Goal: Task Accomplishment & Management: Use online tool/utility

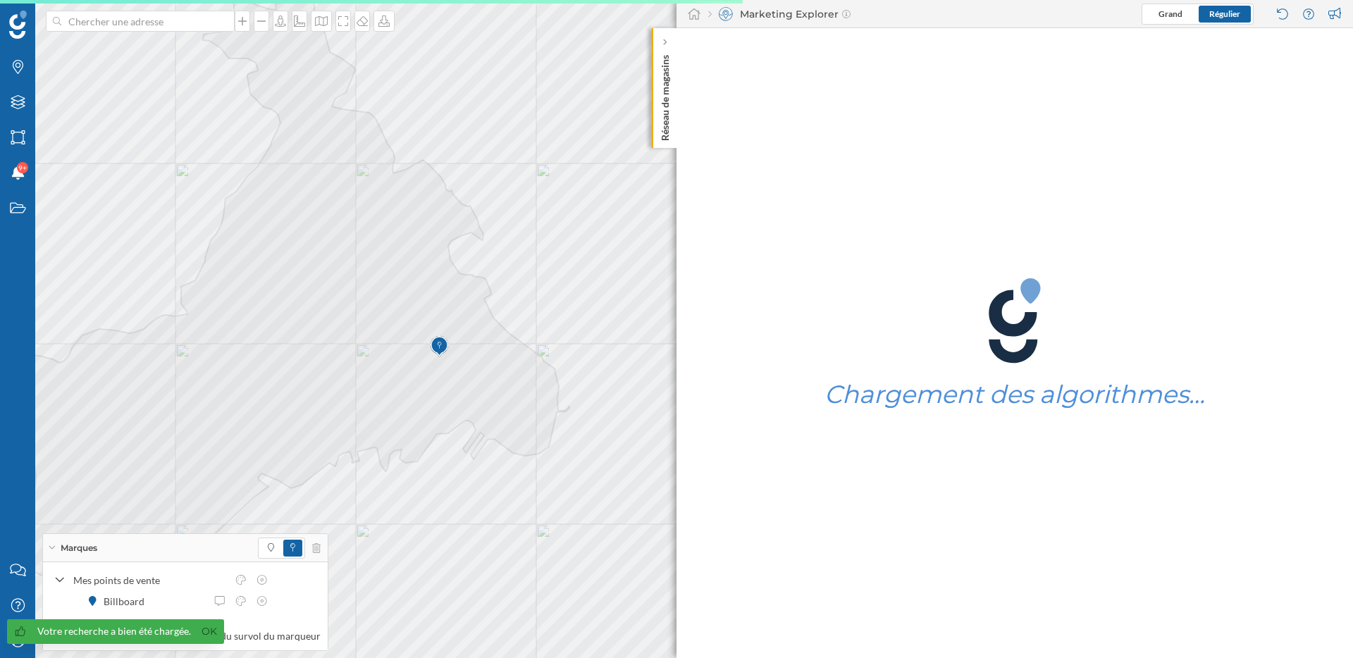
click at [706, 15] on div "Marketing Explorer Grand Régulier" at bounding box center [1014, 14] width 676 height 28
click at [694, 15] on icon at bounding box center [694, 13] width 13 height 11
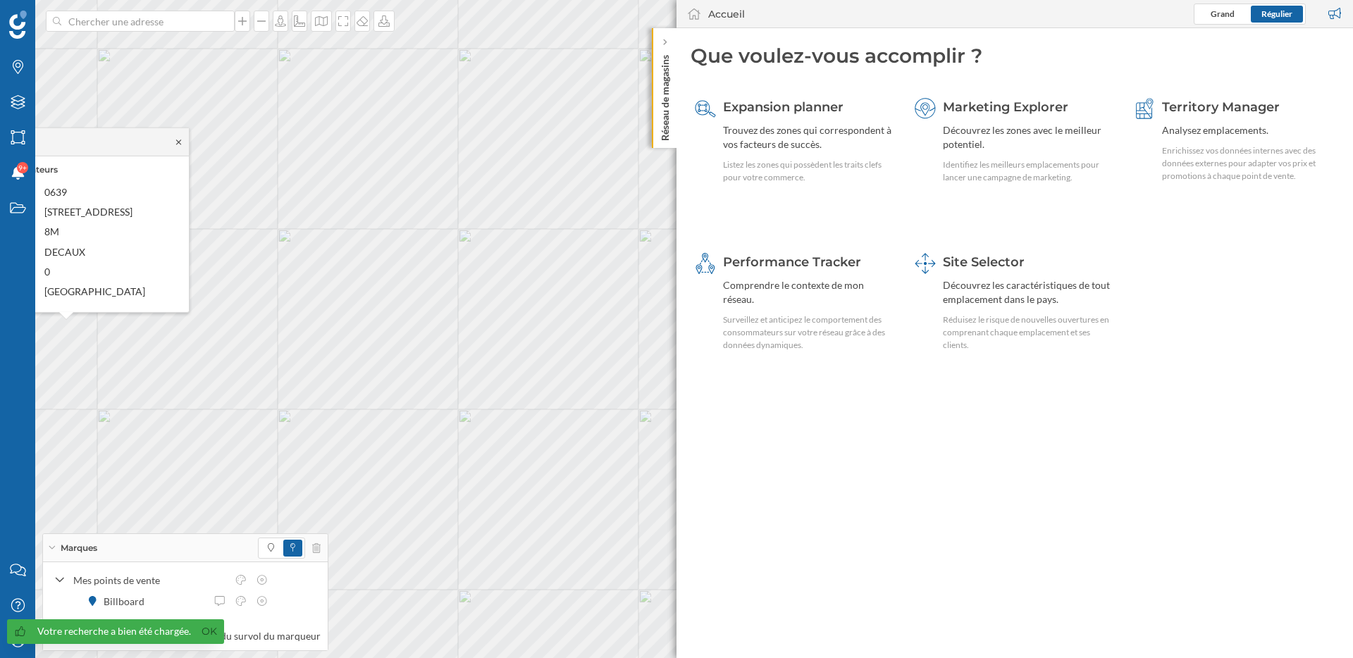
click at [175, 142] on icon at bounding box center [178, 141] width 11 height 8
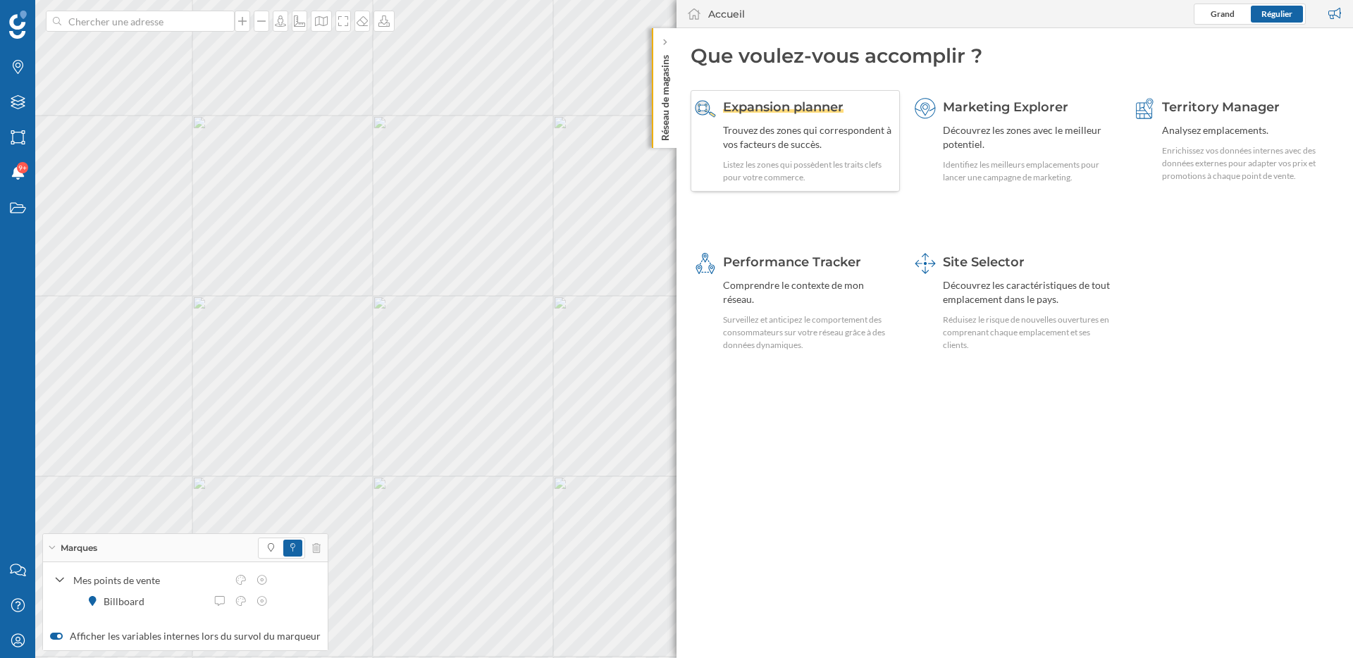
click at [816, 149] on div "Trouvez des zones qui correspondent à vos facteurs de succès." at bounding box center [809, 137] width 173 height 28
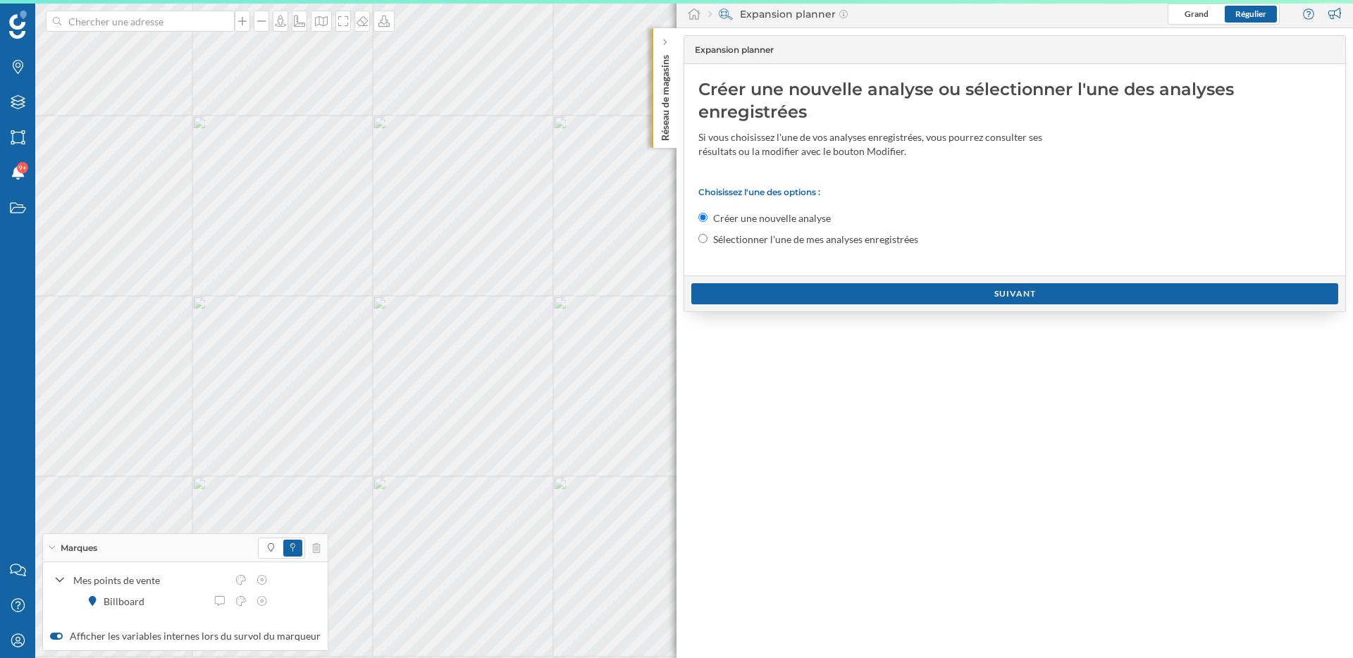
click at [754, 238] on label "Sélectionner l'une de mes analyses enregistrées" at bounding box center [815, 239] width 205 height 14
click at [707, 238] on input "Sélectionner l'une de mes analyses enregistrées" at bounding box center [702, 238] width 9 height 9
radio input "true"
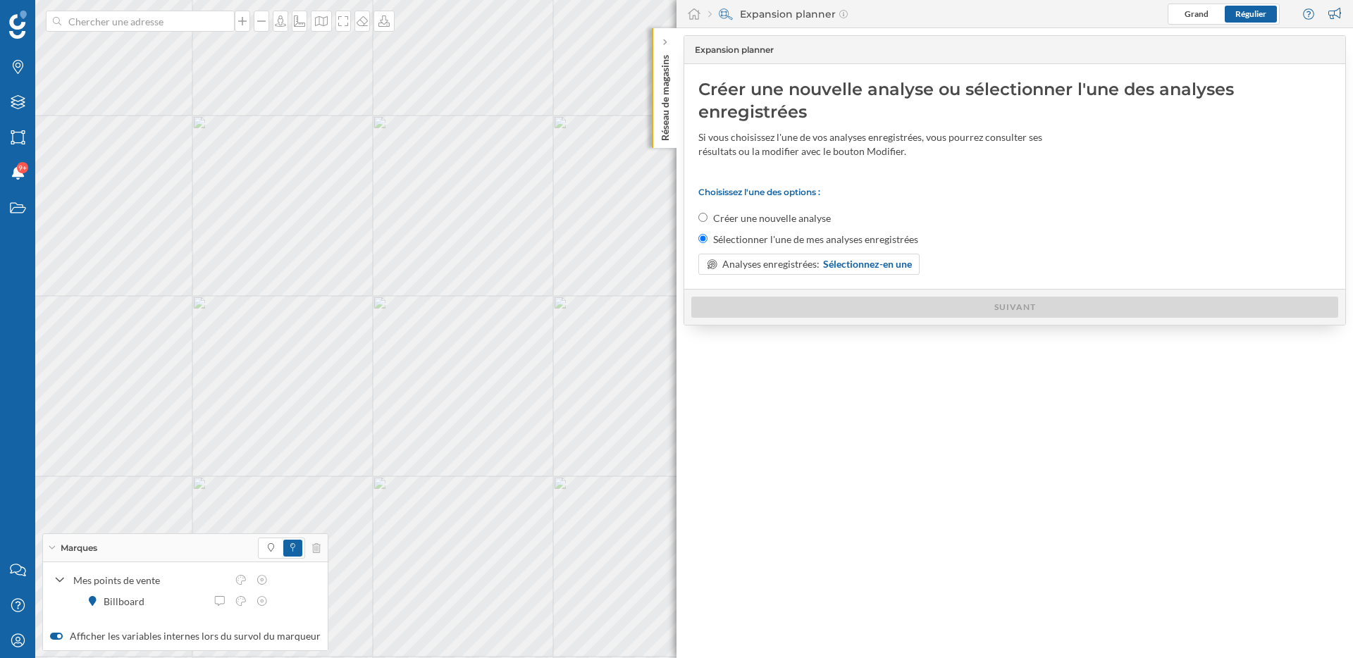
click at [752, 201] on div "Choisissez l'une des options : Créer une nouvelle analyse Sélectionner l'une de…" at bounding box center [1014, 231] width 633 height 88
click at [751, 221] on label "Créer une nouvelle analyse" at bounding box center [772, 218] width 118 height 14
click at [707, 221] on input "Créer une nouvelle analyse" at bounding box center [702, 217] width 9 height 9
radio input "true"
radio input "false"
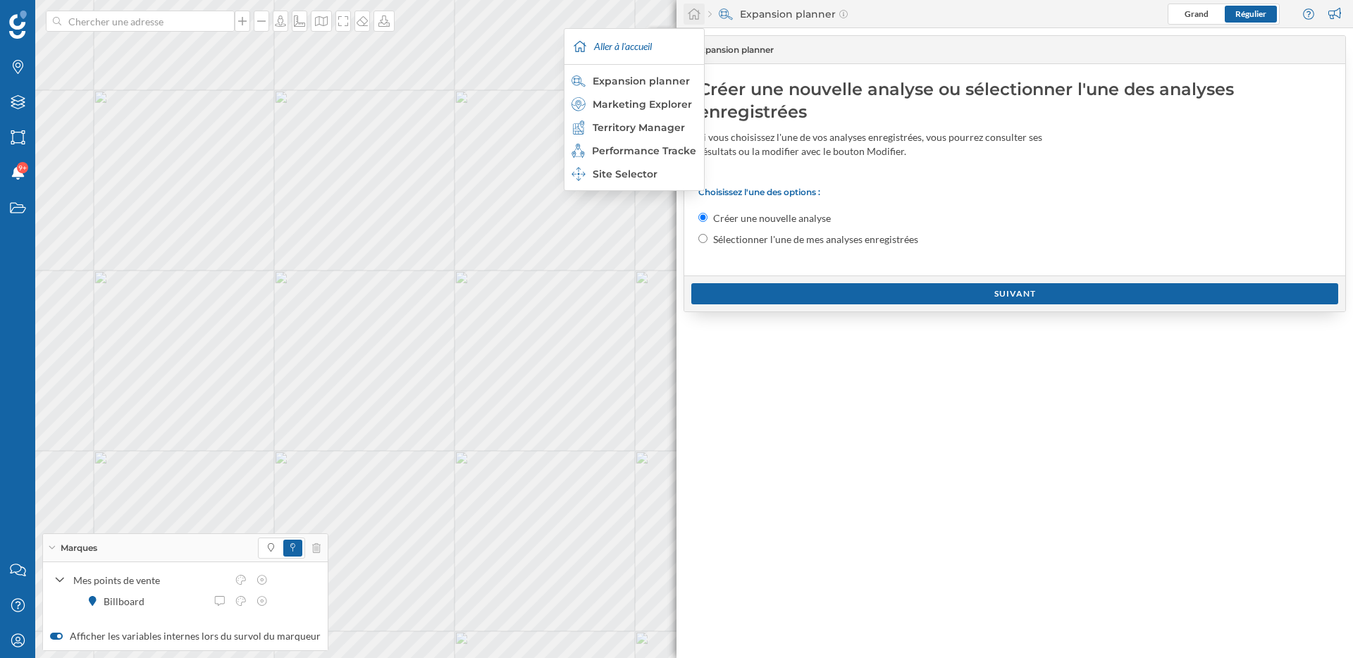
click at [695, 22] on div at bounding box center [693, 14] width 21 height 21
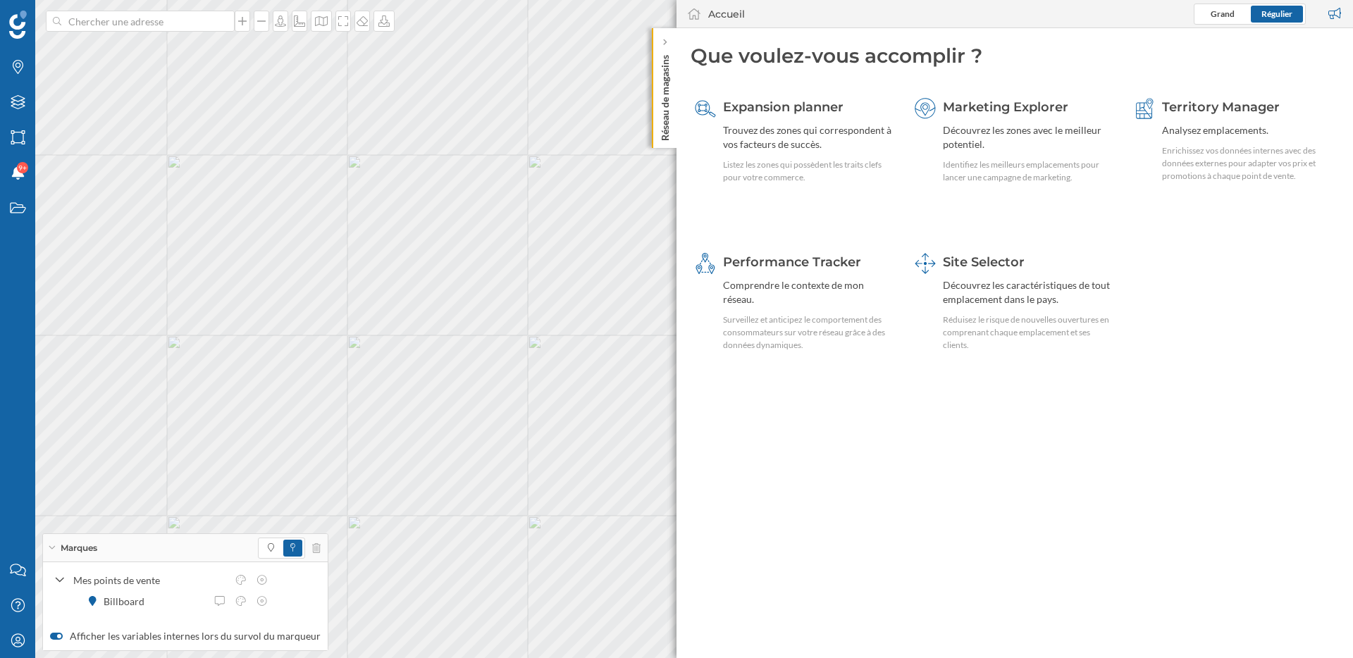
click at [315, 549] on div "Marques" at bounding box center [185, 548] width 285 height 28
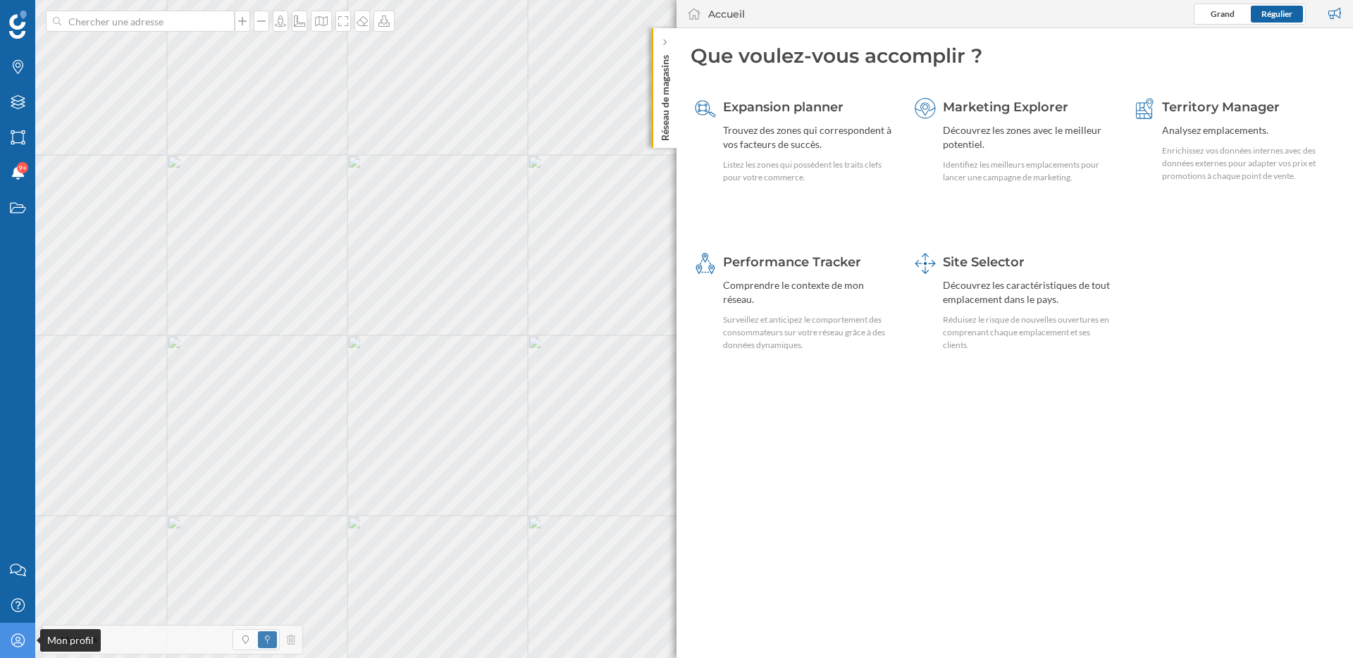
click at [18, 648] on div "Mon profil" at bounding box center [17, 640] width 35 height 35
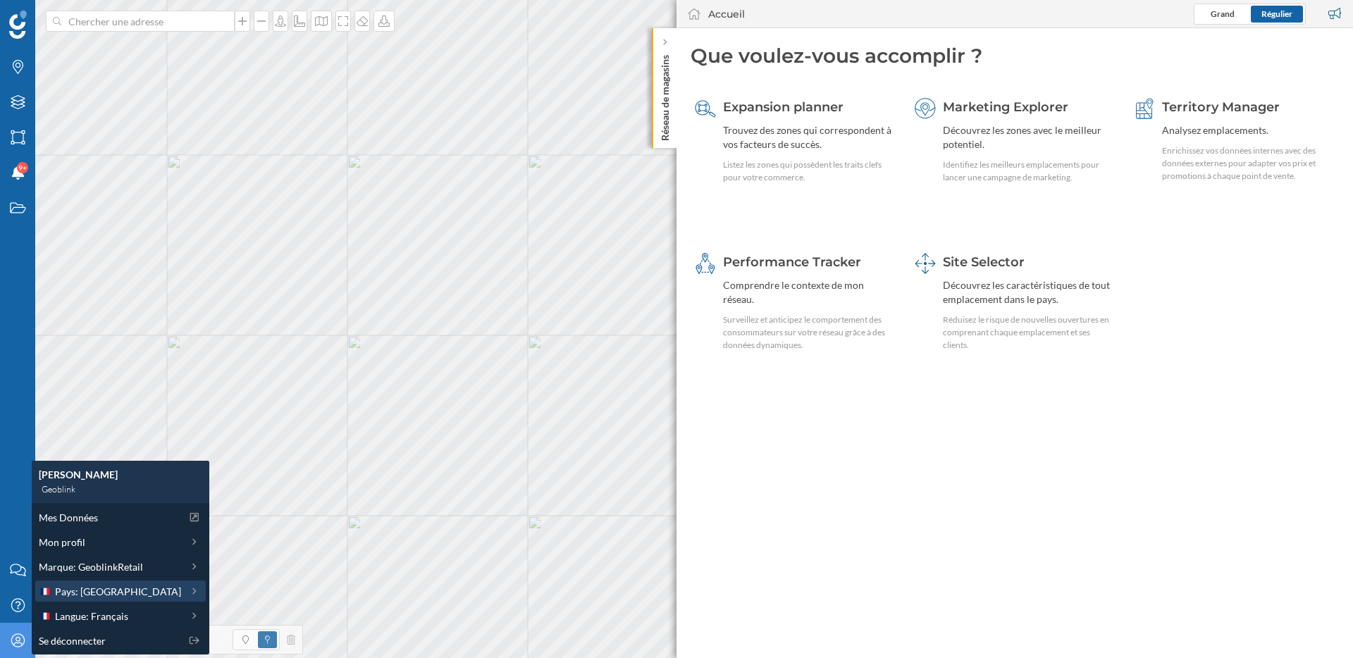
click at [97, 592] on span "Pays: [GEOGRAPHIC_DATA]" at bounding box center [118, 591] width 126 height 15
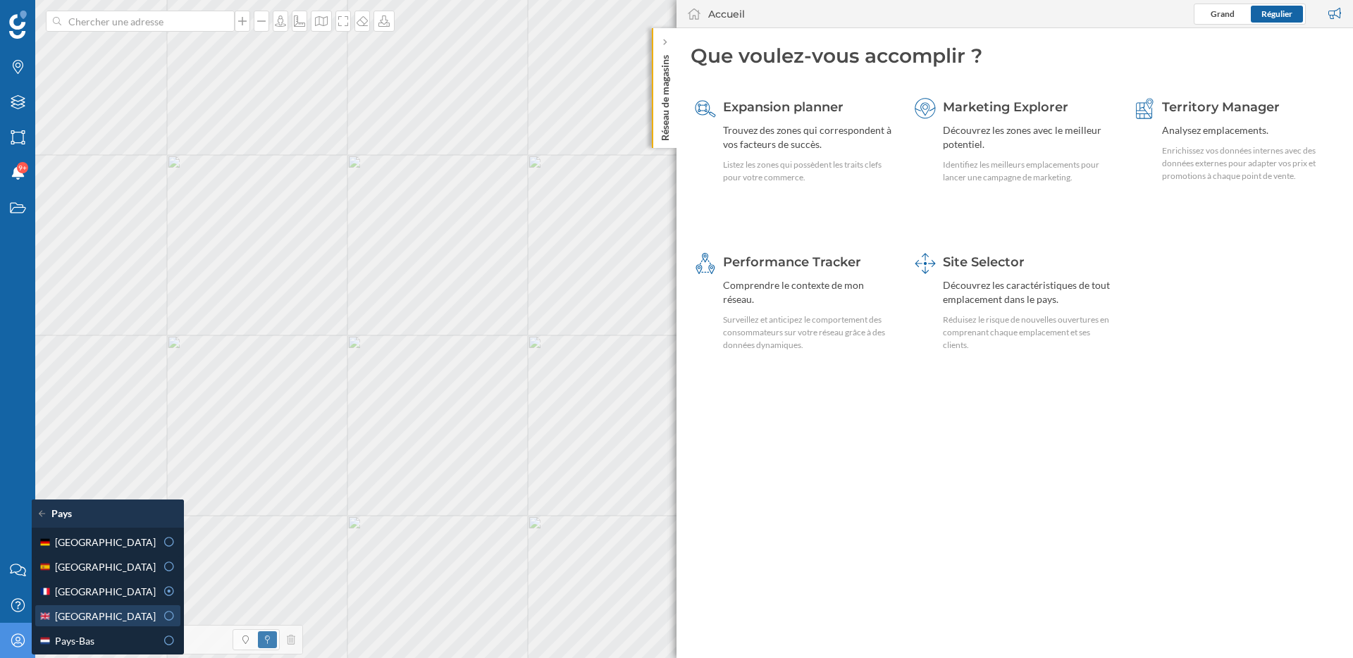
click at [121, 611] on div "Royaume-Uni" at bounding box center [97, 616] width 117 height 15
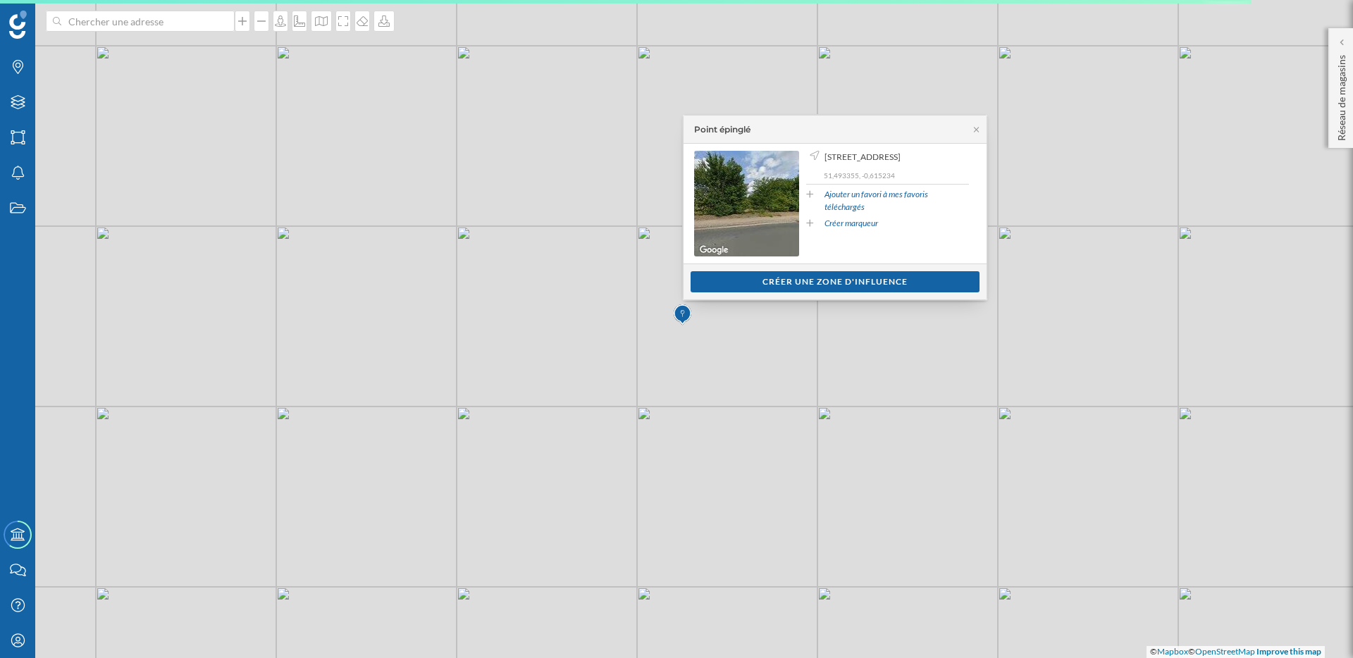
click at [793, 268] on div "Afficher les consommateurs Créer une zone d'influence" at bounding box center [834, 281] width 303 height 36
click at [791, 280] on div "Créer une zone d'influence" at bounding box center [834, 281] width 289 height 21
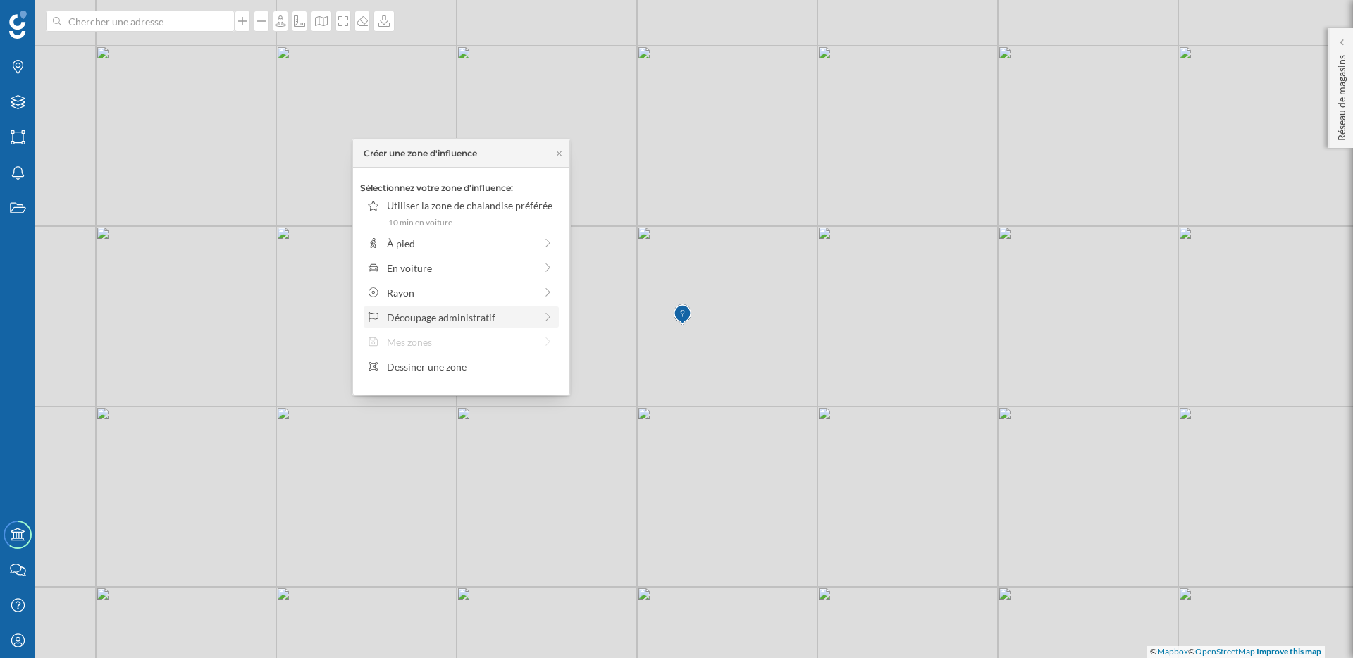
click at [513, 313] on div "Découpage administratif" at bounding box center [461, 317] width 148 height 15
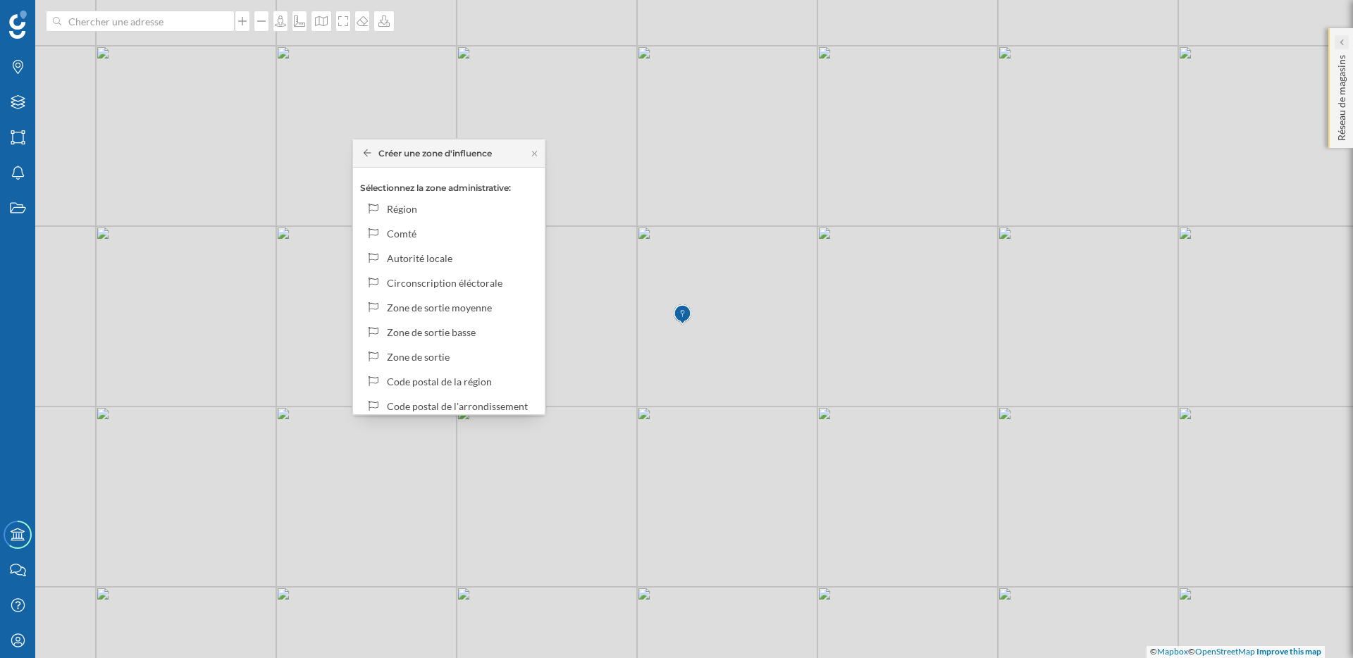
click at [1346, 46] on div at bounding box center [1341, 42] width 14 height 14
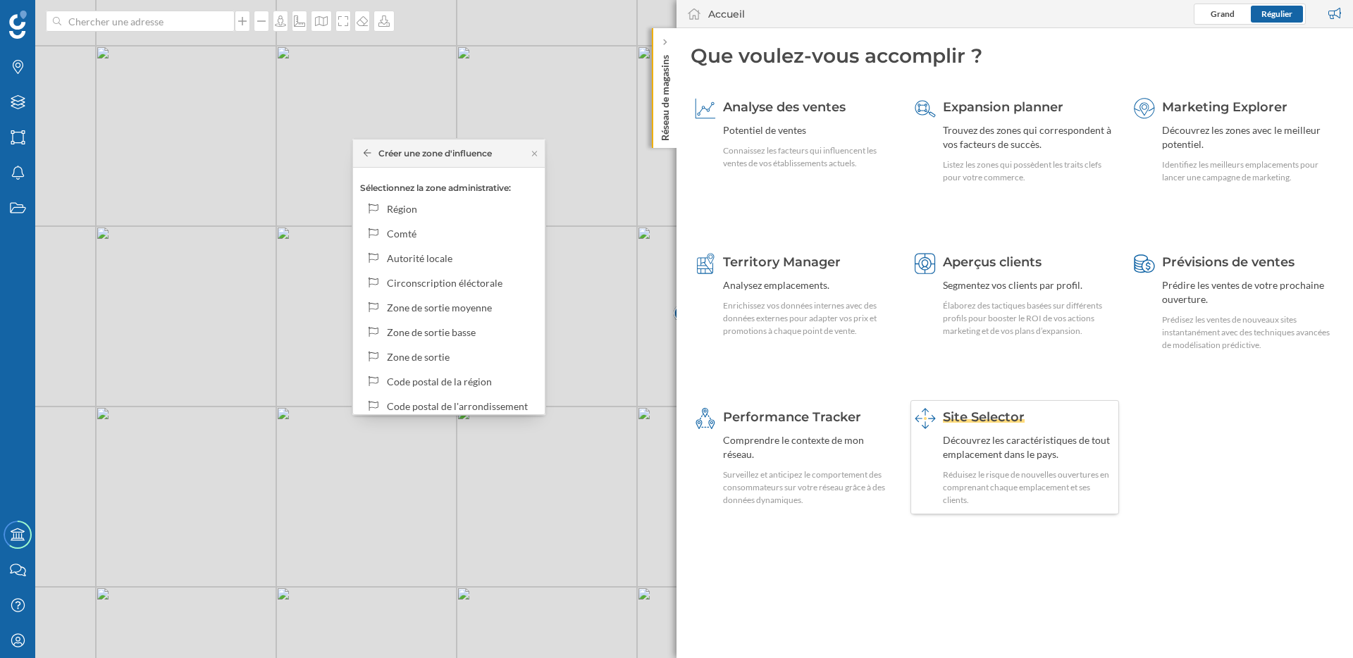
click at [990, 467] on div "Site Selector Découvrez les caractéristiques de tout emplacement dans le pays. …" at bounding box center [1029, 457] width 173 height 99
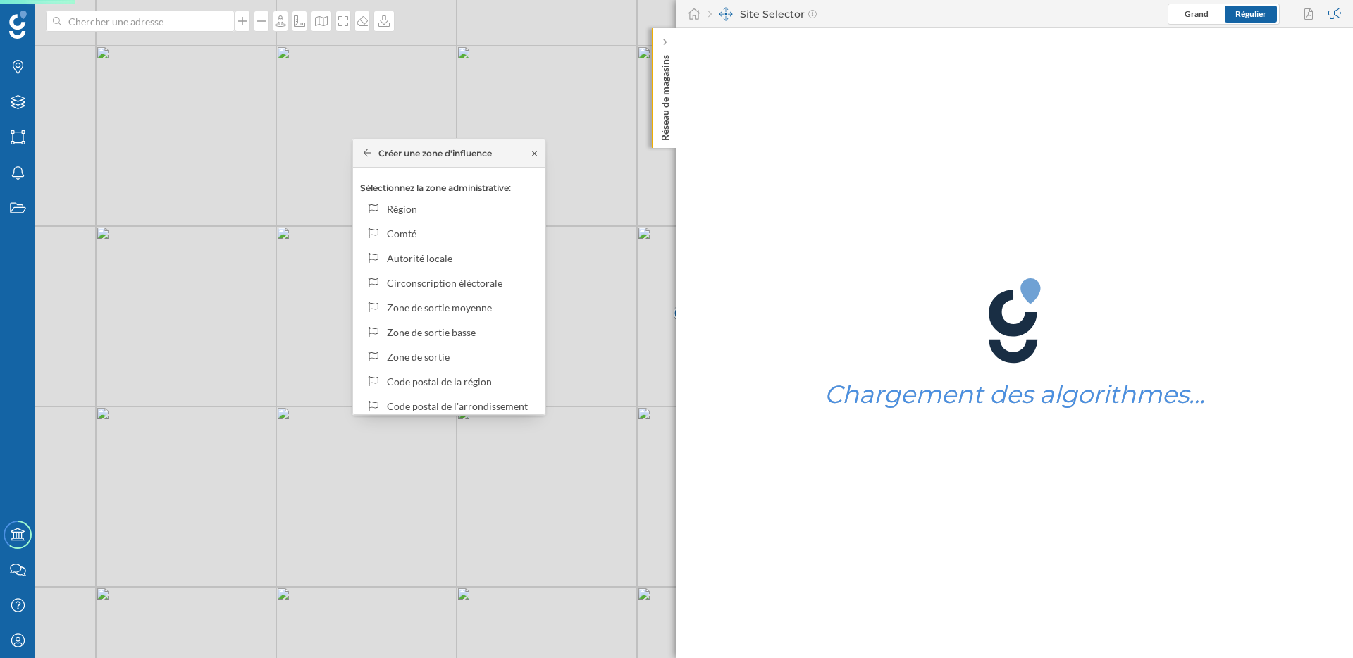
click at [537, 155] on icon at bounding box center [534, 153] width 5 height 5
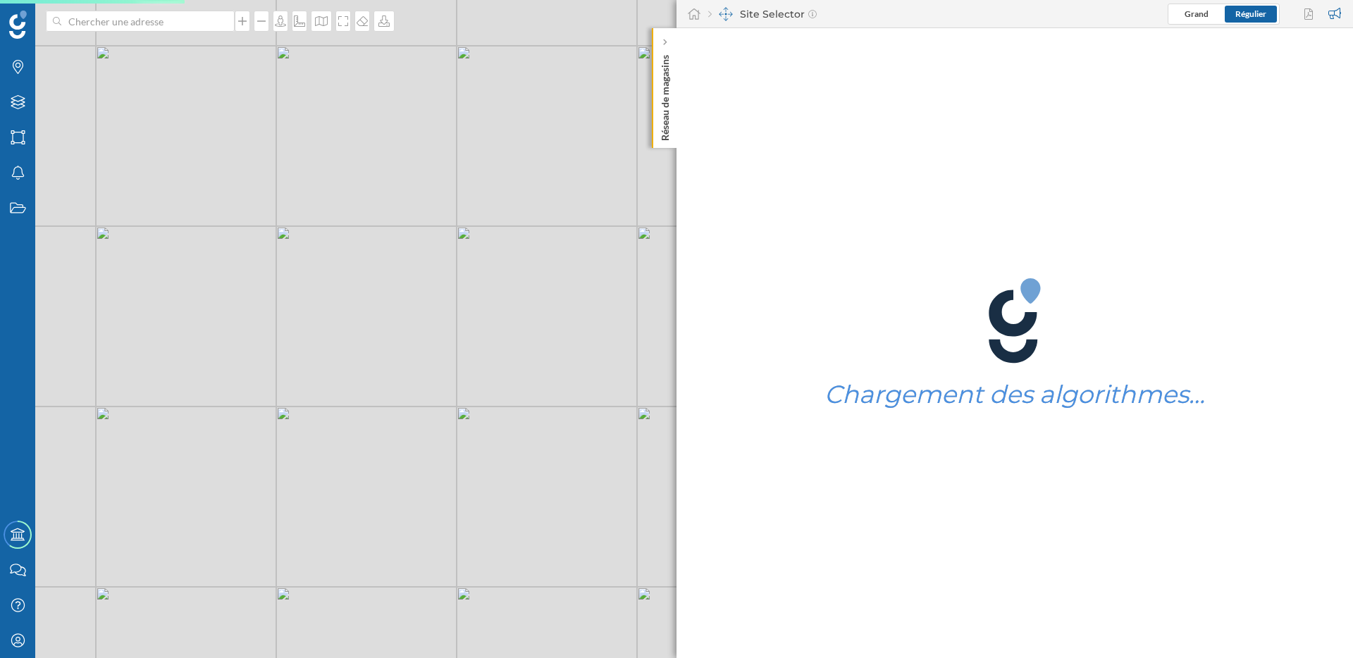
click at [329, 137] on div "© Mapbox © OpenStreetMap Improve this map" at bounding box center [676, 329] width 1353 height 658
click at [397, 113] on div "© Mapbox © OpenStreetMap Improve this map" at bounding box center [676, 329] width 1353 height 658
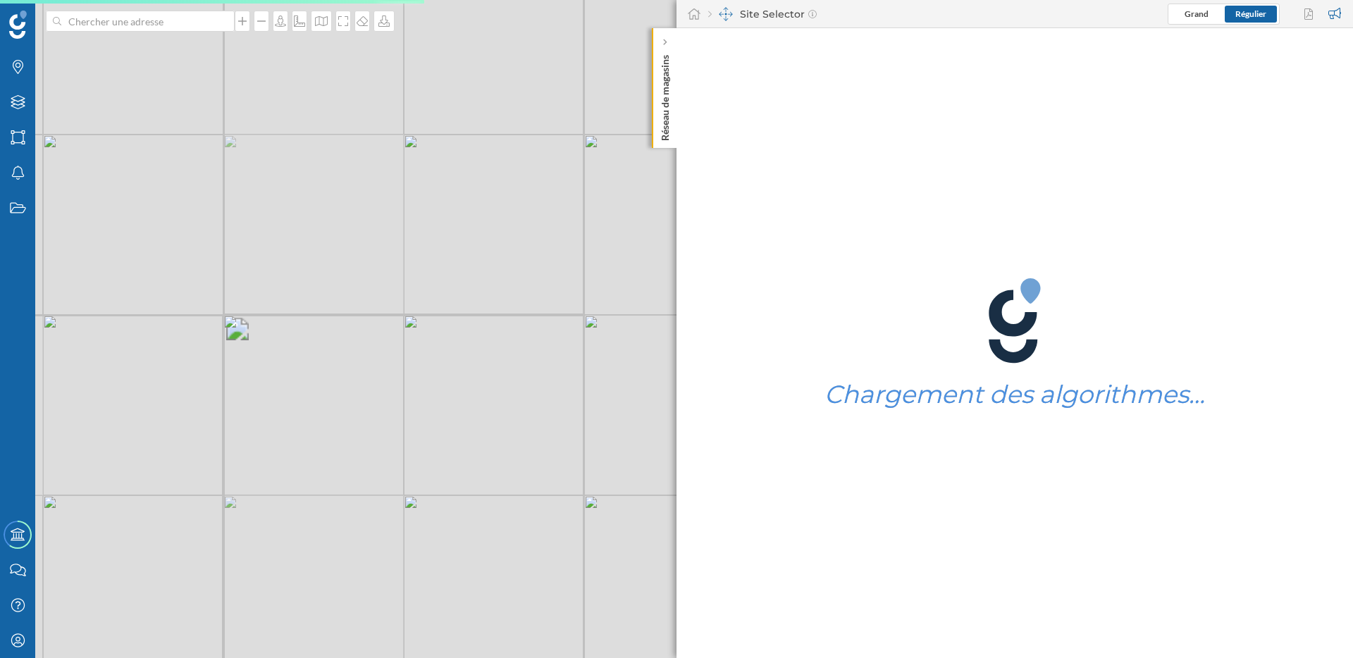
click at [397, 113] on div "© Mapbox © OpenStreetMap Improve this map" at bounding box center [676, 329] width 1353 height 658
click at [394, 87] on div "© Mapbox © OpenStreetMap Improve this map" at bounding box center [676, 329] width 1353 height 658
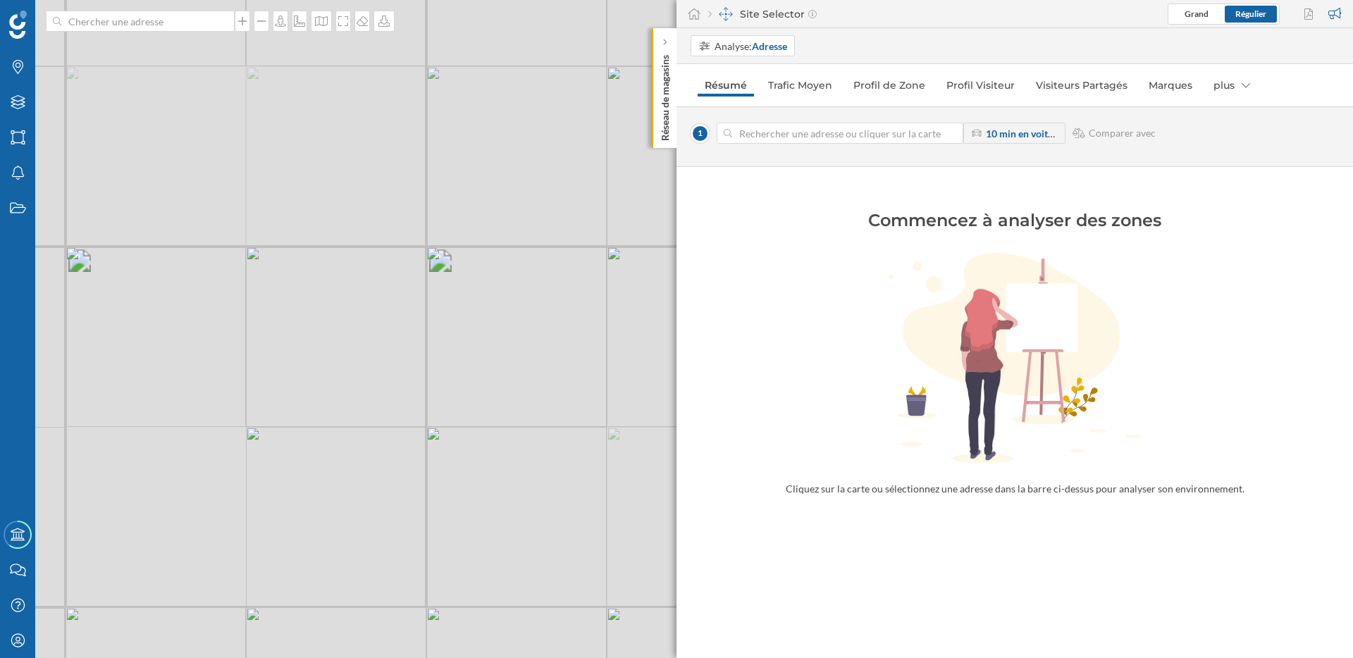
drag, startPoint x: 383, startPoint y: 73, endPoint x: 421, endPoint y: 214, distance: 145.8
click at [421, 214] on div "© Mapbox © OpenStreetMap Improve this map" at bounding box center [676, 329] width 1353 height 658
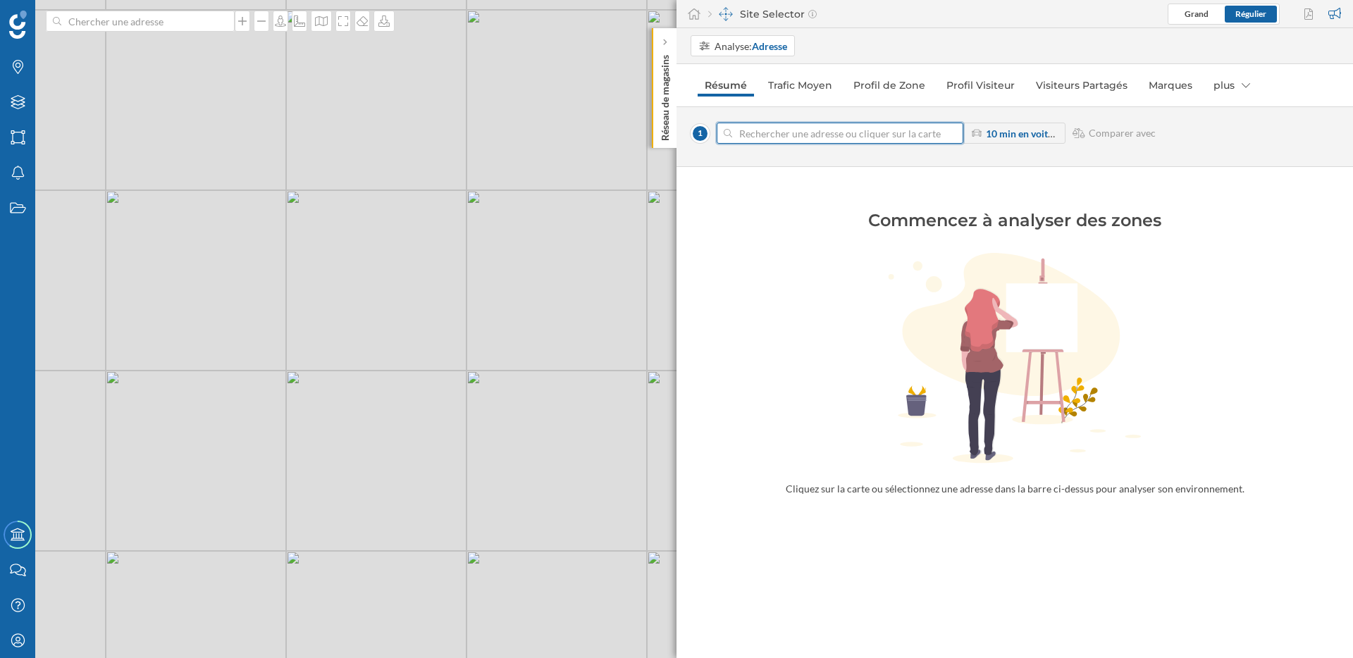
click at [812, 130] on input at bounding box center [840, 133] width 216 height 21
click at [435, 209] on div "© Mapbox © OpenStreetMap Improve this map" at bounding box center [676, 329] width 1353 height 658
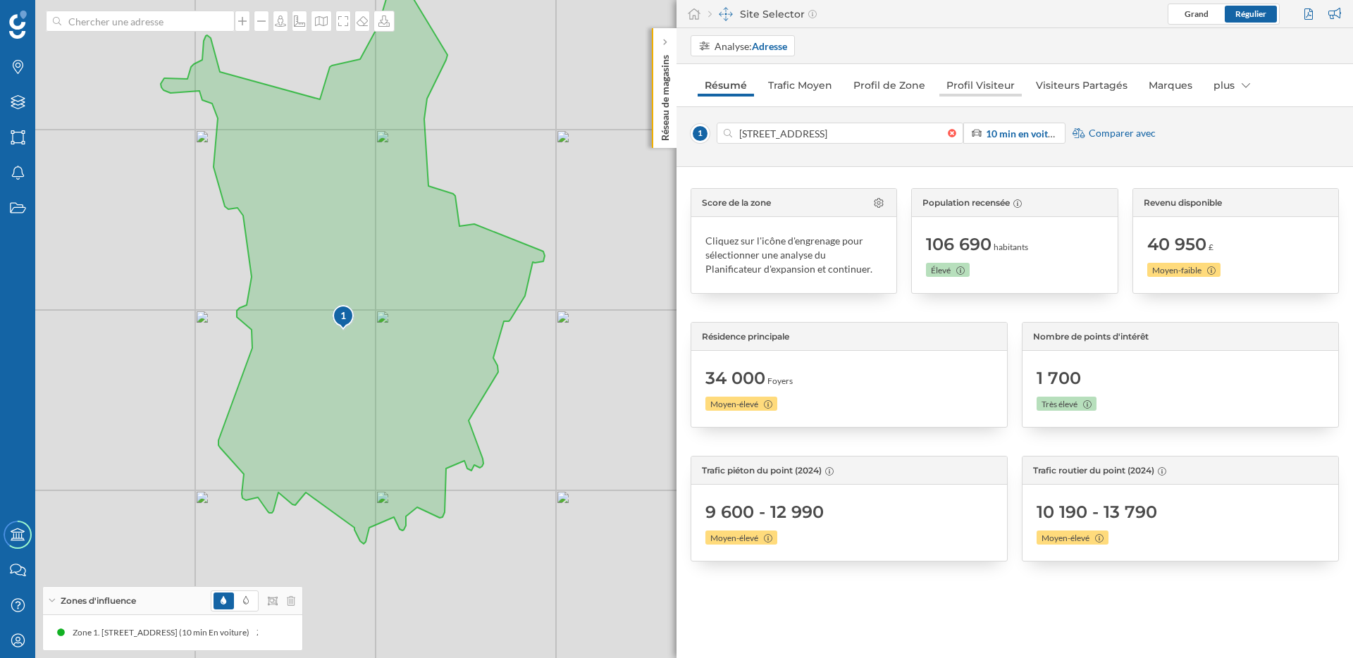
click at [974, 85] on link "Profil Visiteur" at bounding box center [980, 85] width 82 height 23
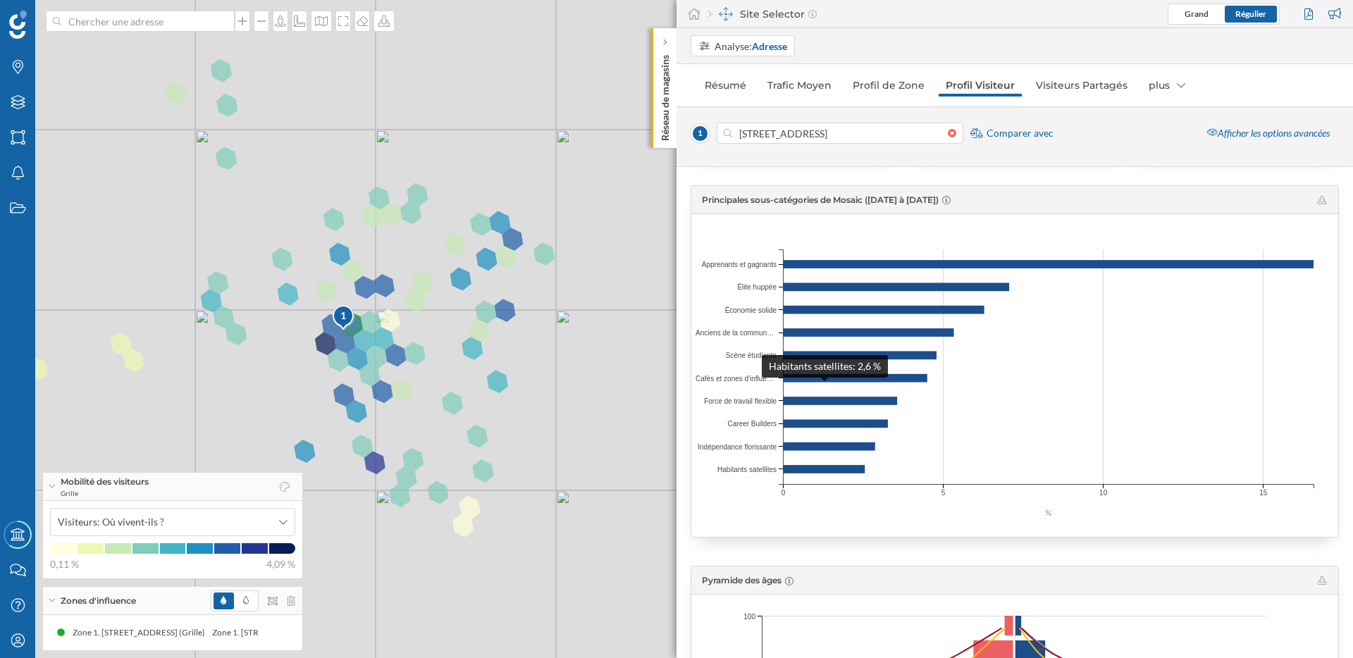
scroll to position [151, 0]
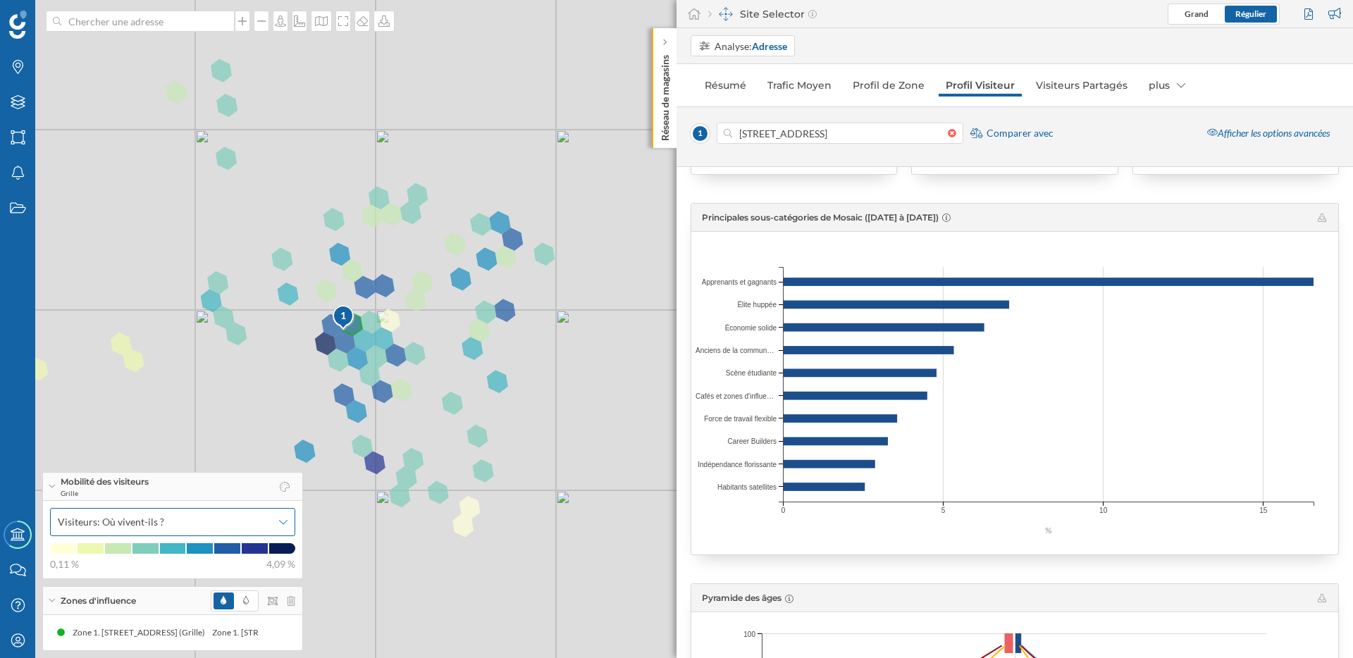
click at [249, 535] on div "Visiteurs: Où vivent-ils ?" at bounding box center [172, 522] width 245 height 28
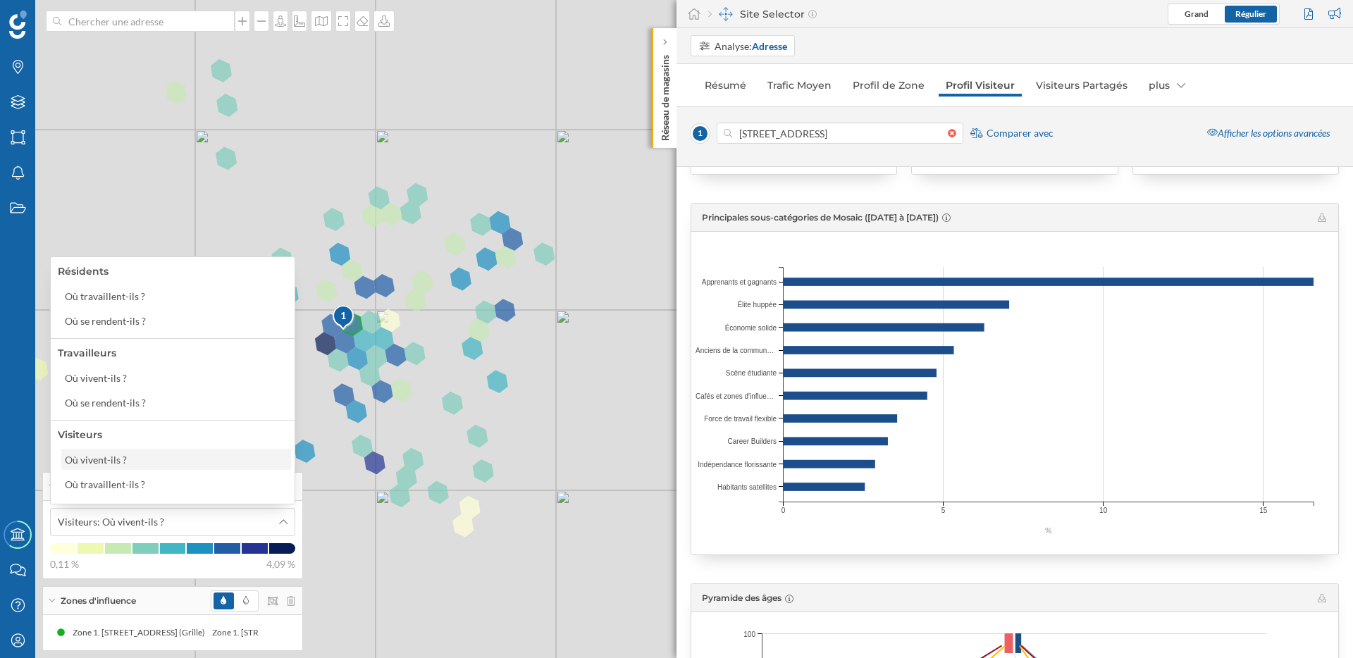
click at [185, 459] on div "Où vivent-ils ?" at bounding box center [175, 459] width 221 height 15
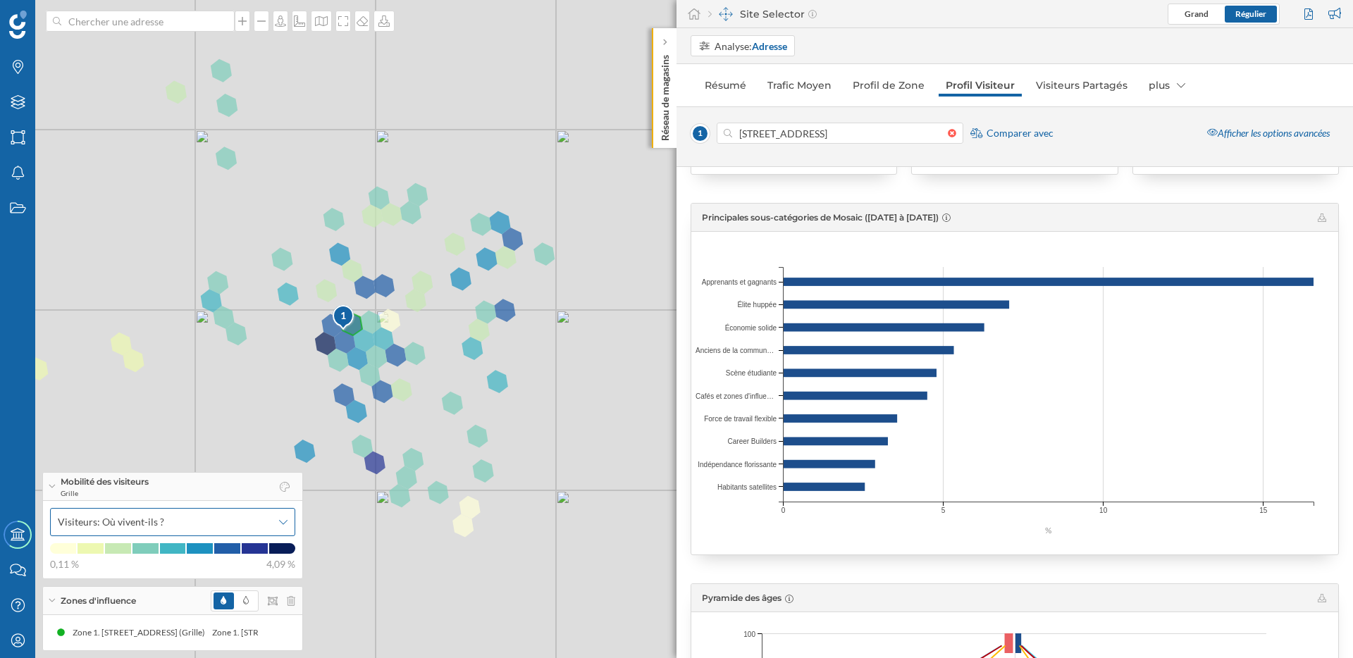
click at [234, 527] on span "Visiteurs: Où vivent-ils ?" at bounding box center [165, 522] width 214 height 14
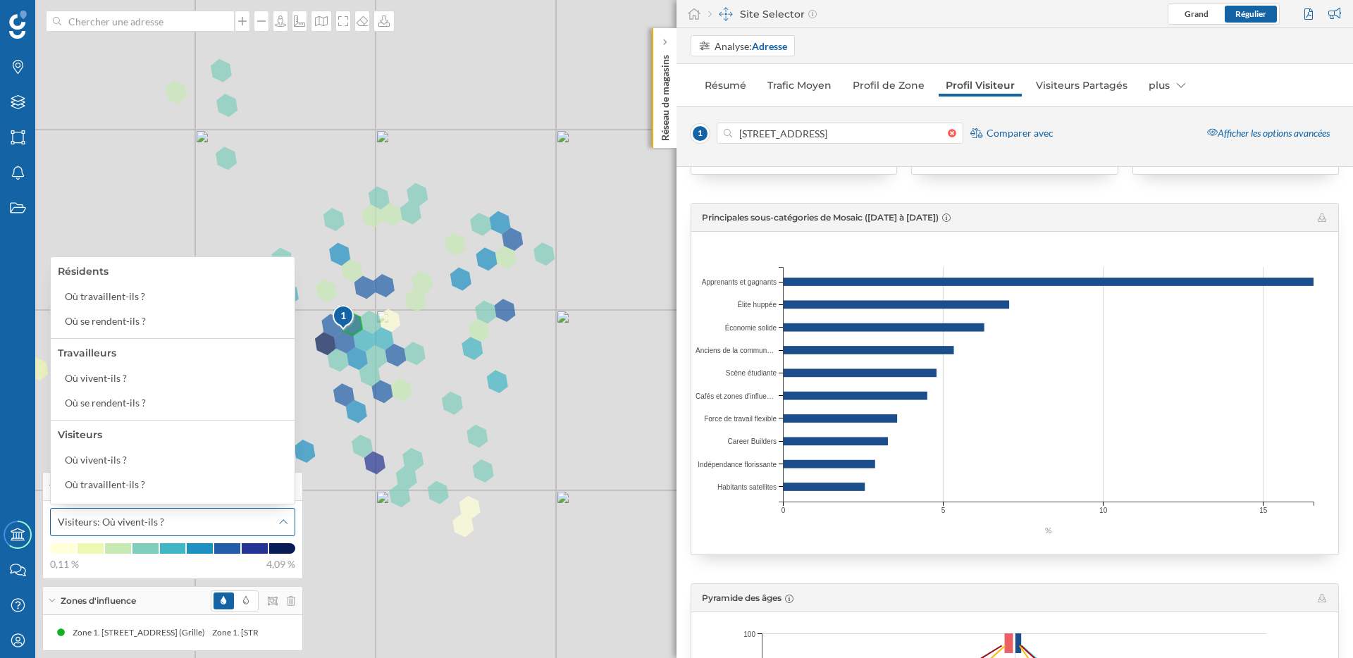
click at [234, 527] on span "Visiteurs: Où vivent-ils ?" at bounding box center [165, 522] width 214 height 14
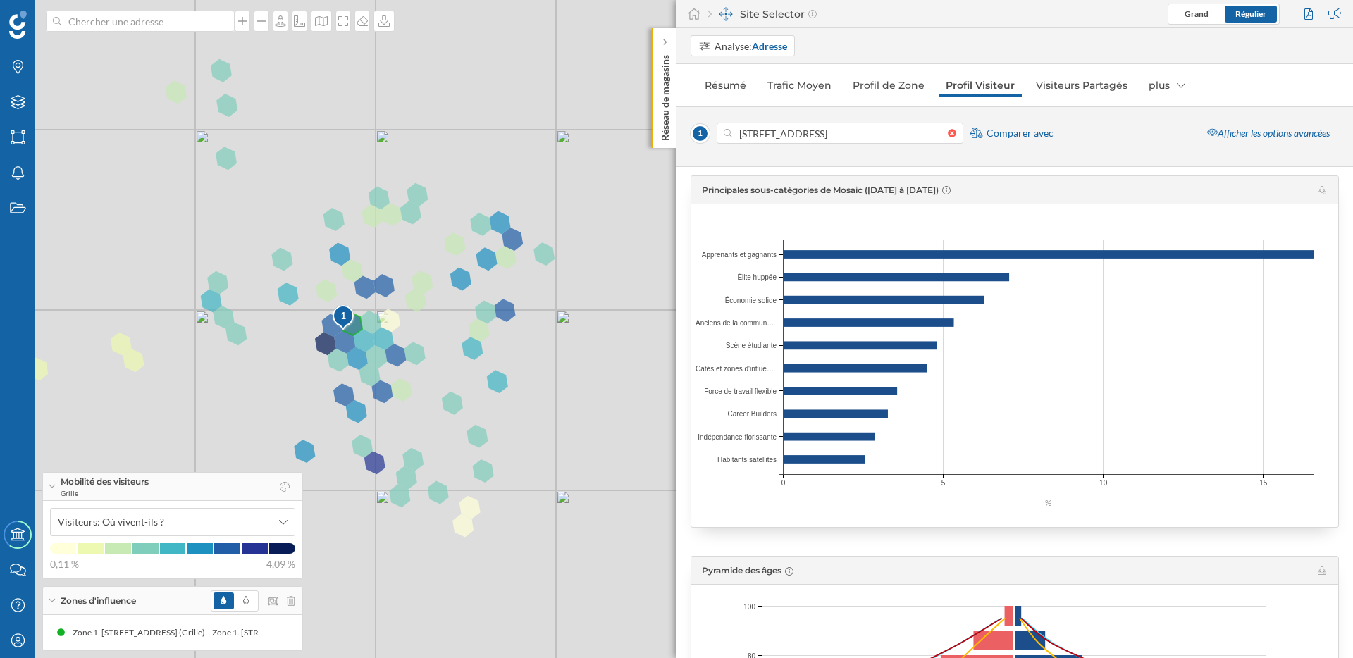
scroll to position [180, 0]
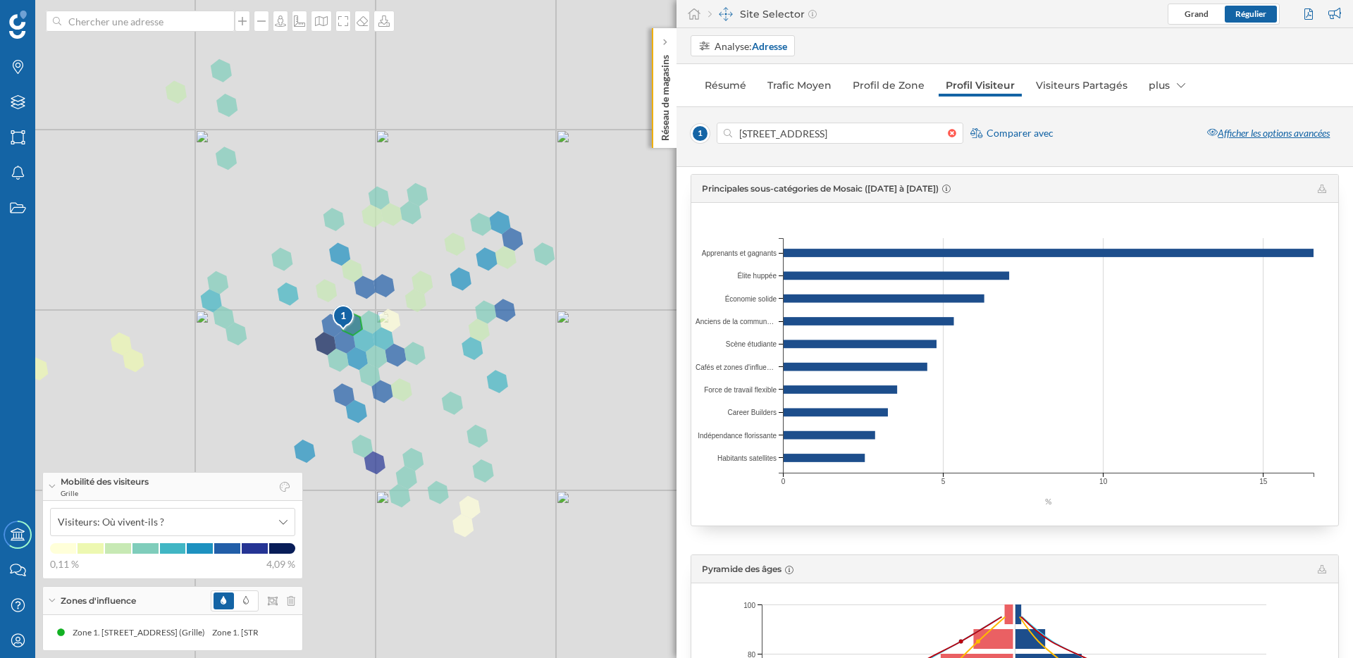
click at [1277, 135] on div "Afficher les options avancées" at bounding box center [1268, 133] width 141 height 21
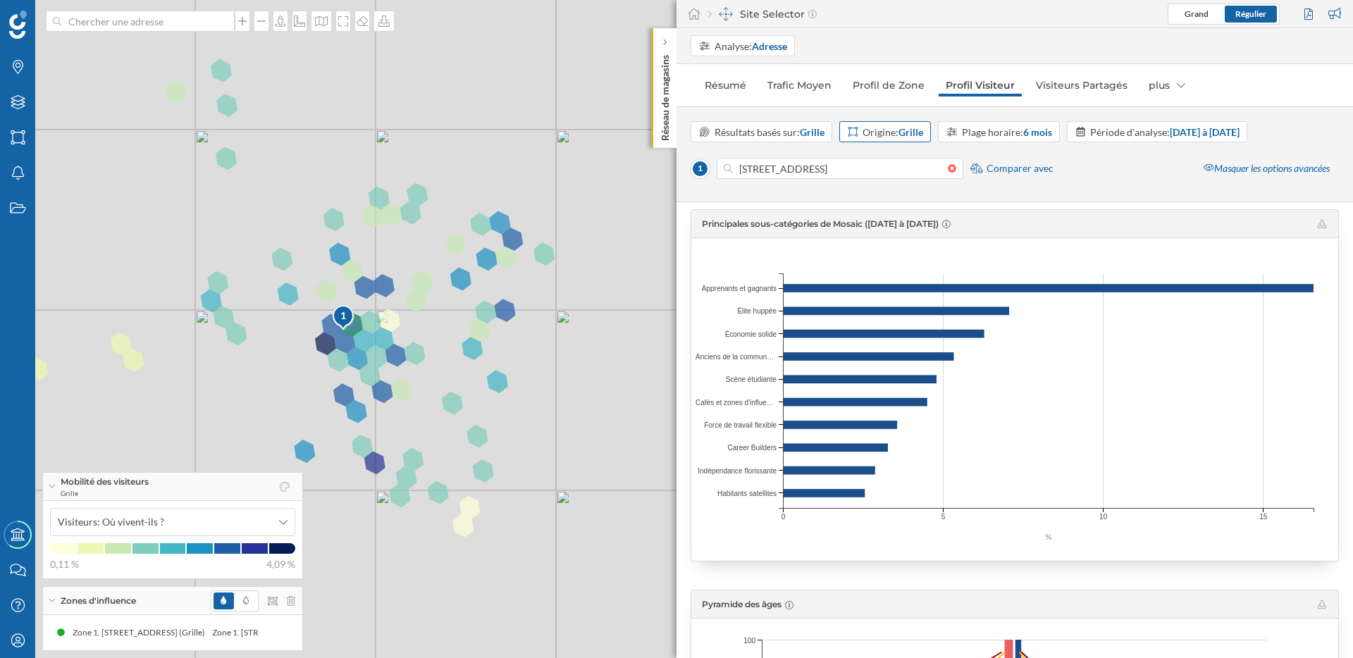
click at [909, 134] on strong "Grille" at bounding box center [910, 132] width 25 height 12
click at [847, 218] on div "Zone de sortie basse" at bounding box center [800, 213] width 96 height 15
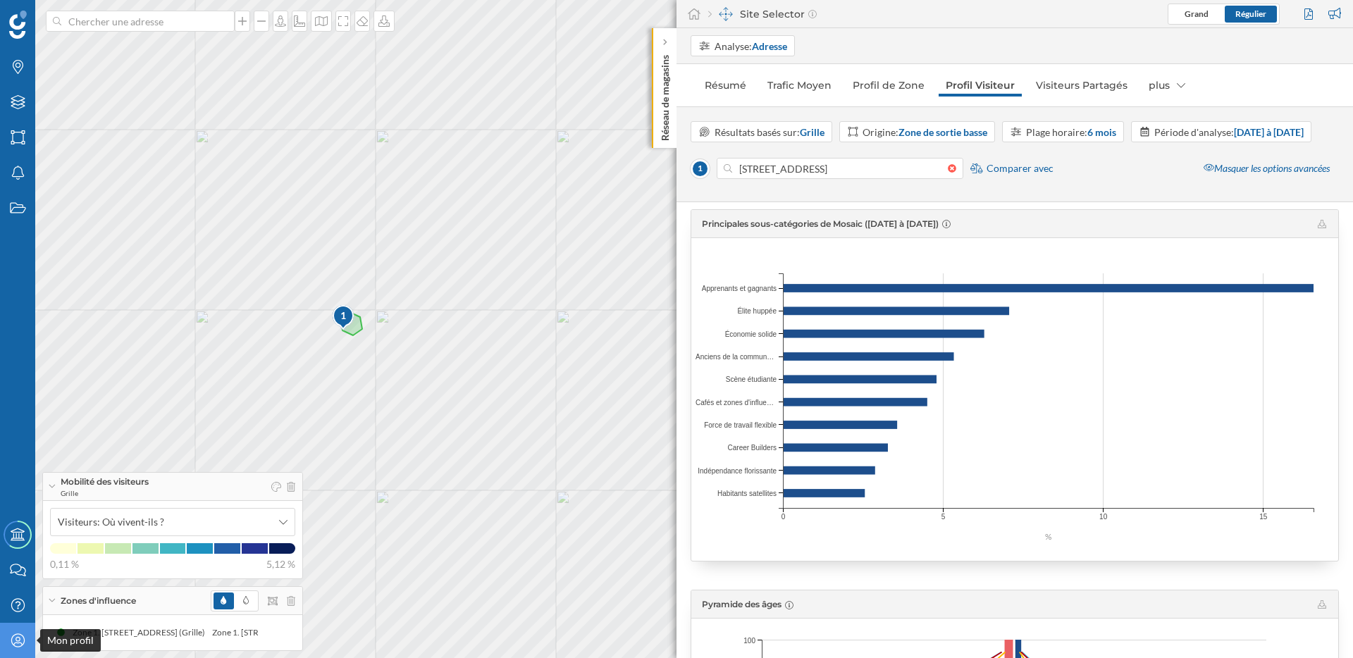
click at [20, 638] on icon "Mon profil" at bounding box center [18, 640] width 18 height 14
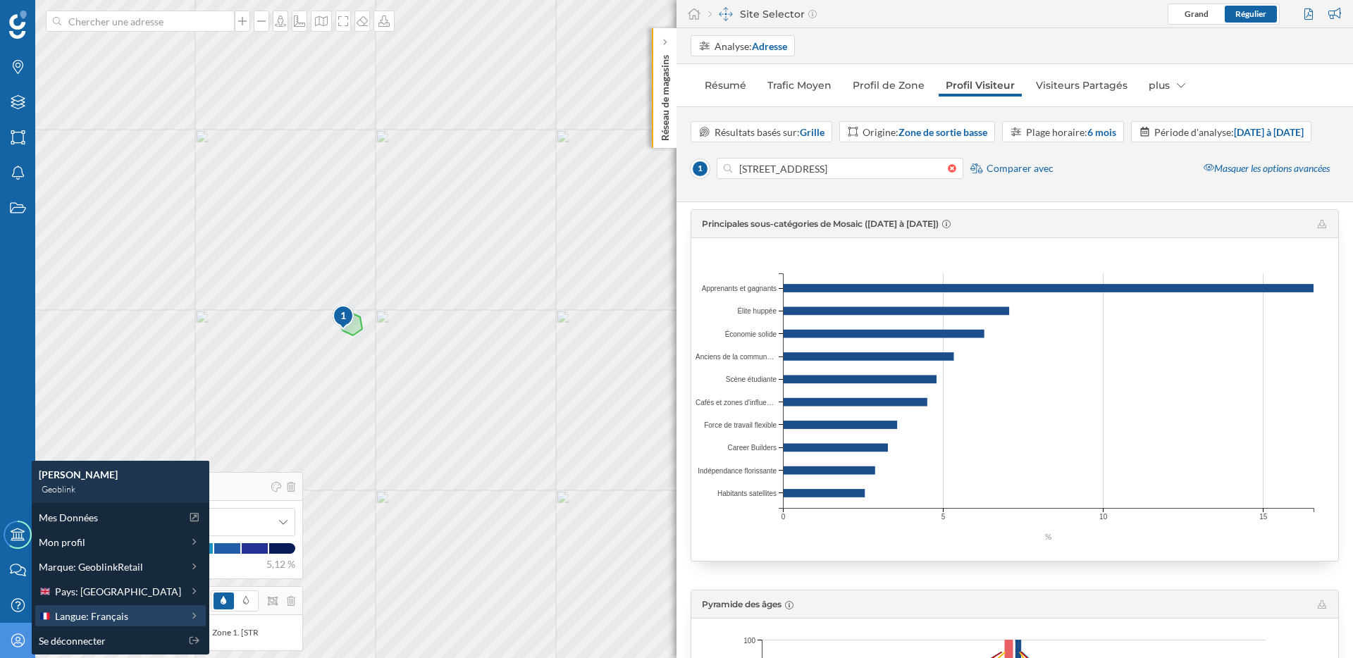
click at [81, 616] on span "Langue: Français" at bounding box center [91, 616] width 73 height 15
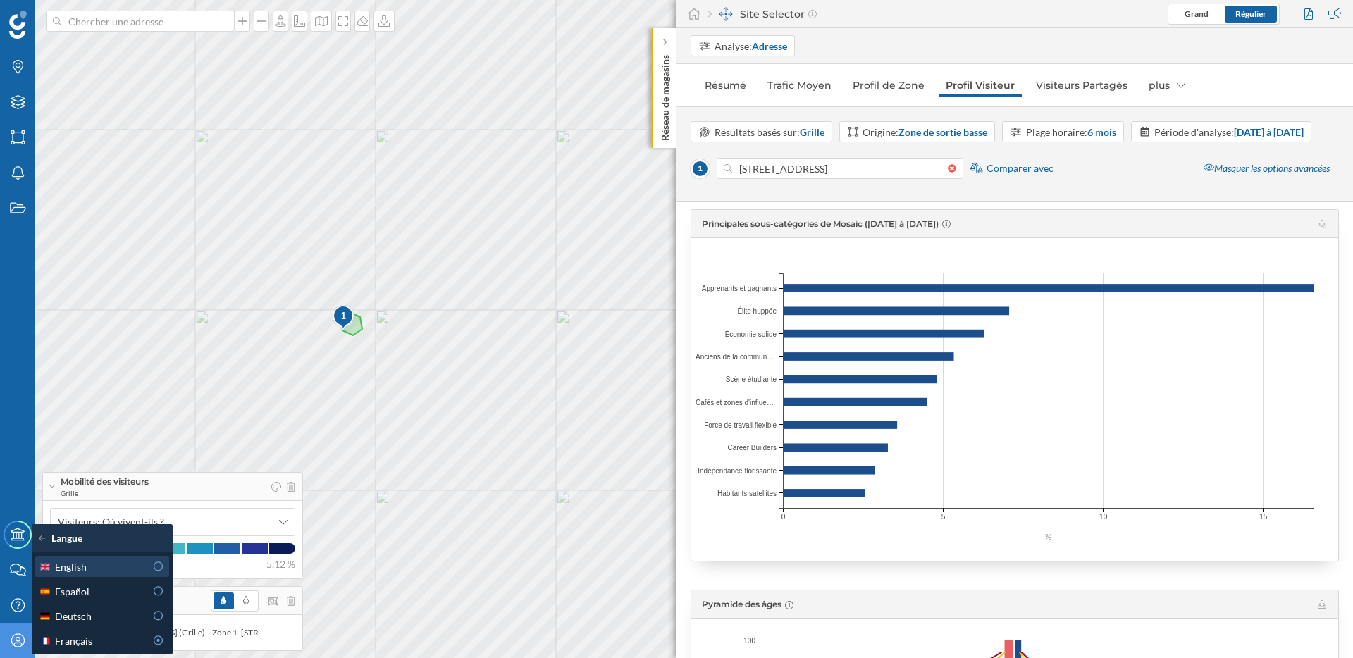
click at [96, 564] on div "English" at bounding box center [92, 566] width 106 height 15
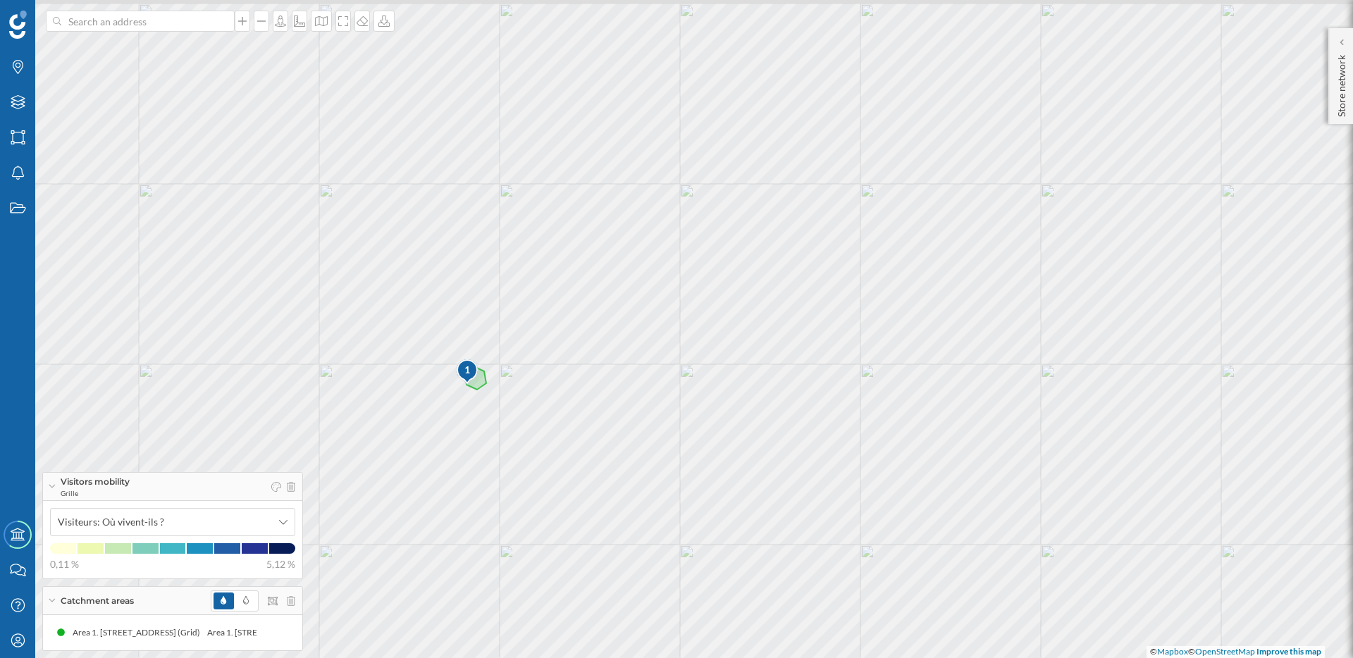
drag, startPoint x: 310, startPoint y: 305, endPoint x: 434, endPoint y: 359, distance: 135.3
click at [434, 359] on div "1 © Mapbox © OpenStreetMap Improve this map" at bounding box center [676, 329] width 1353 height 658
drag, startPoint x: 430, startPoint y: 359, endPoint x: 594, endPoint y: 291, distance: 177.8
click at [648, 177] on img at bounding box center [660, 162] width 24 height 27
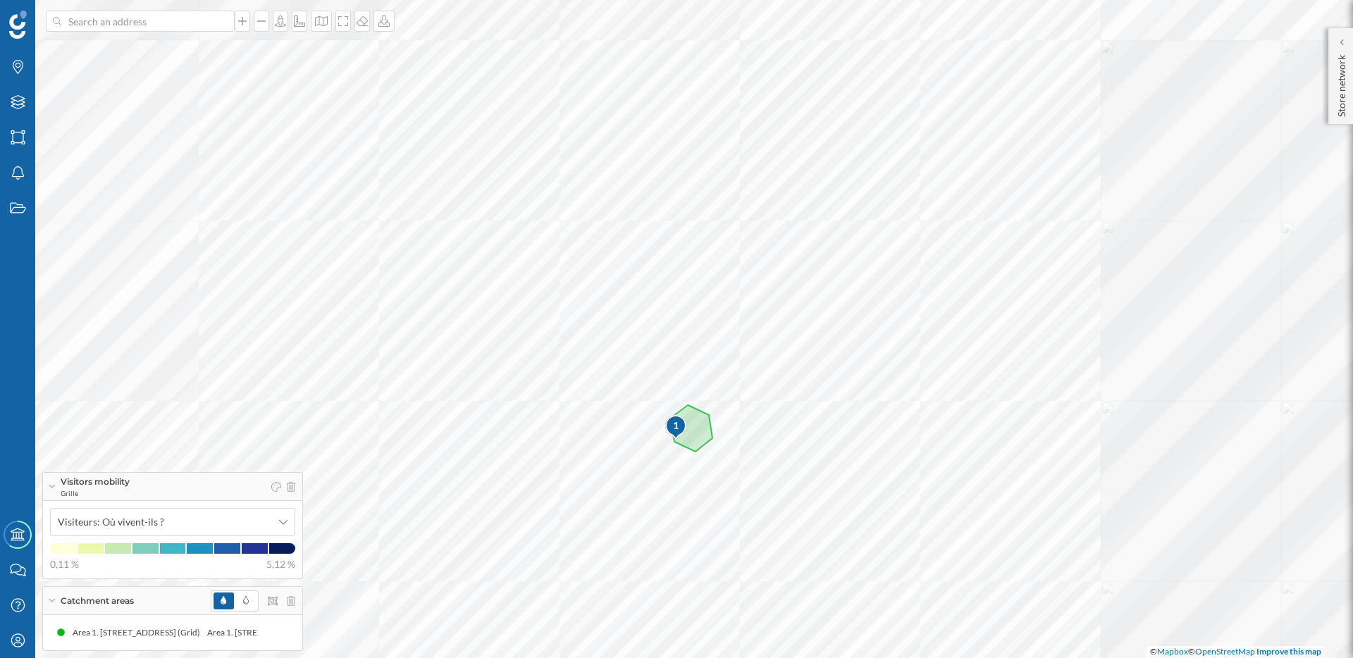
drag, startPoint x: 694, startPoint y: 363, endPoint x: 626, endPoint y: 321, distance: 80.0
click at [626, 321] on div "1 © Mapbox © OpenStreetMap Improve this map" at bounding box center [676, 329] width 1353 height 658
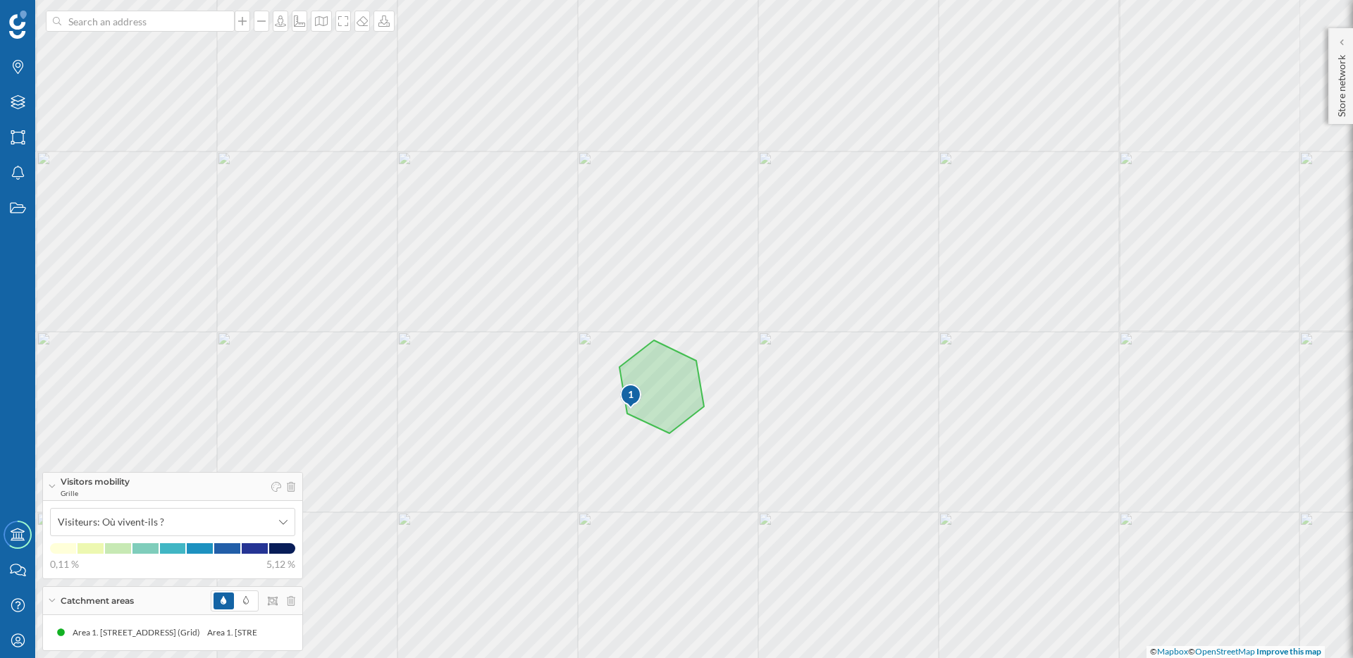
drag, startPoint x: 675, startPoint y: 402, endPoint x: 664, endPoint y: 290, distance: 113.2
click at [664, 290] on div "1 © Mapbox © OpenStreetMap Improve this map" at bounding box center [676, 329] width 1353 height 658
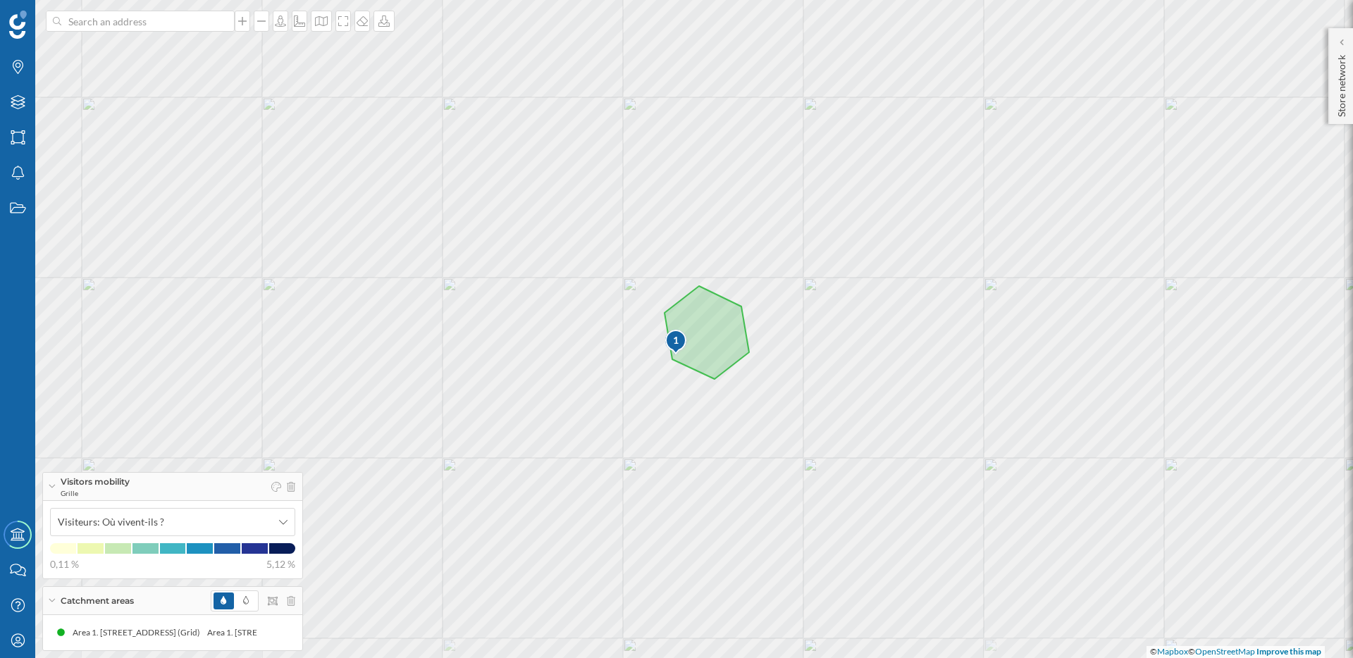
drag, startPoint x: 658, startPoint y: 506, endPoint x: 731, endPoint y: 375, distance: 149.5
click at [731, 375] on div "1 © Mapbox © OpenStreetMap Improve this map" at bounding box center [676, 329] width 1353 height 658
click at [1340, 38] on icon at bounding box center [1340, 42] width 4 height 8
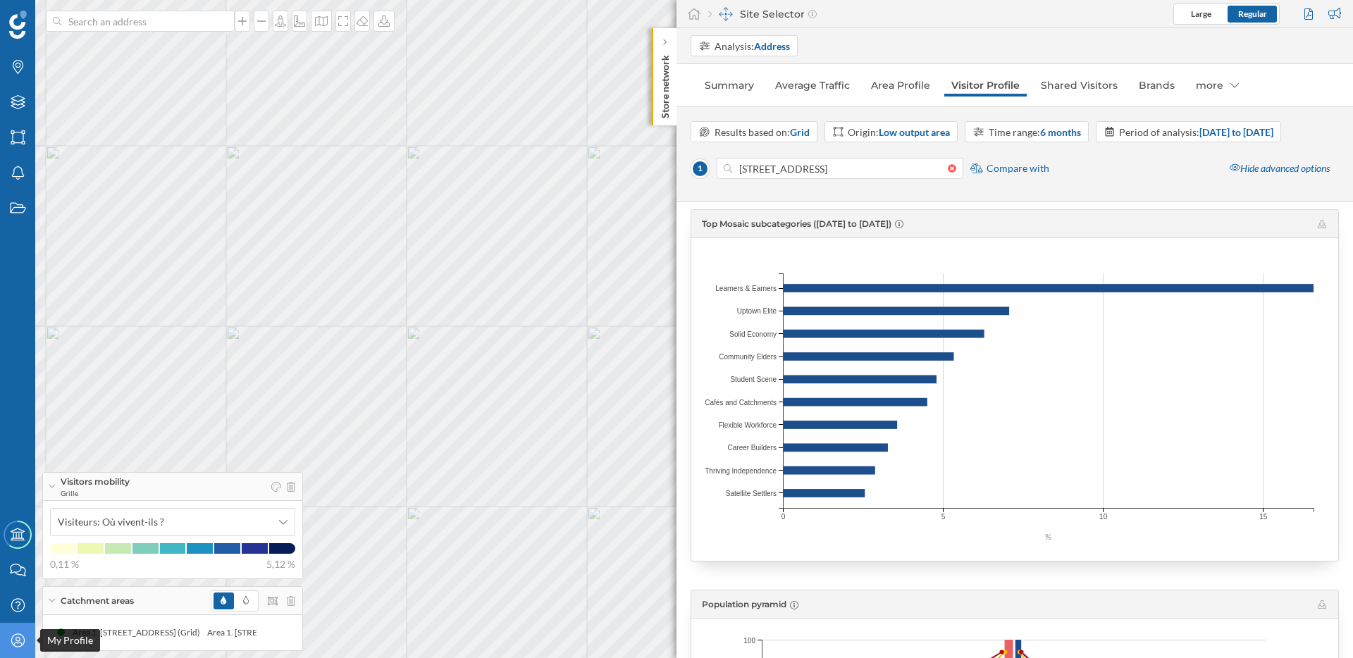
click at [11, 644] on icon "My Profile" at bounding box center [18, 640] width 18 height 14
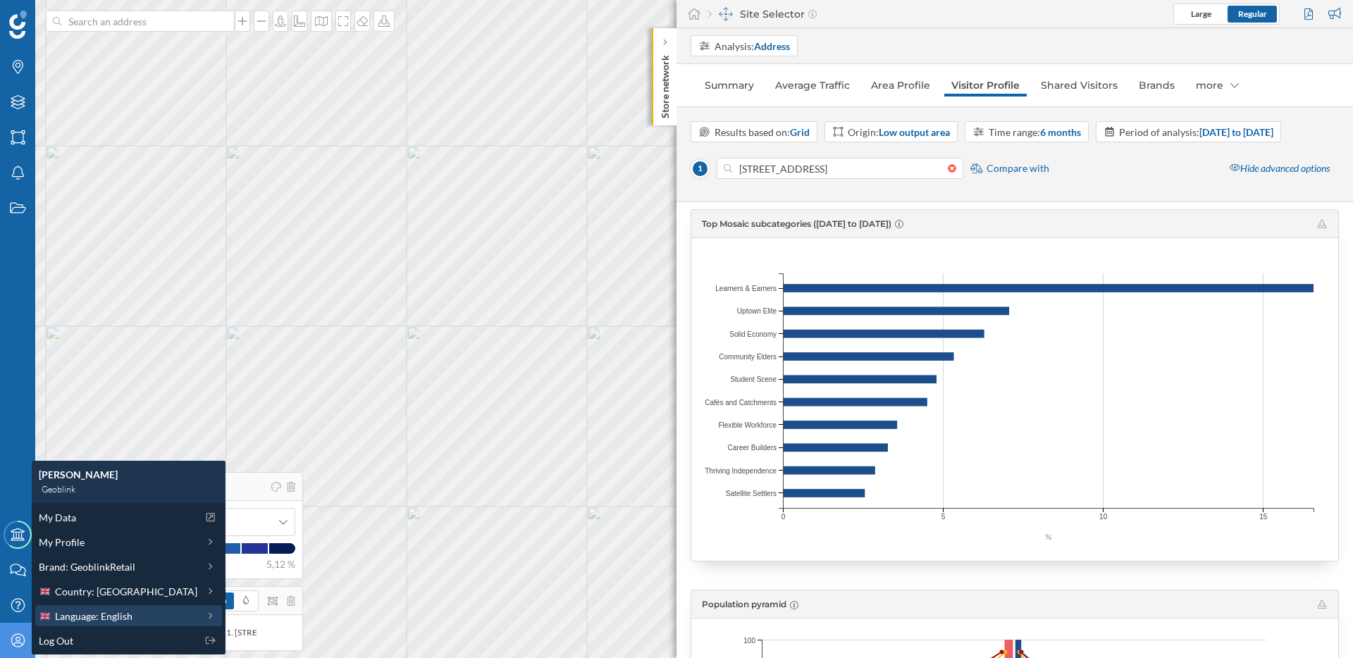
click at [83, 609] on span "Language: English" at bounding box center [93, 616] width 77 height 15
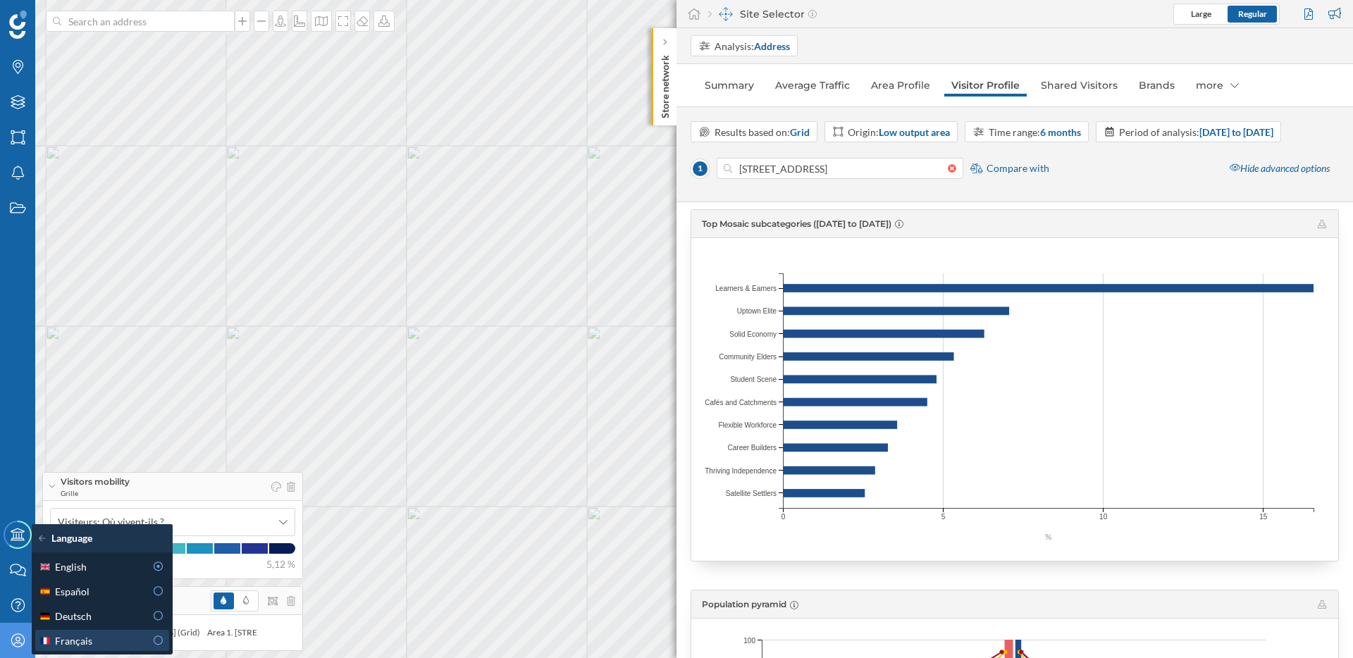
click at [82, 637] on span "Français" at bounding box center [73, 640] width 37 height 15
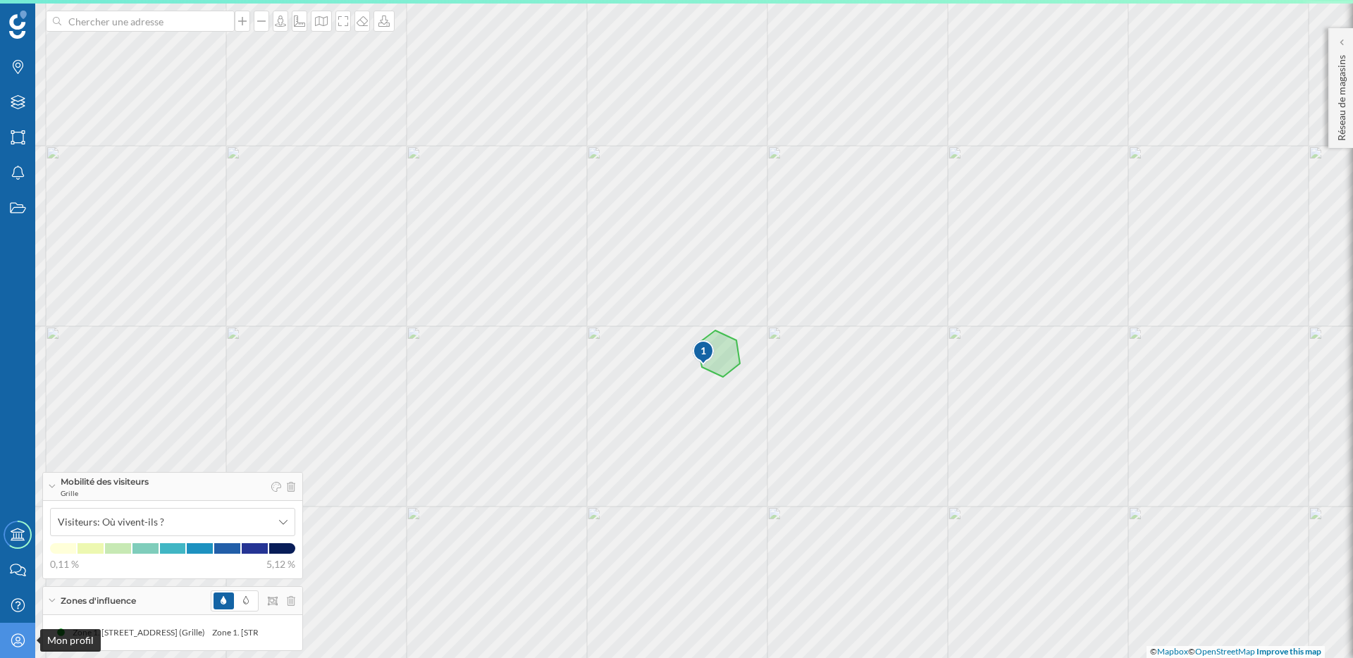
click at [18, 641] on icon "Mon profil" at bounding box center [18, 640] width 18 height 14
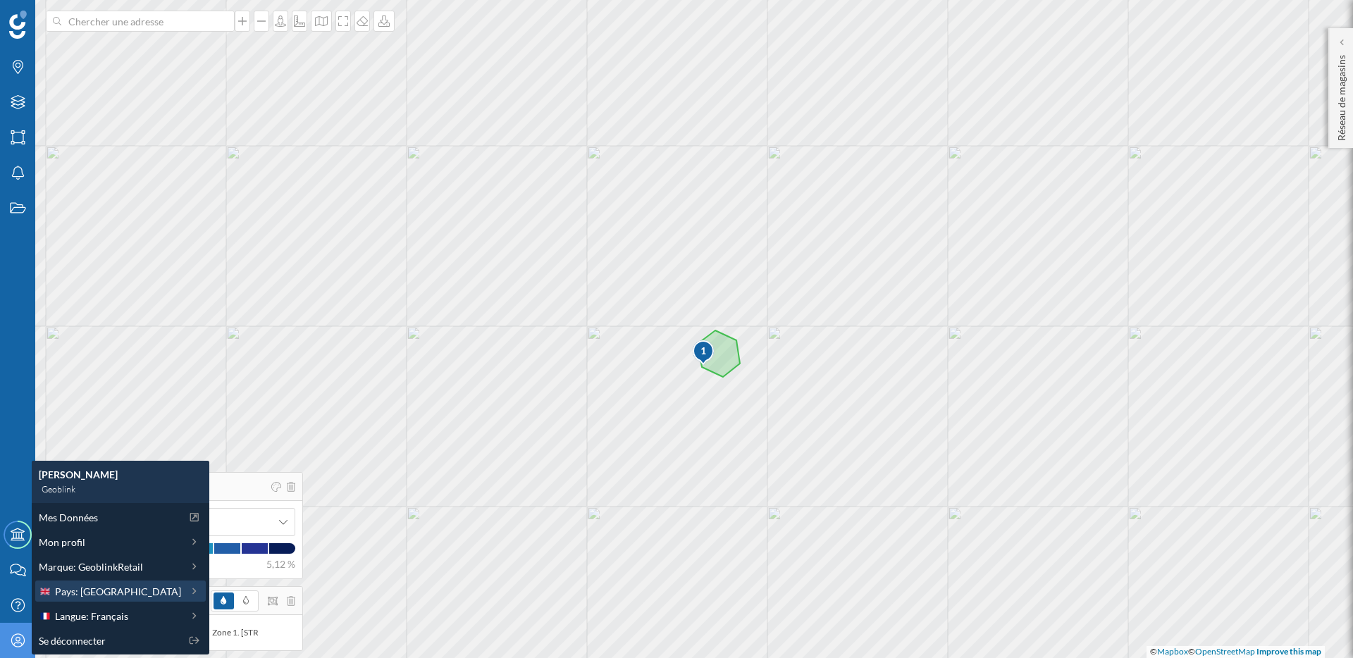
click at [126, 601] on div "Pays: Royaume-Uni" at bounding box center [120, 590] width 170 height 21
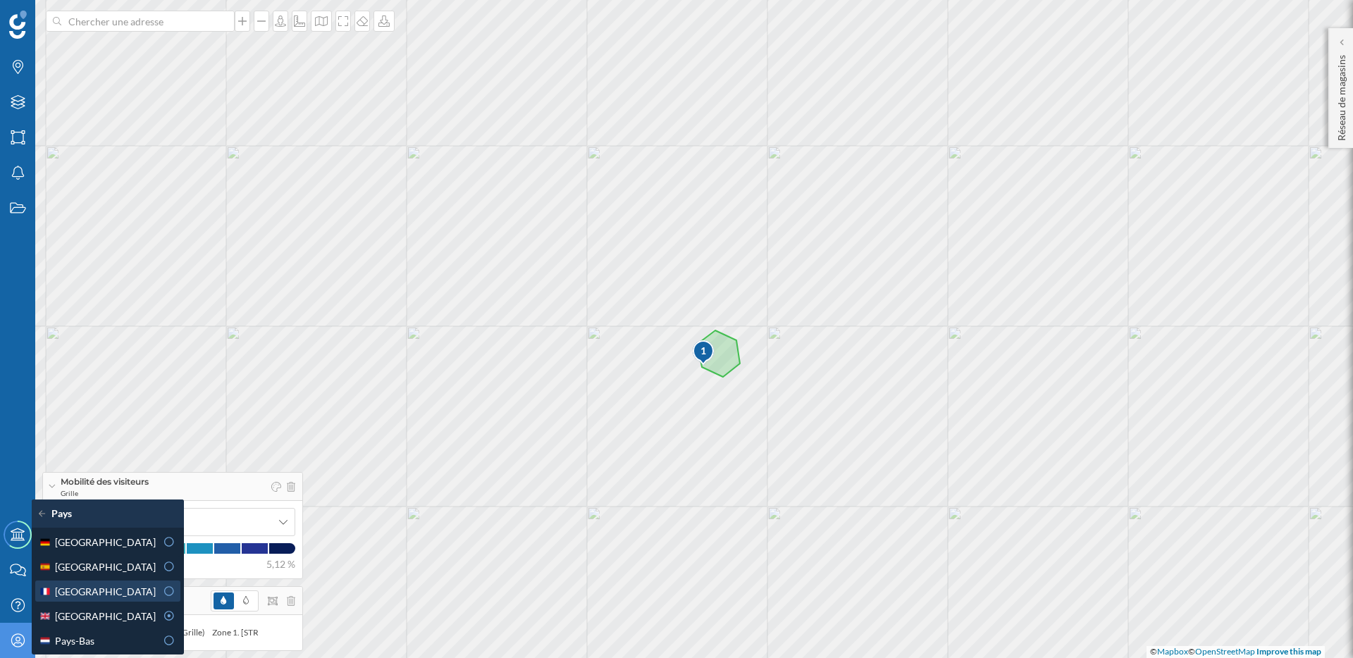
click at [108, 585] on div "France" at bounding box center [97, 591] width 117 height 15
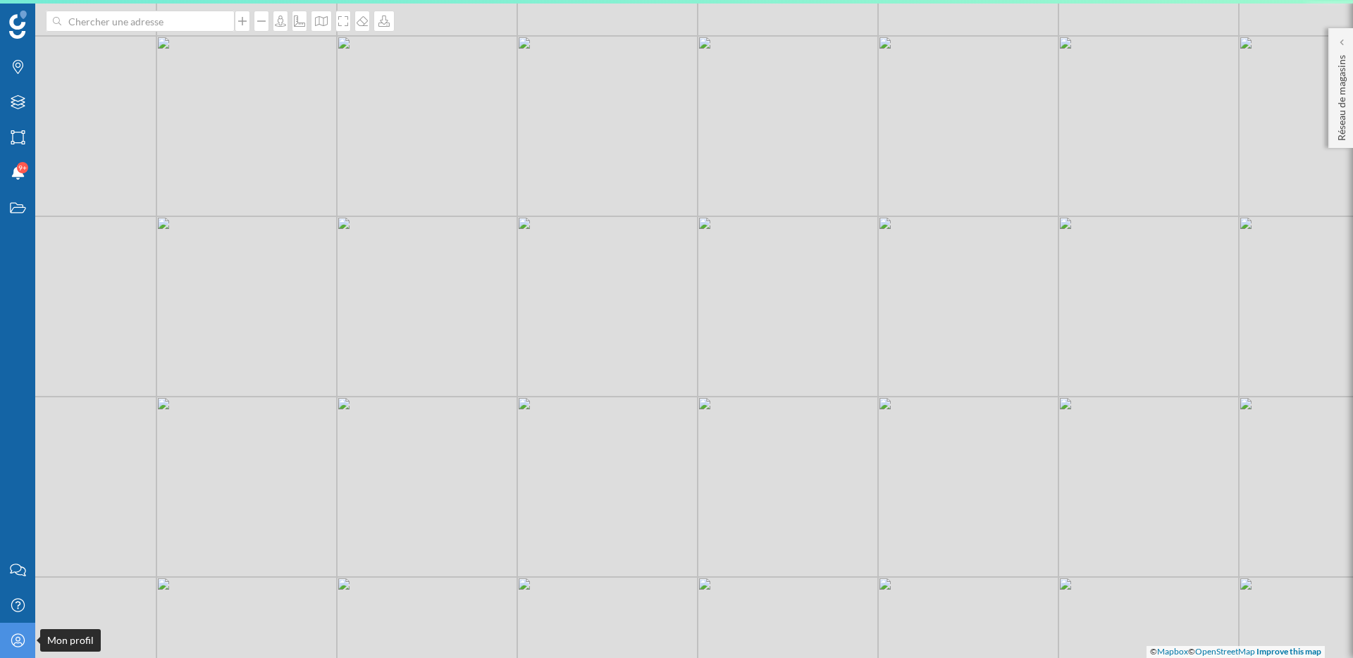
click at [23, 640] on icon "Mon profil" at bounding box center [18, 640] width 18 height 14
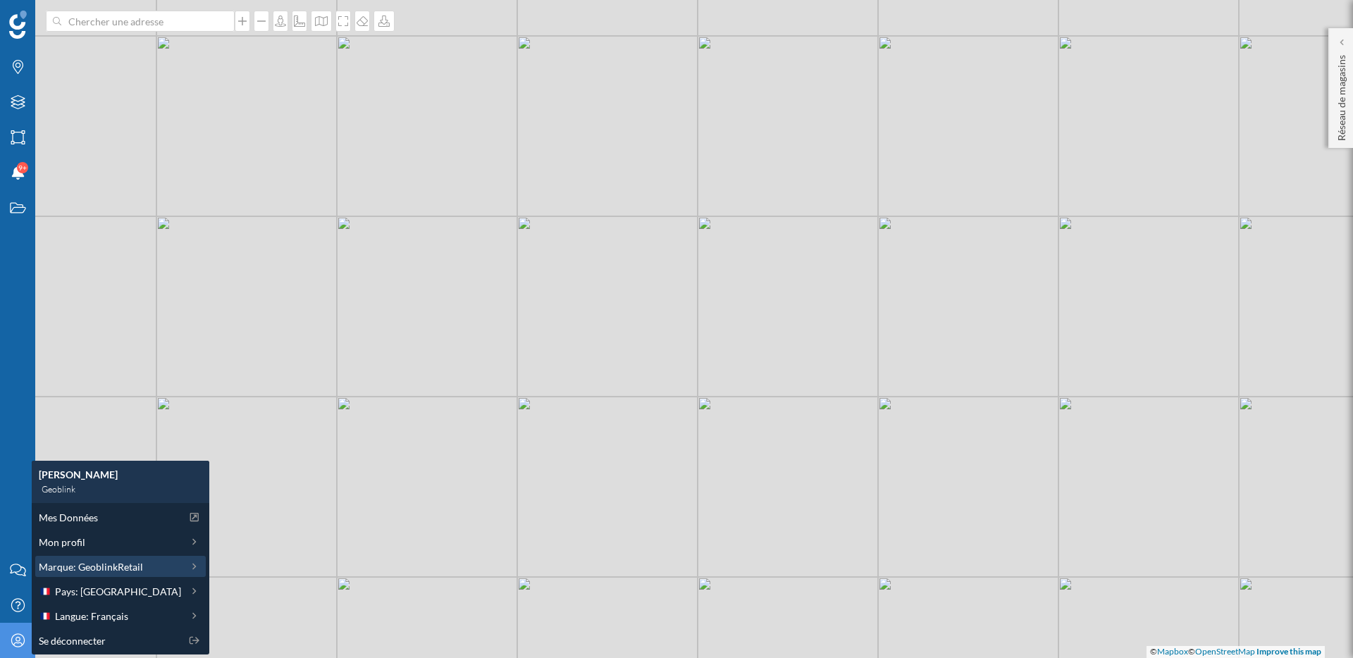
click at [125, 569] on span "Marque: GeoblinkRetail" at bounding box center [91, 566] width 104 height 15
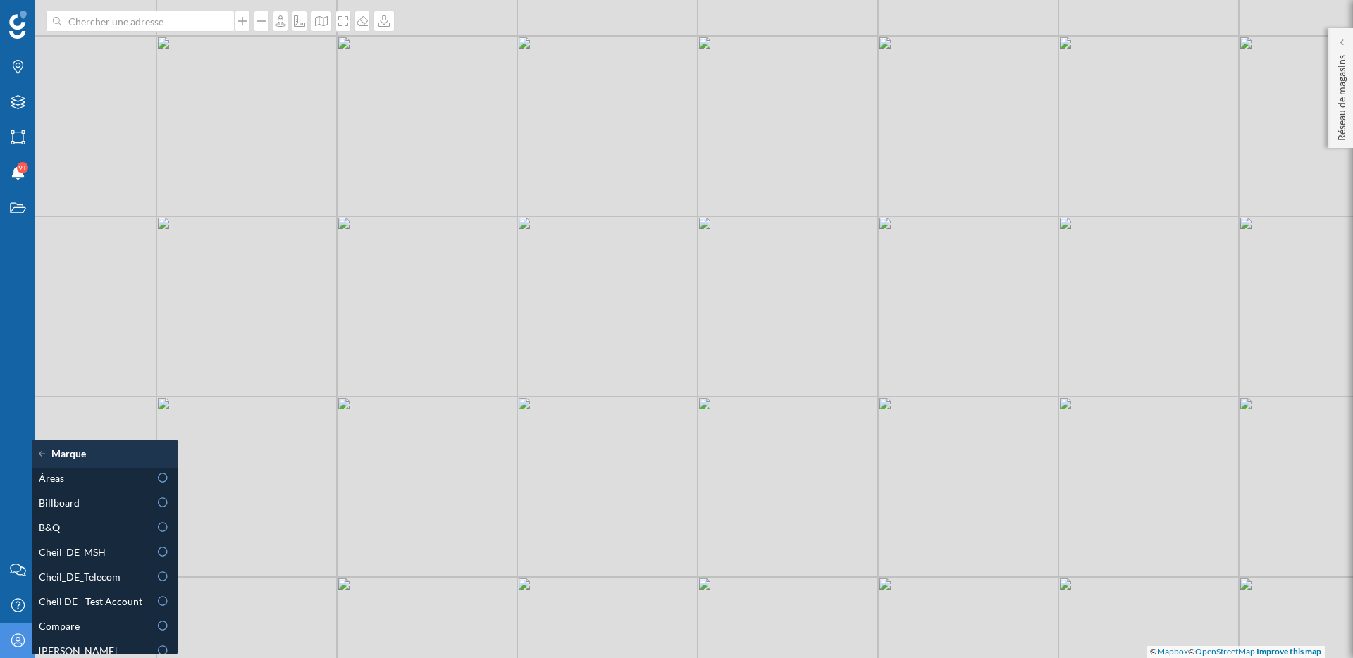
scroll to position [0, 0]
click at [328, 103] on div "© Mapbox © OpenStreetMap Improve this map" at bounding box center [676, 329] width 1353 height 658
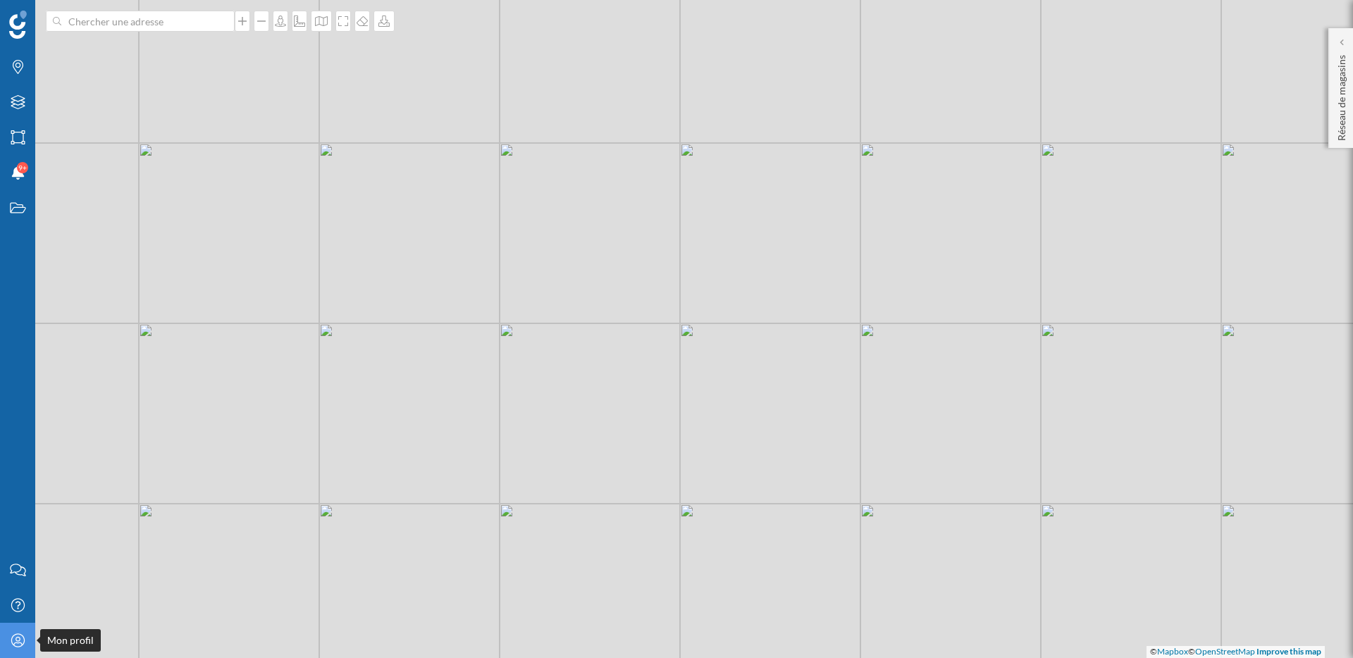
click at [10, 642] on icon "Mon profil" at bounding box center [18, 640] width 18 height 14
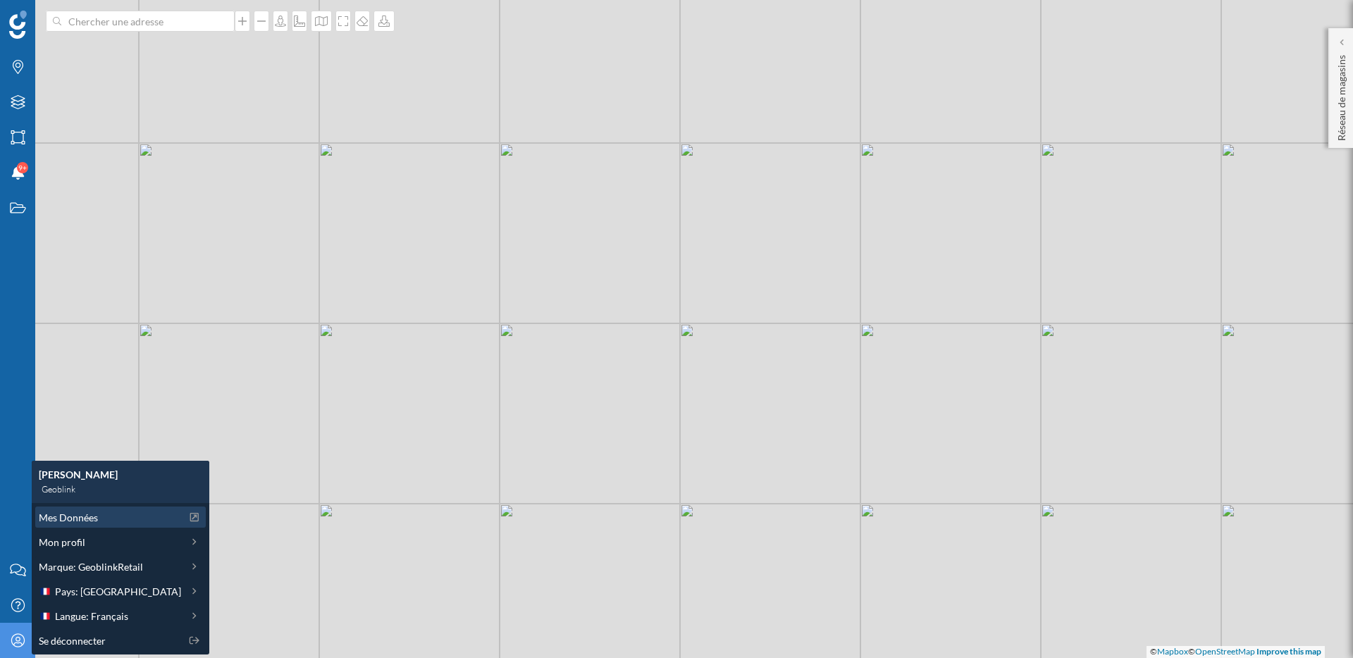
click at [80, 525] on div "Mes Données" at bounding box center [120, 517] width 170 height 21
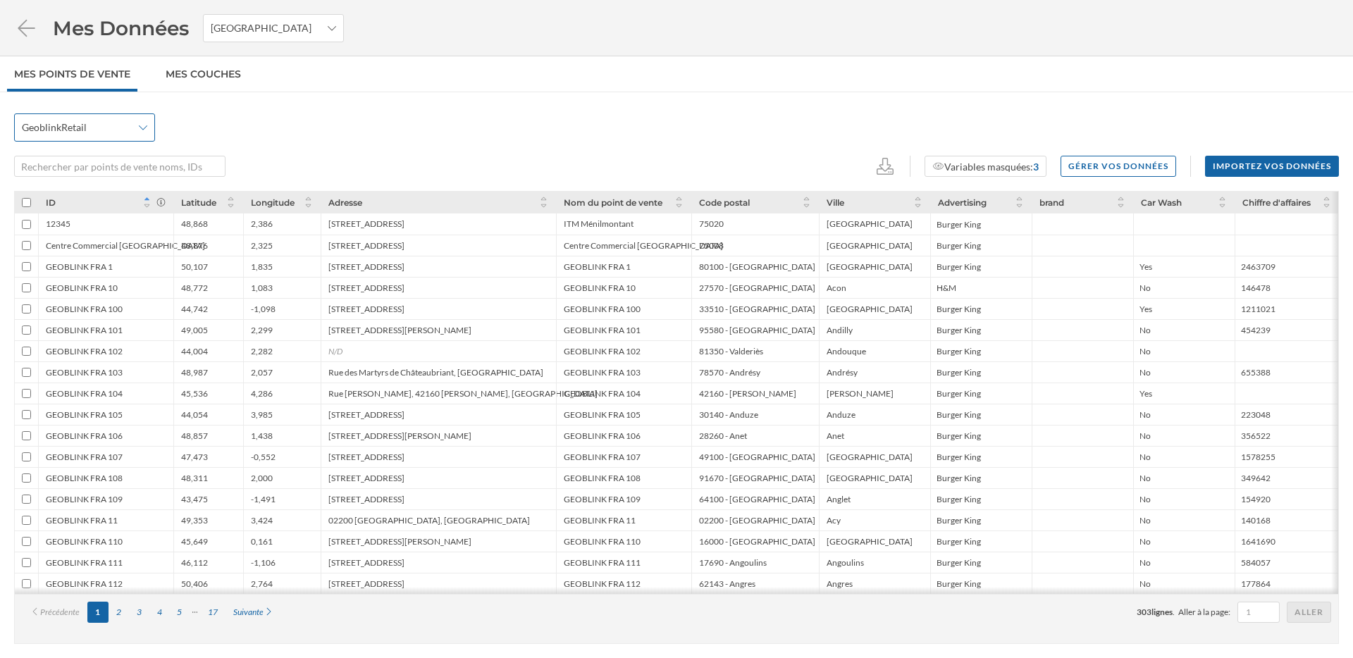
click at [146, 125] on icon at bounding box center [143, 128] width 8 height 10
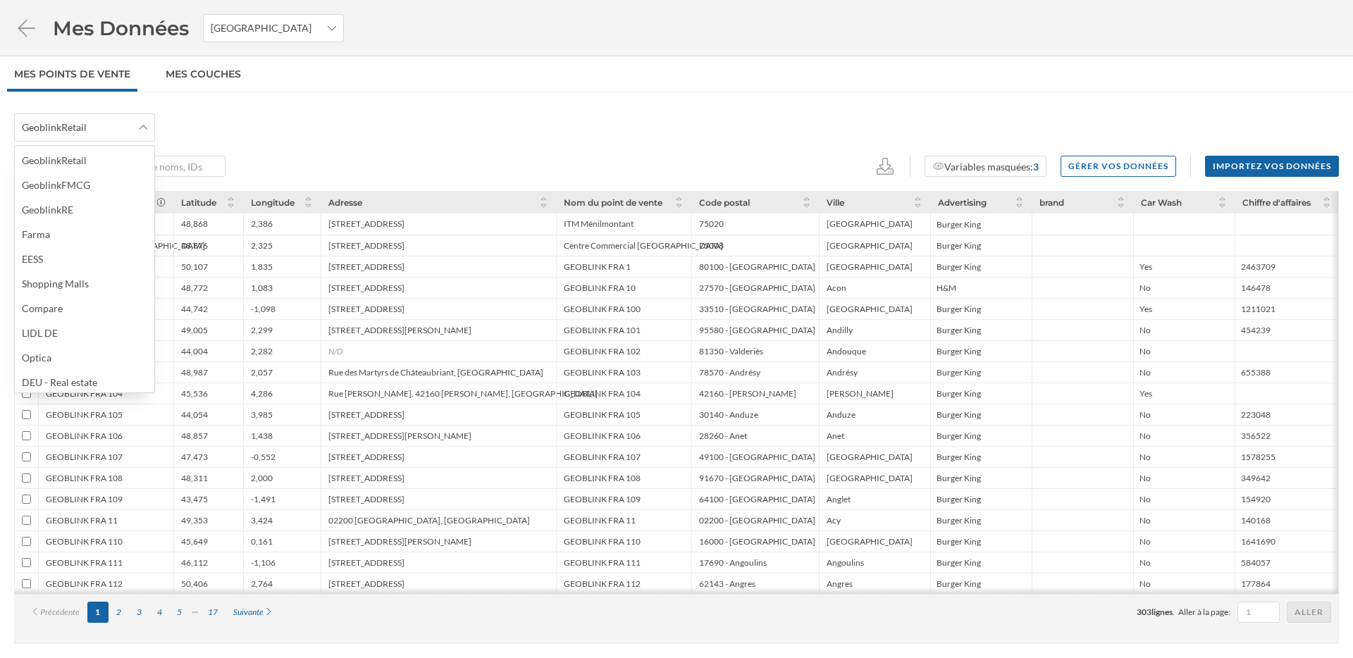
click at [228, 139] on div "GeoblinkRetail" at bounding box center [676, 127] width 1324 height 28
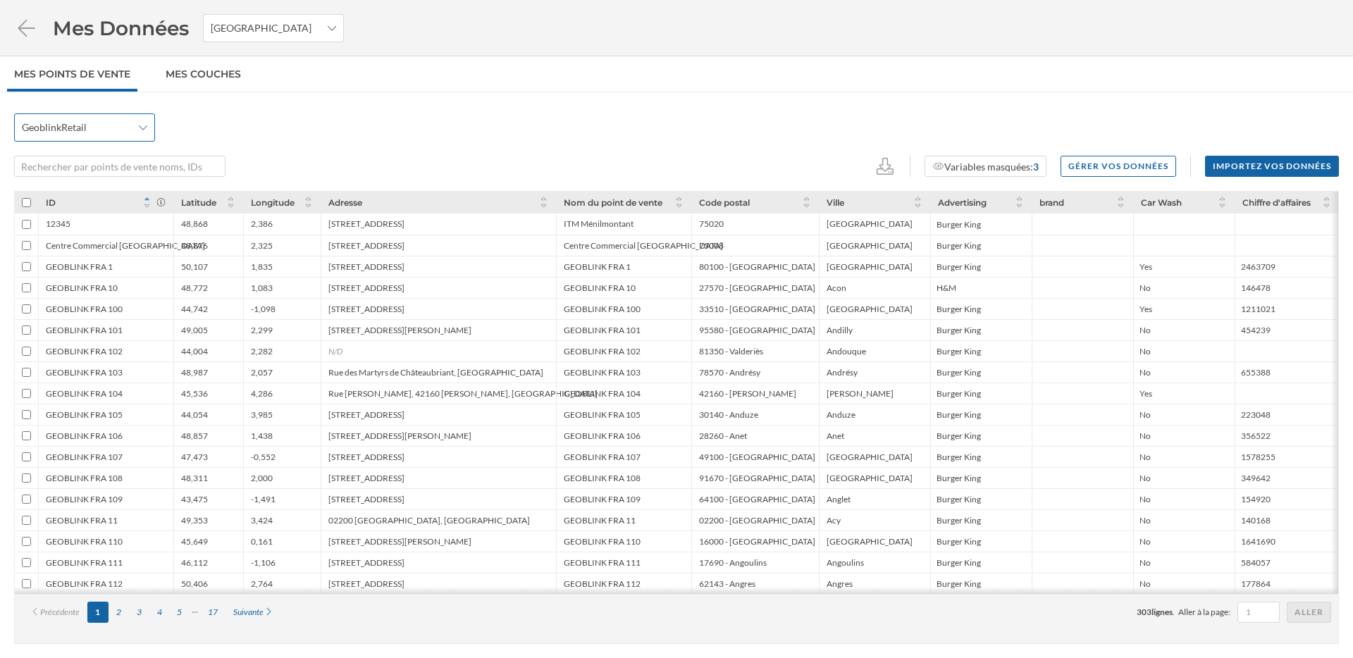
click at [137, 132] on div "GeoblinkRetail" at bounding box center [84, 127] width 141 height 28
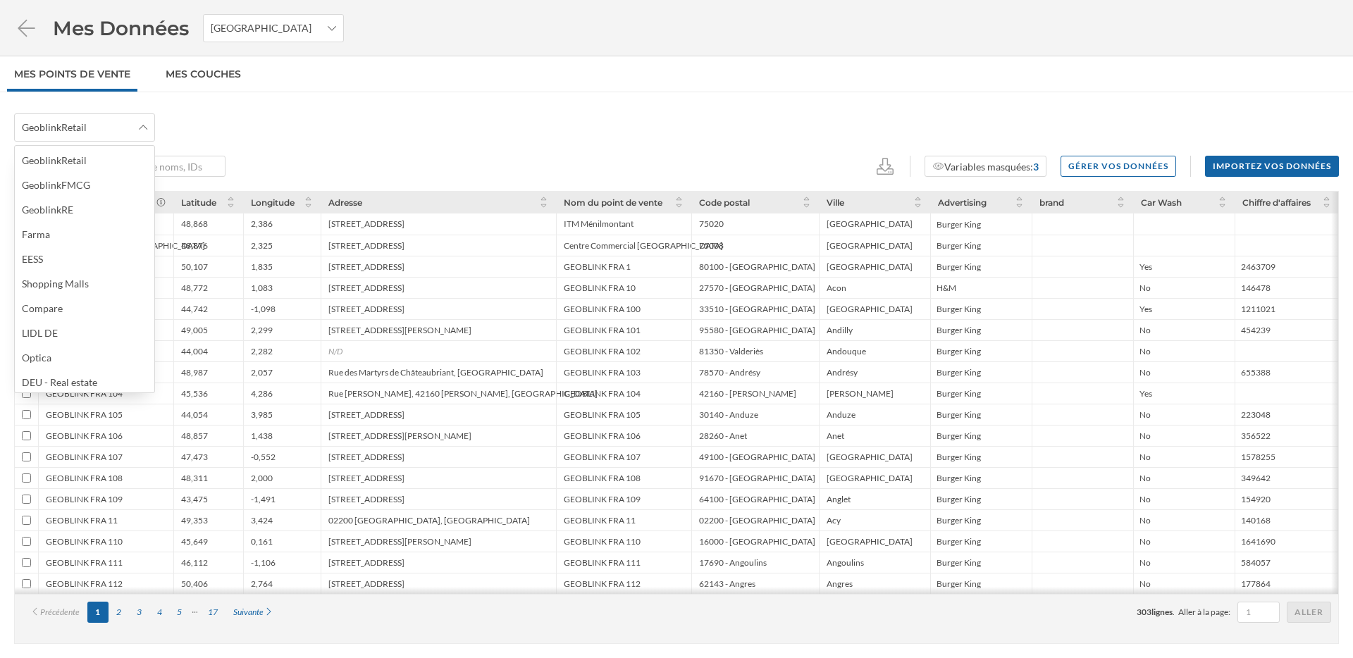
click at [211, 129] on div "GeoblinkRetail" at bounding box center [676, 127] width 1324 height 28
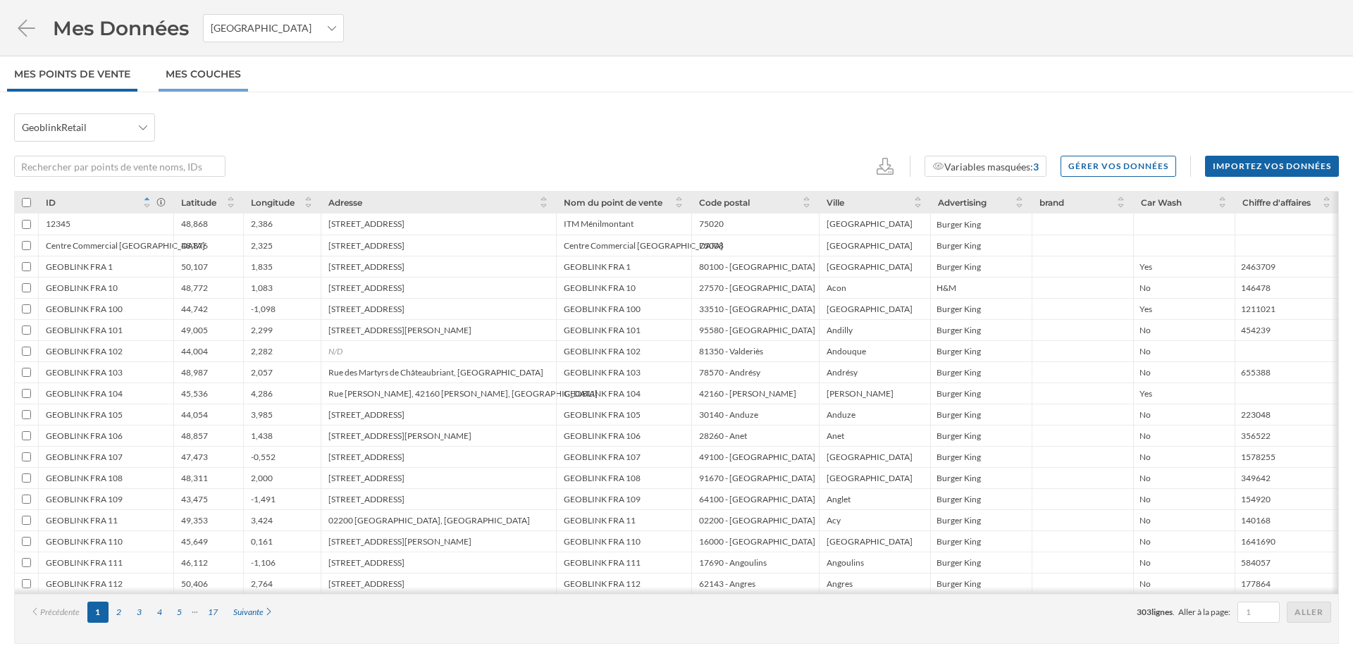
click at [225, 73] on link "Mes Couches" at bounding box center [203, 73] width 89 height 35
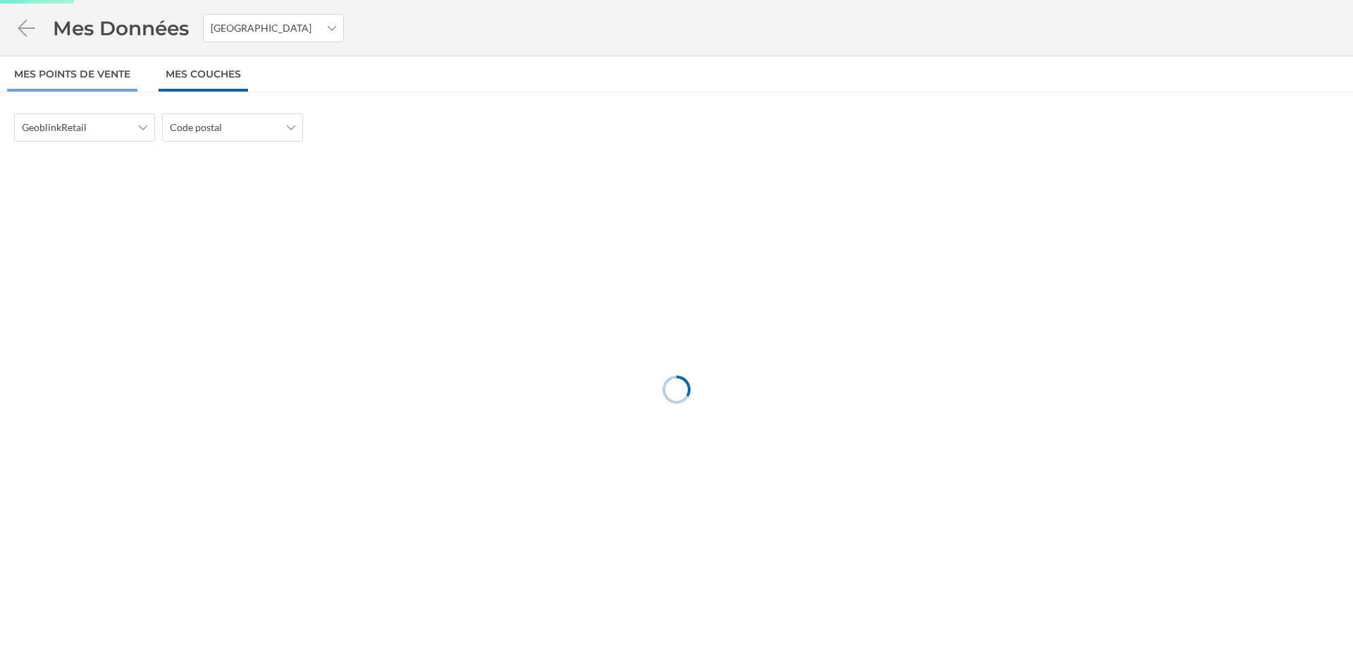
click at [115, 72] on link "Mes points de vente" at bounding box center [72, 73] width 130 height 35
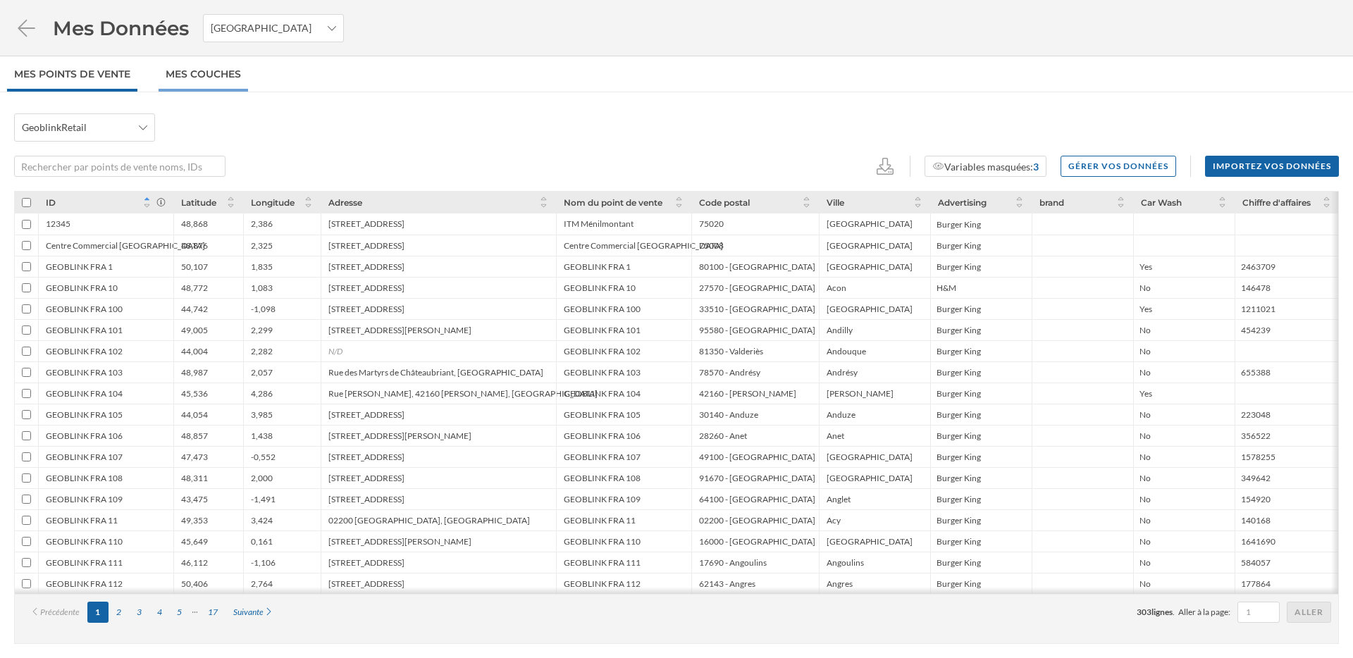
click at [217, 76] on link "Mes Couches" at bounding box center [203, 73] width 89 height 35
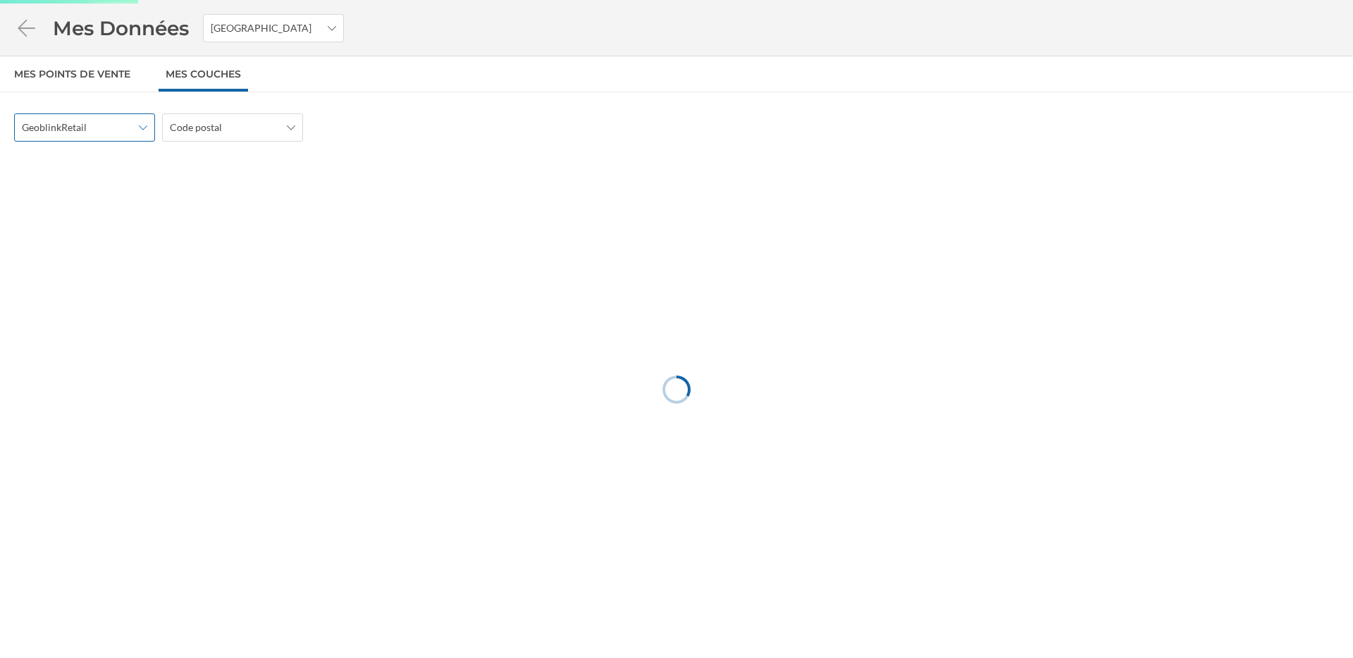
click at [101, 133] on span "GeoblinkRetail" at bounding box center [77, 127] width 110 height 14
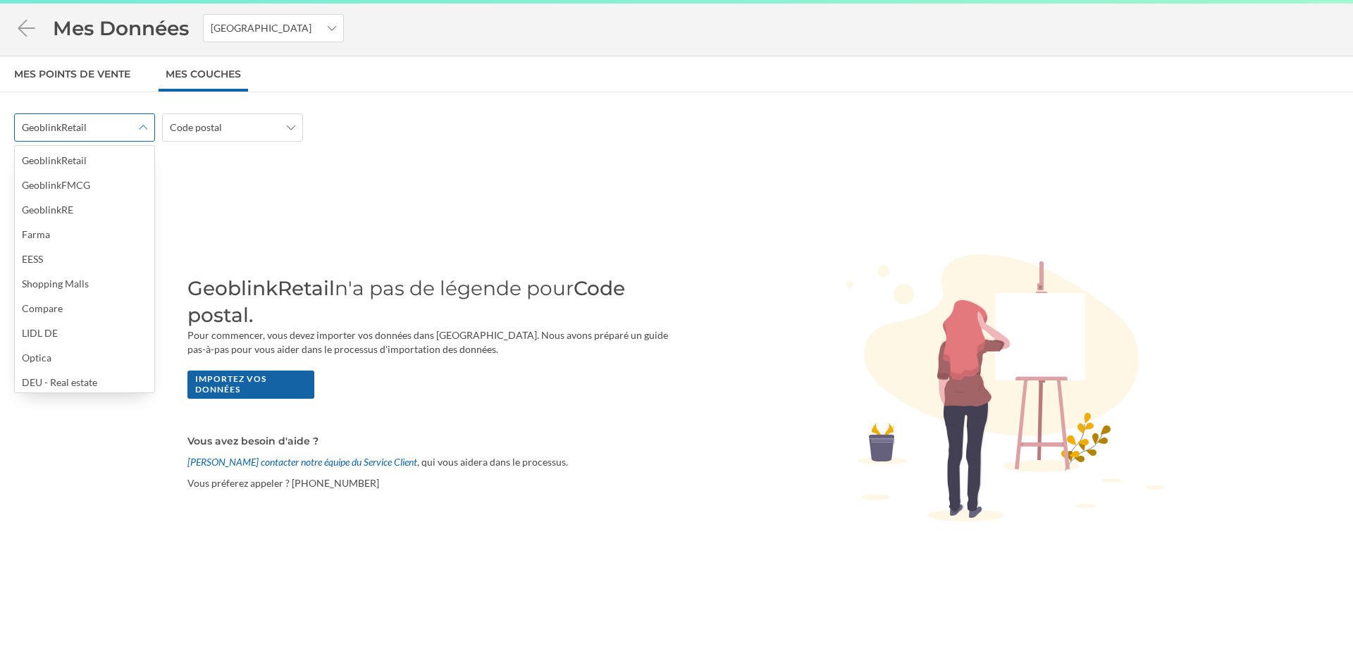
click at [101, 133] on span "GeoblinkRetail" at bounding box center [77, 127] width 110 height 14
click at [251, 133] on span "Code postal" at bounding box center [225, 127] width 110 height 14
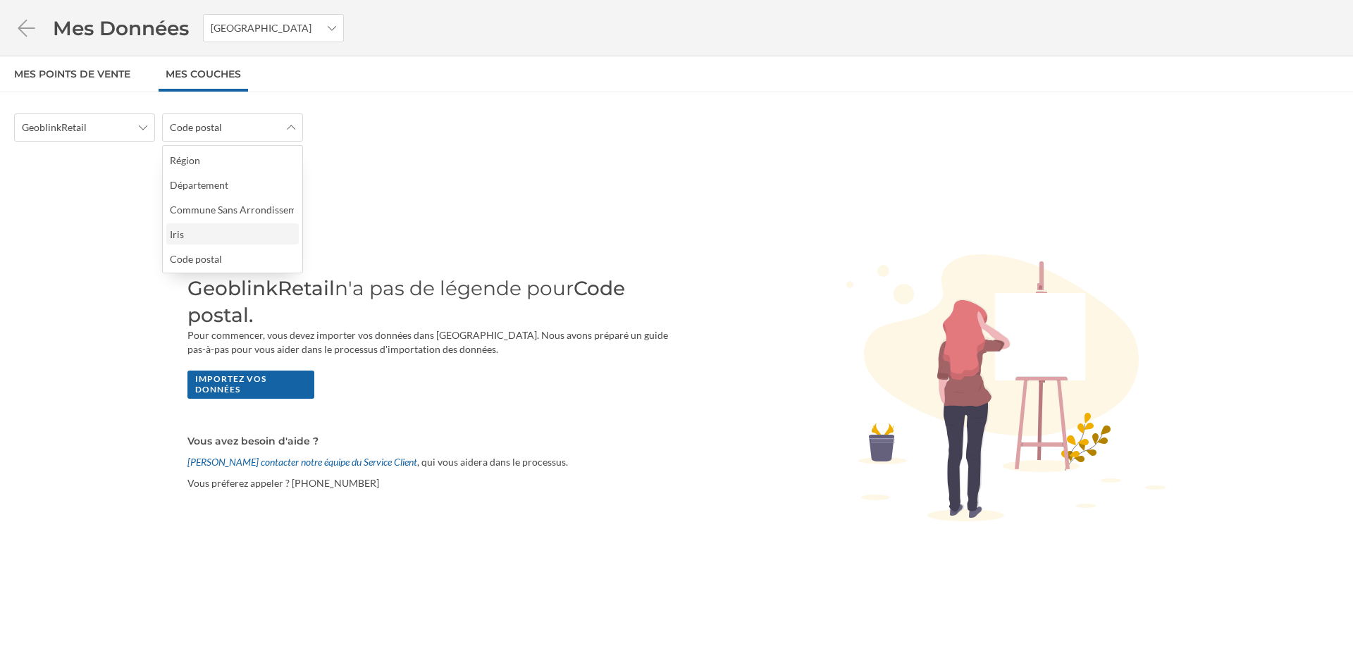
click at [228, 232] on div "Iris" at bounding box center [232, 234] width 124 height 15
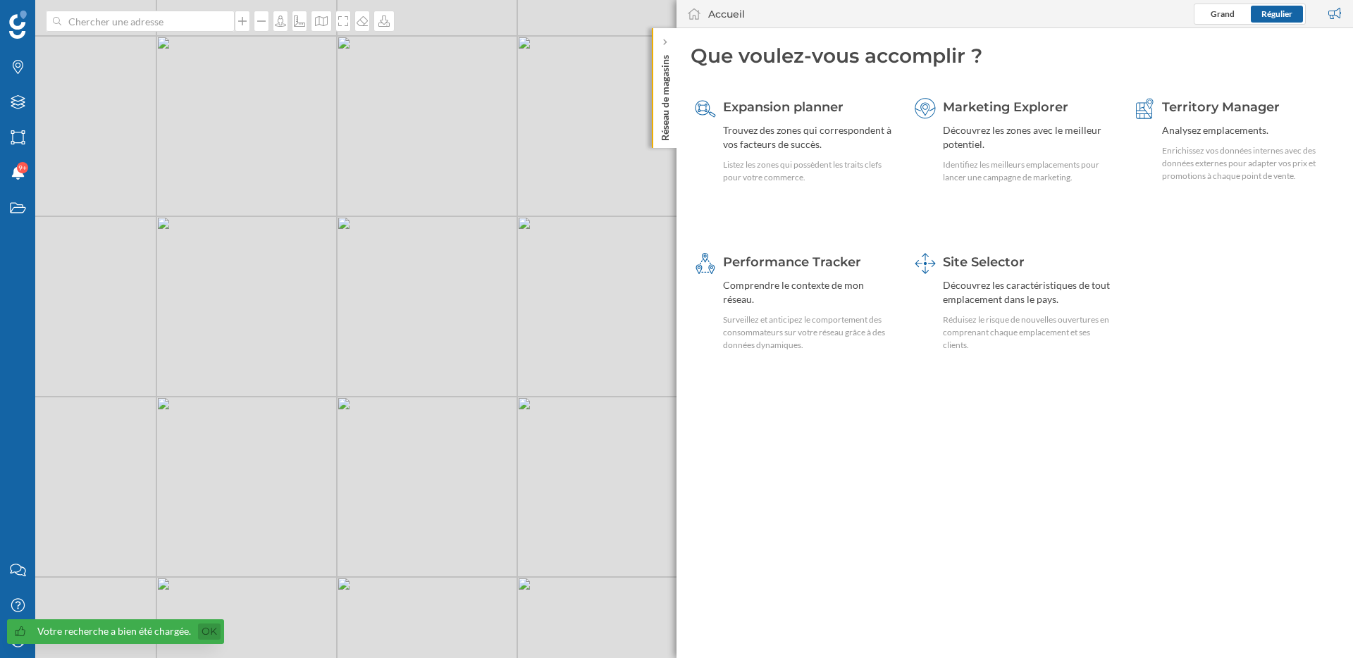
click at [206, 633] on link "Ok" at bounding box center [209, 631] width 23 height 16
click at [29, 640] on div "Mon profil" at bounding box center [17, 640] width 35 height 35
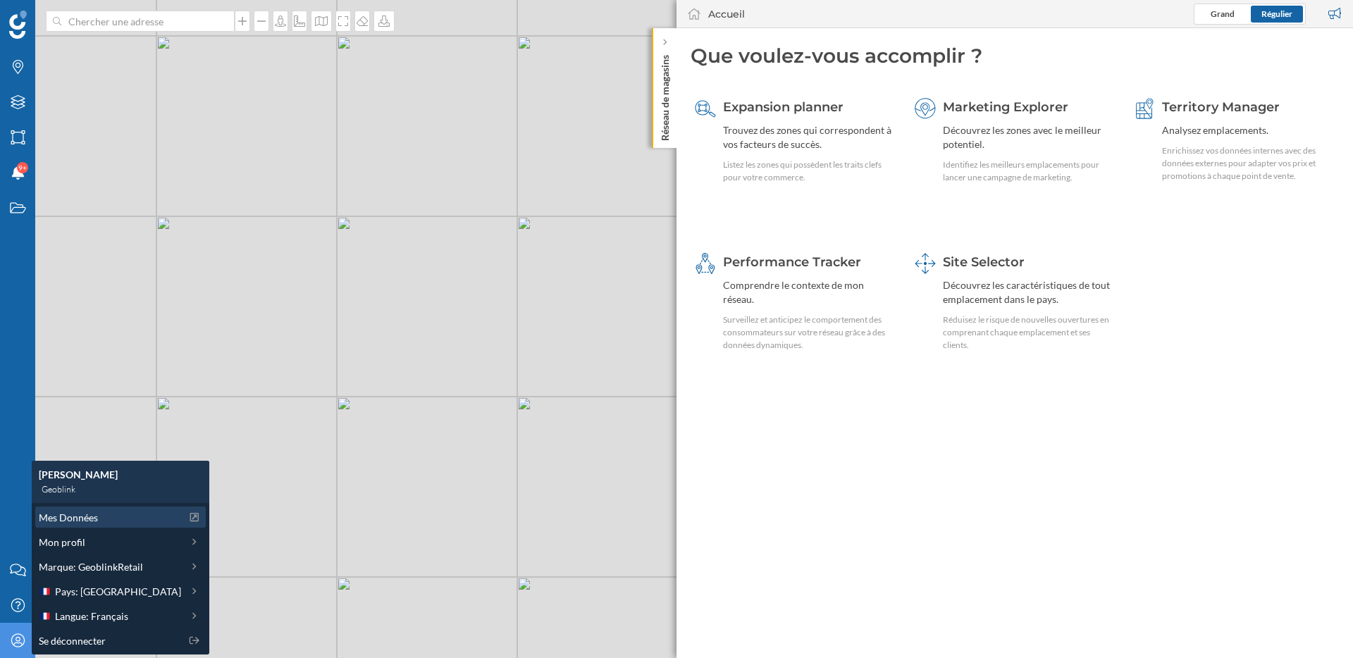
click at [101, 512] on div "Mes Données" at bounding box center [110, 517] width 142 height 15
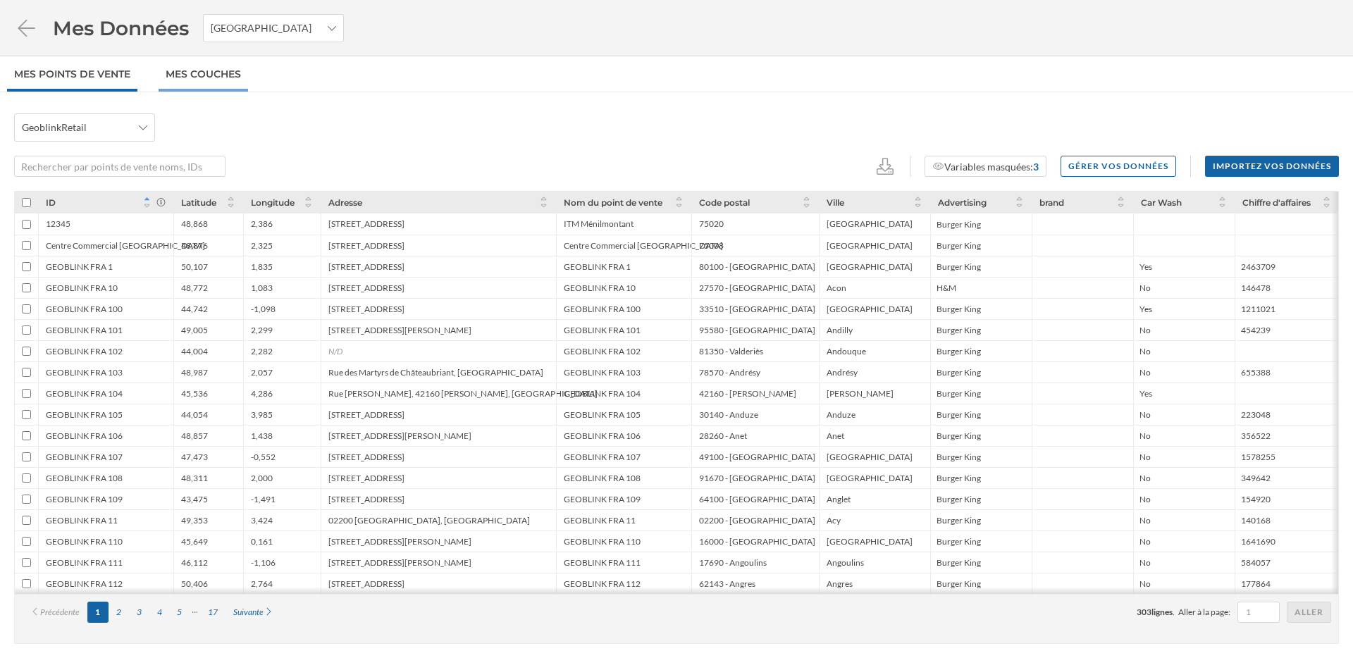
click at [198, 77] on link "Mes Couches" at bounding box center [203, 73] width 89 height 35
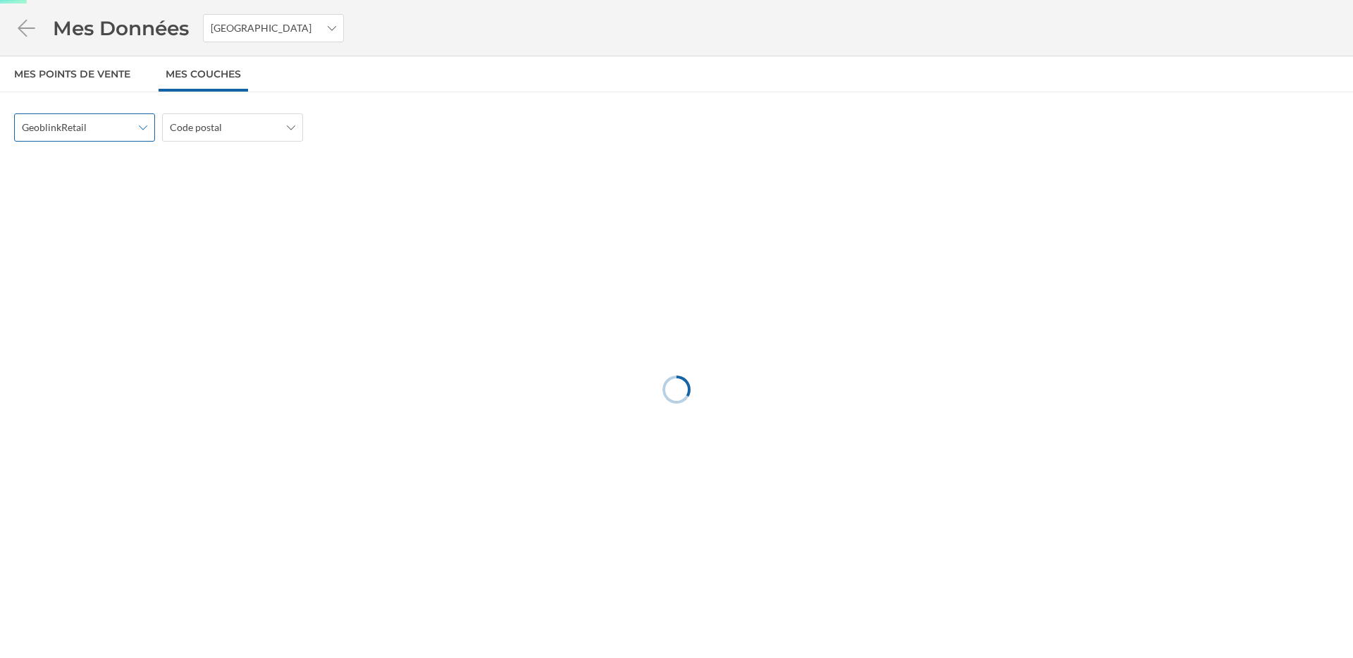
click at [90, 138] on div "GeoblinkRetail" at bounding box center [84, 127] width 141 height 28
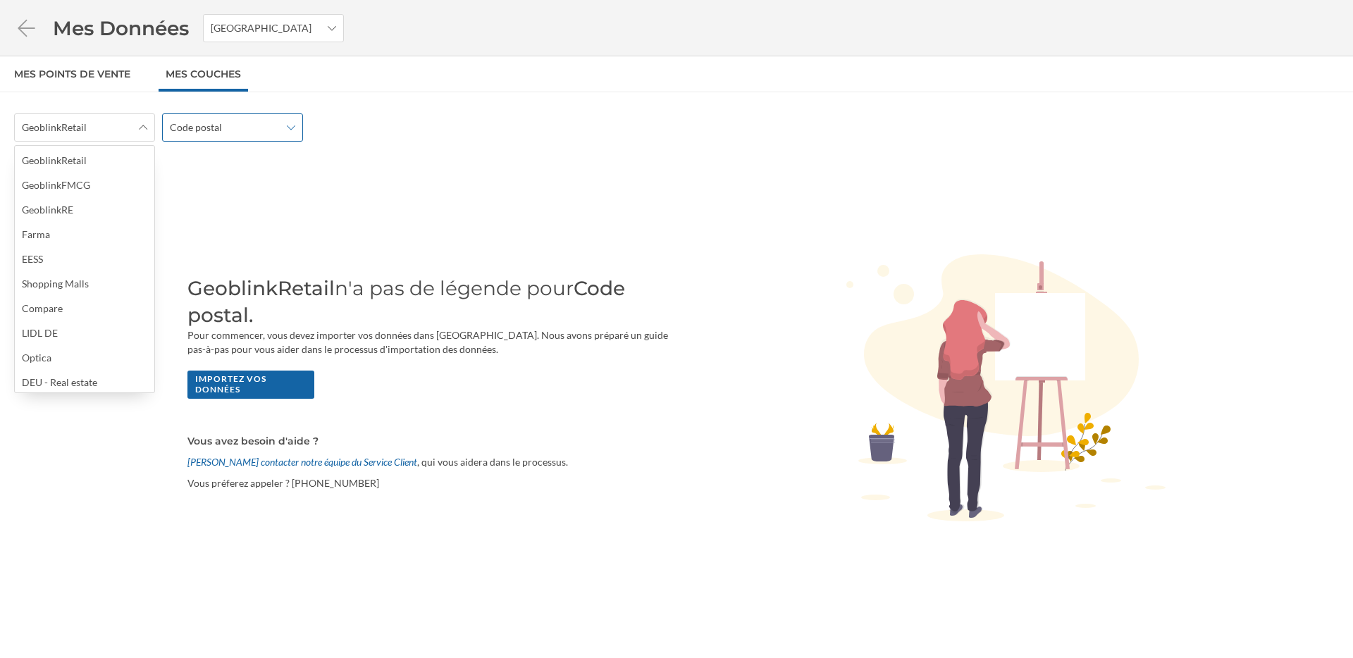
click at [219, 137] on div "Code postal" at bounding box center [232, 127] width 141 height 28
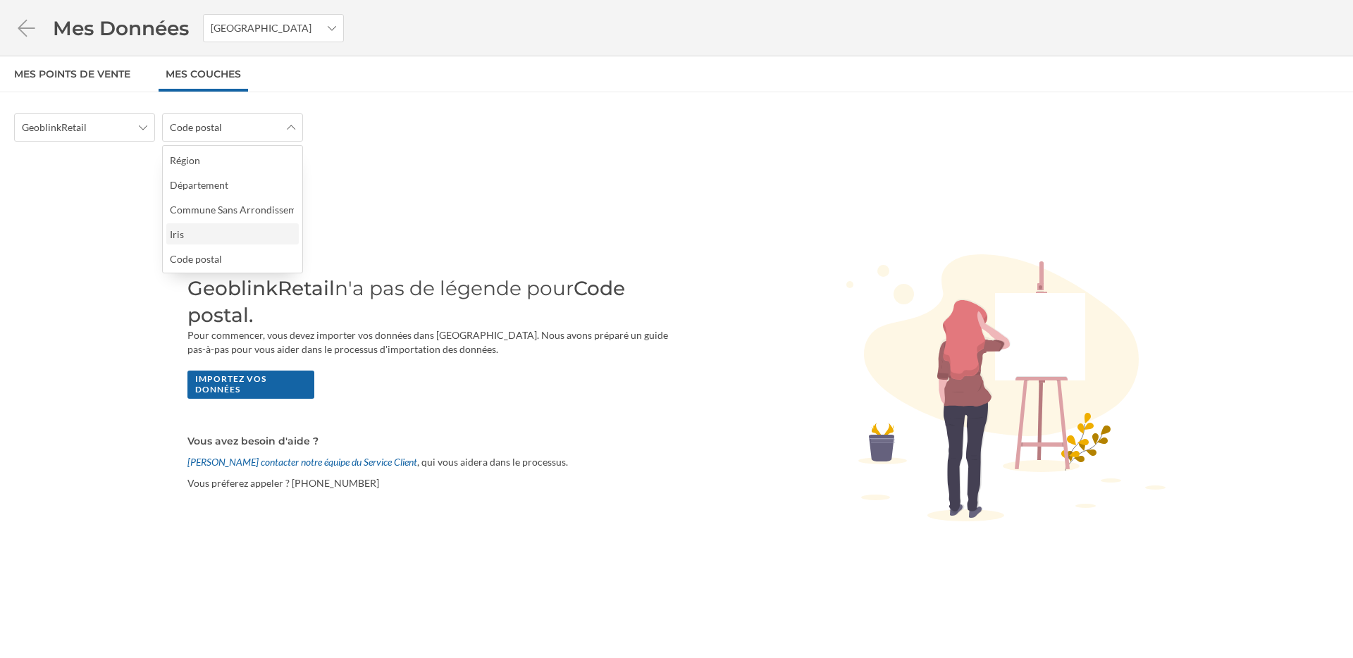
click at [206, 242] on div "Iris" at bounding box center [232, 233] width 132 height 21
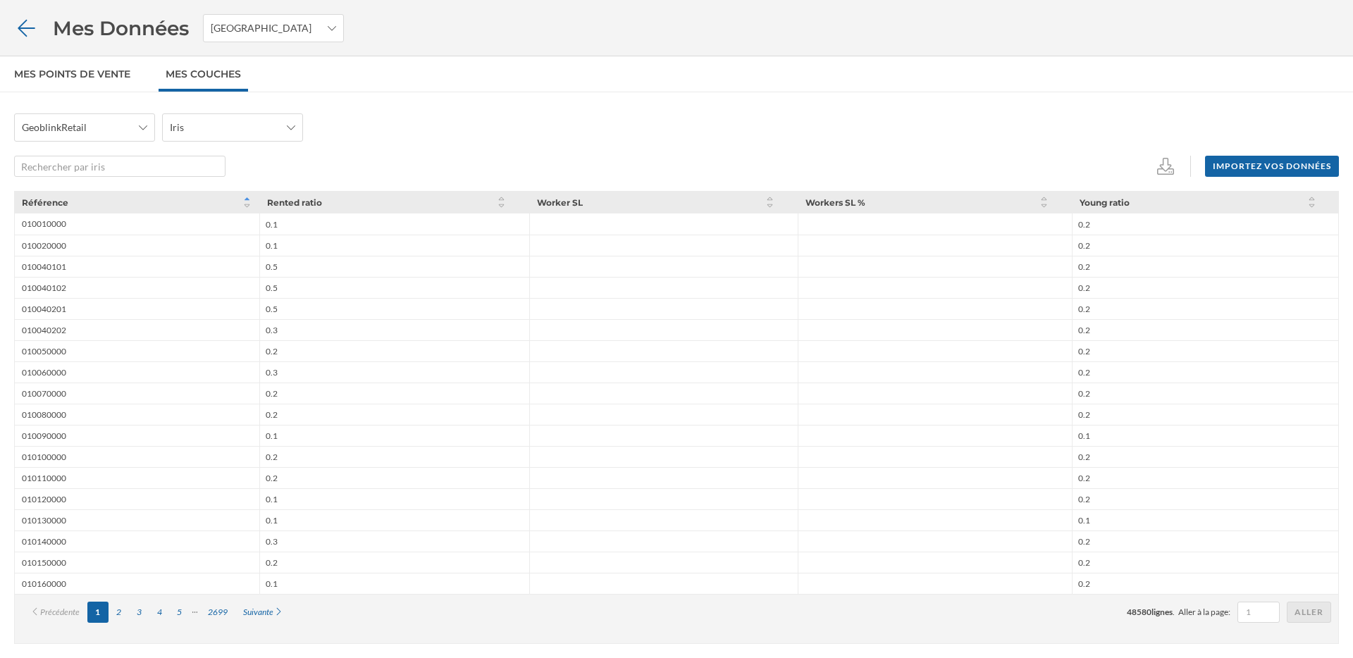
click at [29, 25] on icon at bounding box center [26, 28] width 25 height 20
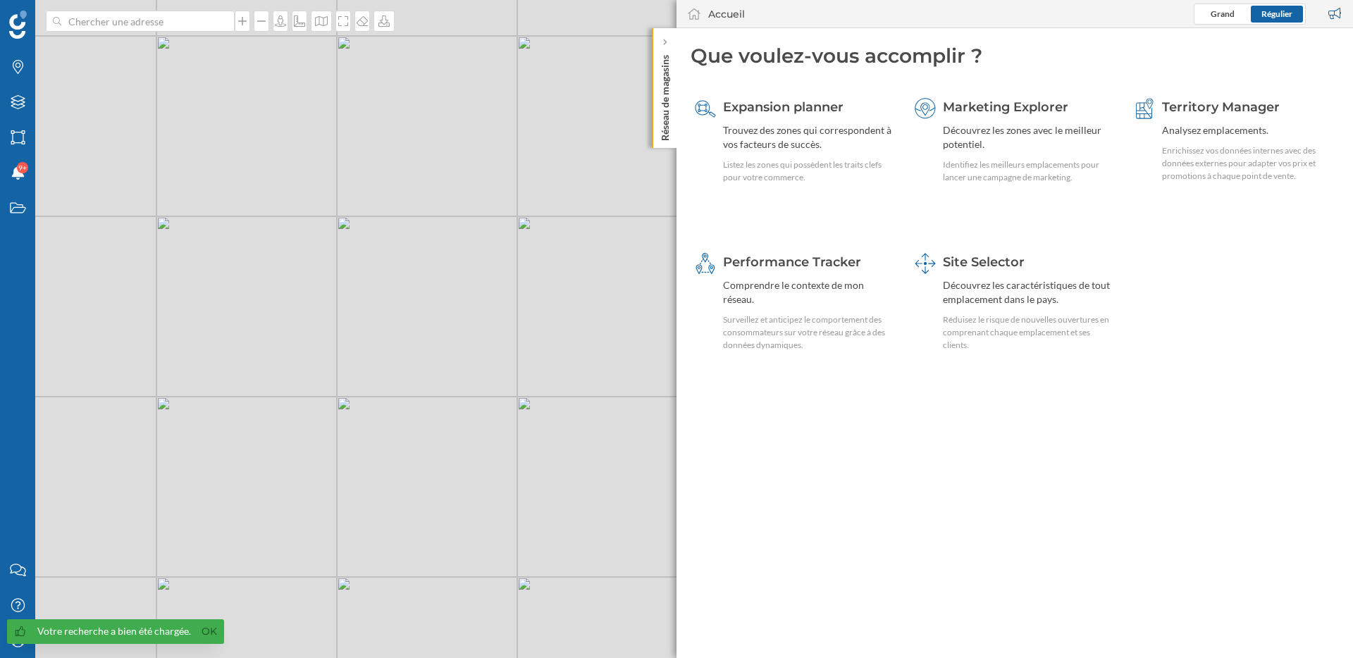
drag, startPoint x: 18, startPoint y: 635, endPoint x: 120, endPoint y: 636, distance: 102.2
click at [29, 635] on div "Votre recherche a bien été chargée. Ok" at bounding box center [115, 631] width 217 height 25
click at [215, 635] on link "Ok" at bounding box center [209, 631] width 23 height 16
click at [11, 644] on icon "Mon profil" at bounding box center [18, 640] width 18 height 14
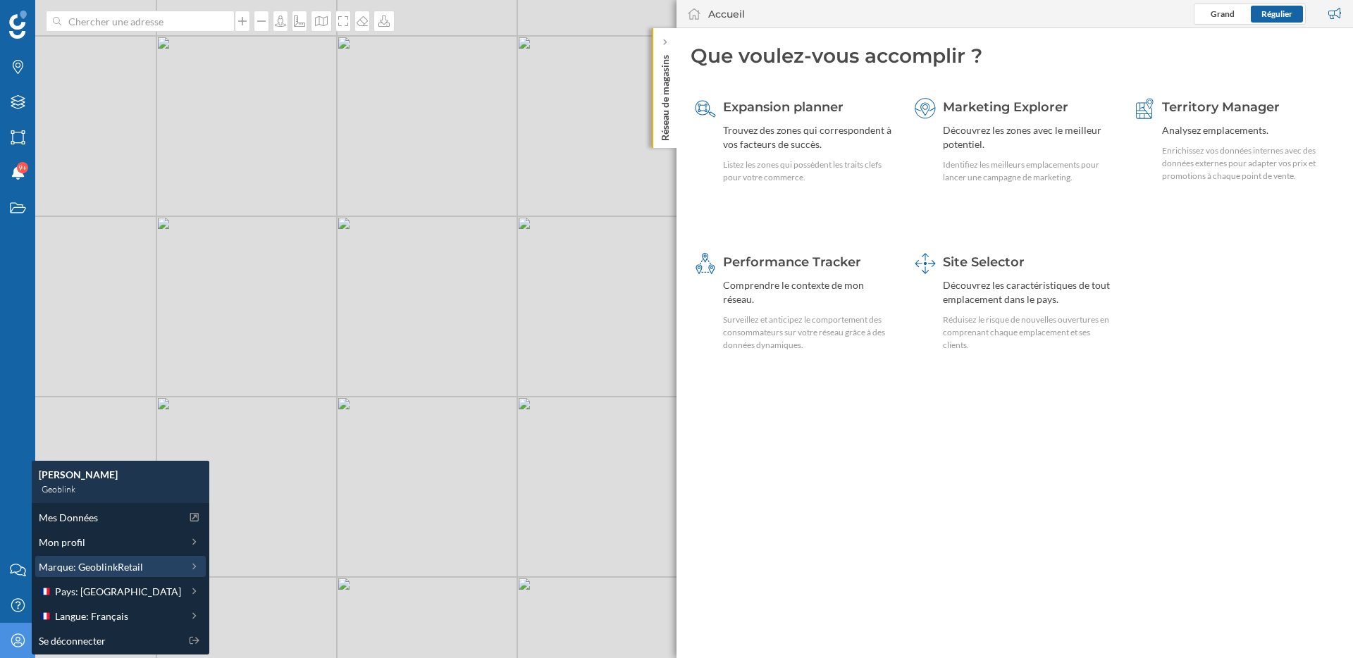
click at [90, 559] on span "Marque: GeoblinkRetail" at bounding box center [91, 566] width 104 height 15
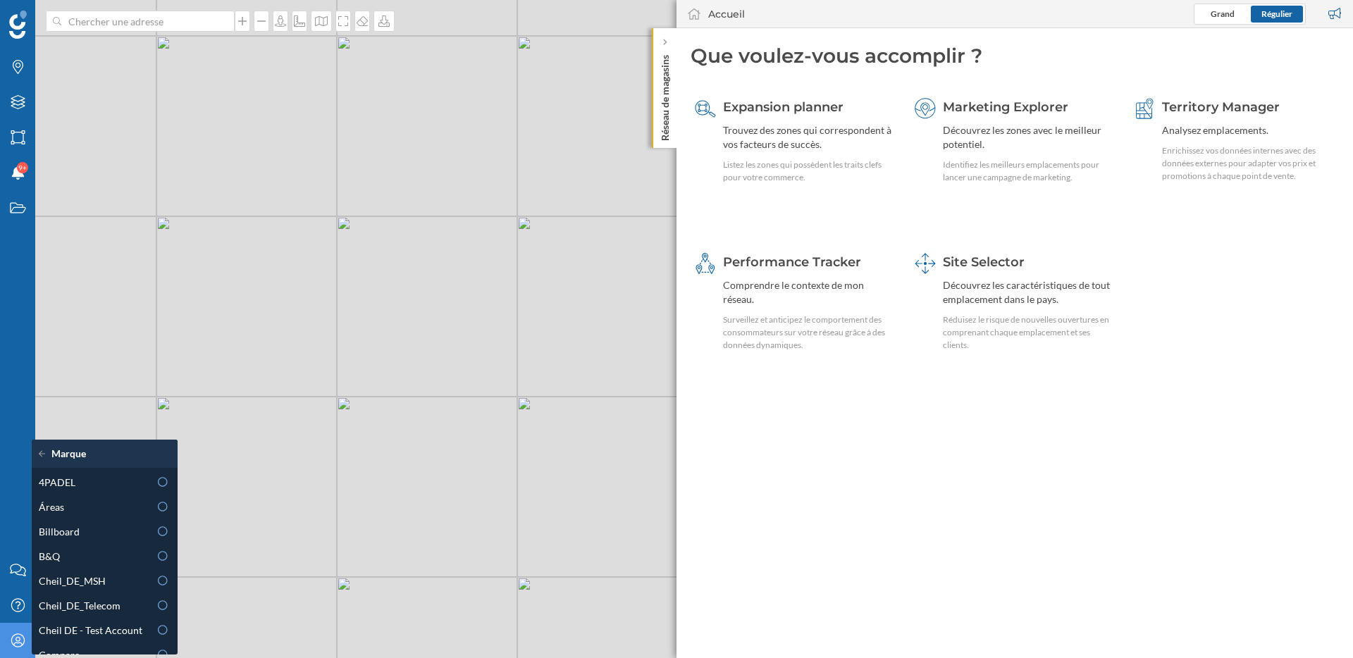
click at [17, 647] on icon at bounding box center [17, 639] width 13 height 13
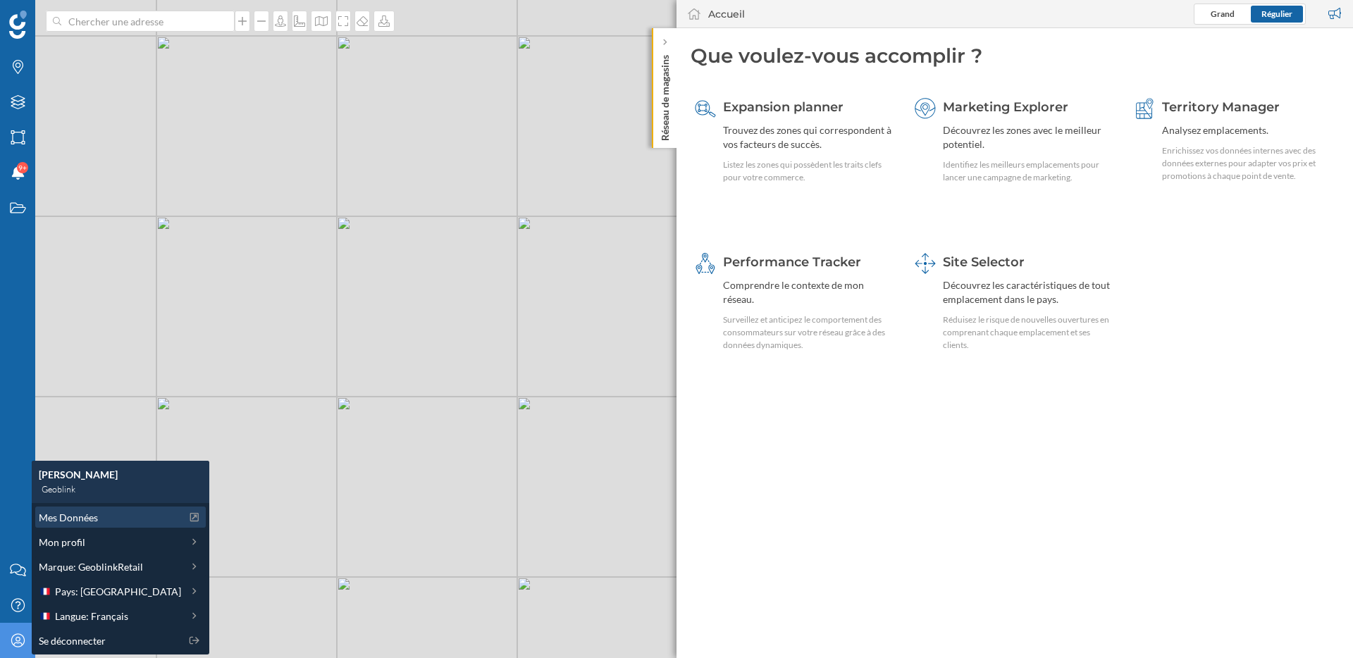
click at [72, 516] on span "Mes Données" at bounding box center [68, 517] width 59 height 15
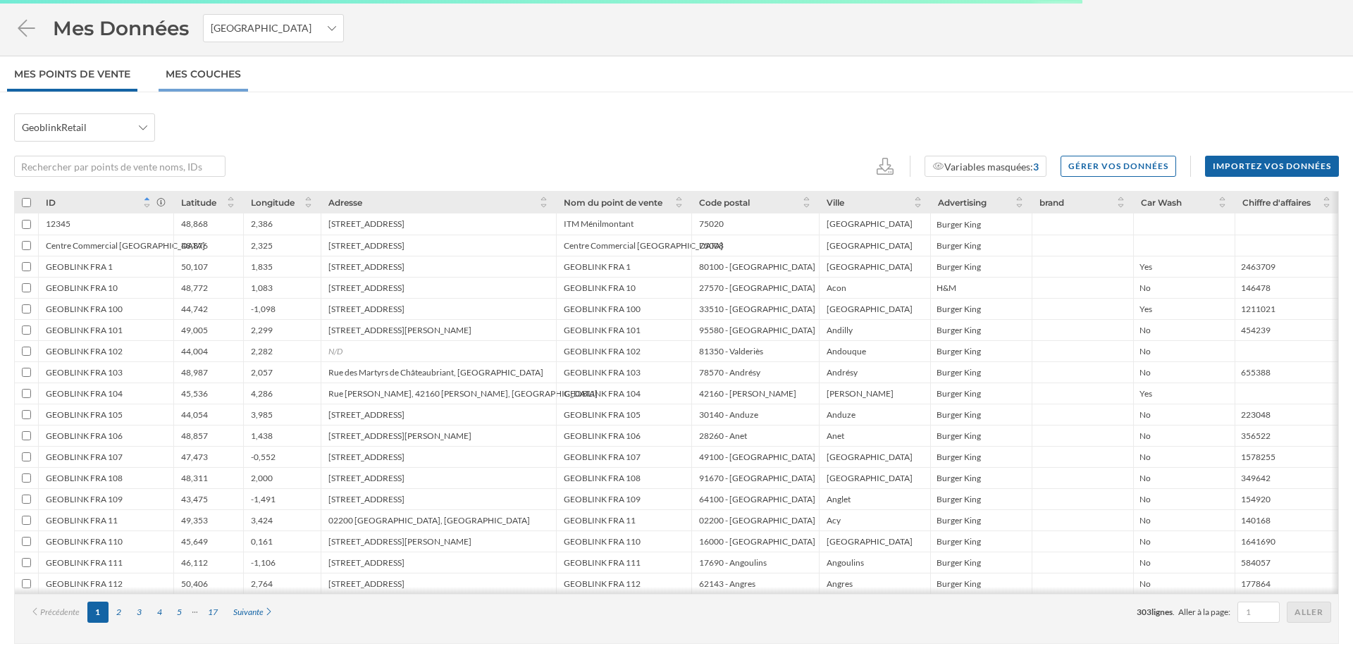
click at [206, 77] on link "Mes Couches" at bounding box center [203, 73] width 89 height 35
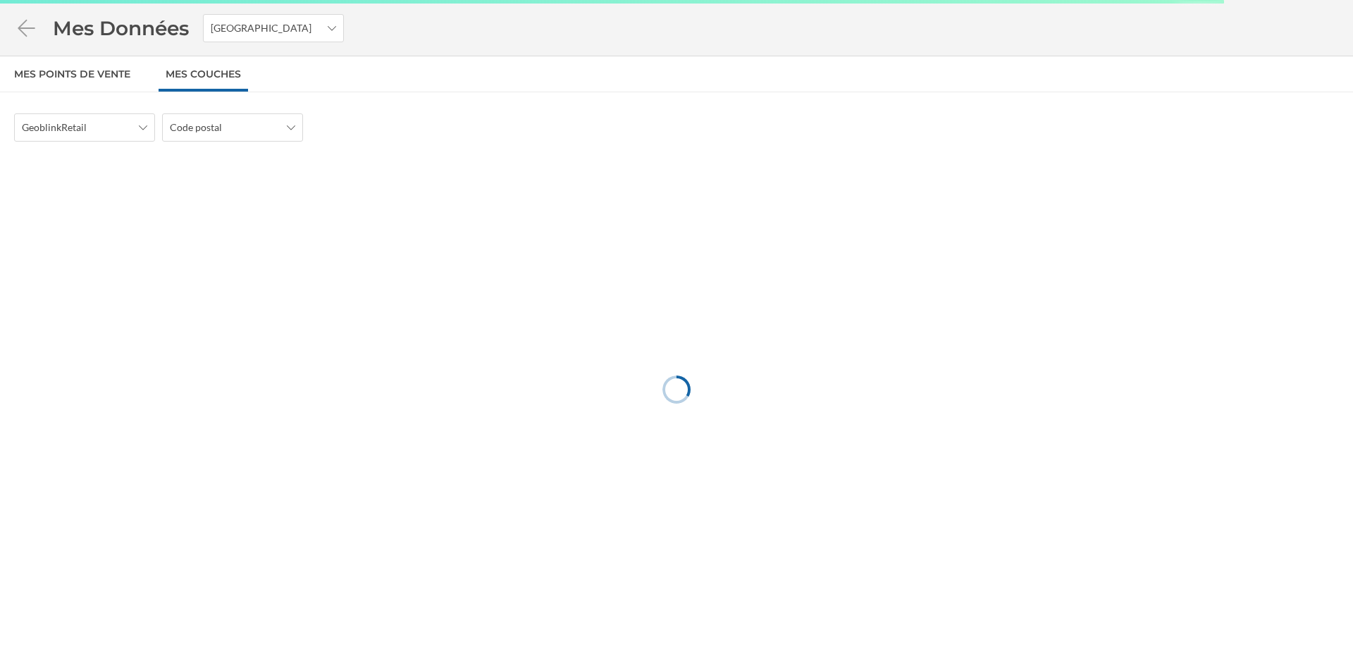
click at [111, 146] on div "GeoblinkRetail Code postal" at bounding box center [676, 396] width 1353 height 566
click at [113, 127] on span "GeoblinkRetail" at bounding box center [77, 127] width 110 height 14
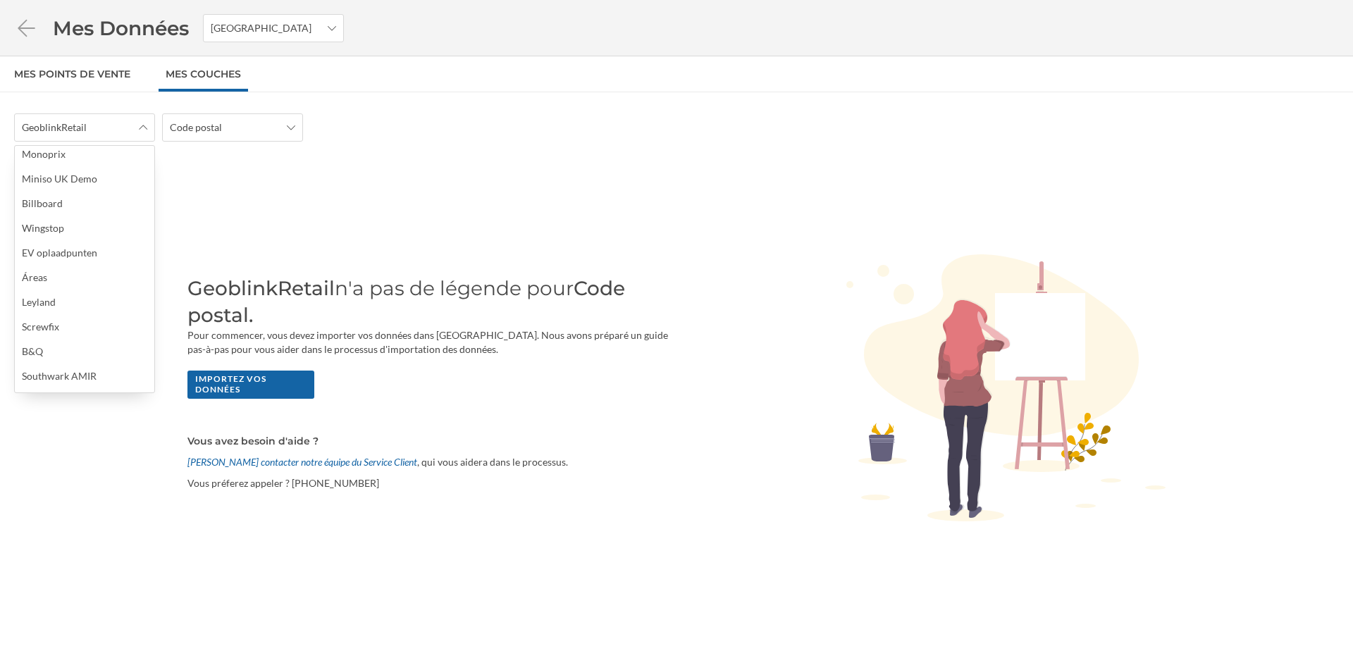
scroll to position [258, 0]
click at [70, 229] on div "Billboard" at bounding box center [84, 223] width 124 height 15
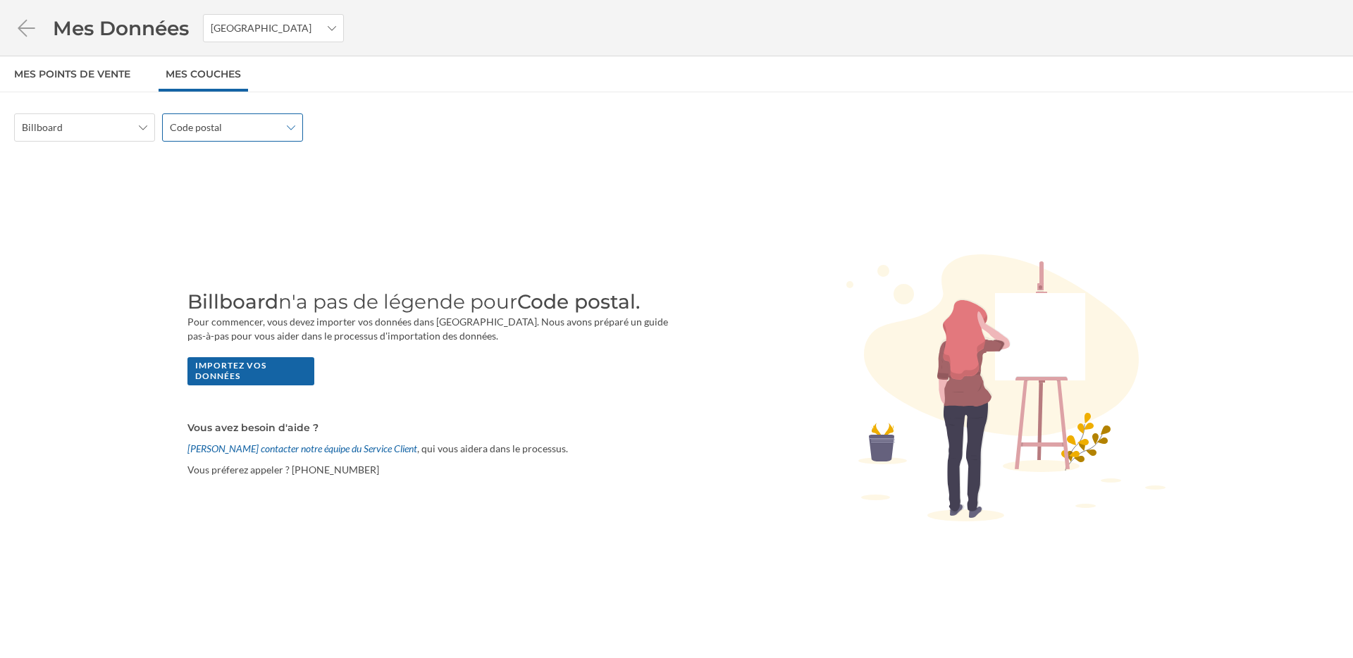
click at [278, 114] on div "Code postal" at bounding box center [232, 127] width 141 height 28
click at [243, 221] on div "Région Département Commune Sans Arrondissements Commune Sans Arrondissements Ir…" at bounding box center [232, 209] width 139 height 127
click at [240, 236] on div "Iris" at bounding box center [232, 234] width 124 height 15
click at [282, 375] on div "Importez vos données" at bounding box center [250, 370] width 127 height 28
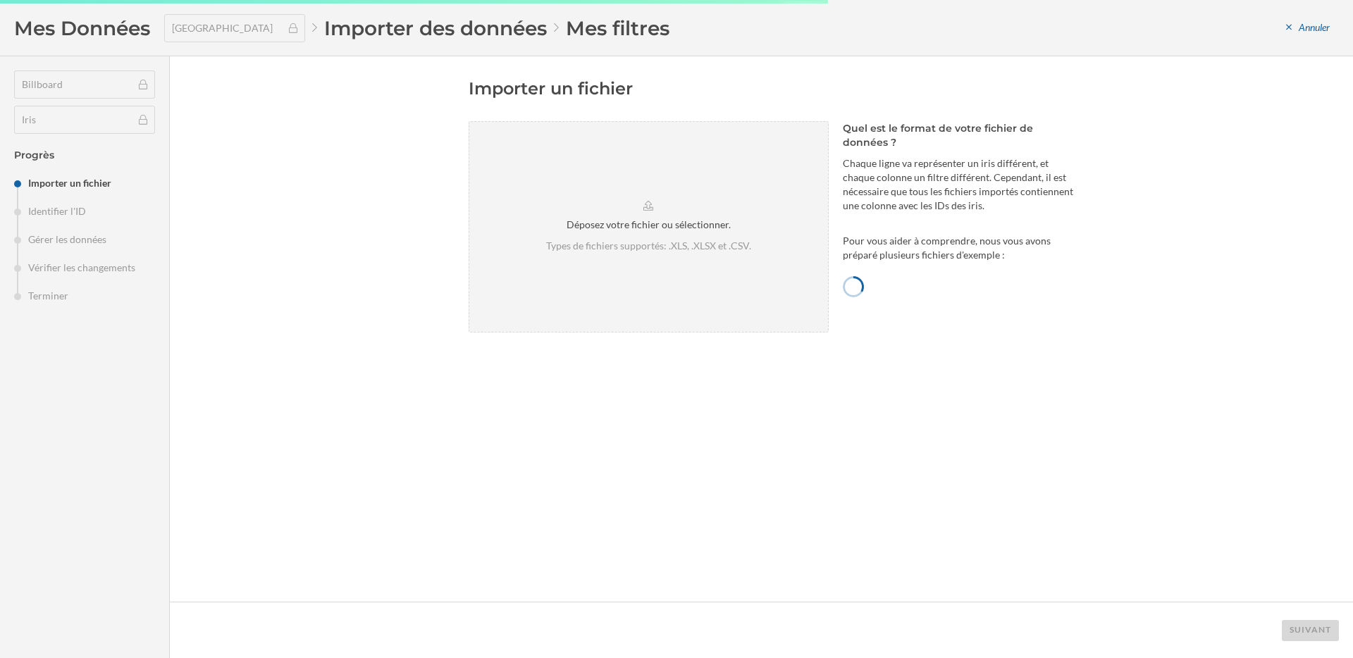
click at [718, 408] on div "Importer un fichier Déposez votre fichier ou sélectionner. Types de fichiers su…" at bounding box center [773, 328] width 610 height 503
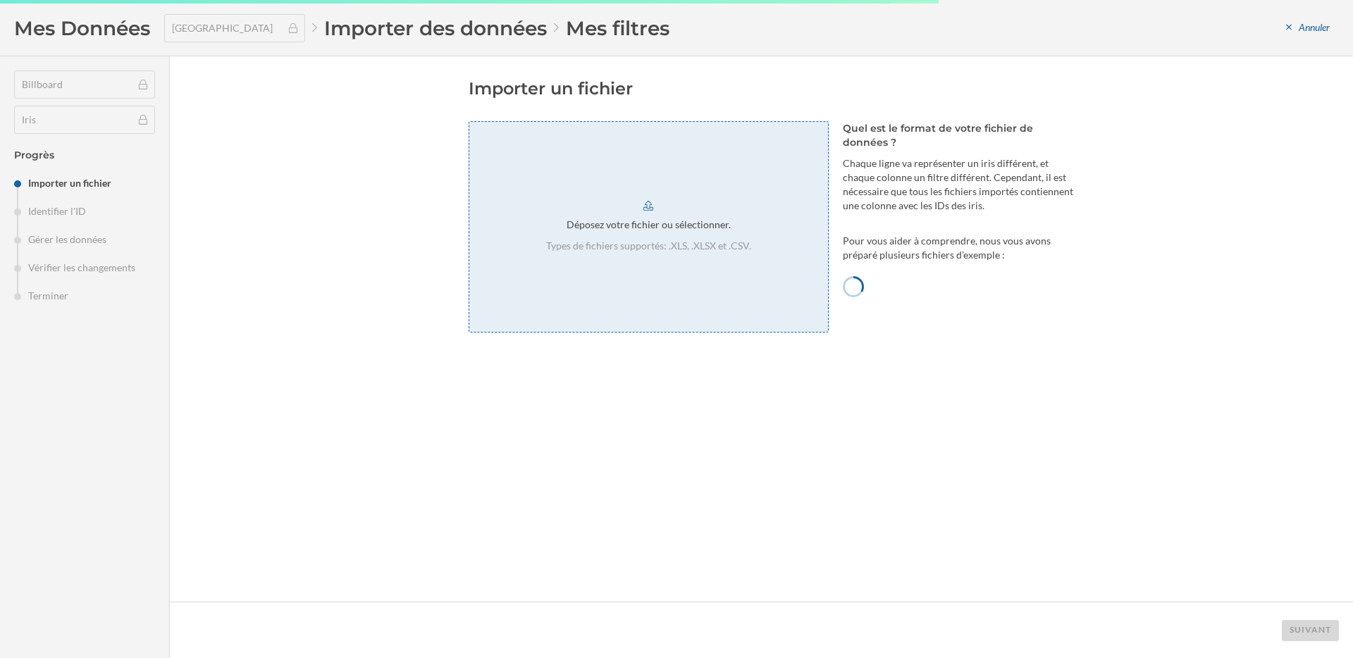
click at [662, 214] on div "Déposez votre fichier ou sélectionner. Types de fichiers supportés: .XLS, .XLSX…" at bounding box center [648, 226] width 360 height 211
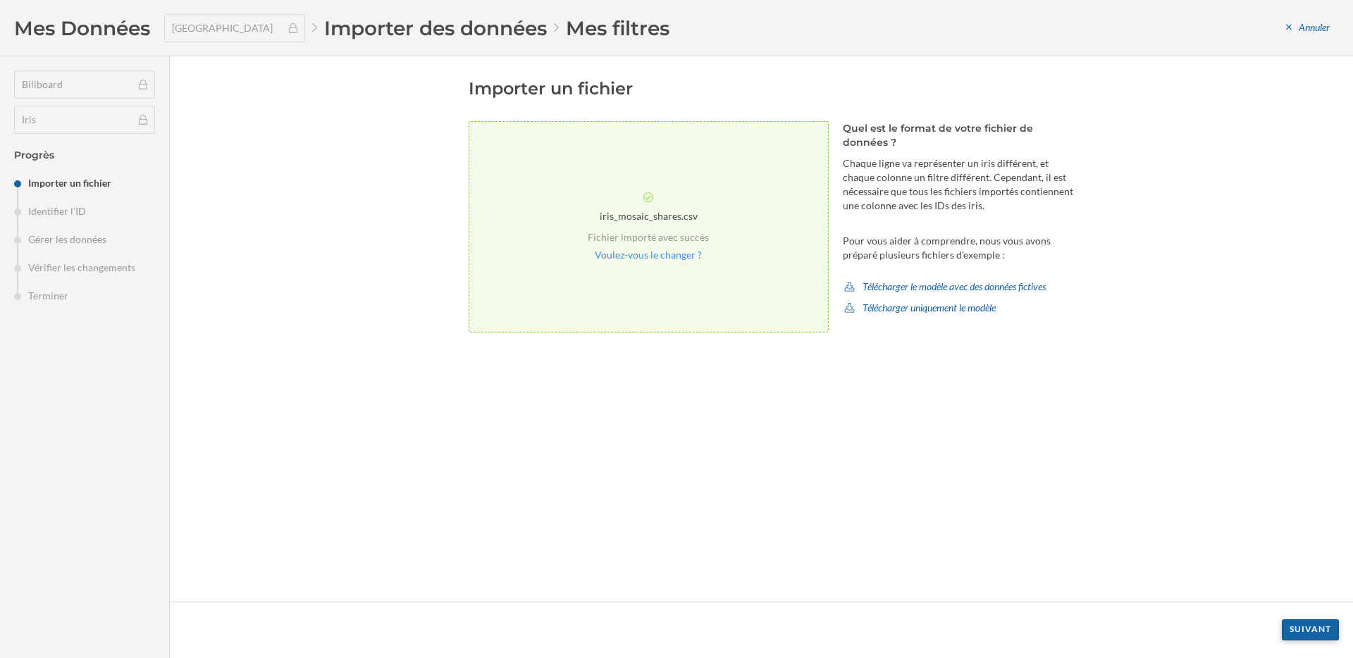
click at [1309, 627] on div "Suivant" at bounding box center [1309, 629] width 57 height 21
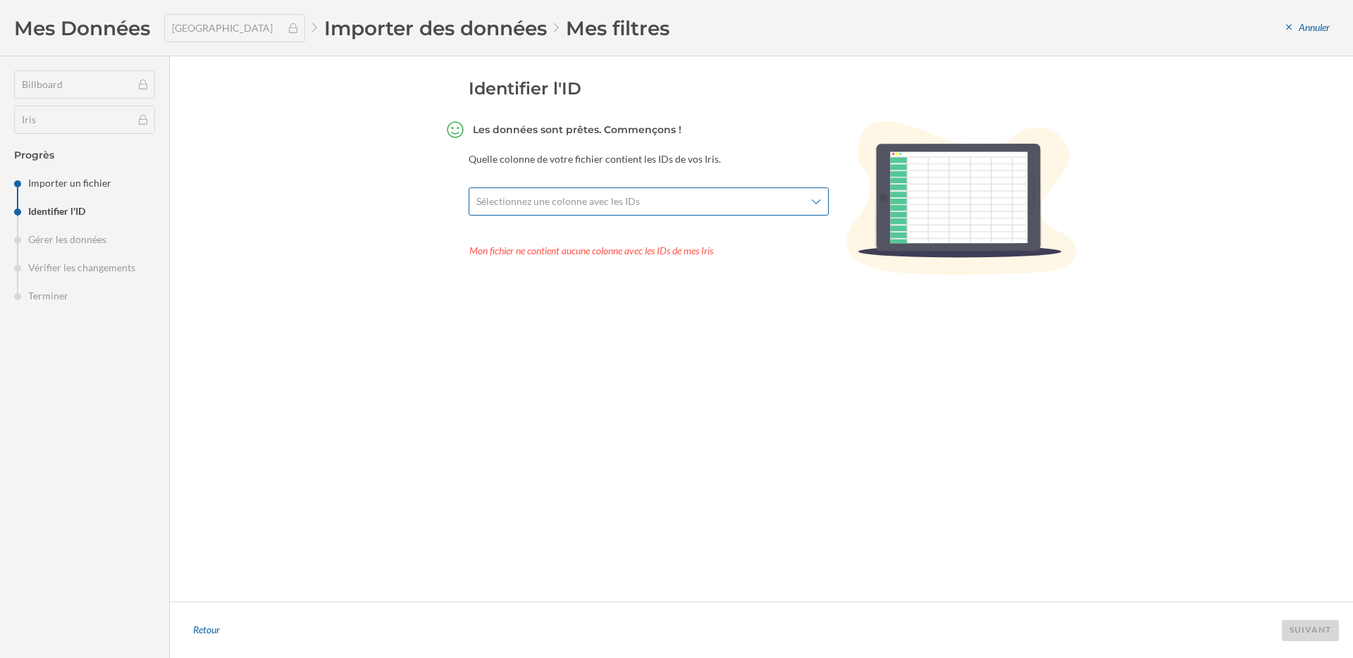
click at [745, 209] on div "Sélectionnez une colonne avec les IDs" at bounding box center [648, 201] width 360 height 28
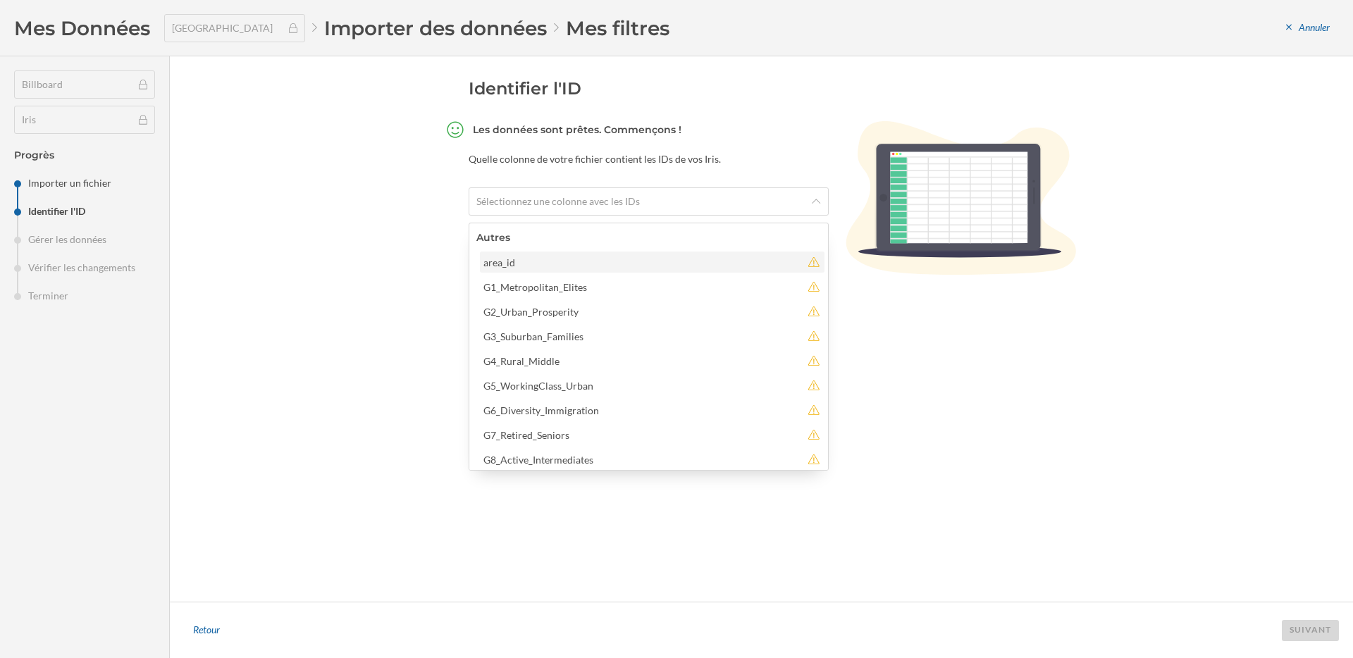
click at [514, 266] on div "area_id" at bounding box center [642, 262] width 318 height 15
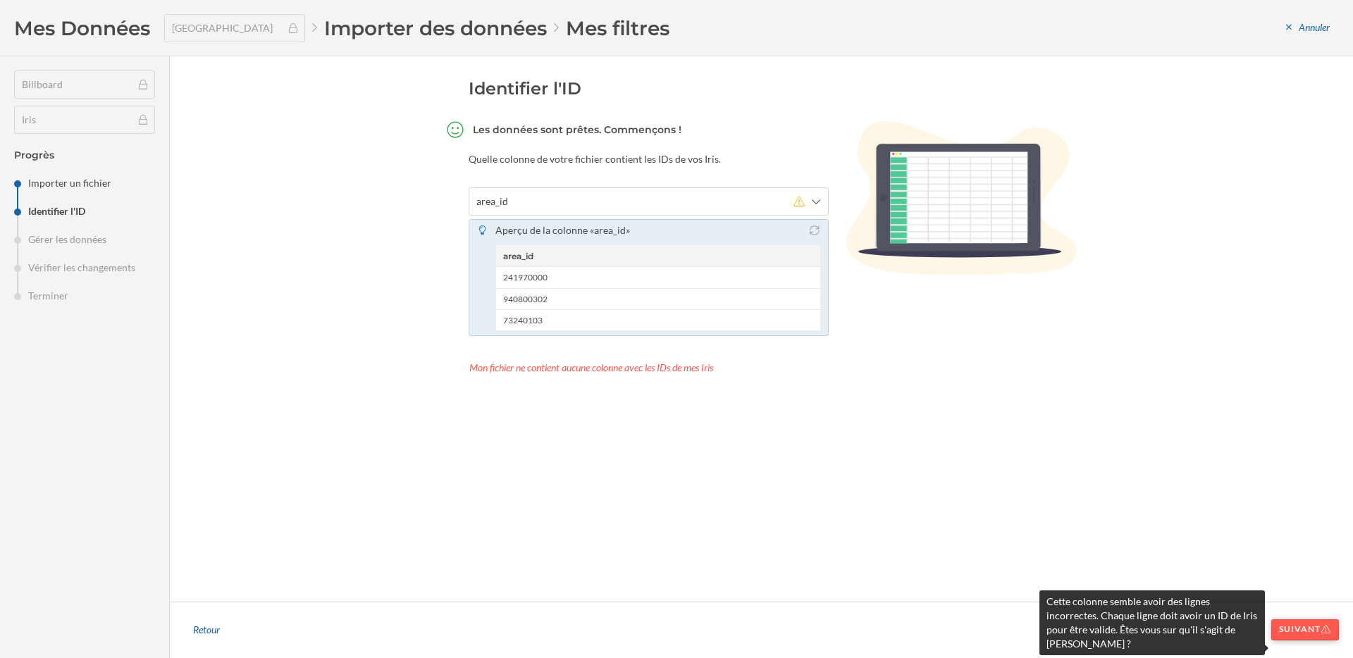
click at [1311, 633] on div "Suivant" at bounding box center [1305, 629] width 68 height 21
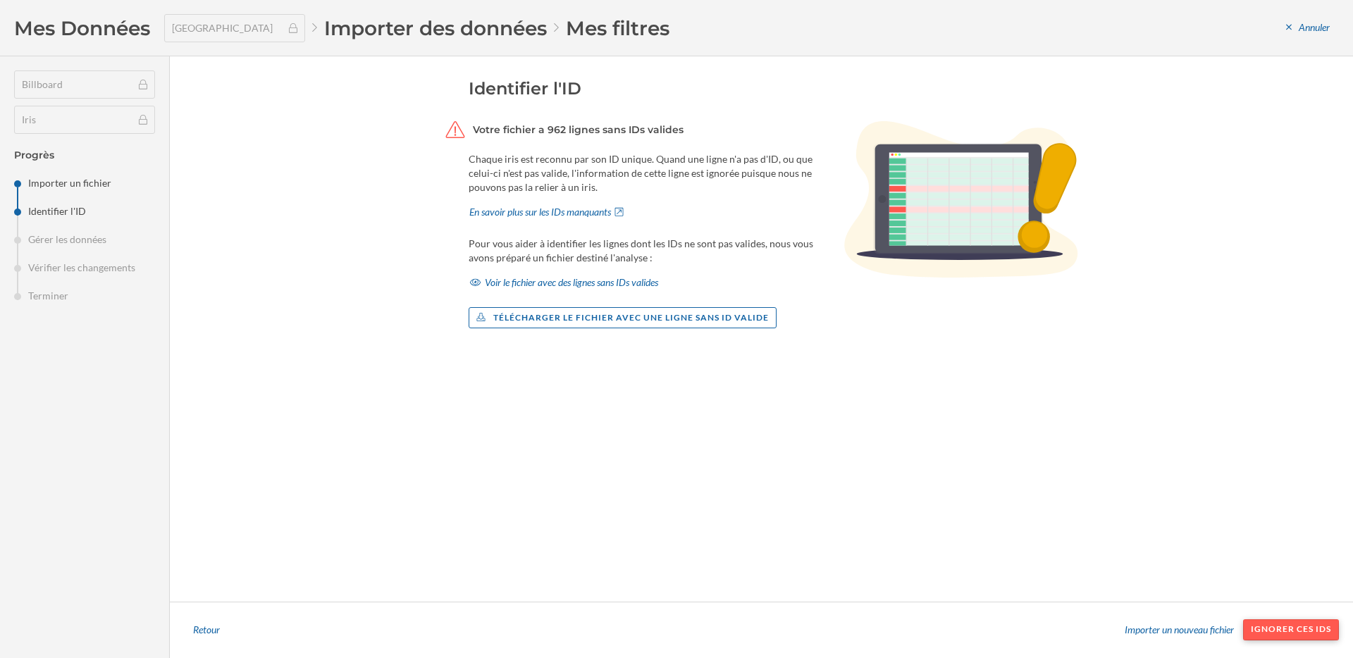
click at [1264, 633] on div "Ignorer ces IDs" at bounding box center [1291, 629] width 96 height 21
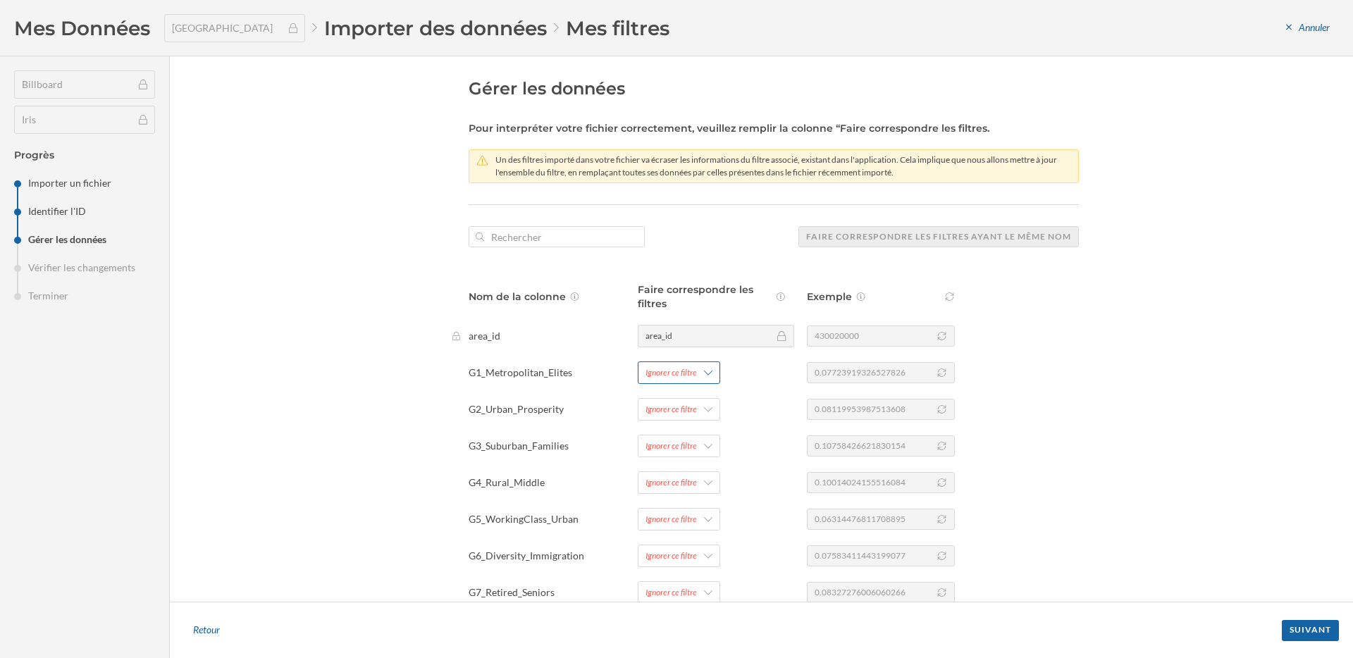
click at [687, 373] on div "Ignorer ce filtre" at bounding box center [670, 372] width 51 height 13
click at [689, 430] on div "Ajouter un nouveau filtre" at bounding box center [713, 430] width 140 height 15
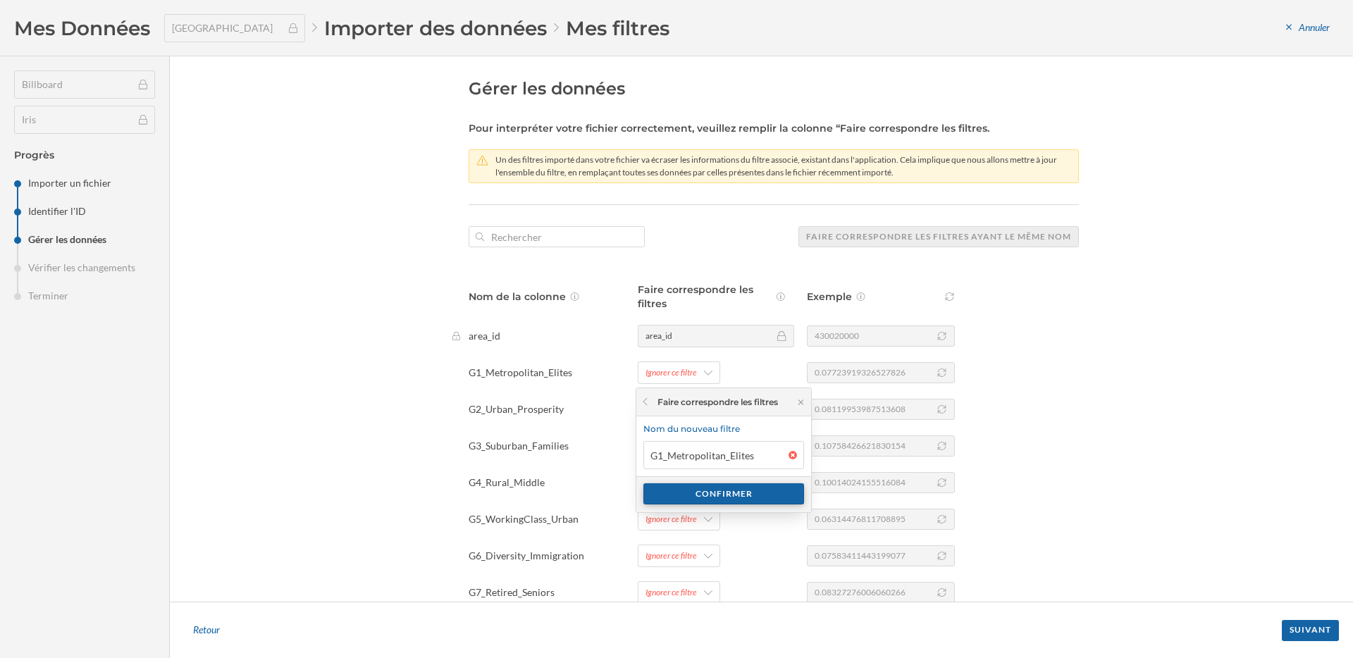
click at [719, 494] on div "Confirmer" at bounding box center [723, 493] width 161 height 21
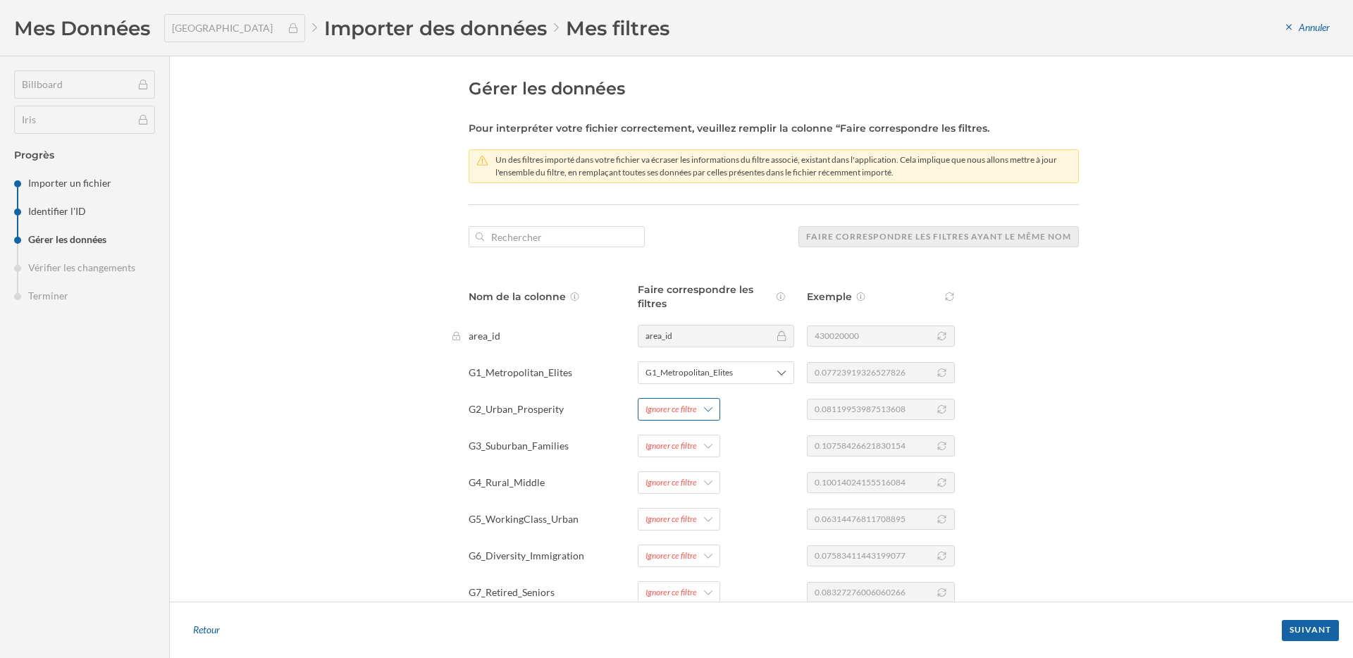
click at [681, 401] on div "Ignorer ce filtre" at bounding box center [679, 409] width 82 height 23
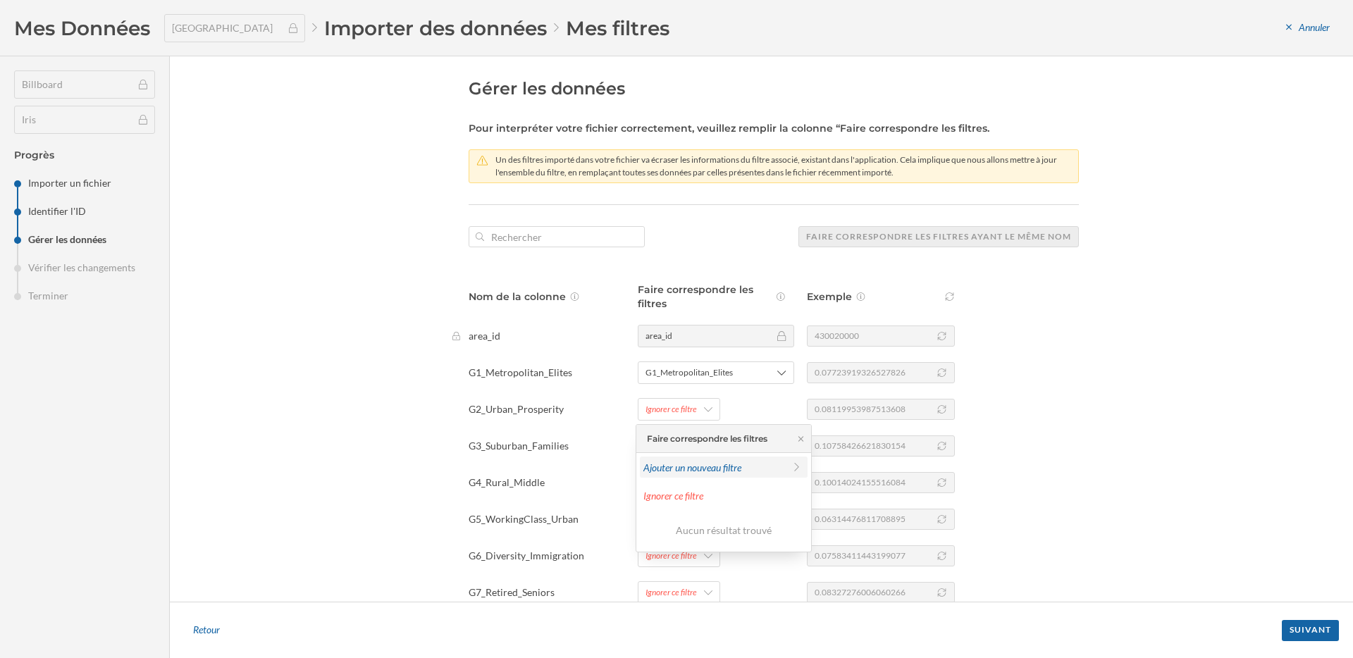
click at [689, 467] on div "Ajouter un nouveau filtre" at bounding box center [713, 467] width 140 height 15
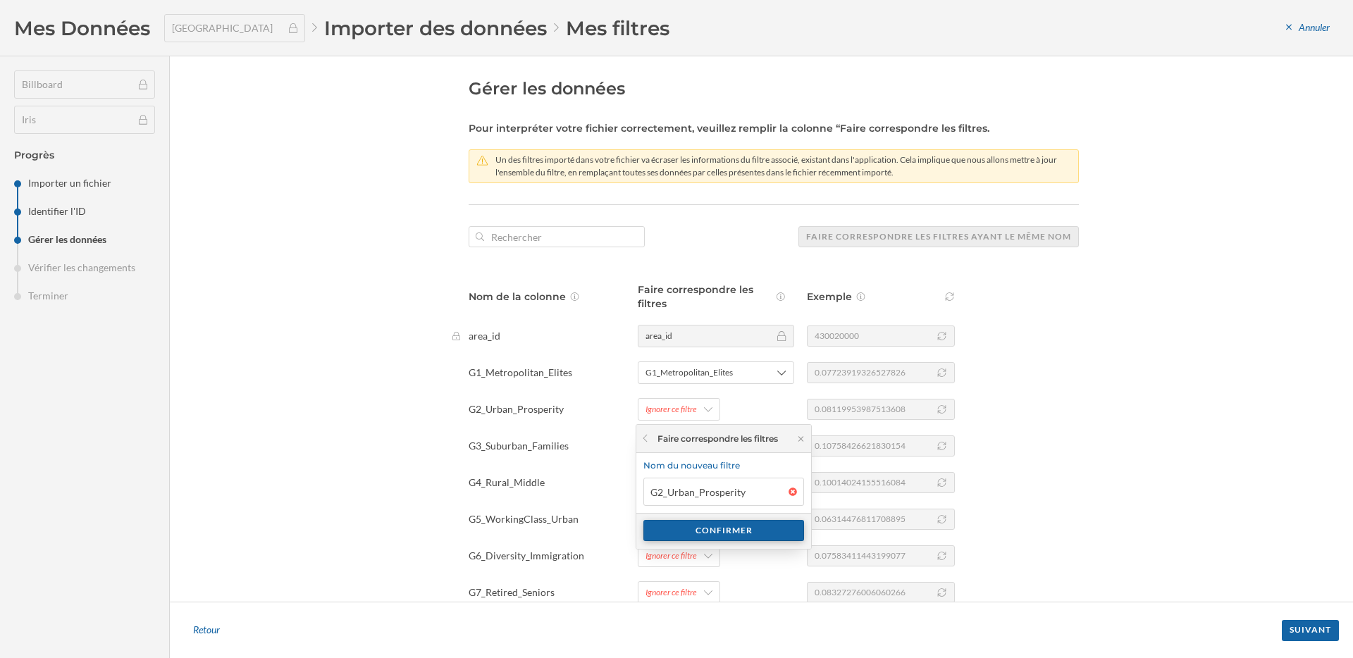
click at [755, 541] on div "Confirmer" at bounding box center [723, 530] width 71 height 21
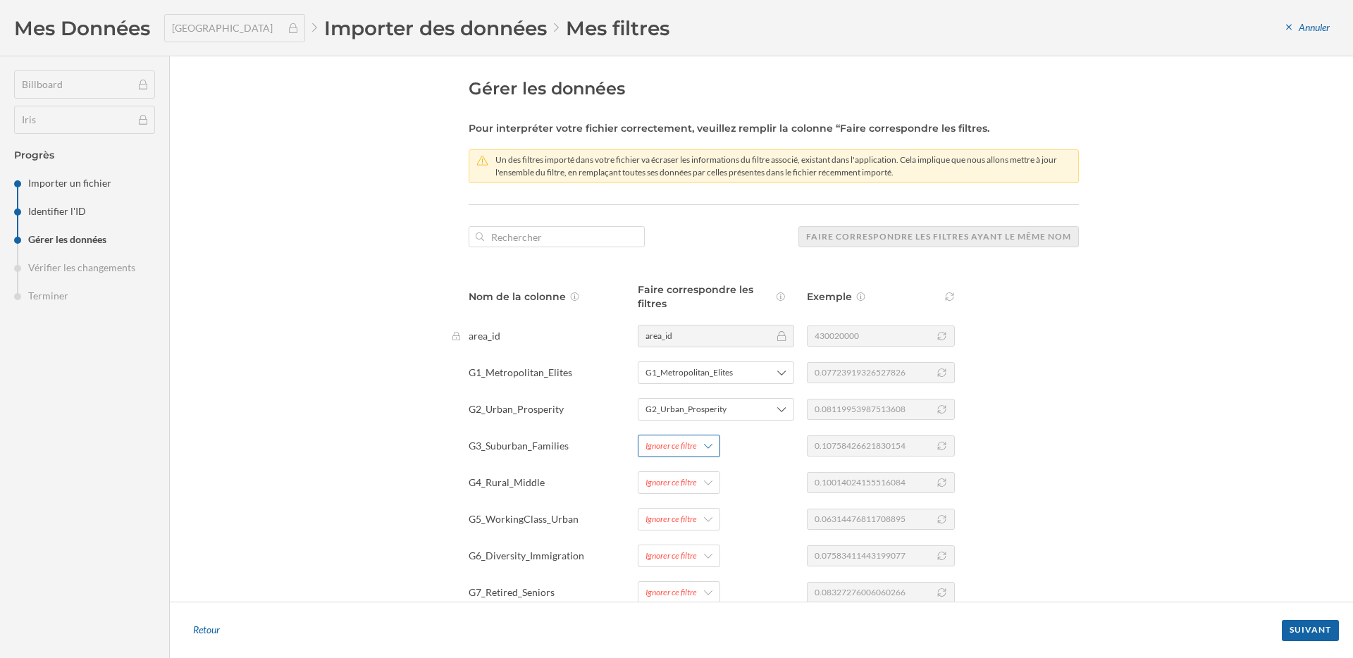
click at [693, 434] on div "Nom de la colonne Faire correspondre les filtres Exemple area_id area_id 430020…" at bounding box center [773, 571] width 610 height 578
click at [693, 446] on div "Ignorer ce filtre" at bounding box center [670, 446] width 51 height 13
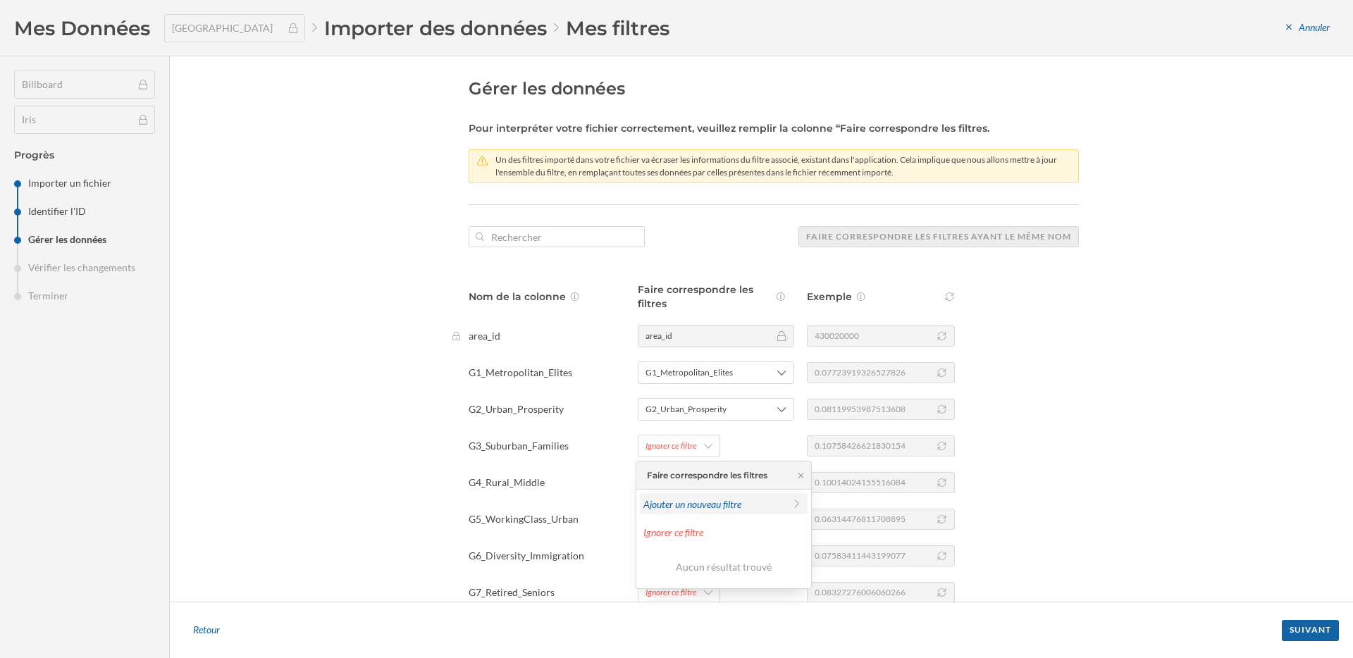
click at [688, 499] on div "Ajouter un nouveau filtre" at bounding box center [713, 504] width 140 height 15
click at [700, 564] on div "Confirmer" at bounding box center [723, 567] width 161 height 21
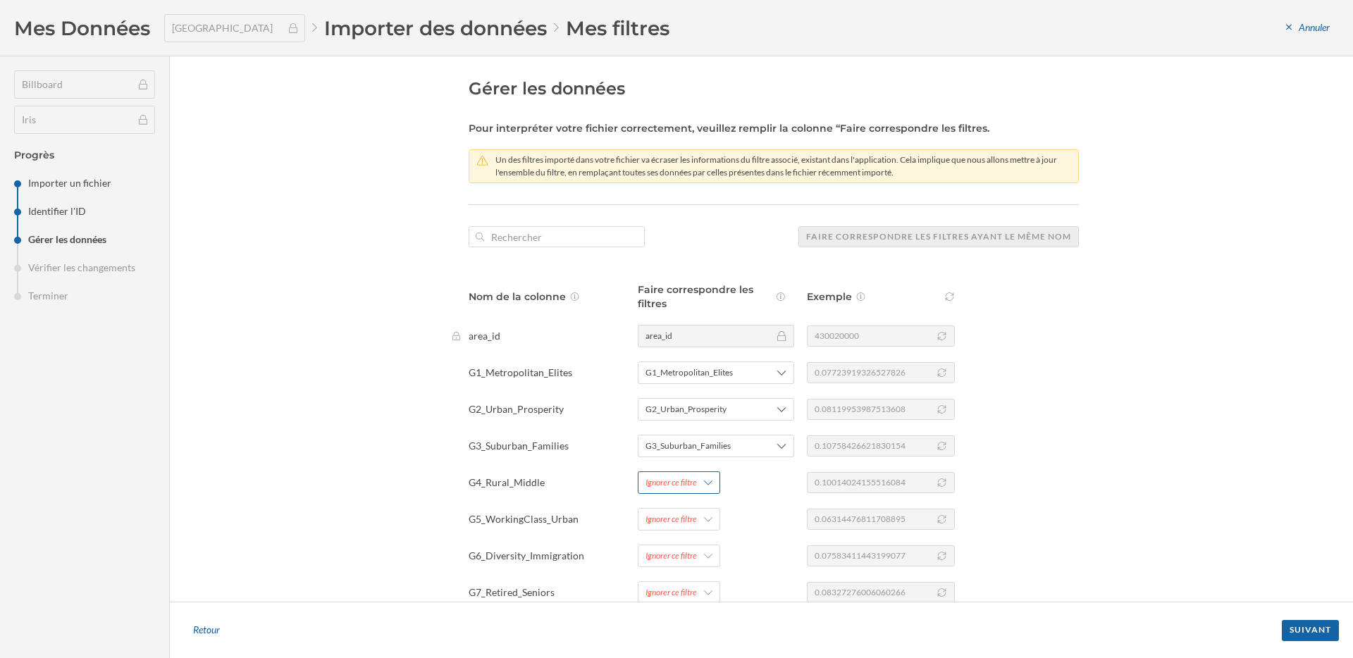
click at [678, 488] on div "Ignorer ce filtre" at bounding box center [670, 482] width 51 height 13
click at [704, 341] on div "Ajouter un nouveau filtre" at bounding box center [713, 335] width 140 height 15
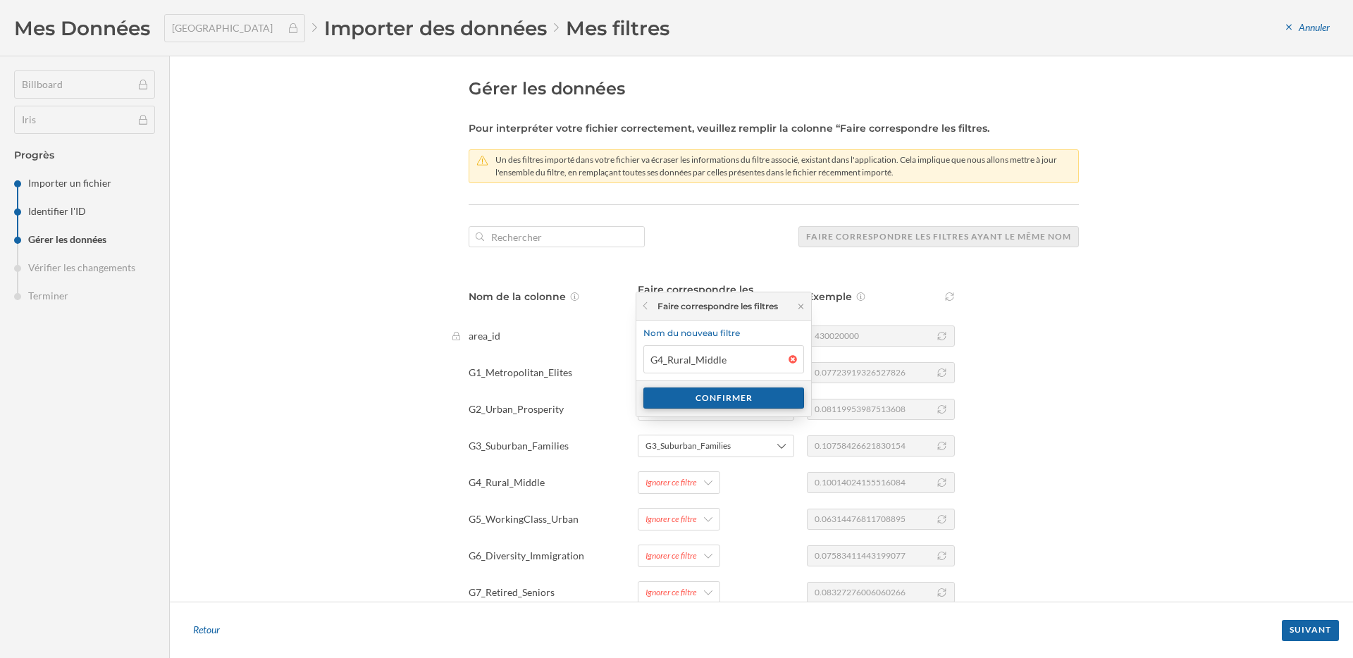
click at [704, 399] on div "Confirmer" at bounding box center [723, 397] width 161 height 21
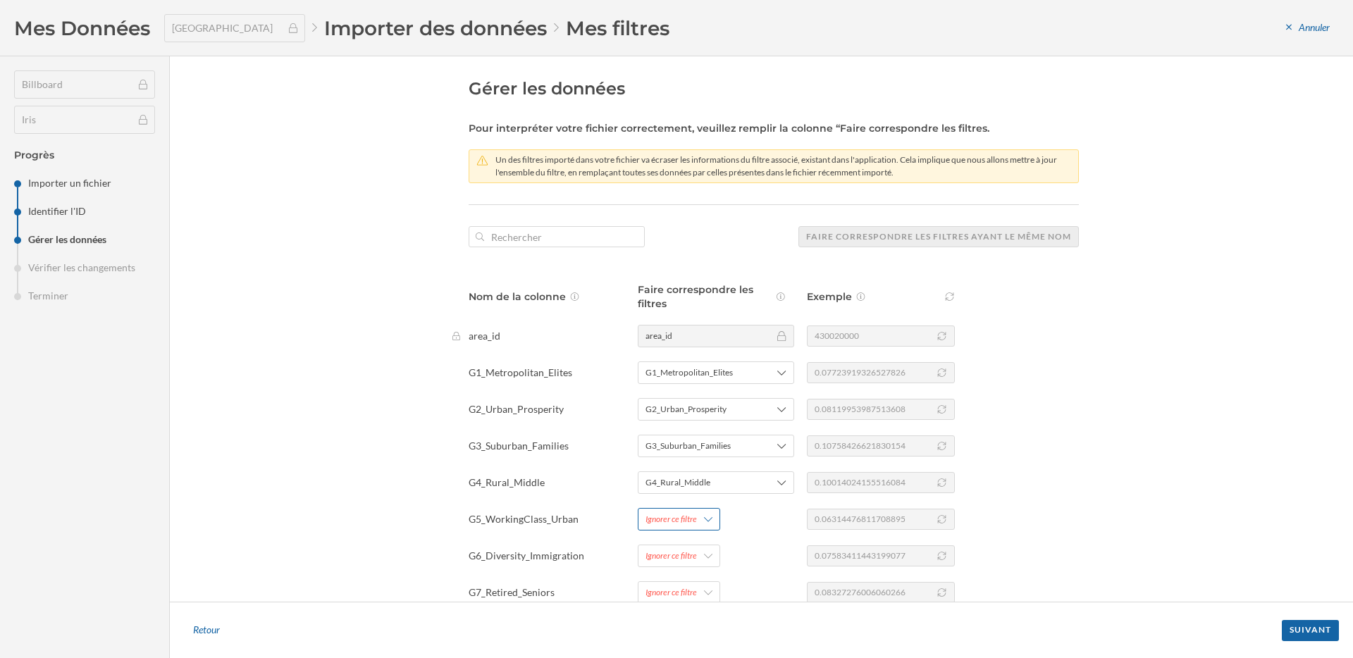
click at [690, 522] on div "Ignorer ce filtre" at bounding box center [670, 519] width 51 height 13
click at [701, 376] on div "Ajouter un nouveau filtre" at bounding box center [713, 371] width 140 height 15
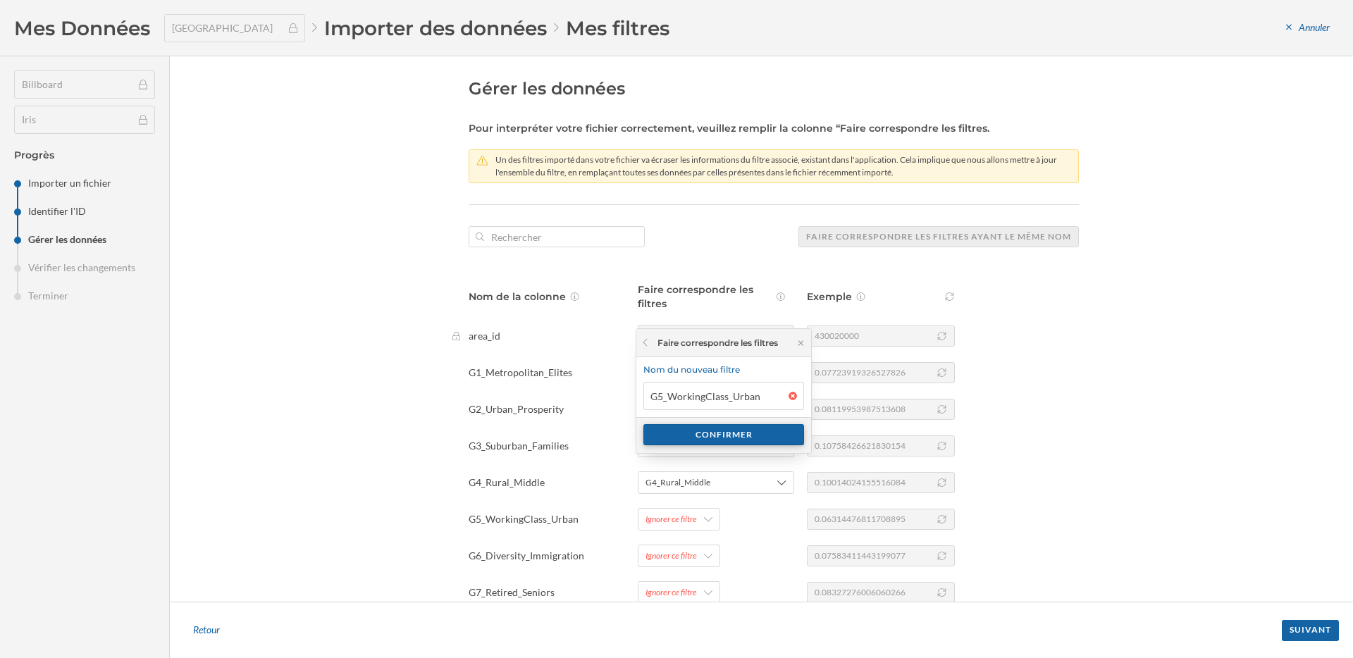
click at [695, 438] on div "Confirmer" at bounding box center [723, 434] width 161 height 21
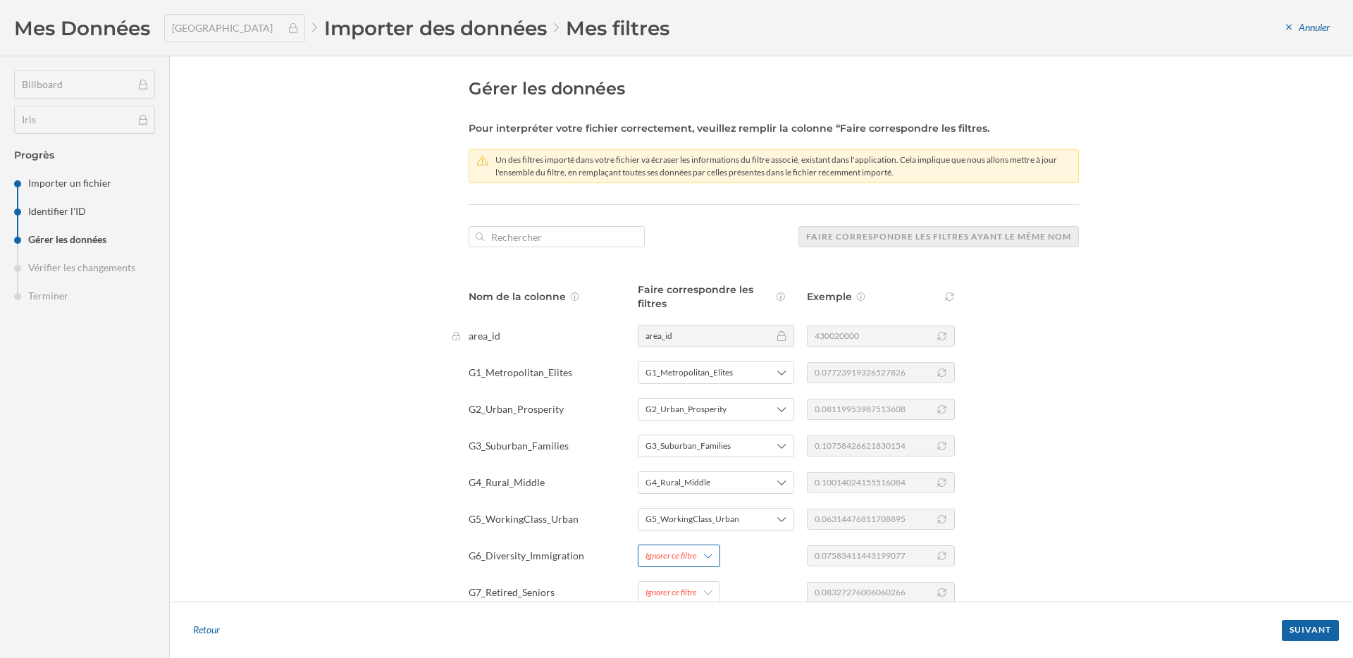
click at [681, 555] on div "Ignorer ce filtre" at bounding box center [670, 555] width 51 height 13
click at [689, 417] on div "Ajouter un nouveau filtre" at bounding box center [724, 407] width 168 height 21
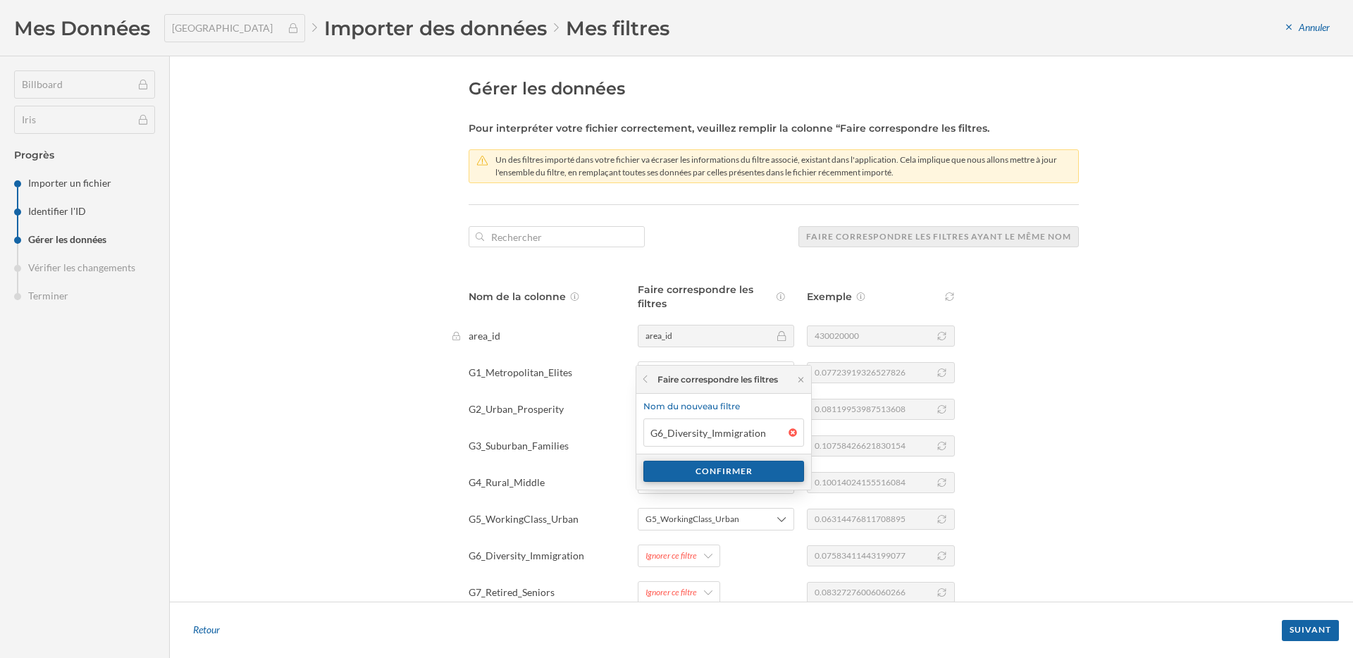
click at [686, 473] on div "Confirmer" at bounding box center [723, 471] width 161 height 21
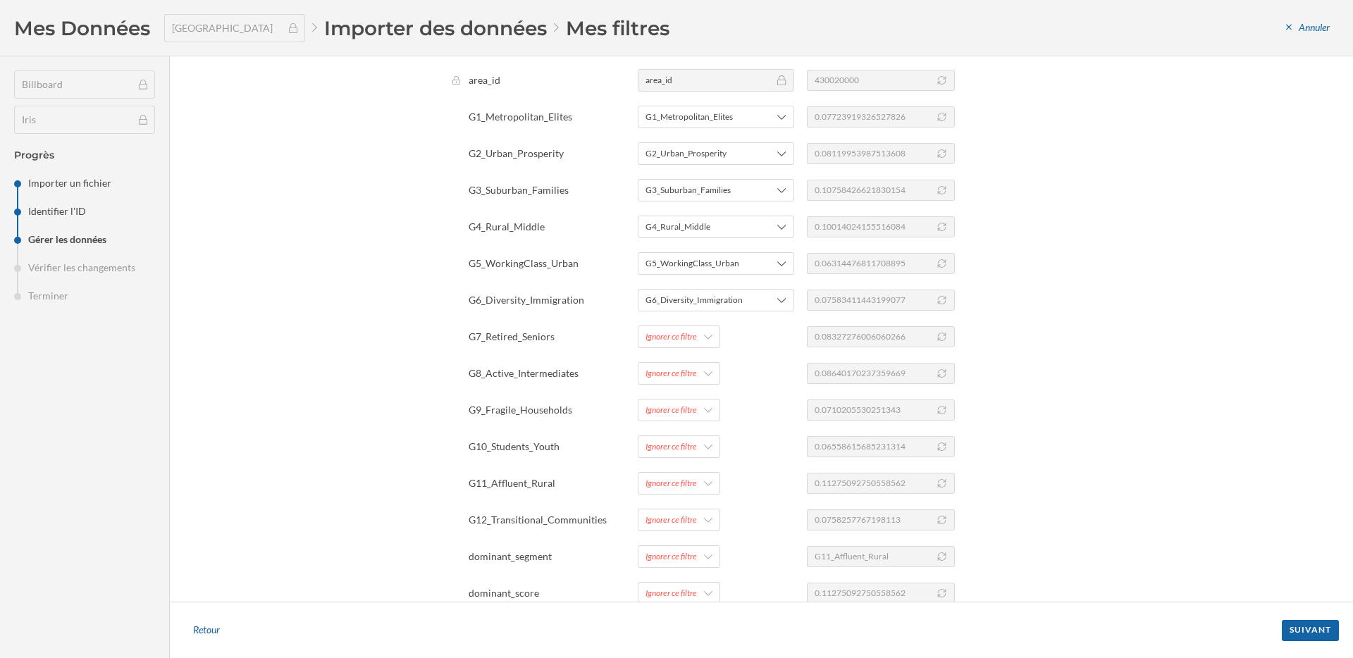
scroll to position [259, 0]
click at [673, 333] on div "Ignorer ce filtre" at bounding box center [670, 334] width 51 height 13
click at [685, 401] on div "Ajouter un nouveau filtre" at bounding box center [724, 391] width 168 height 21
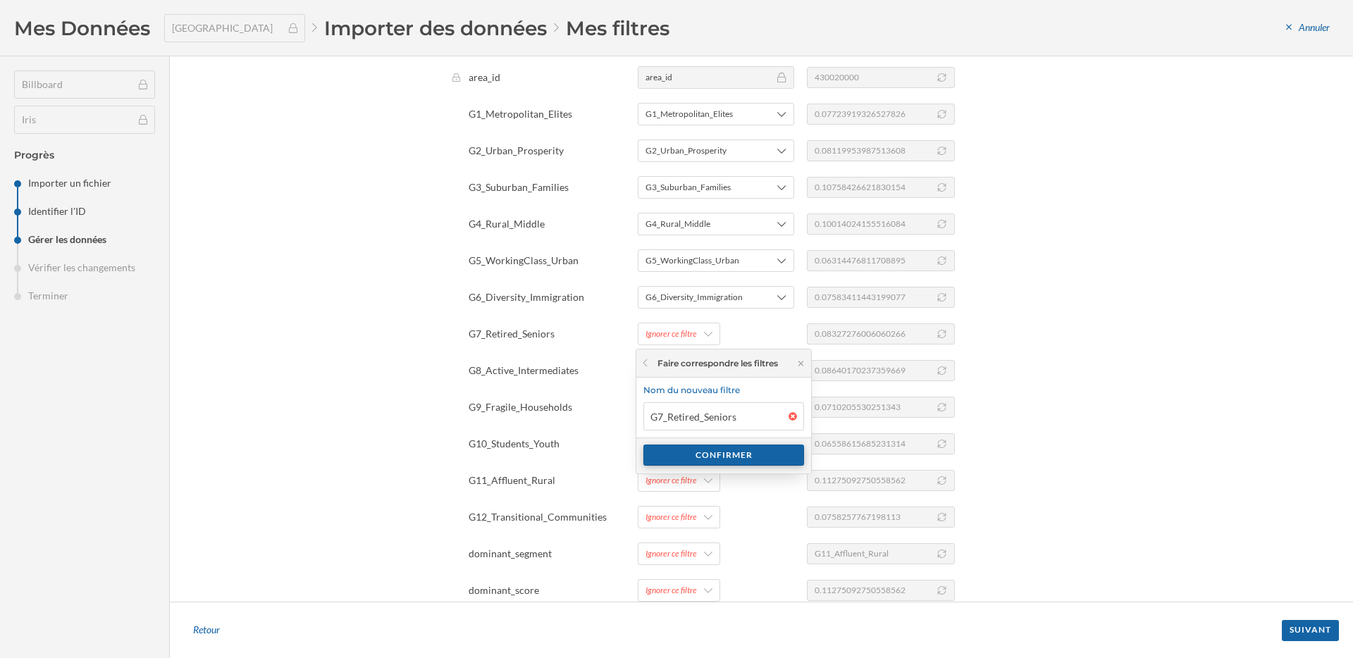
click at [694, 453] on div "Confirmer" at bounding box center [723, 455] width 161 height 21
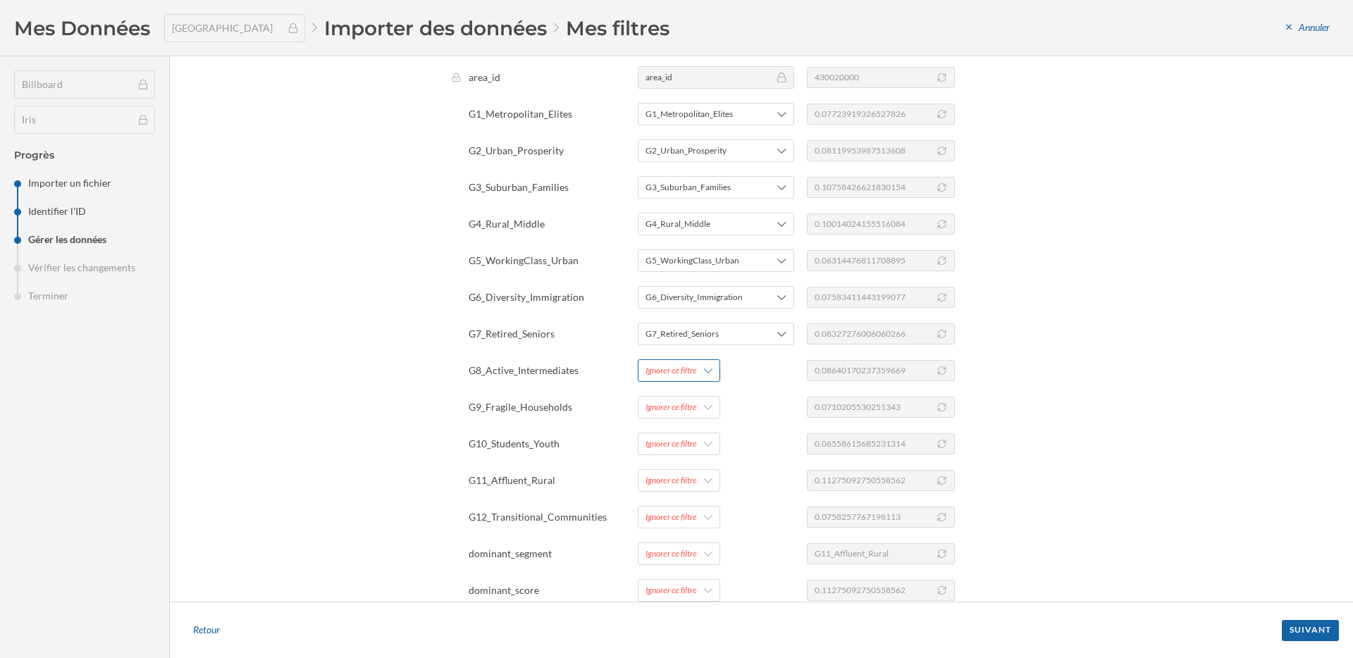
click at [670, 378] on div "Ignorer ce filtre" at bounding box center [679, 370] width 82 height 23
click at [675, 430] on div "Ajouter un nouveau filtre" at bounding box center [713, 428] width 140 height 15
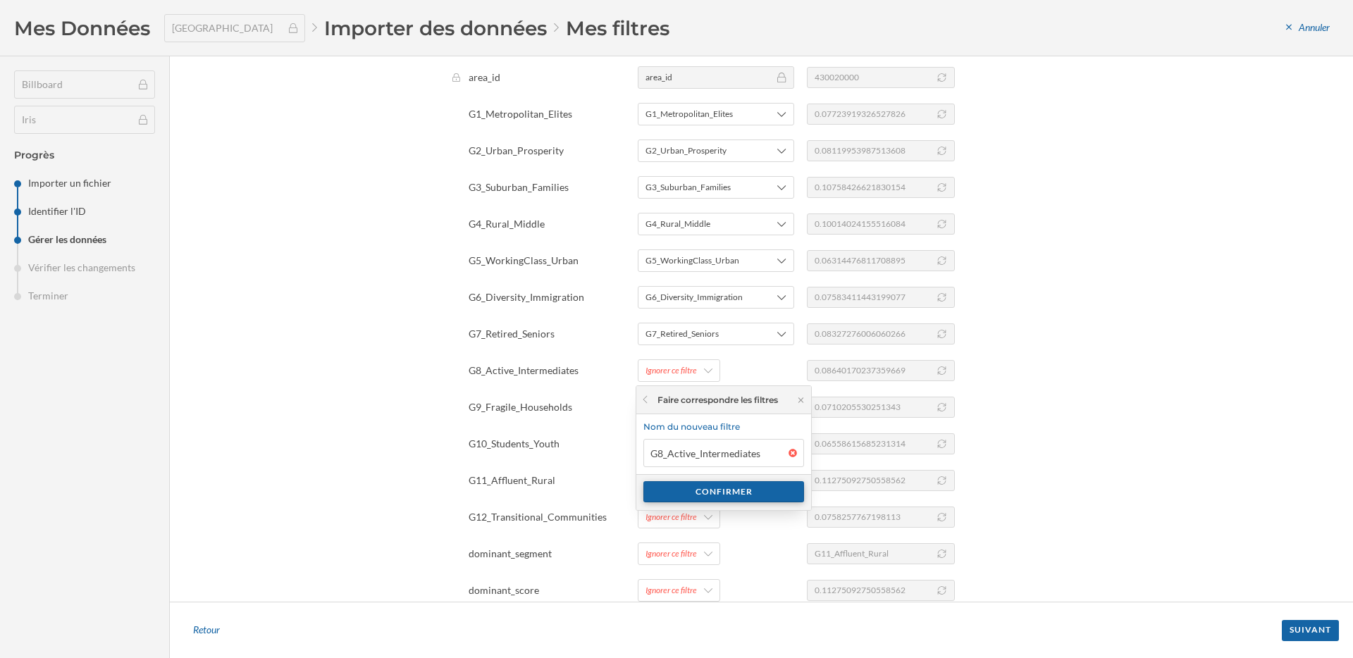
click at [686, 485] on div "Confirmer" at bounding box center [723, 491] width 161 height 21
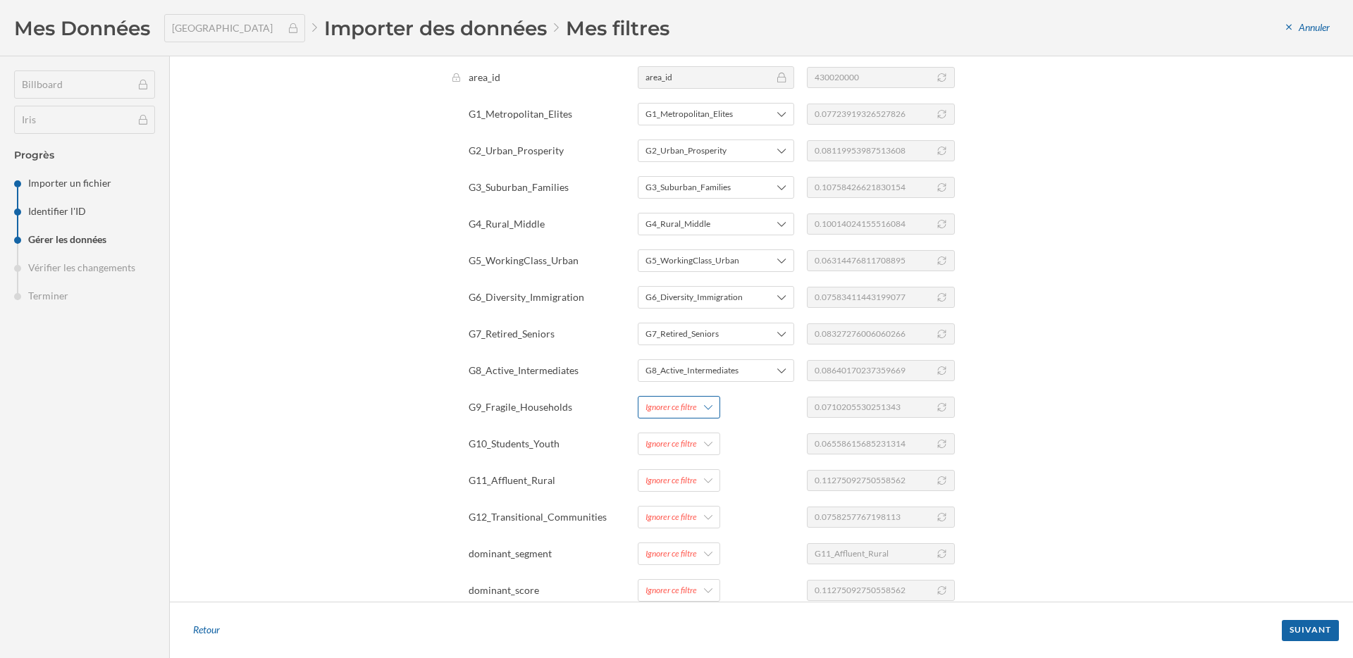
click at [670, 410] on div "Ignorer ce filtre" at bounding box center [670, 407] width 51 height 13
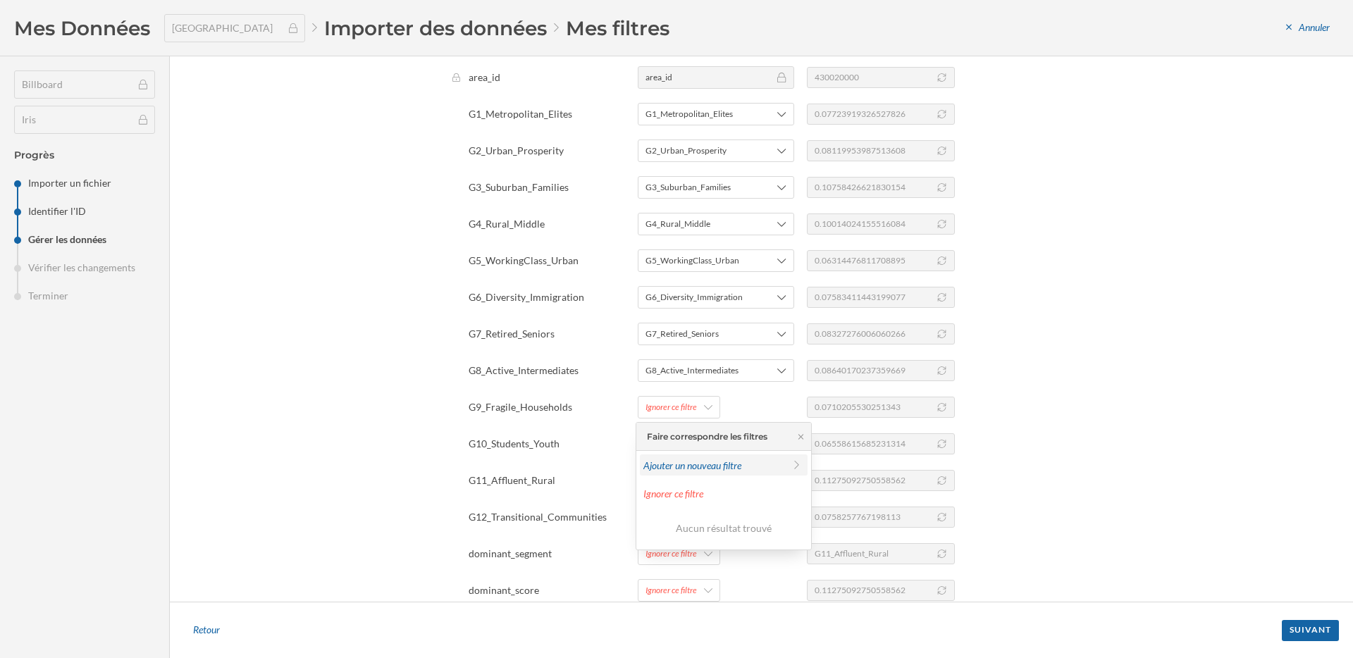
click at [677, 470] on div "Ajouter un nouveau filtre" at bounding box center [713, 465] width 140 height 15
click at [688, 528] on div "Confirmer" at bounding box center [723, 528] width 161 height 21
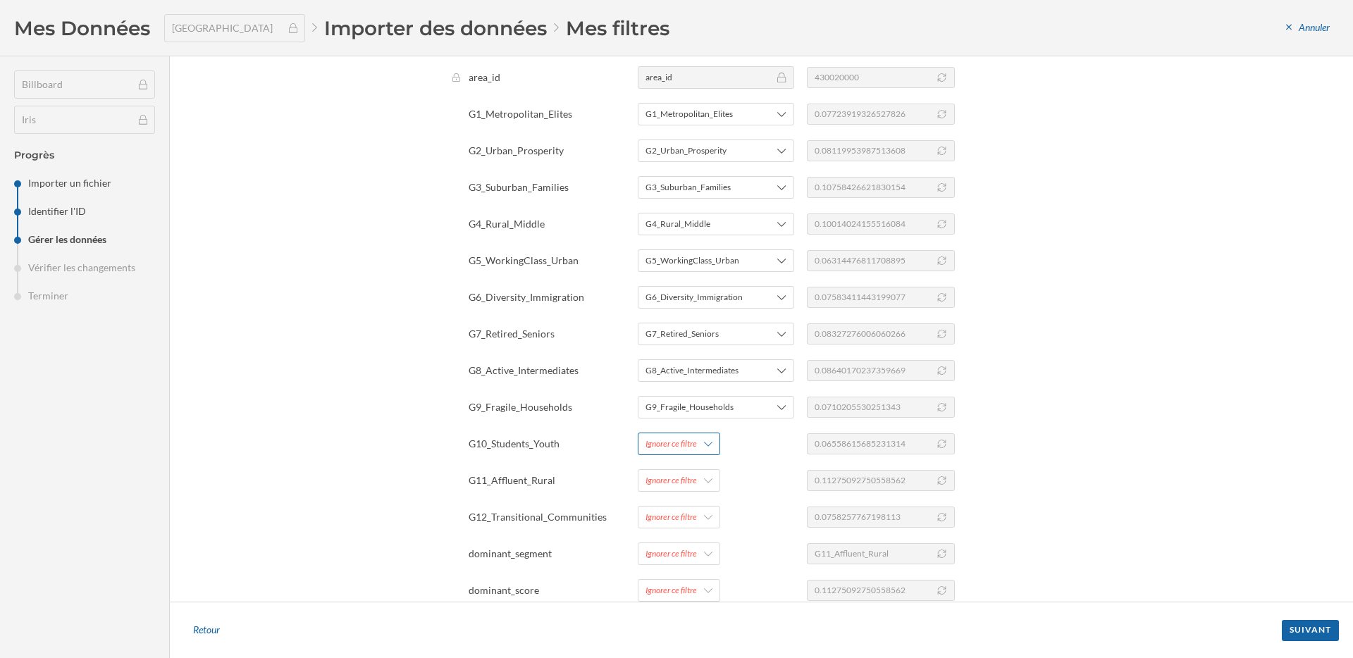
click at [678, 448] on div "Ignorer ce filtre" at bounding box center [670, 443] width 51 height 13
click at [682, 502] on div "Ajouter un nouveau filtre" at bounding box center [713, 502] width 140 height 15
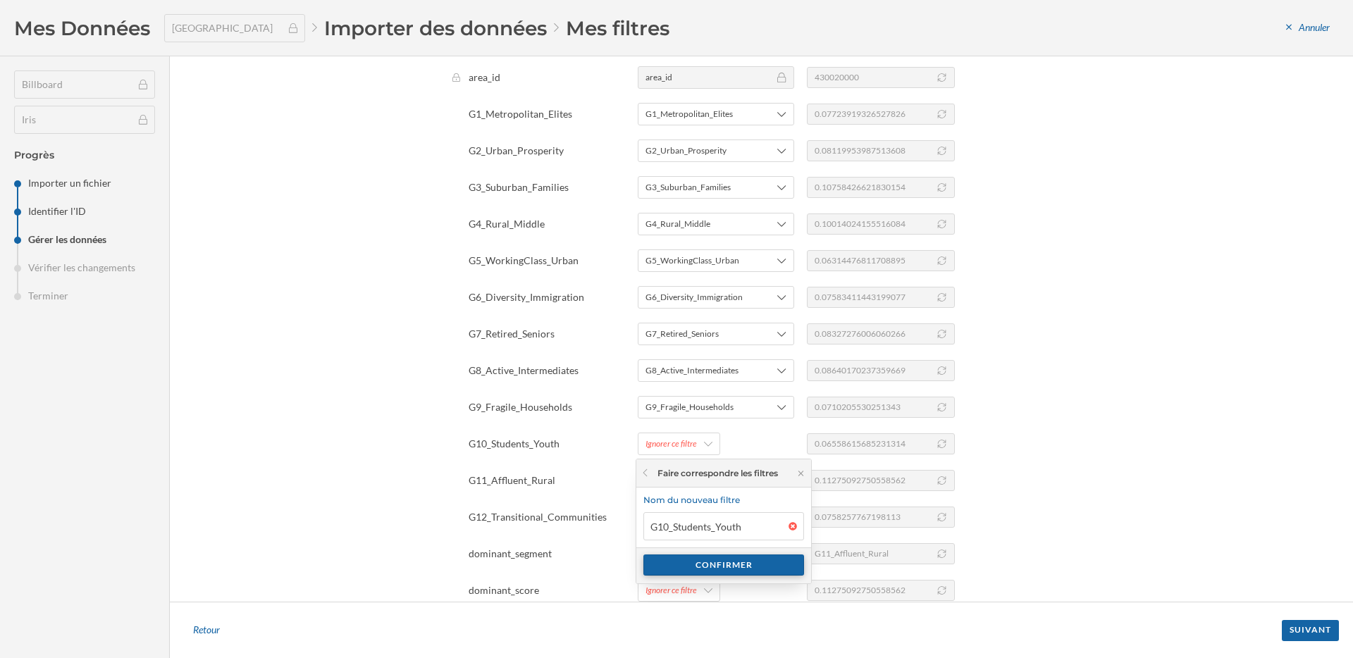
click at [688, 559] on div "Confirmer" at bounding box center [723, 564] width 161 height 21
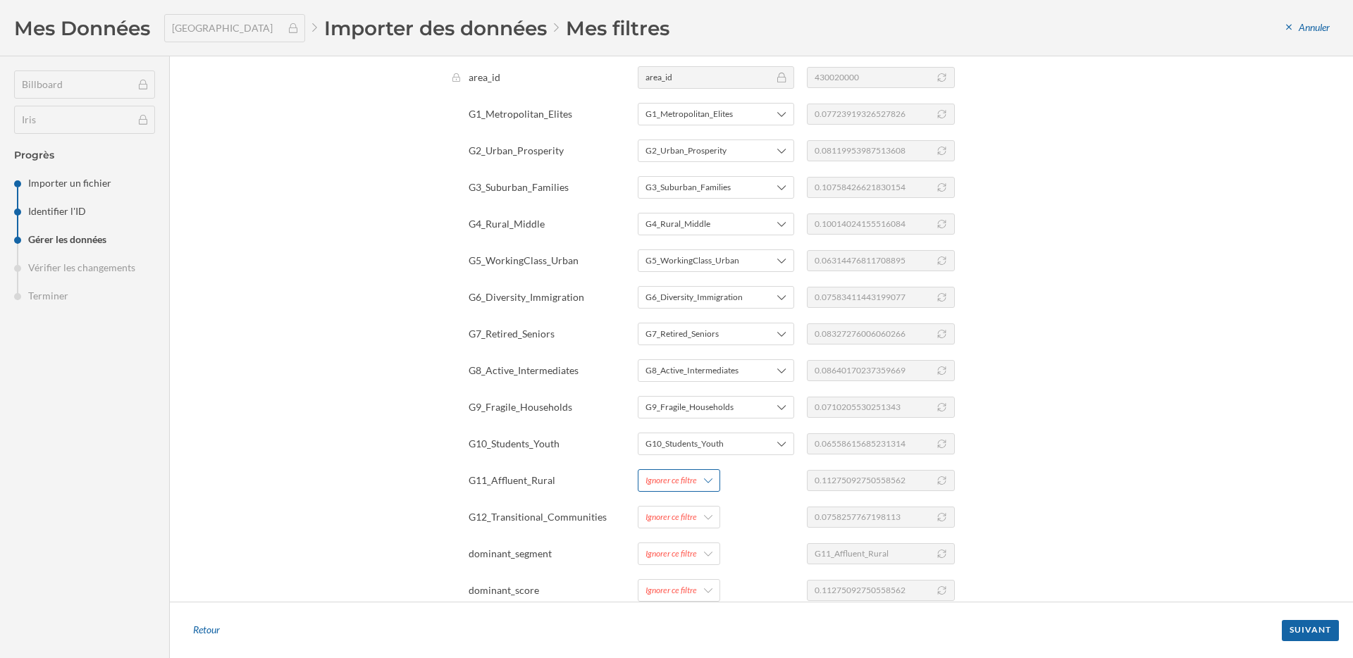
click at [680, 480] on div "Ignorer ce filtre" at bounding box center [670, 480] width 51 height 13
click at [697, 332] on div "Ajouter un nouveau filtre" at bounding box center [713, 332] width 140 height 15
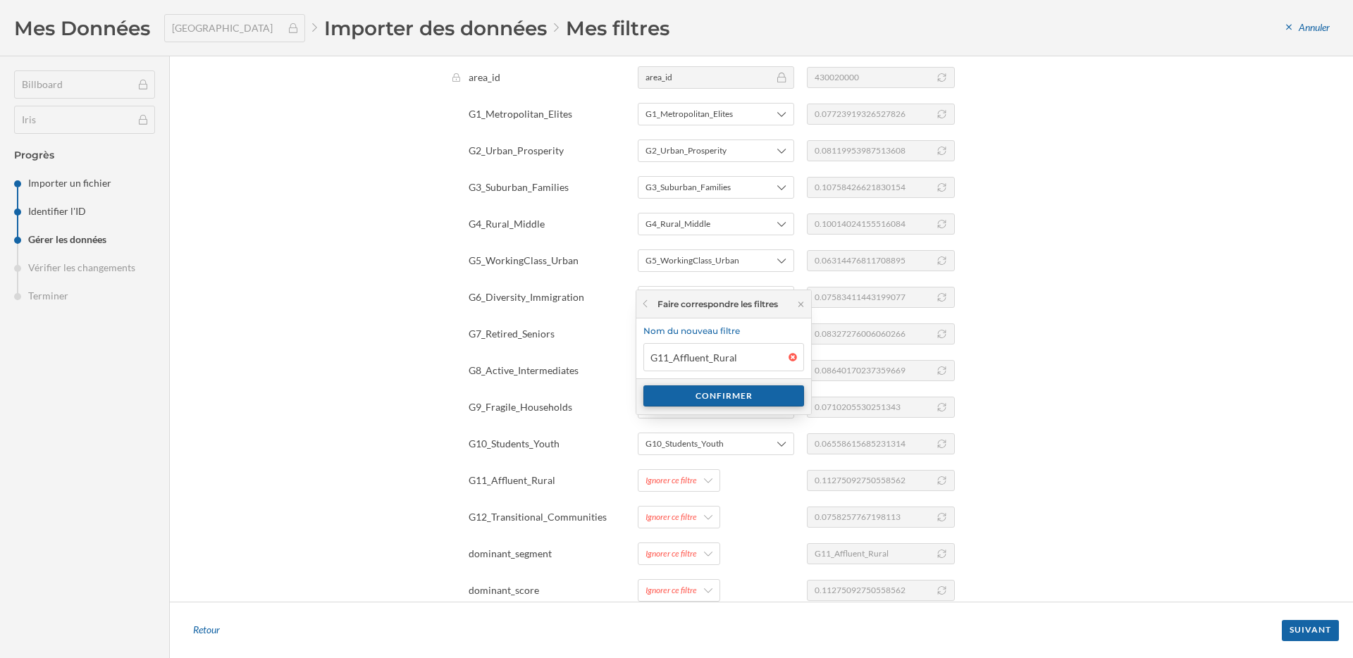
click at [693, 397] on div "Confirmer" at bounding box center [723, 395] width 161 height 21
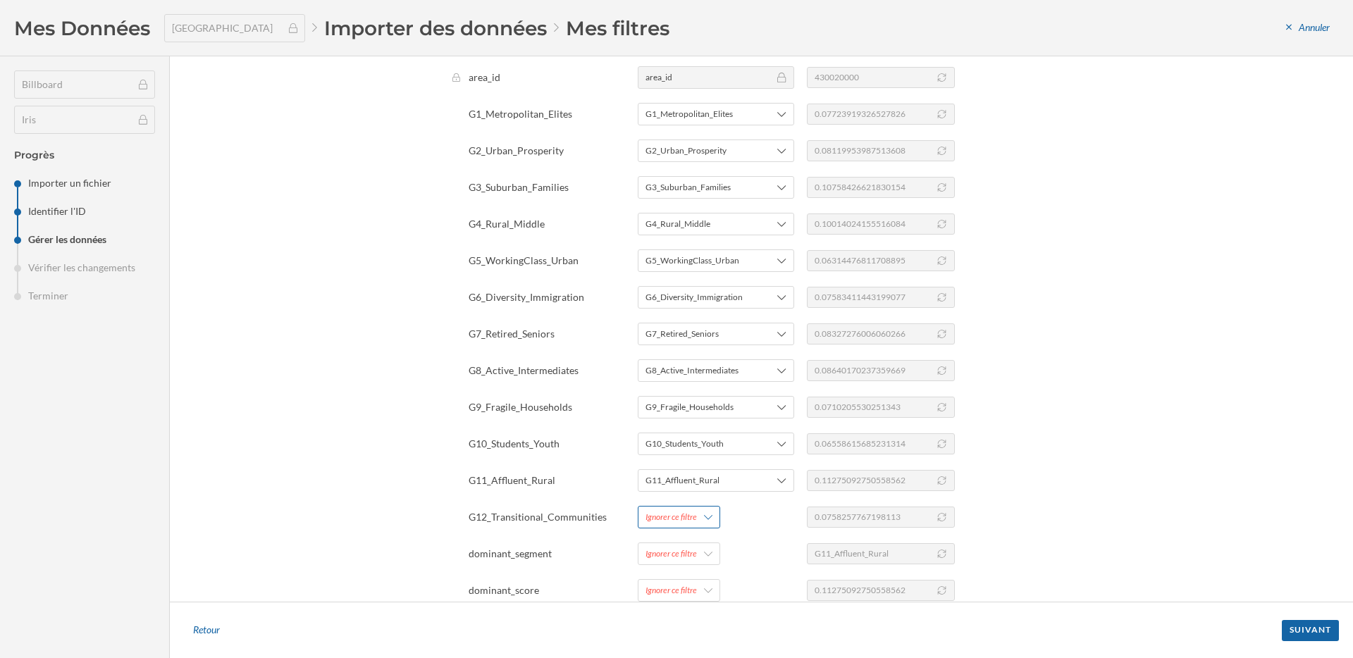
click at [704, 518] on icon at bounding box center [708, 517] width 8 height 10
click at [700, 364] on div "Ajouter un nouveau filtre" at bounding box center [713, 369] width 140 height 15
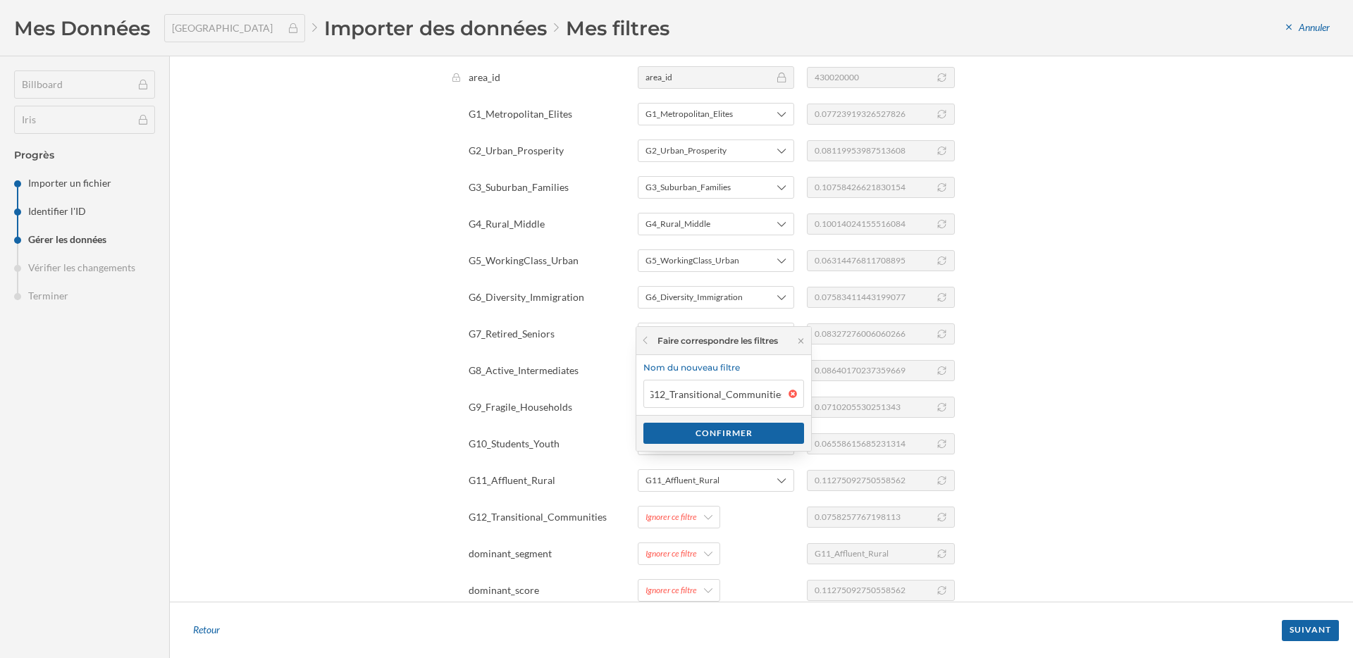
scroll to position [0, 0]
click at [704, 445] on div "Confirmer" at bounding box center [723, 433] width 175 height 36
click at [707, 435] on div "Confirmer" at bounding box center [723, 432] width 161 height 21
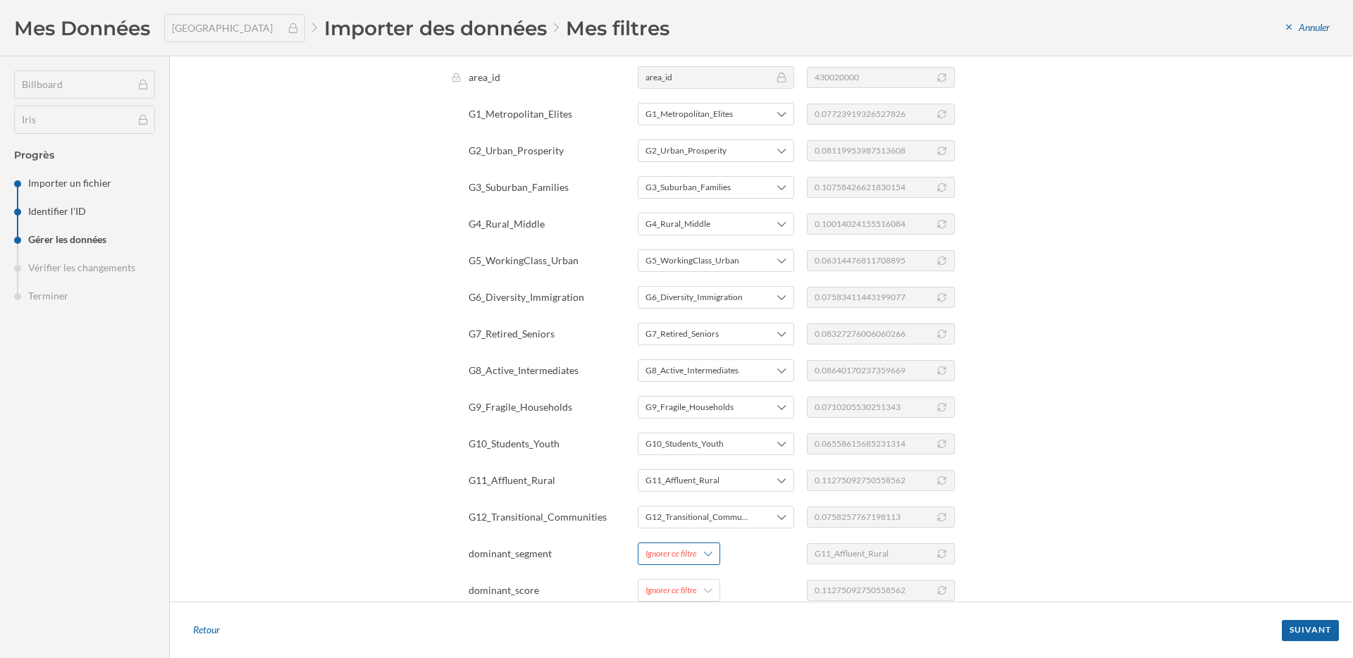
click at [705, 554] on icon at bounding box center [708, 554] width 8 height 10
click at [715, 407] on div "Ajouter un nouveau filtre" at bounding box center [713, 406] width 140 height 15
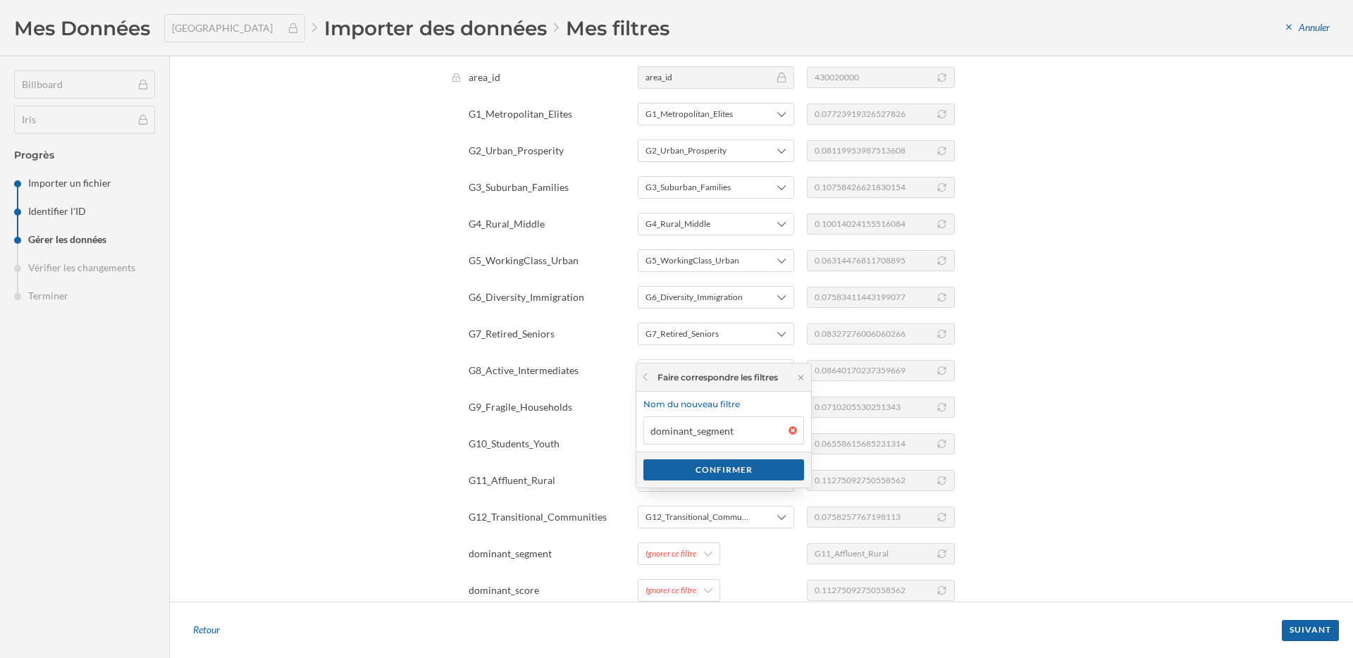
drag, startPoint x: 735, startPoint y: 436, endPoint x: 676, endPoint y: 435, distance: 59.9
click at [676, 435] on input "dominant_segment" at bounding box center [715, 430] width 145 height 28
click at [705, 433] on input "dominant_segment" at bounding box center [715, 430] width 145 height 28
click at [697, 433] on input "dominant_segment" at bounding box center [715, 430] width 145 height 28
type input "Main Segment"
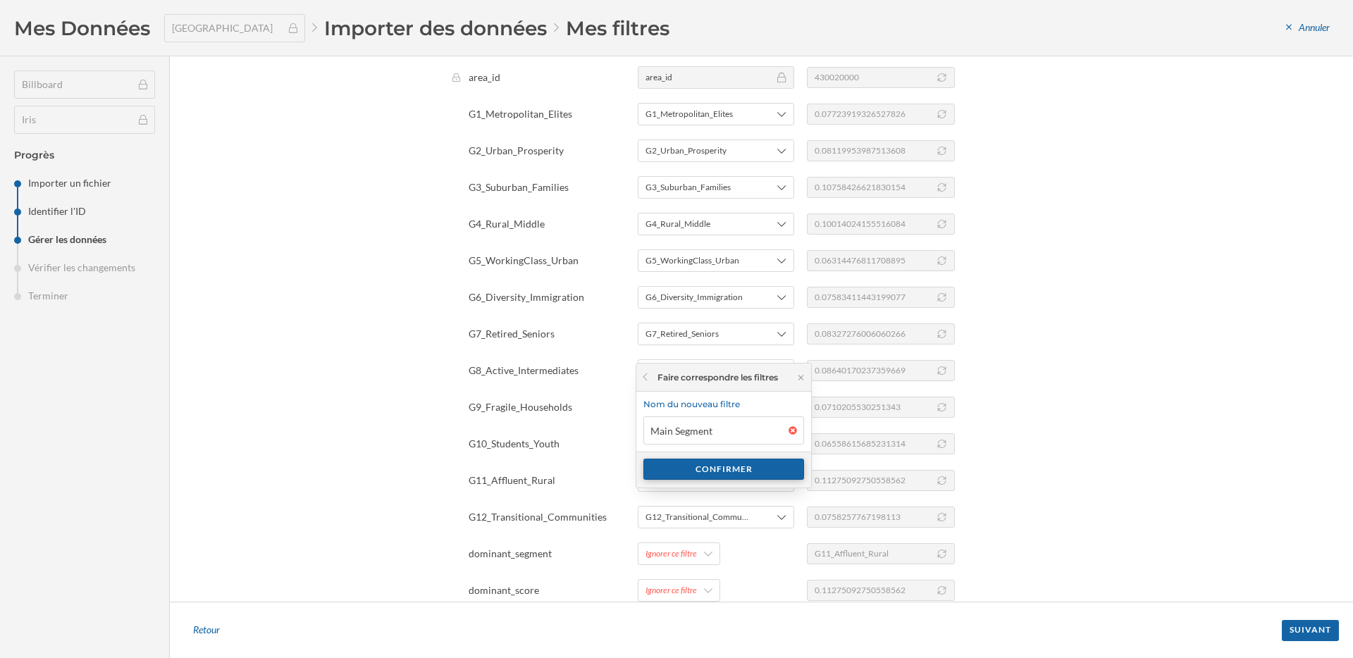
click at [705, 469] on div "Confirmer" at bounding box center [723, 469] width 161 height 21
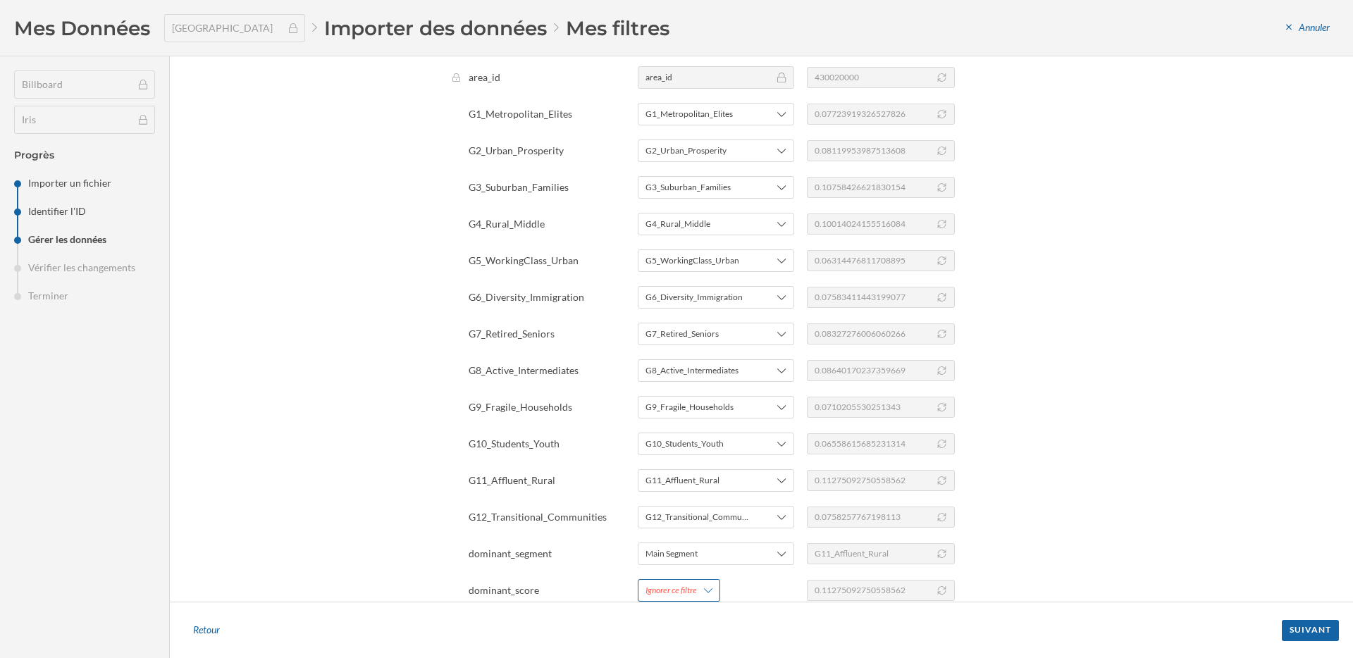
click at [707, 596] on div "Ignorer ce filtre" at bounding box center [679, 590] width 82 height 23
click at [711, 446] on div "Ajouter un nouveau filtre" at bounding box center [713, 442] width 140 height 15
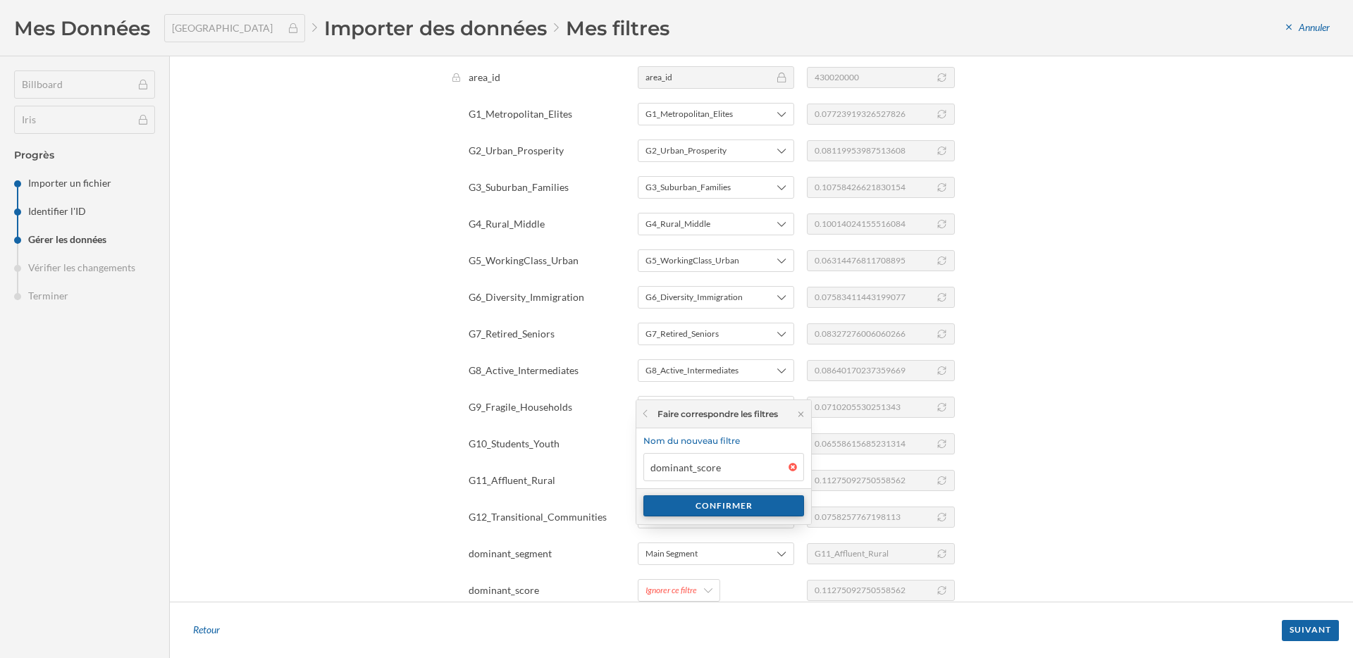
click at [726, 507] on div "Confirmer" at bounding box center [723, 505] width 161 height 21
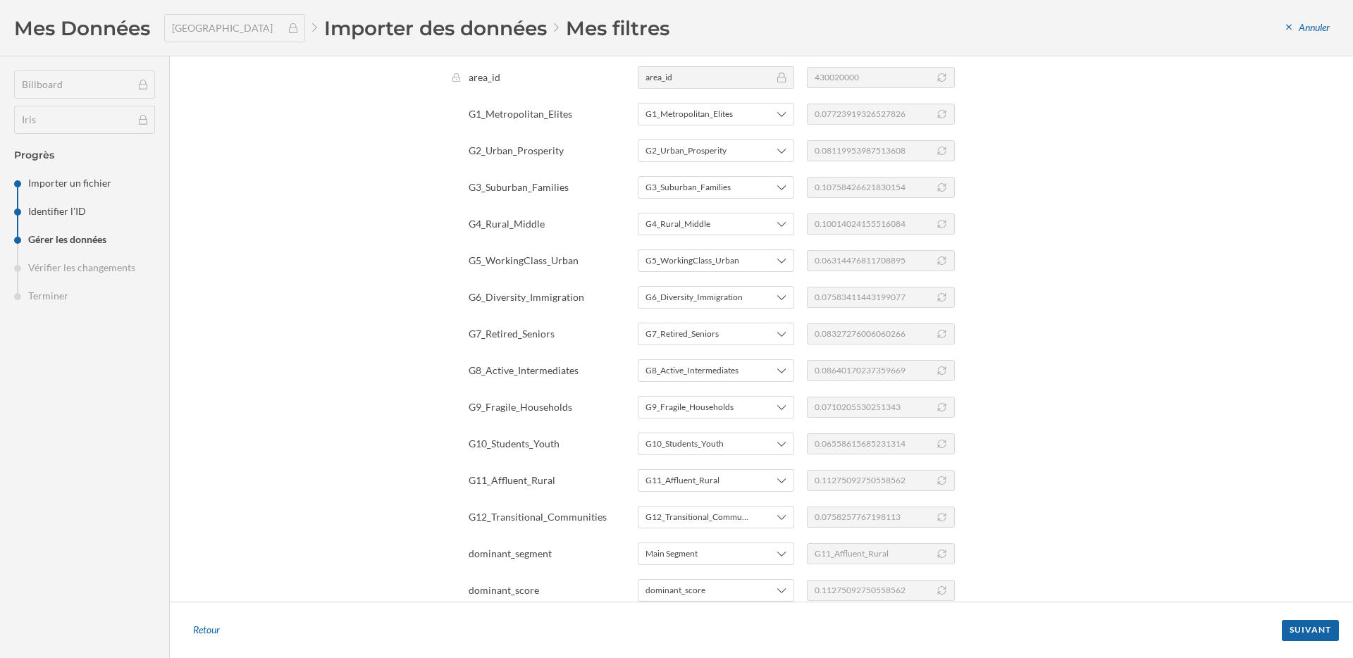
drag, startPoint x: 1300, startPoint y: 631, endPoint x: 1069, endPoint y: 400, distance: 325.8
click at [1069, 400] on div "Gérer les données Pour interpréter votre fichier correctement, veuillez remplir…" at bounding box center [761, 357] width 1183 height 602
click at [778, 480] on icon at bounding box center [781, 481] width 8 height 10
click at [1323, 632] on div "Suivant" at bounding box center [1309, 629] width 57 height 21
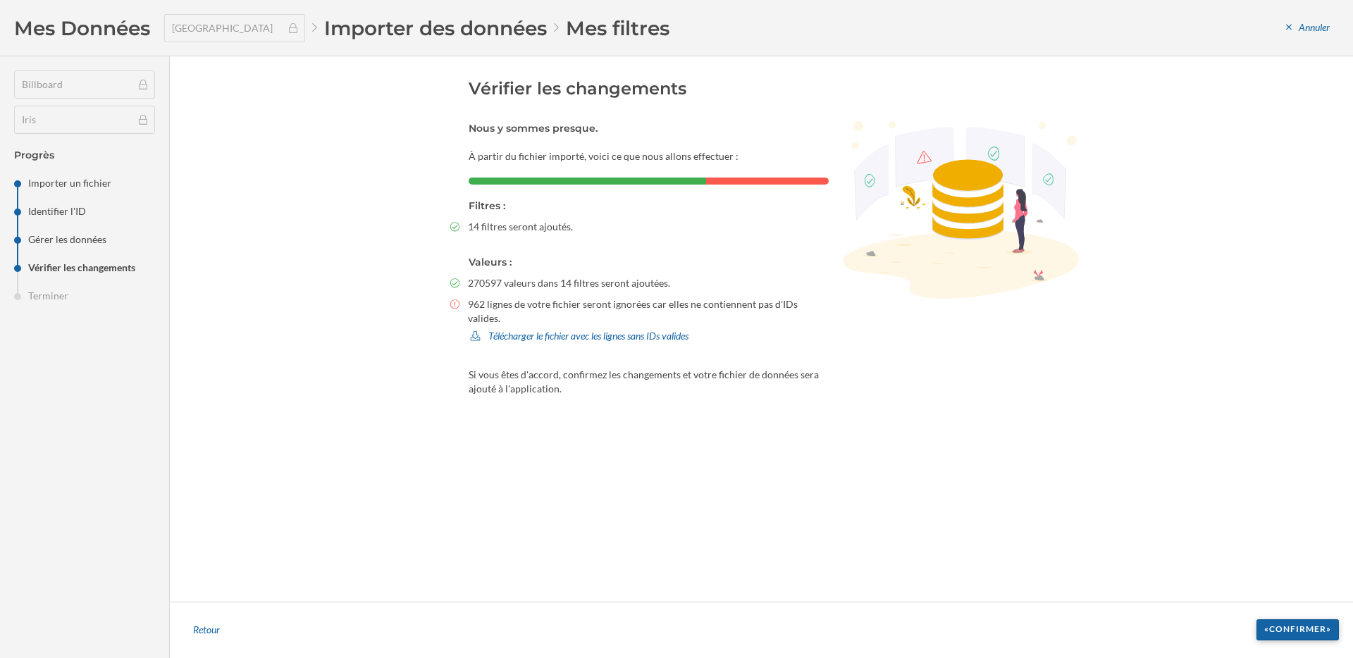
click at [1293, 626] on div "«Confirmer»" at bounding box center [1297, 629] width 82 height 21
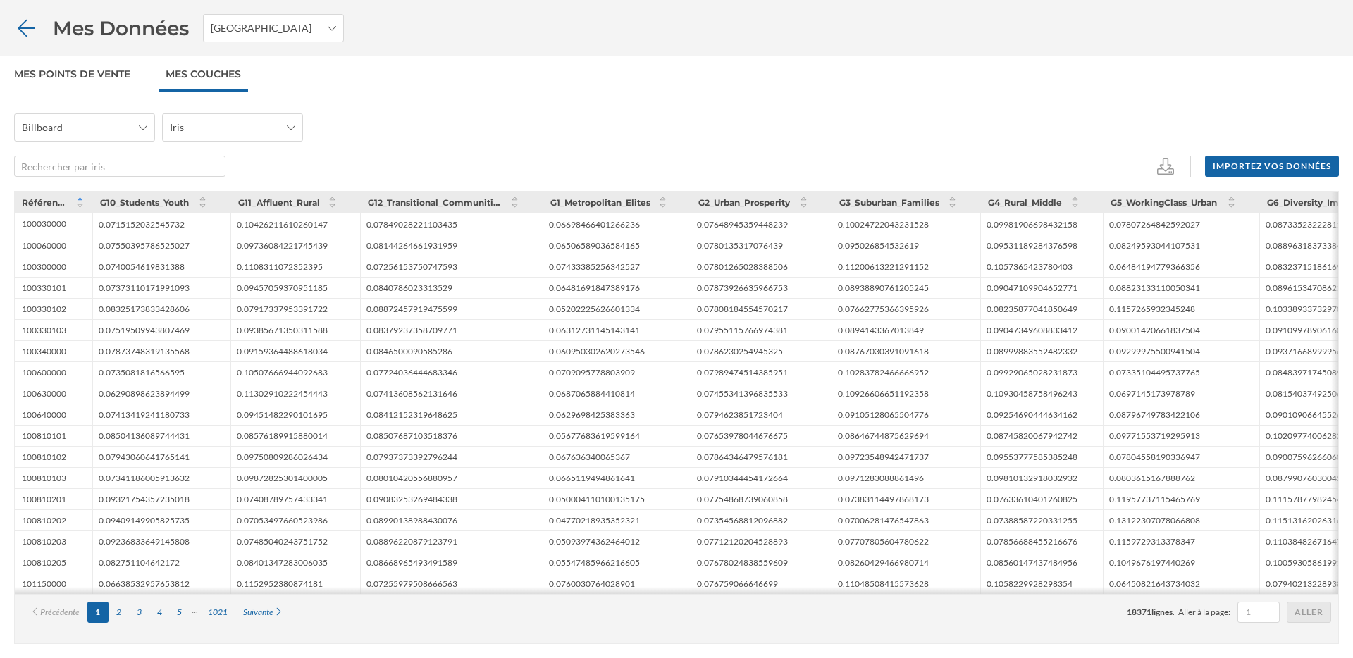
click at [32, 22] on icon at bounding box center [26, 28] width 25 height 20
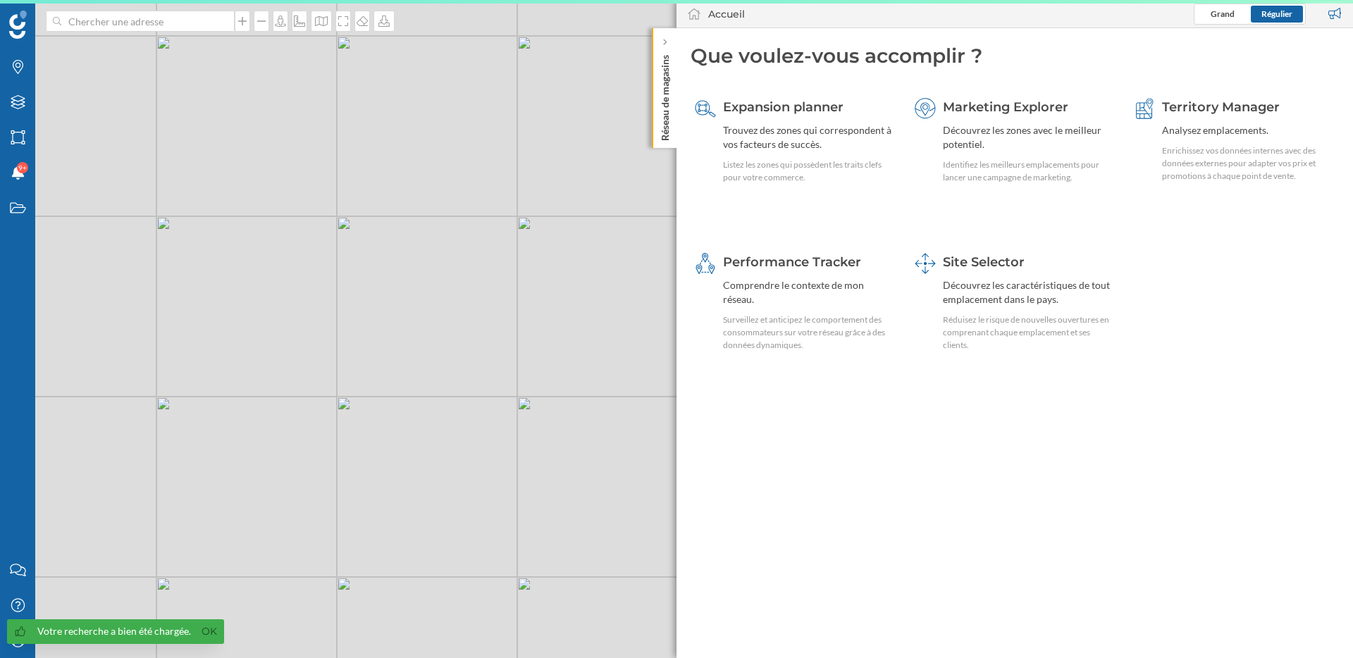
click at [18, 642] on div "Votre recherche a bien été chargée. Ok" at bounding box center [115, 631] width 217 height 25
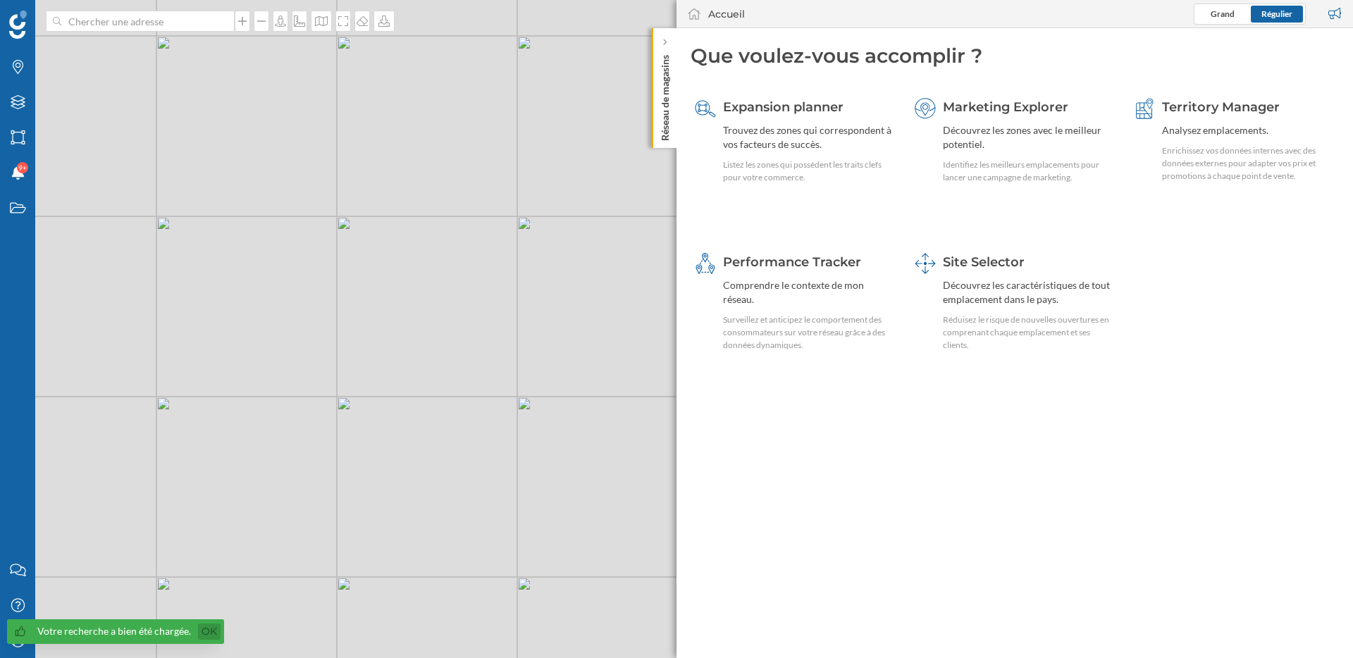
click at [203, 635] on link "Ok" at bounding box center [209, 631] width 23 height 16
click at [17, 638] on icon "Mon profil" at bounding box center [18, 640] width 18 height 14
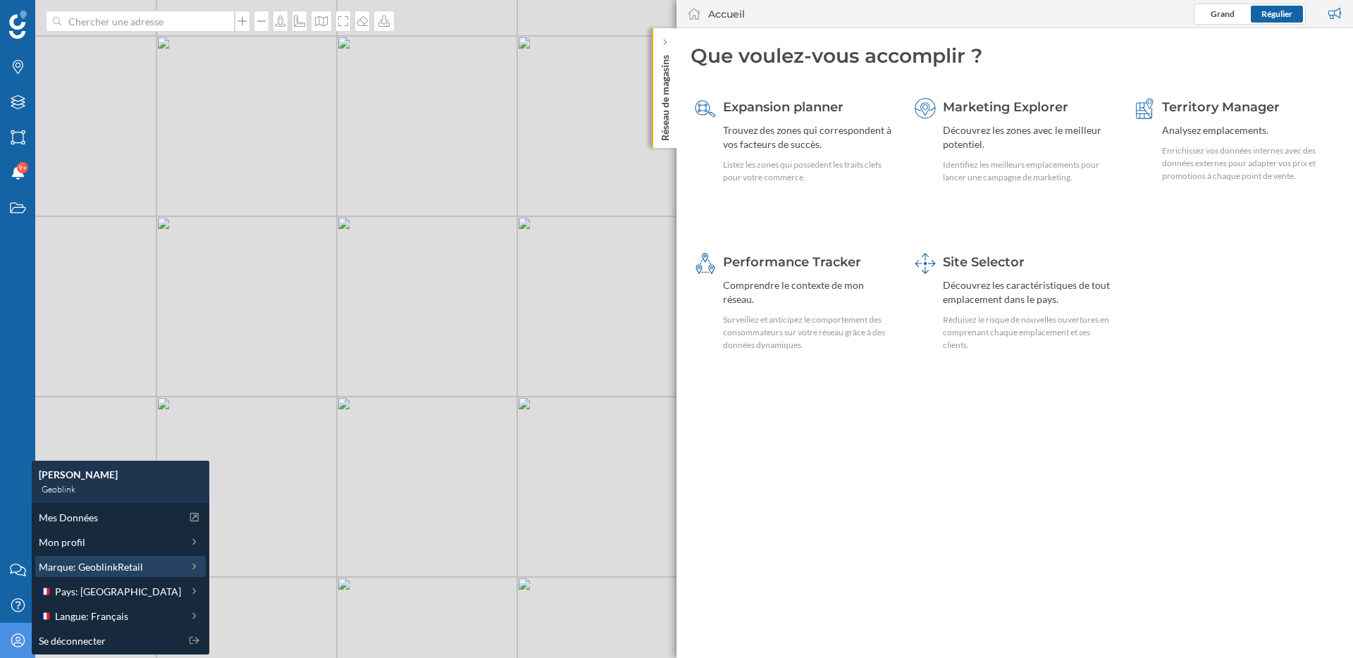
click at [90, 565] on span "Marque: GeoblinkRetail" at bounding box center [91, 566] width 104 height 15
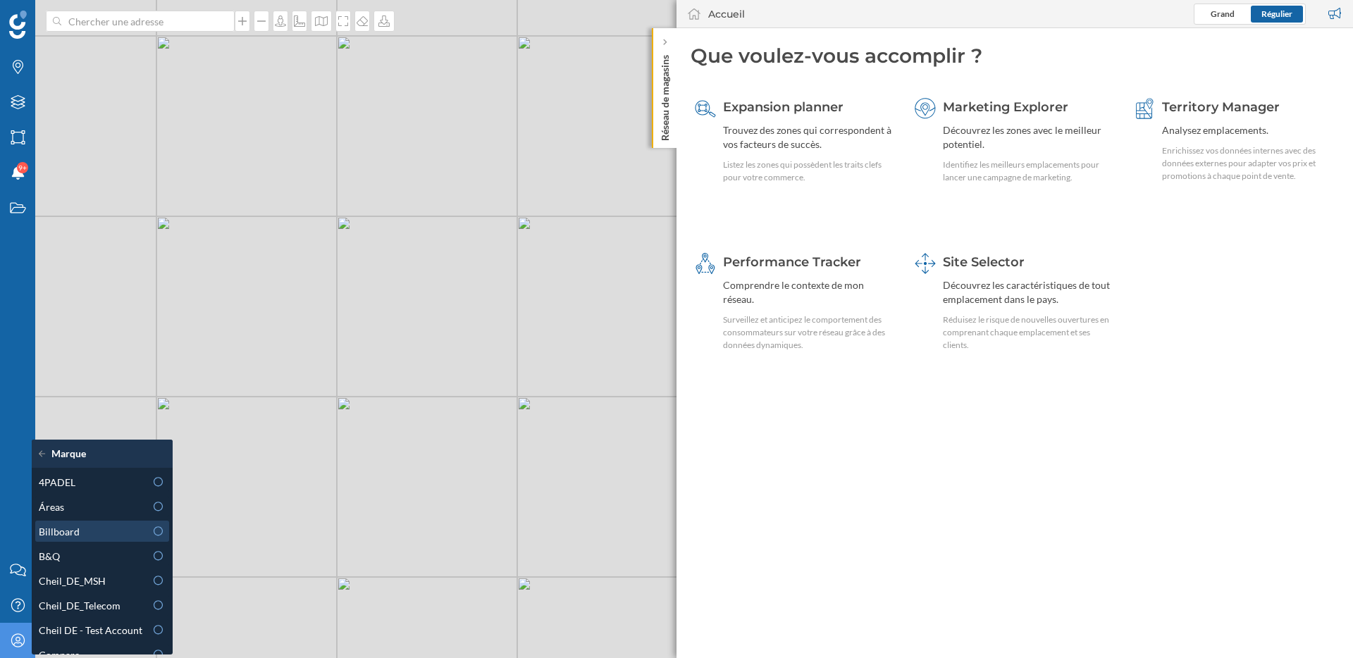
click at [85, 538] on div "Billboard" at bounding box center [92, 531] width 106 height 15
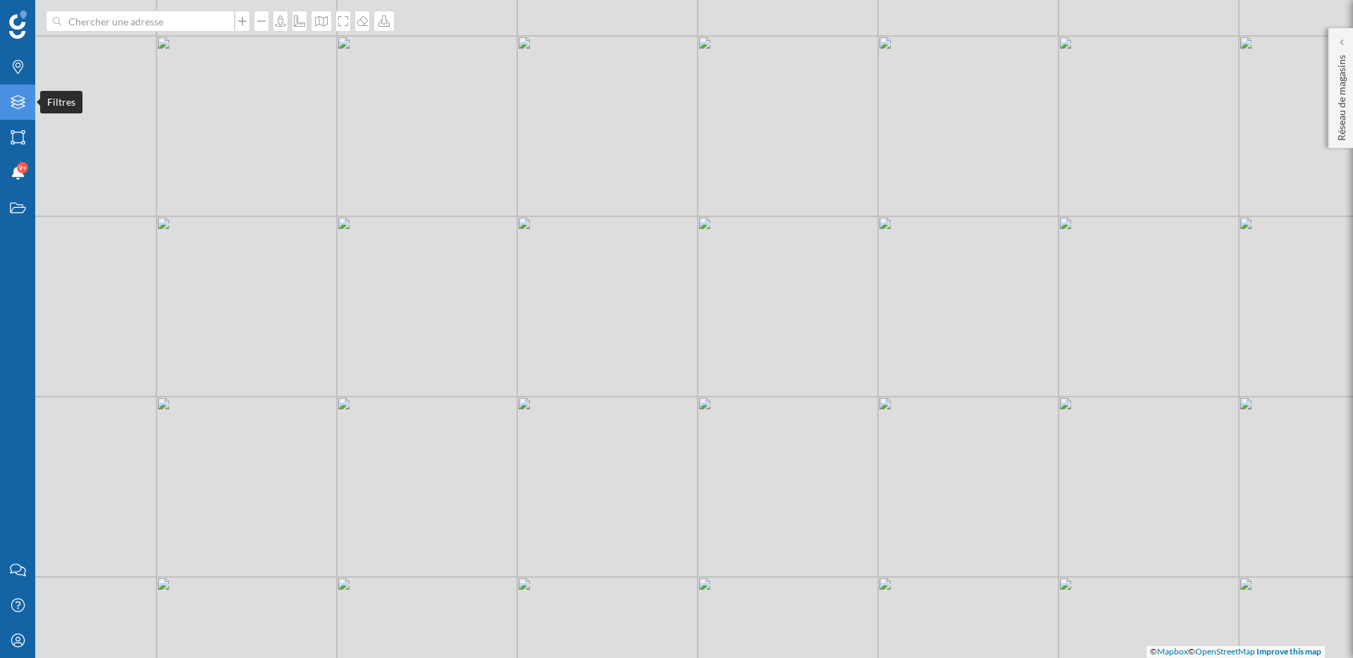
click at [18, 106] on icon "Filtres" at bounding box center [18, 102] width 18 height 14
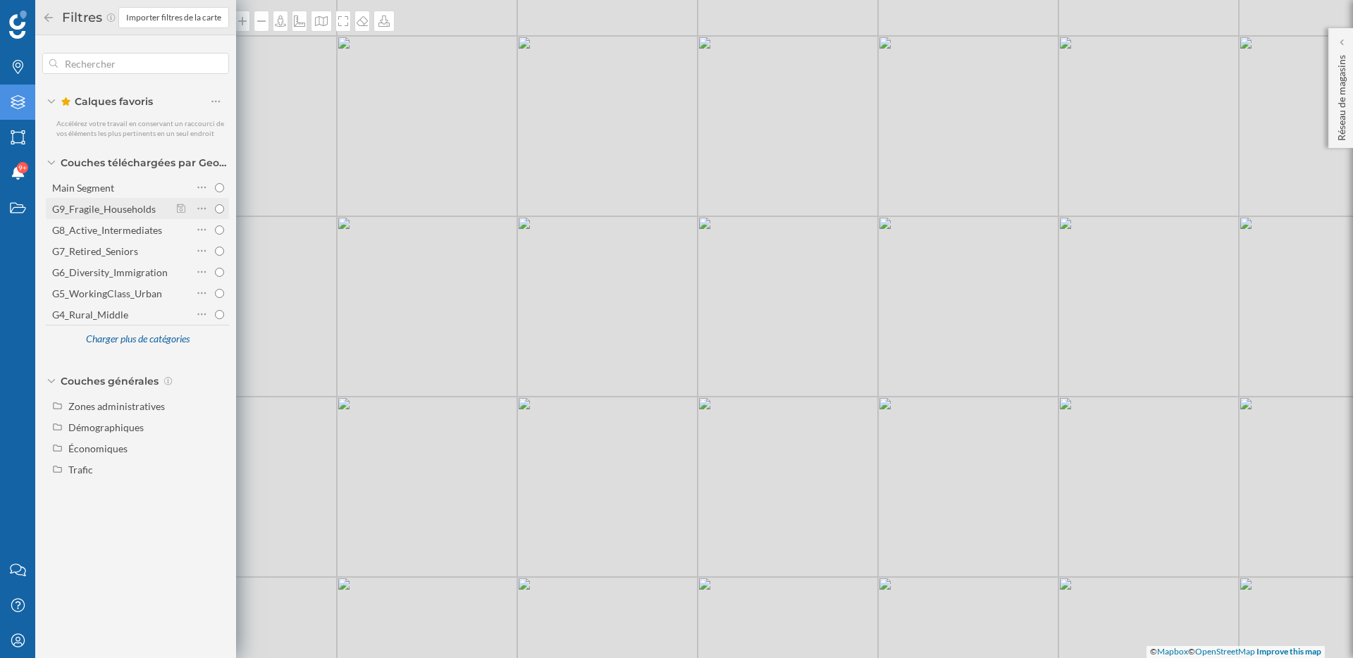
click at [221, 206] on input "G9_Fragile_Households" at bounding box center [219, 208] width 9 height 9
radio input "true"
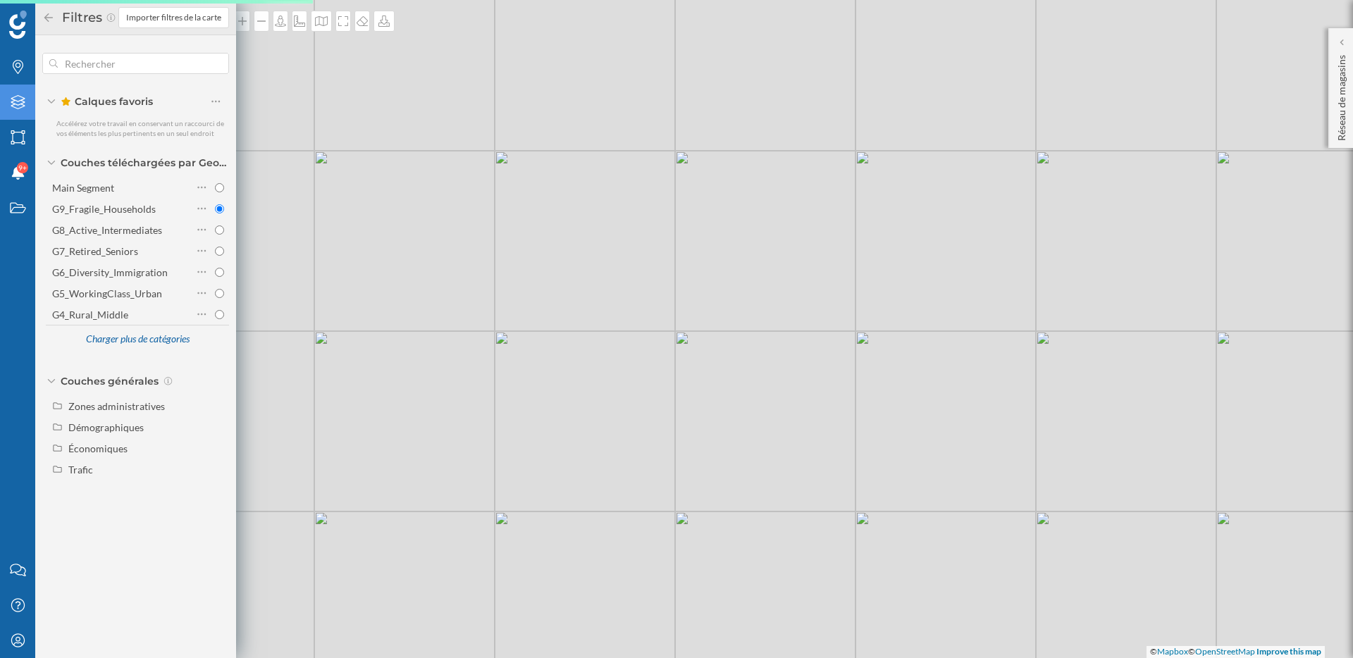
drag, startPoint x: 373, startPoint y: 368, endPoint x: 626, endPoint y: 375, distance: 253.7
click at [626, 375] on div "© Mapbox © OpenStreetMap Improve this map" at bounding box center [676, 329] width 1353 height 658
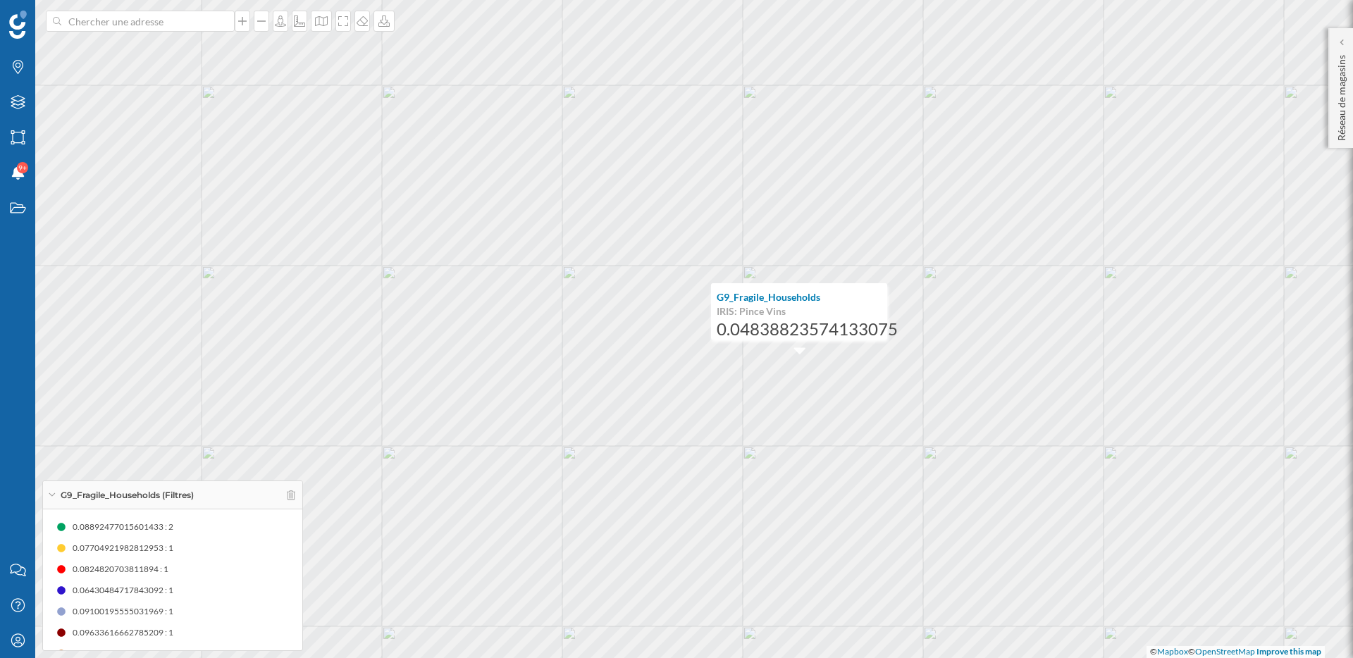
click at [142, 529] on span "0.08892477015601433 : 2" at bounding box center [123, 527] width 101 height 14
click at [294, 494] on icon at bounding box center [291, 495] width 8 height 10
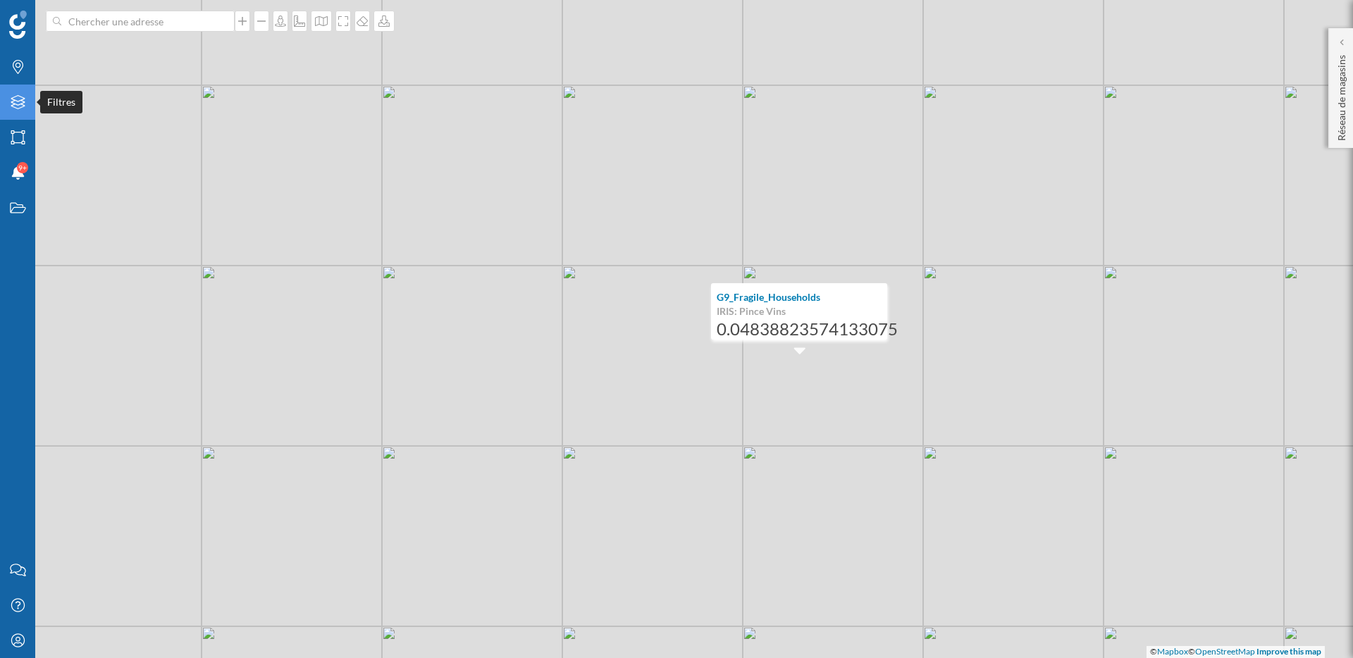
click at [17, 102] on icon "Filtres" at bounding box center [18, 102] width 18 height 14
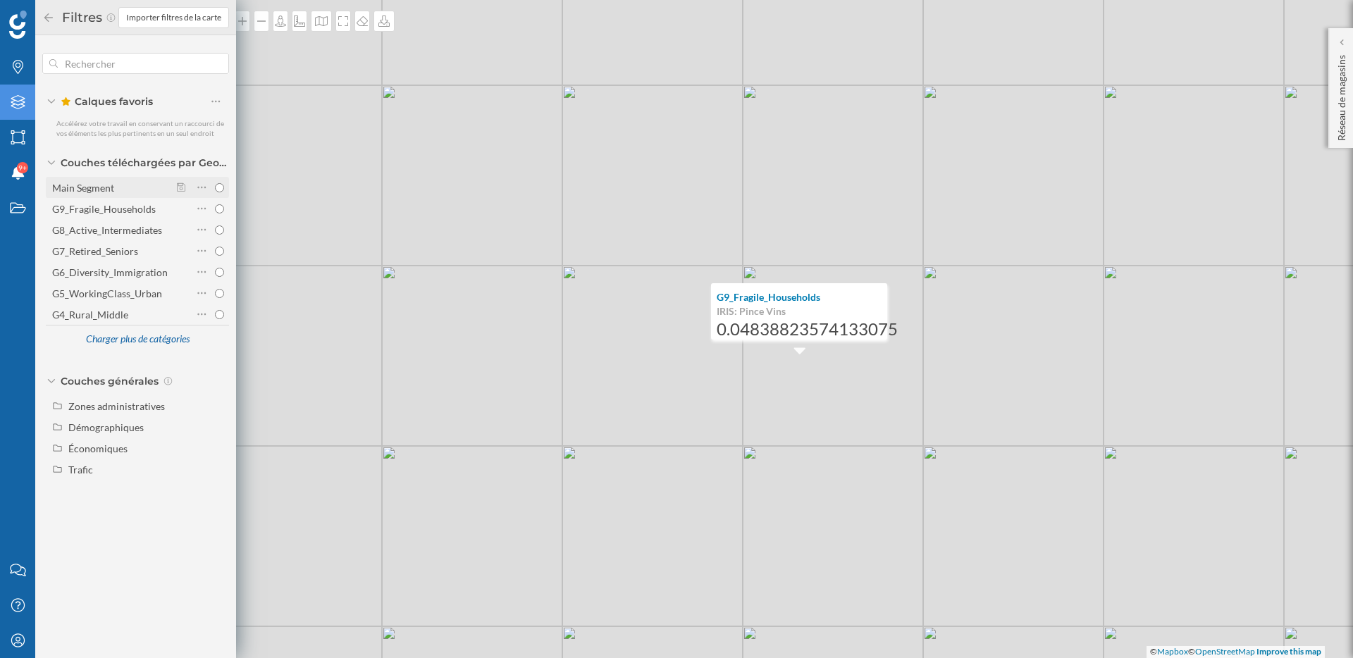
click at [99, 191] on div "Main Segment" at bounding box center [83, 188] width 62 height 12
click at [215, 191] on input "Main Segment" at bounding box center [219, 187] width 9 height 9
radio input "true"
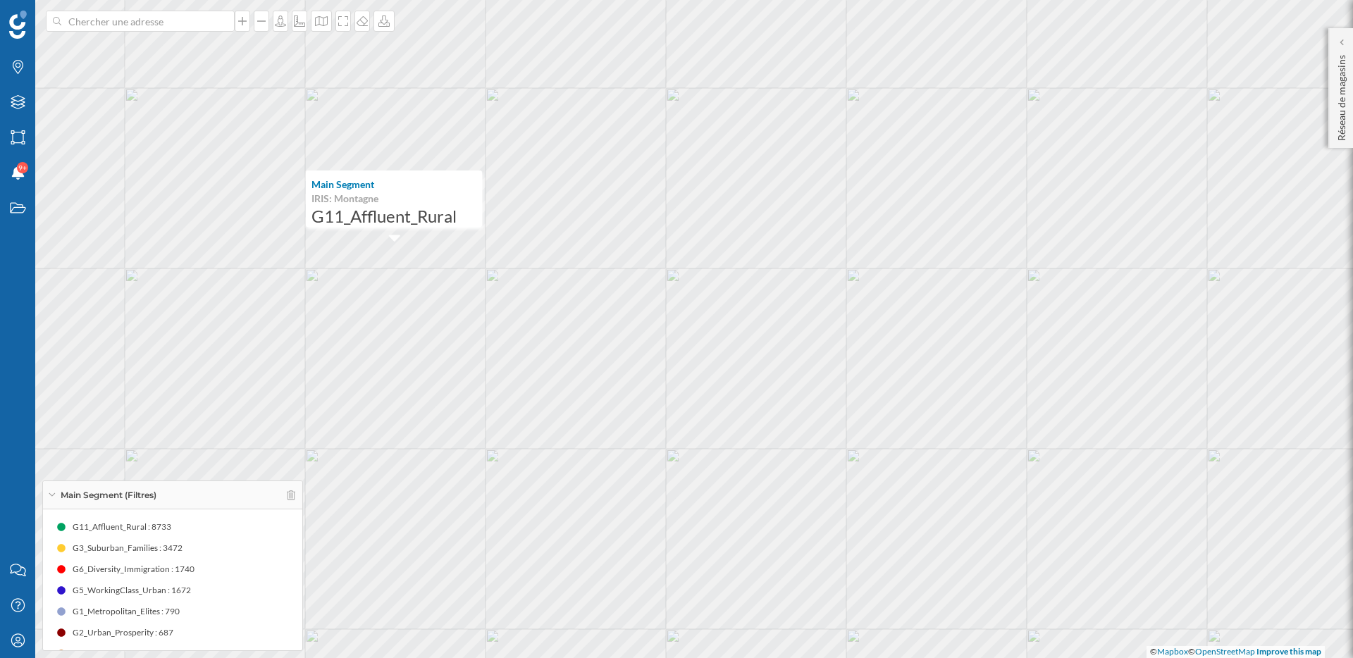
drag, startPoint x: 468, startPoint y: 218, endPoint x: 354, endPoint y: 218, distance: 113.4
click at [354, 218] on p "G11_Affluent_Rural" at bounding box center [393, 216] width 165 height 14
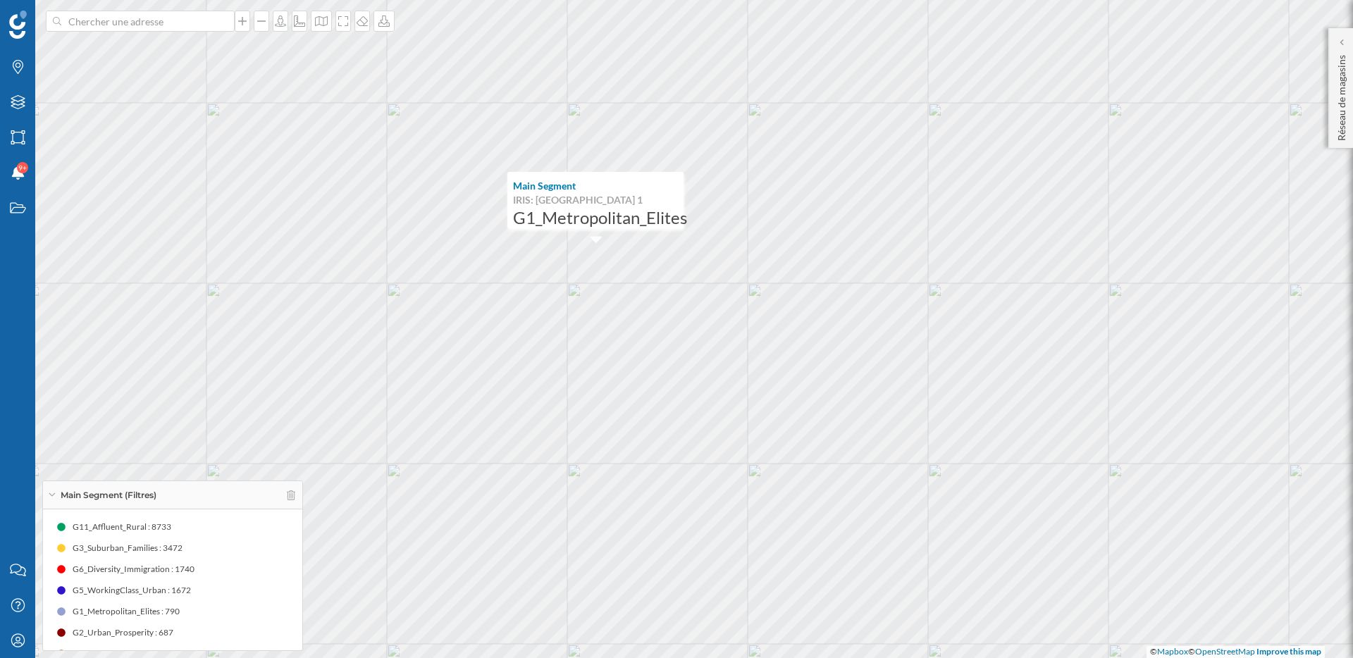
drag, startPoint x: 105, startPoint y: 614, endPoint x: 172, endPoint y: 609, distance: 67.1
click at [171, 609] on span "G1_Metropolitan_Elites : 790" at bounding box center [126, 611] width 107 height 14
click at [209, 609] on div "G1_Metropolitan_Elites : 790" at bounding box center [172, 611] width 245 height 21
click at [1338, 45] on icon at bounding box center [1340, 42] width 4 height 7
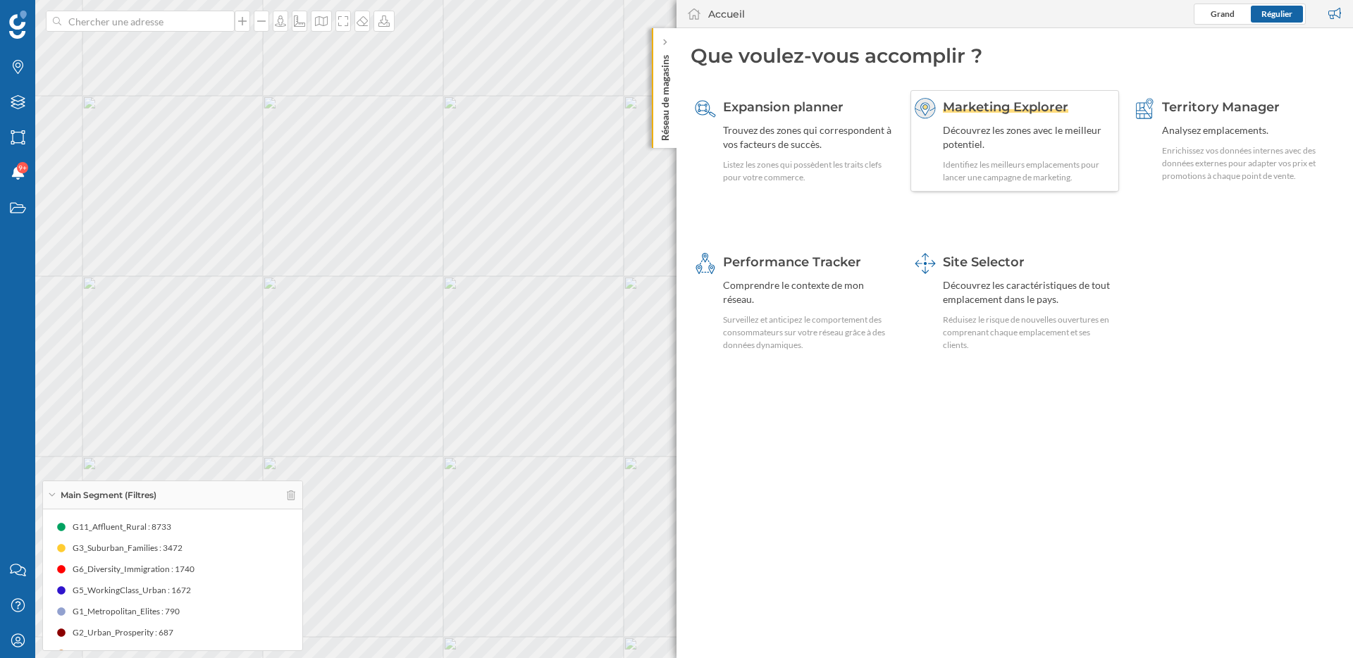
click at [1046, 94] on div "Marketing Explorer Découvrez les zones avec le meilleur potentiel. Identifiez l…" at bounding box center [1014, 140] width 209 height 101
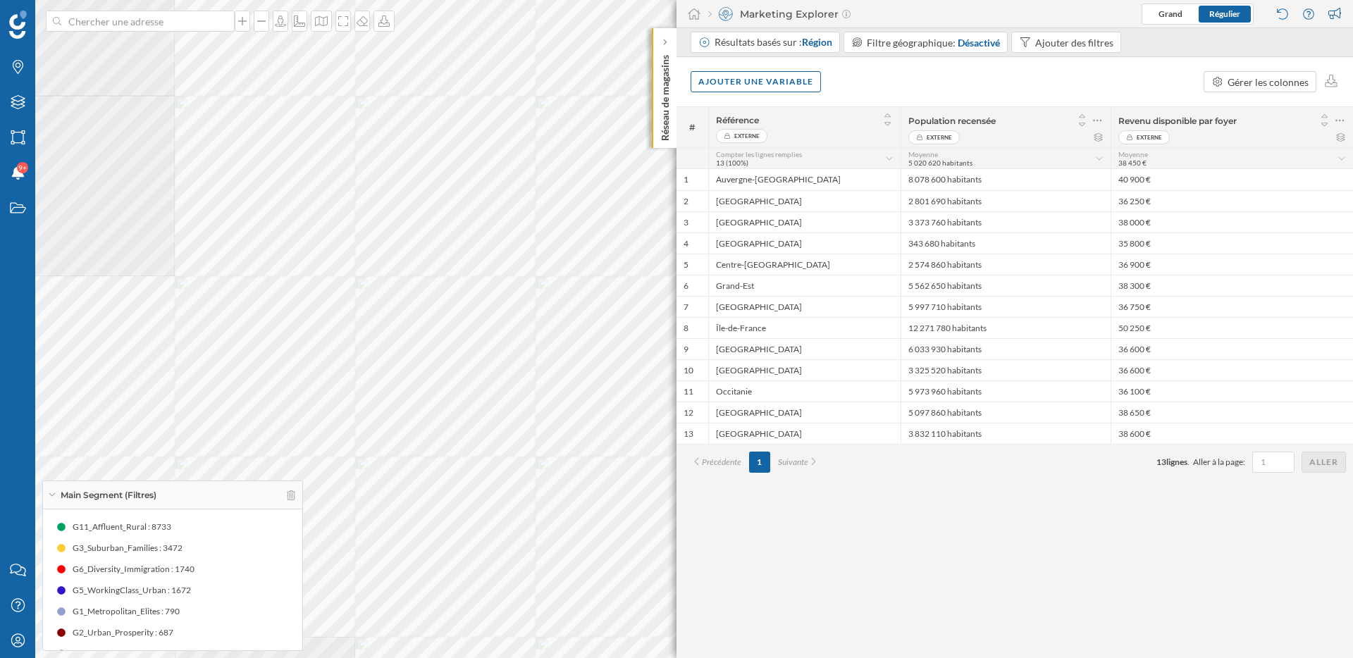
click at [176, 358] on div at bounding box center [176, 358] width 0 height 0
click at [288, 493] on div "Marques Filtres Zones Notifications 9+ Travail Nous contacter Centre d'aide Mon…" at bounding box center [676, 329] width 1353 height 658
click at [981, 46] on div "Désactivé" at bounding box center [978, 42] width 42 height 15
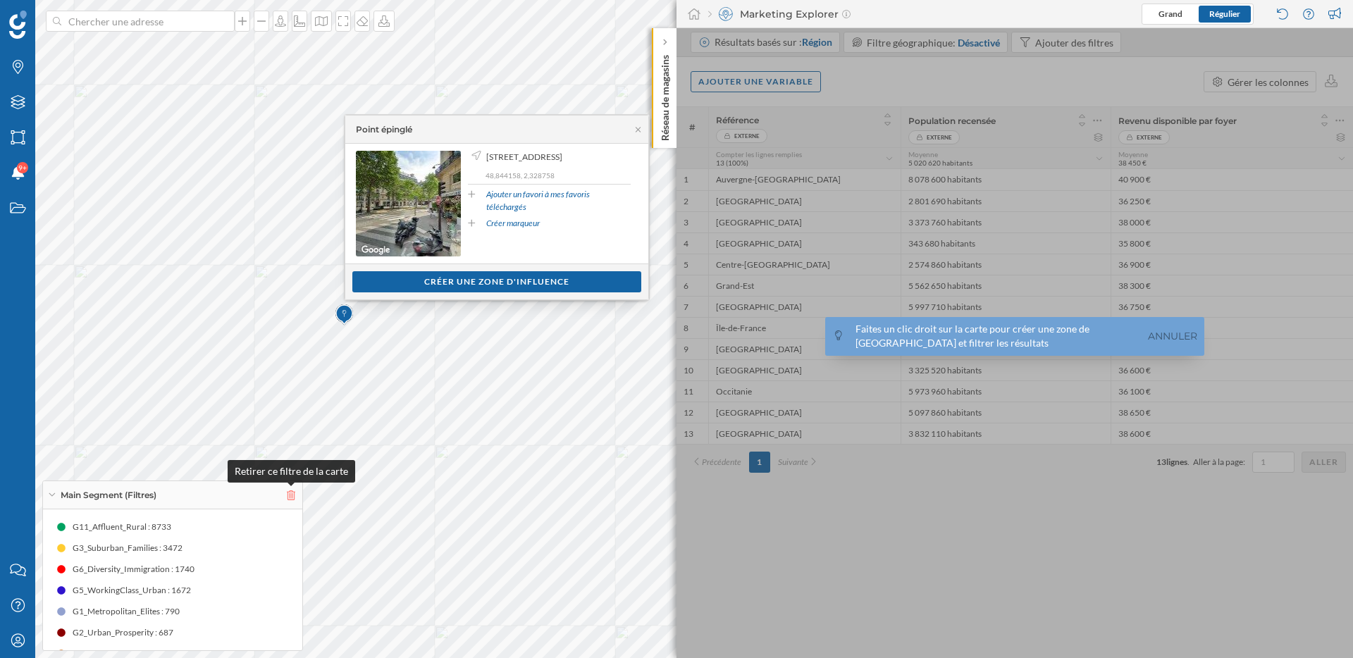
click at [287, 494] on icon at bounding box center [291, 495] width 8 height 10
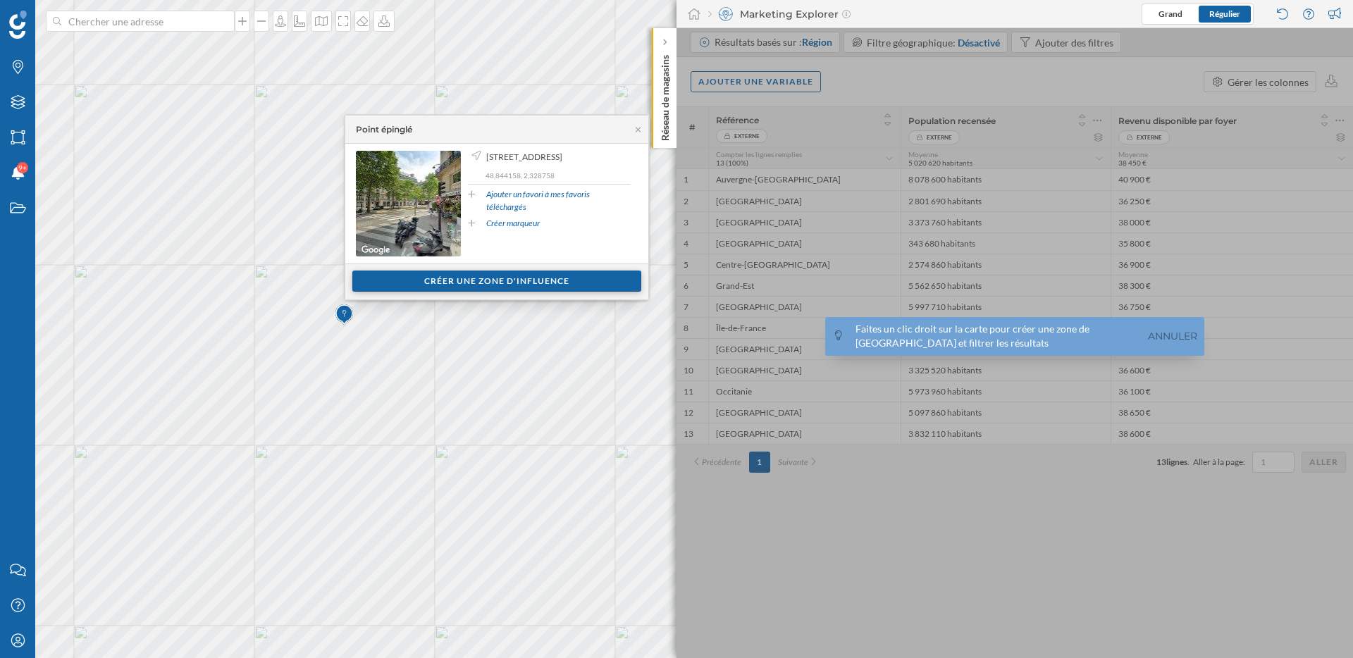
click at [465, 278] on div "Créer une zone d'influence" at bounding box center [496, 281] width 289 height 21
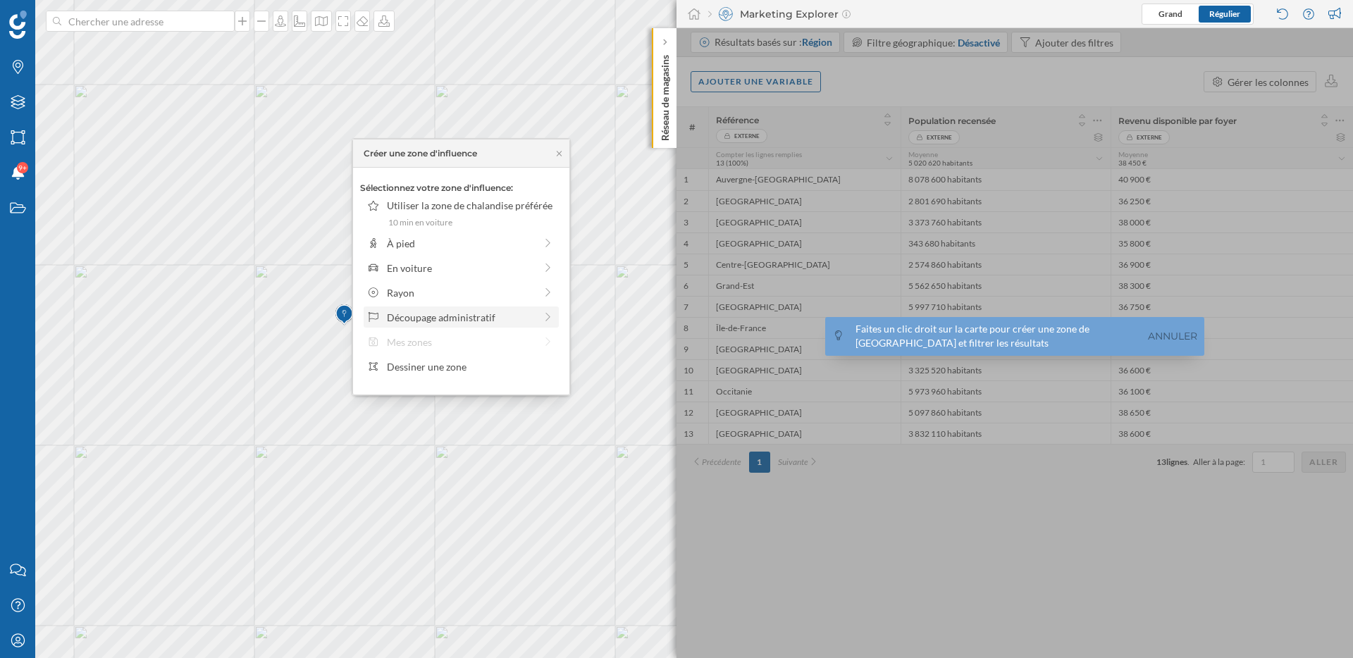
click at [426, 314] on div "Découpage administratif" at bounding box center [461, 317] width 148 height 15
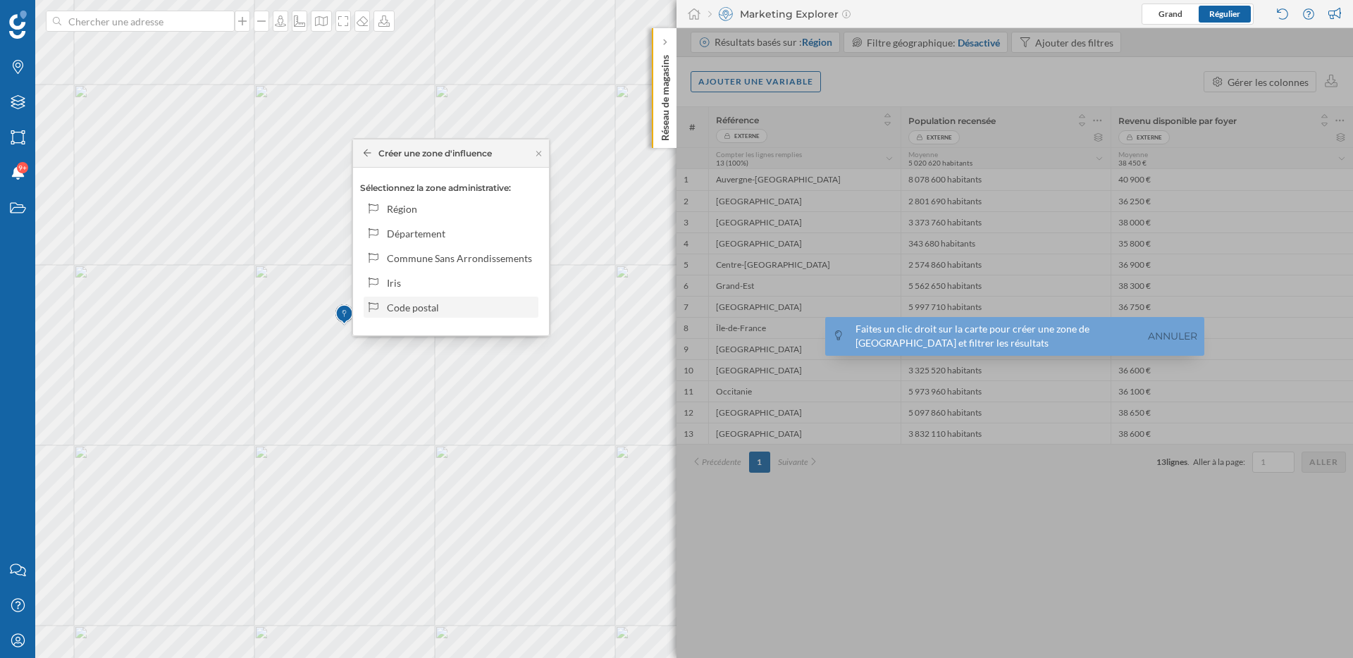
click at [421, 309] on div "Code postal" at bounding box center [460, 307] width 147 height 15
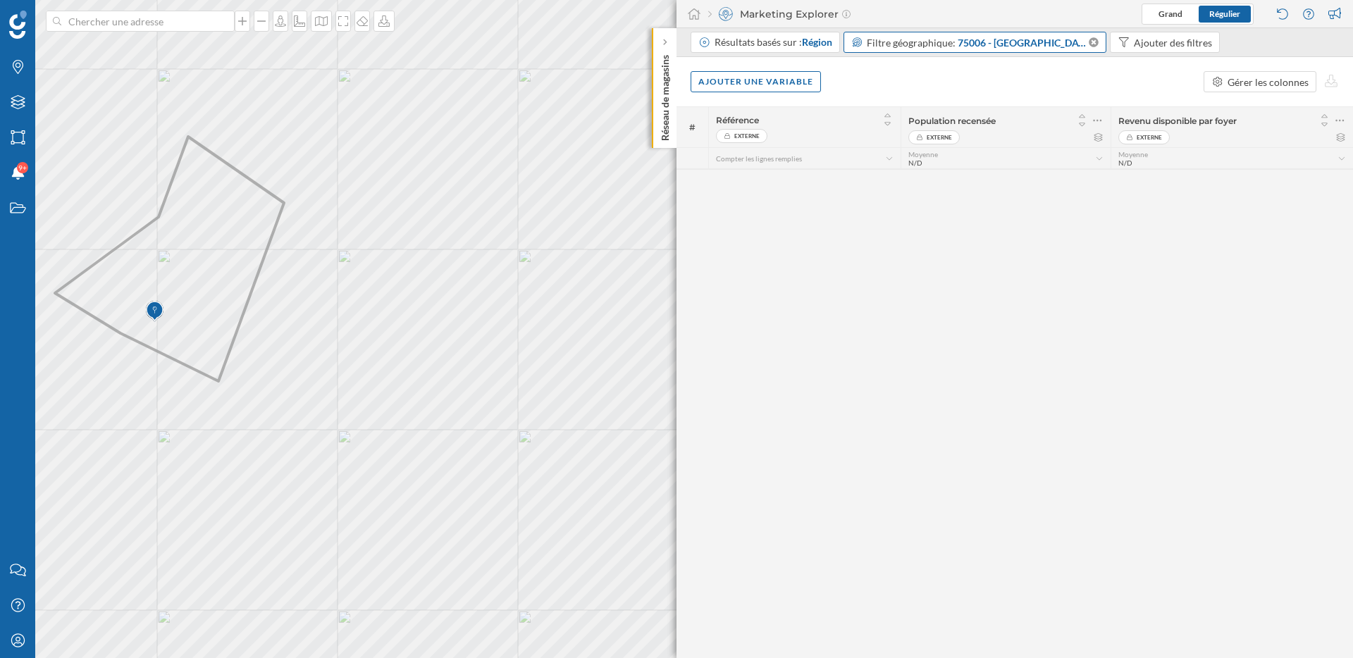
click at [1057, 45] on span "75006 - [GEOGRAPHIC_DATA] (Code postal)" at bounding box center [1021, 42] width 129 height 15
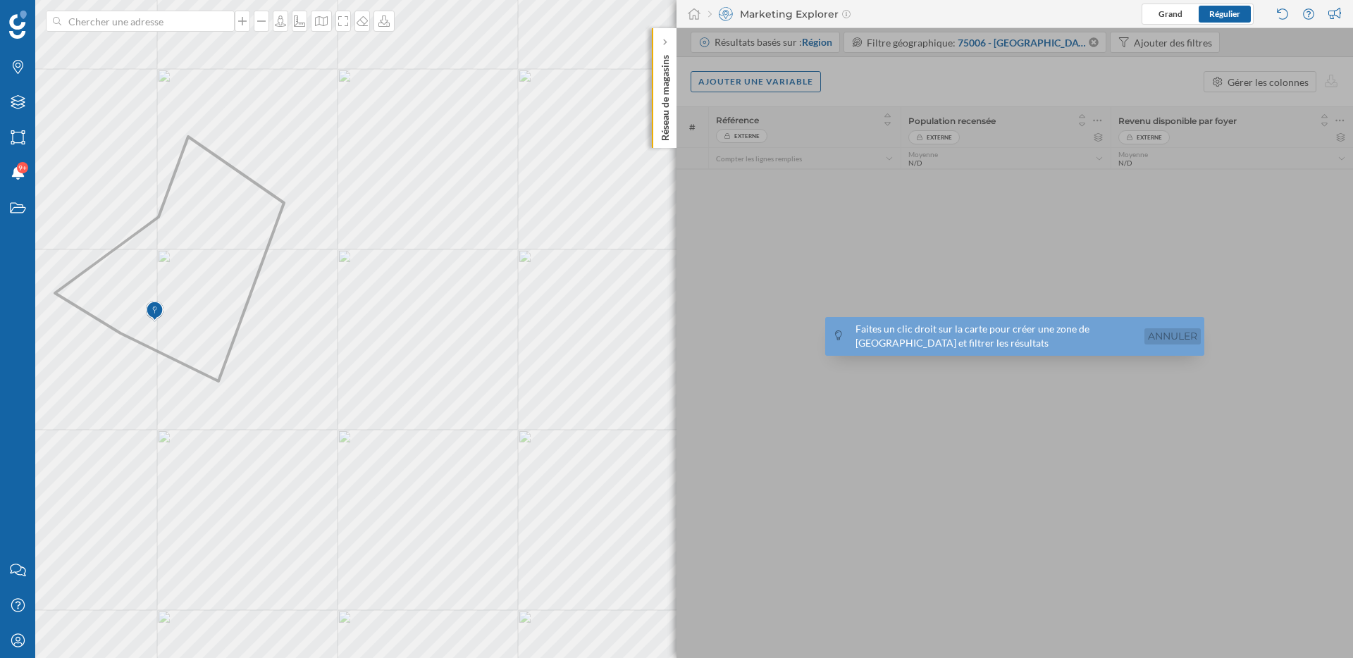
click at [1188, 329] on link "Annuler" at bounding box center [1172, 336] width 56 height 16
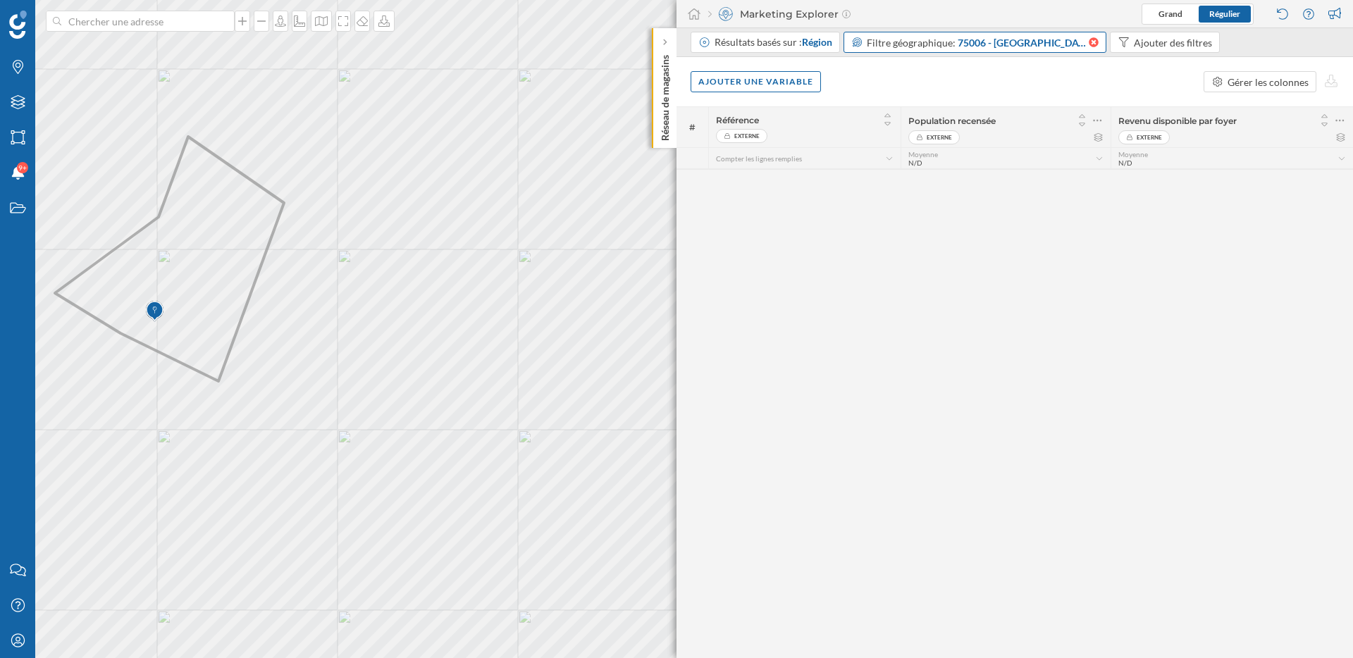
click at [1088, 45] on icon at bounding box center [1093, 42] width 10 height 10
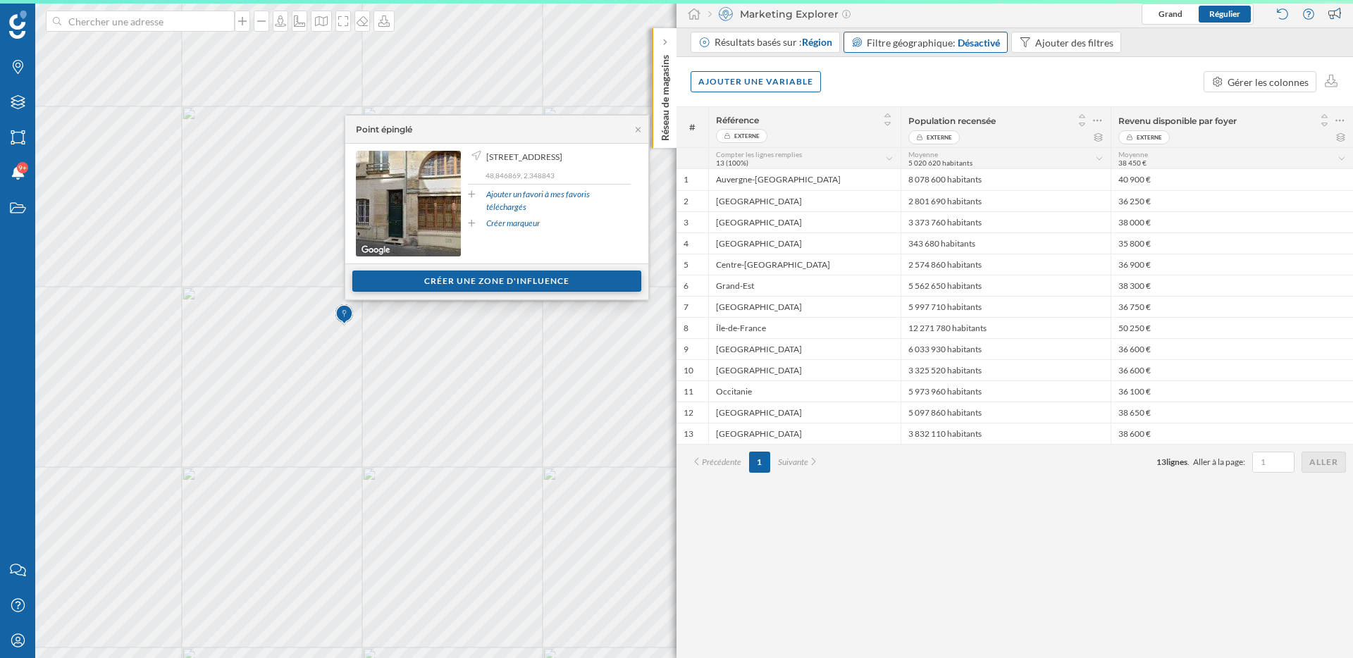
click at [453, 278] on div "Créer une zone d'influence" at bounding box center [496, 281] width 289 height 21
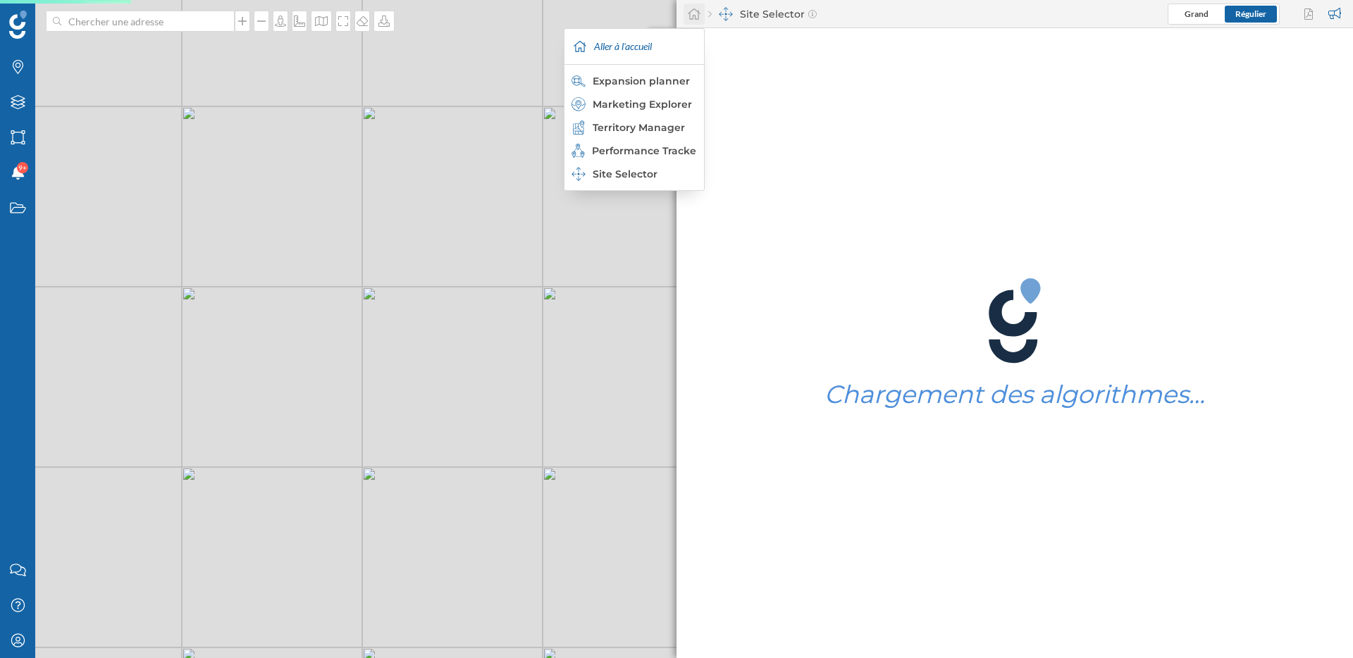
click at [698, 13] on icon at bounding box center [694, 13] width 13 height 11
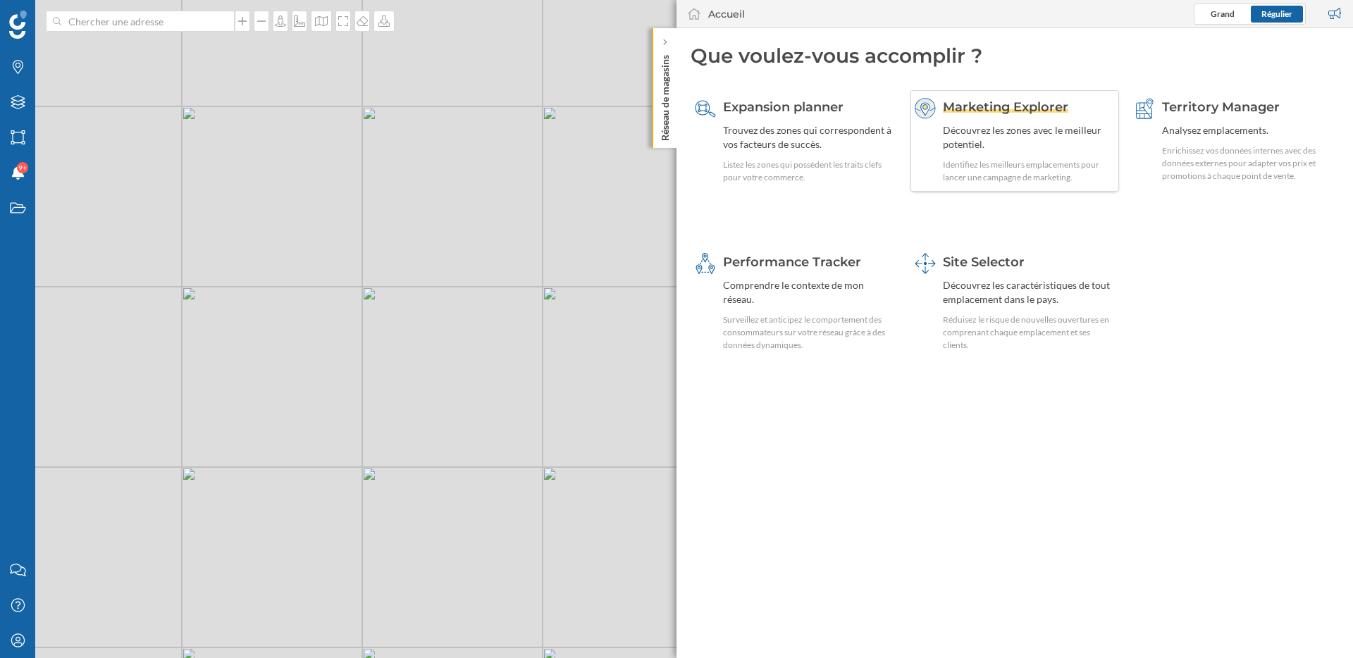
click at [999, 136] on div "Découvrez les zones avec le meilleur potentiel." at bounding box center [1029, 137] width 173 height 28
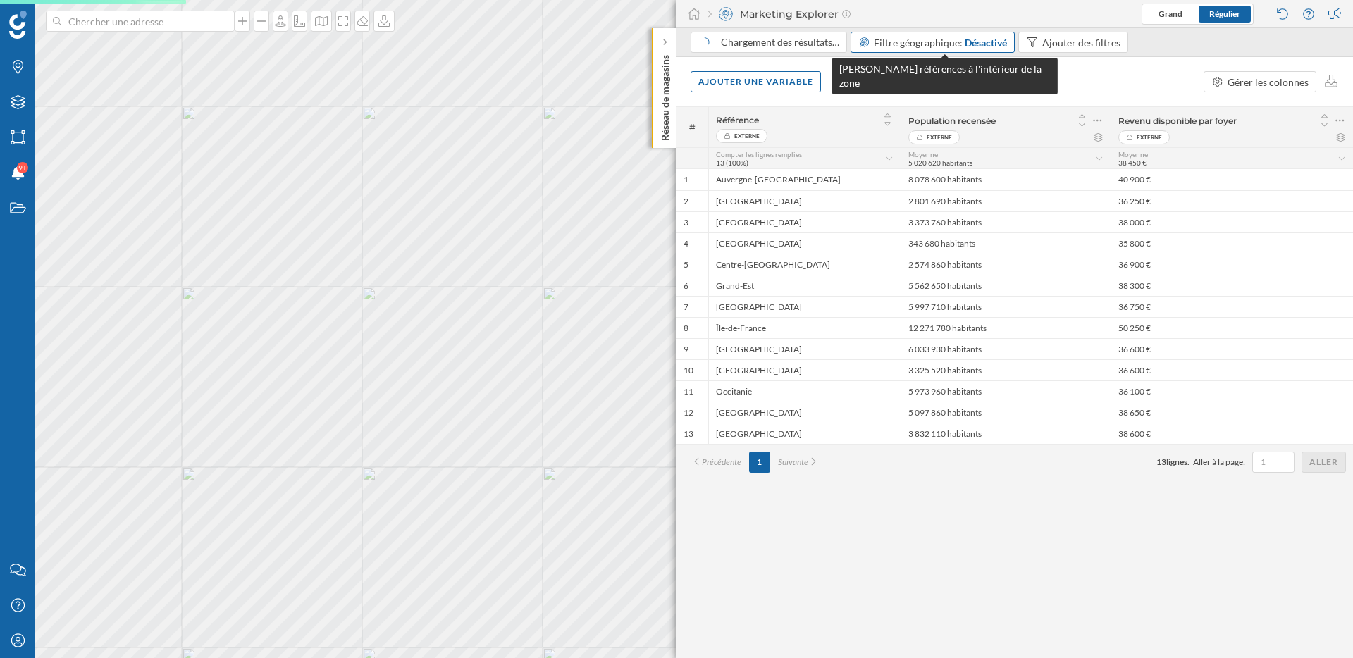
click at [981, 38] on div "Désactivé" at bounding box center [985, 42] width 42 height 15
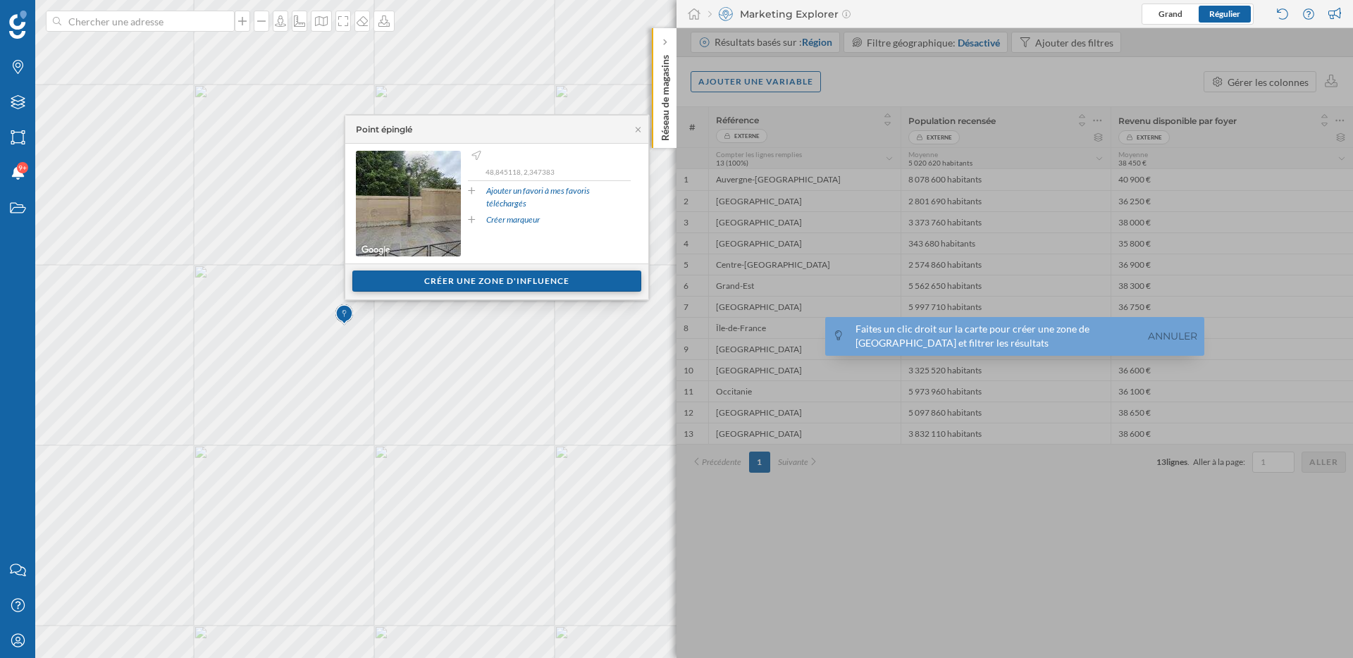
click at [443, 275] on div "Créer une zone d'influence" at bounding box center [496, 281] width 289 height 21
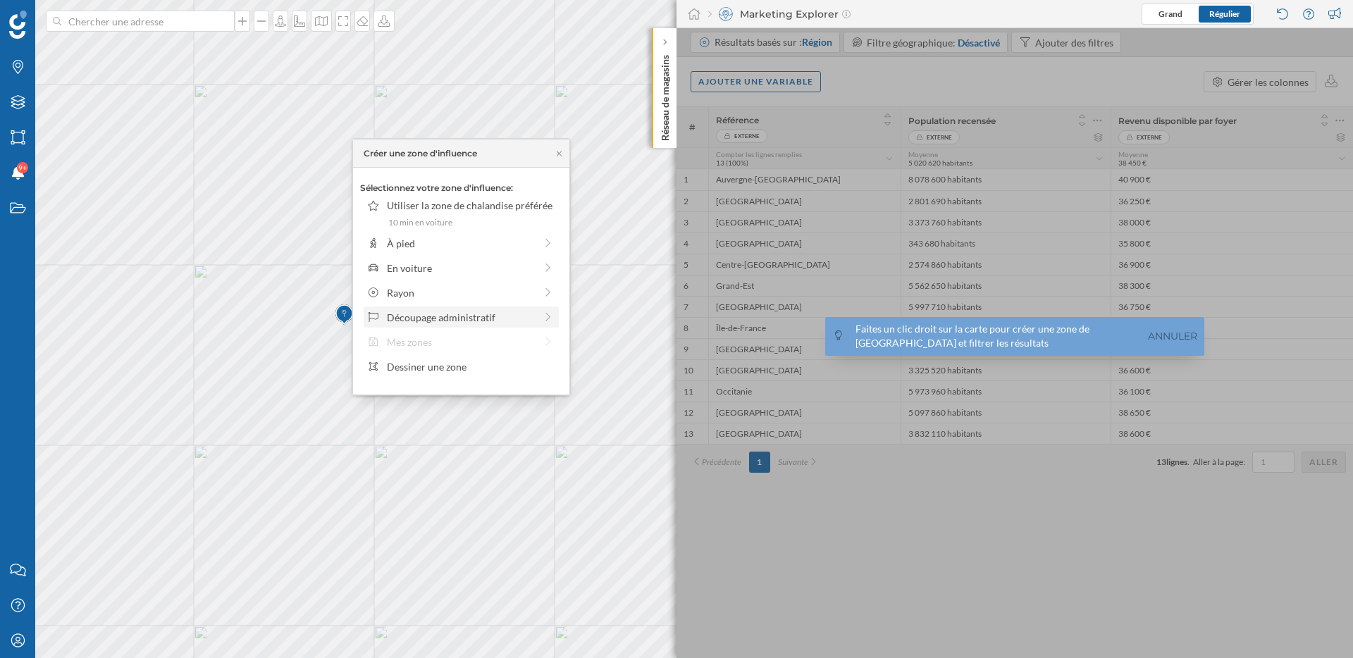
click at [445, 311] on div "Découpage administratif" at bounding box center [461, 317] width 148 height 15
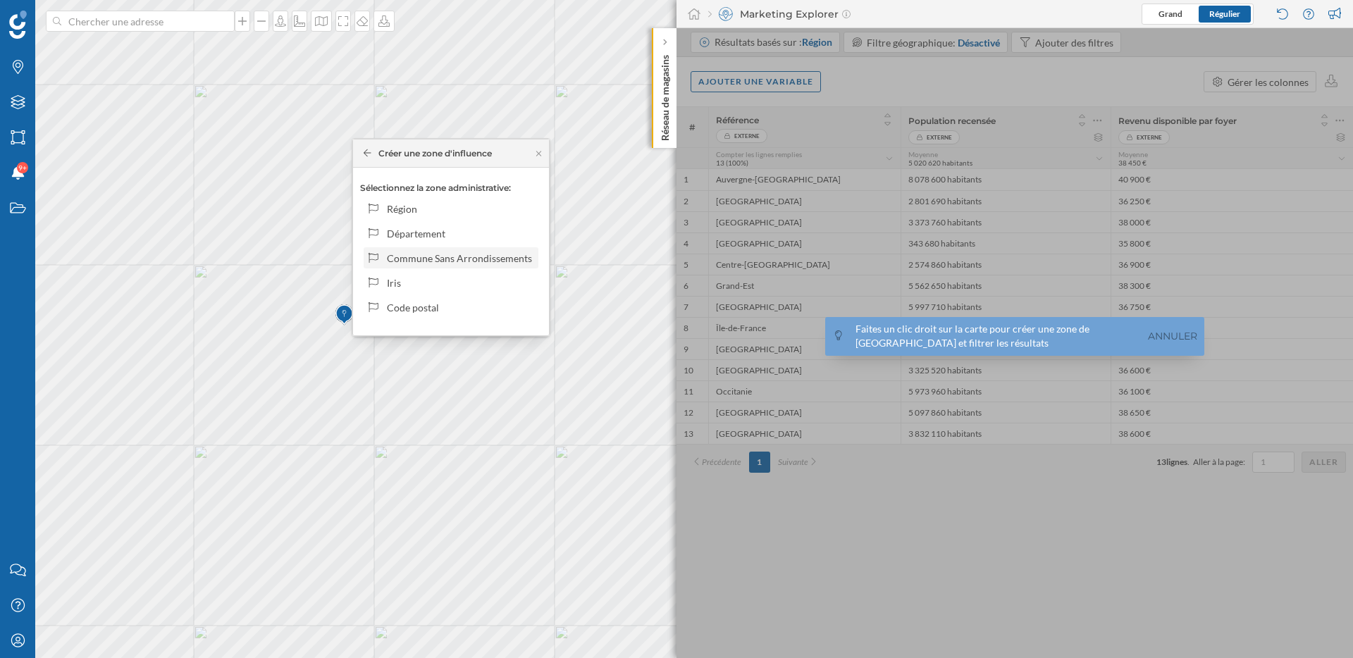
click at [464, 255] on div "Commune Sans Arrondissements" at bounding box center [460, 258] width 147 height 15
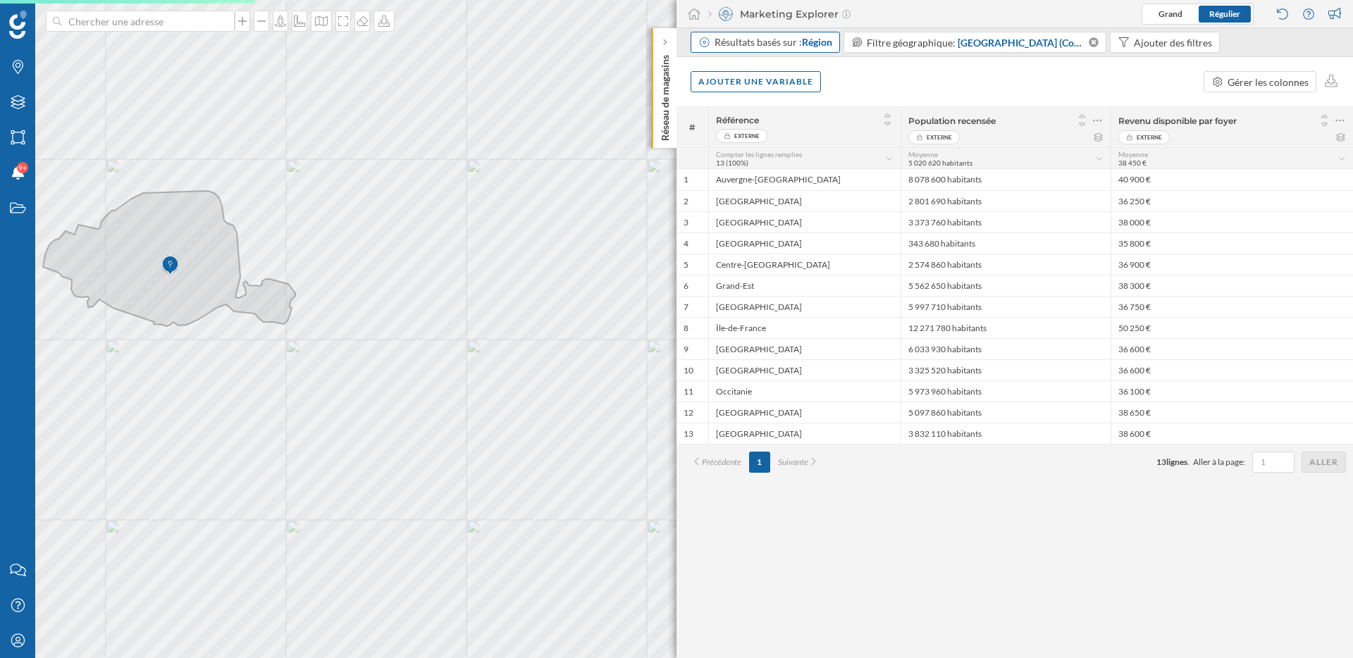
click at [822, 48] on div "Résultats basés sur : Région" at bounding box center [773, 42] width 118 height 14
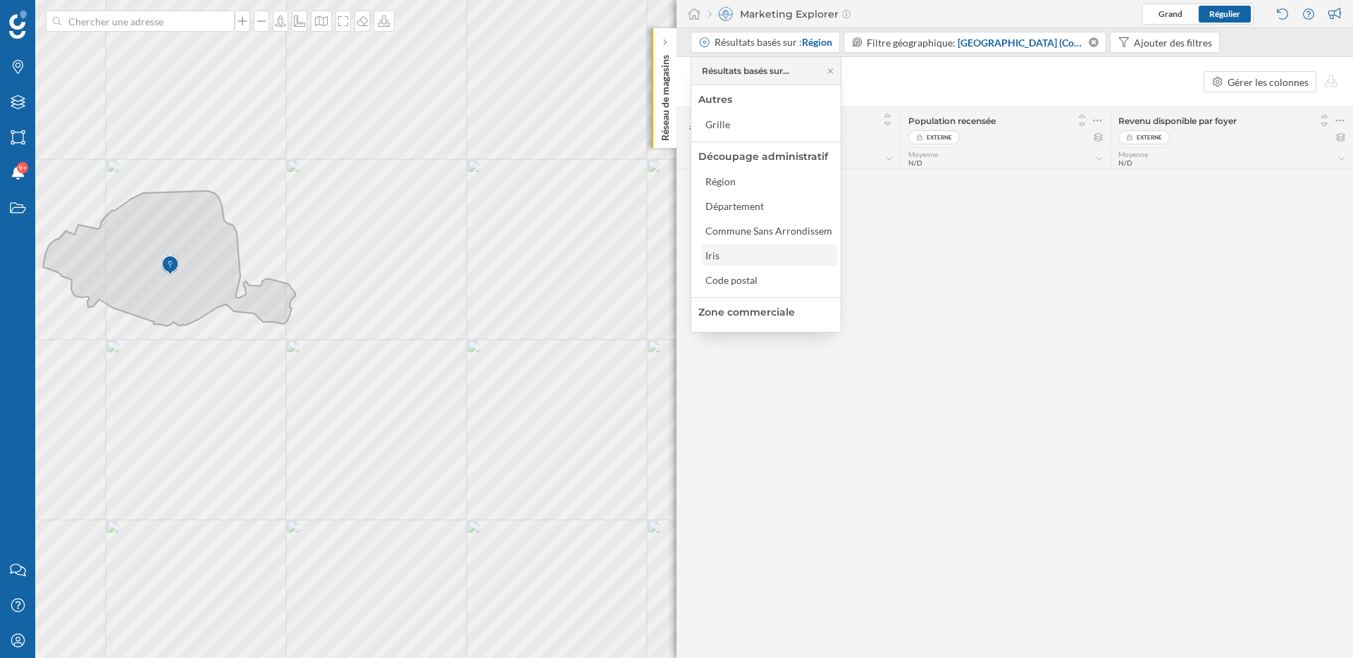
click at [745, 254] on div "Iris" at bounding box center [768, 255] width 127 height 15
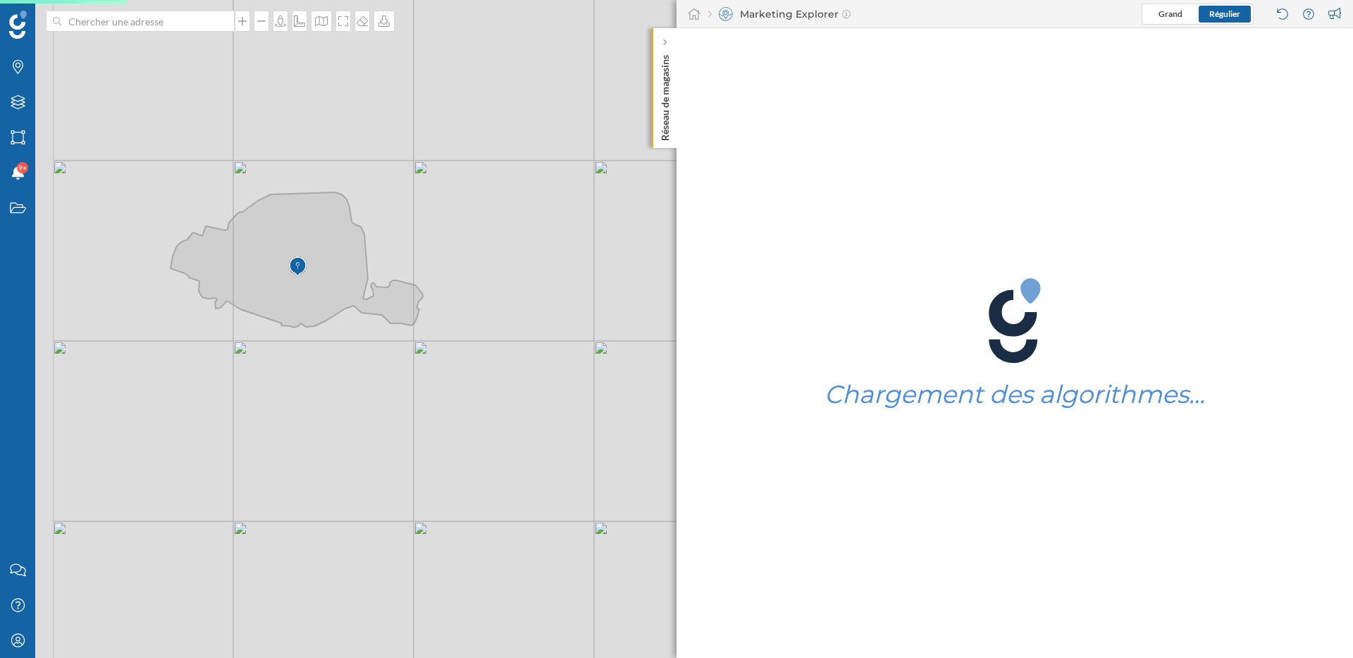
drag, startPoint x: 394, startPoint y: 329, endPoint x: 553, endPoint y: 333, distance: 159.3
click at [553, 333] on div "© Mapbox © OpenStreetMap Improve this map" at bounding box center [676, 329] width 1353 height 658
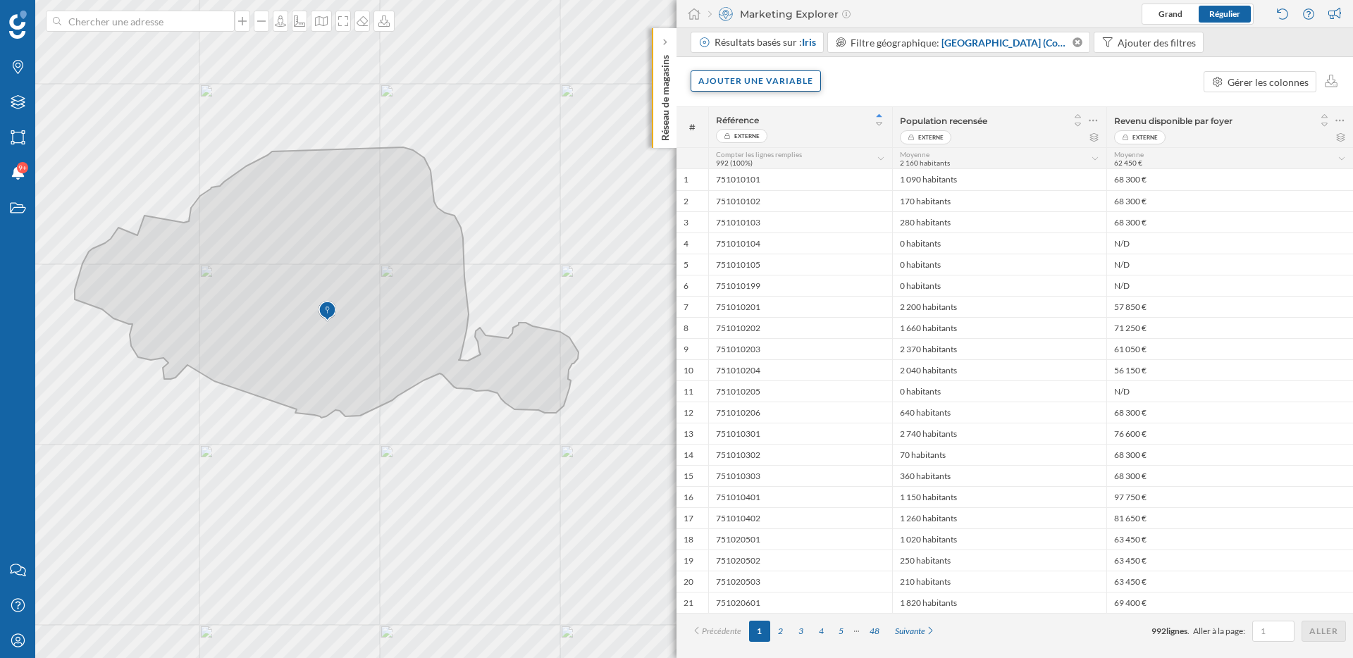
click at [785, 77] on div "Ajouter une variable" at bounding box center [755, 80] width 130 height 21
click at [770, 166] on div "Variable interne" at bounding box center [768, 167] width 140 height 15
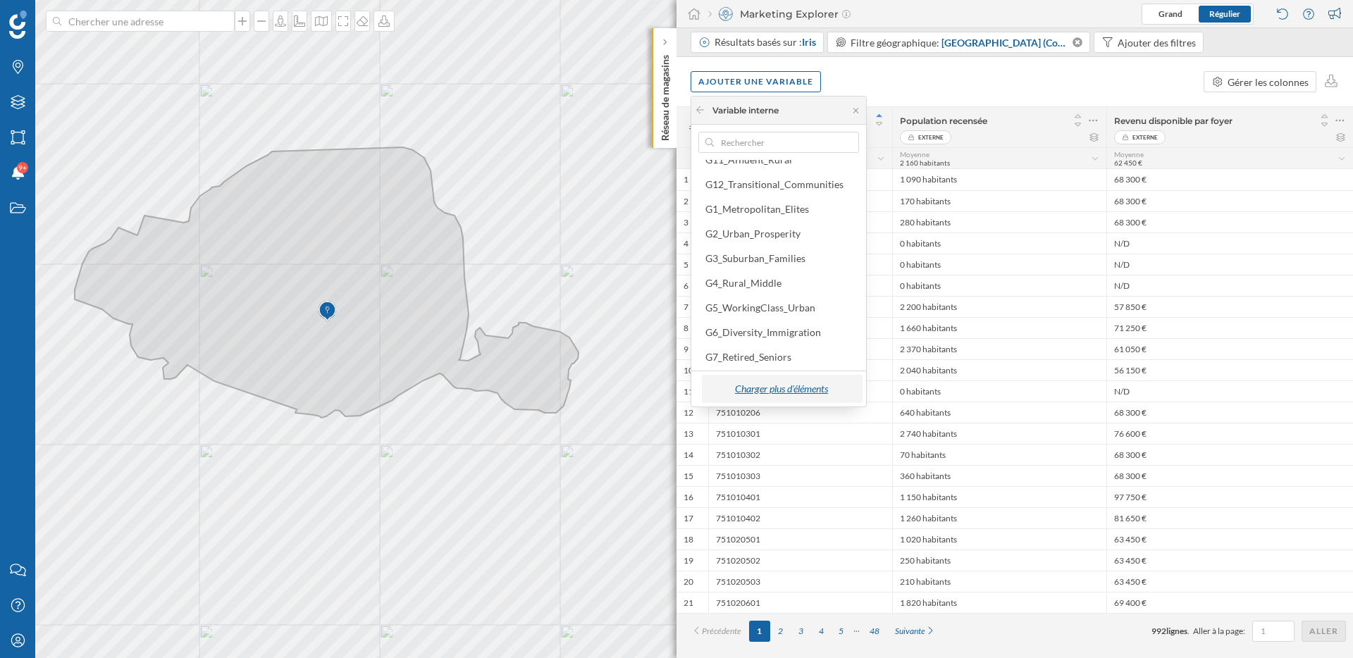
click at [800, 397] on div "Charger plus d'éléments" at bounding box center [781, 388] width 152 height 21
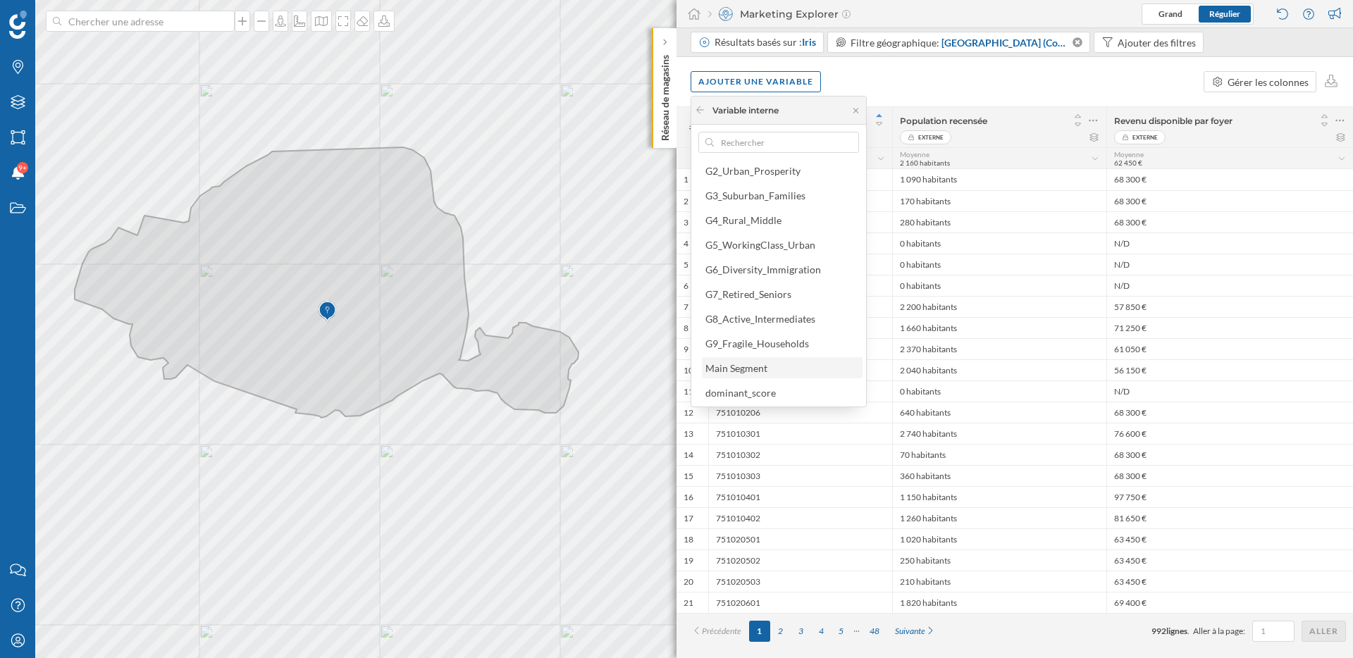
click at [757, 373] on div "Main Segment" at bounding box center [736, 368] width 62 height 12
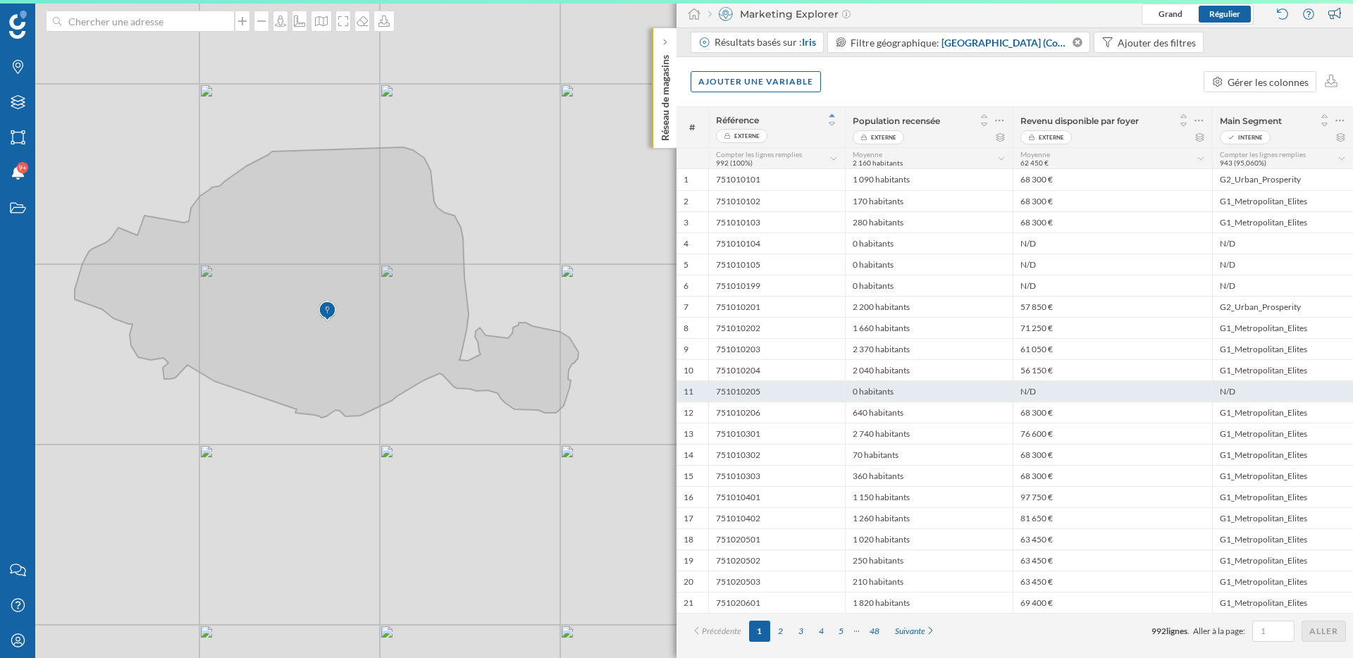
scroll to position [0, 0]
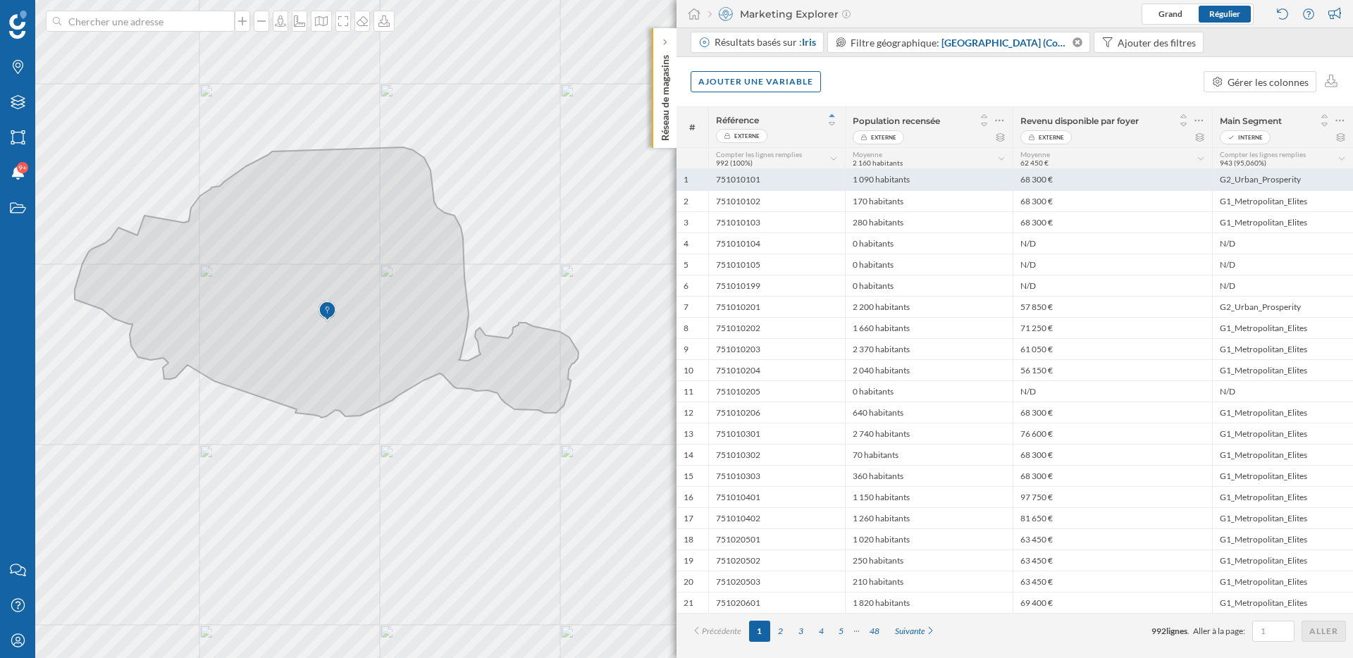
click at [1251, 185] on div "G2_Urban_Prosperity" at bounding box center [1282, 179] width 141 height 21
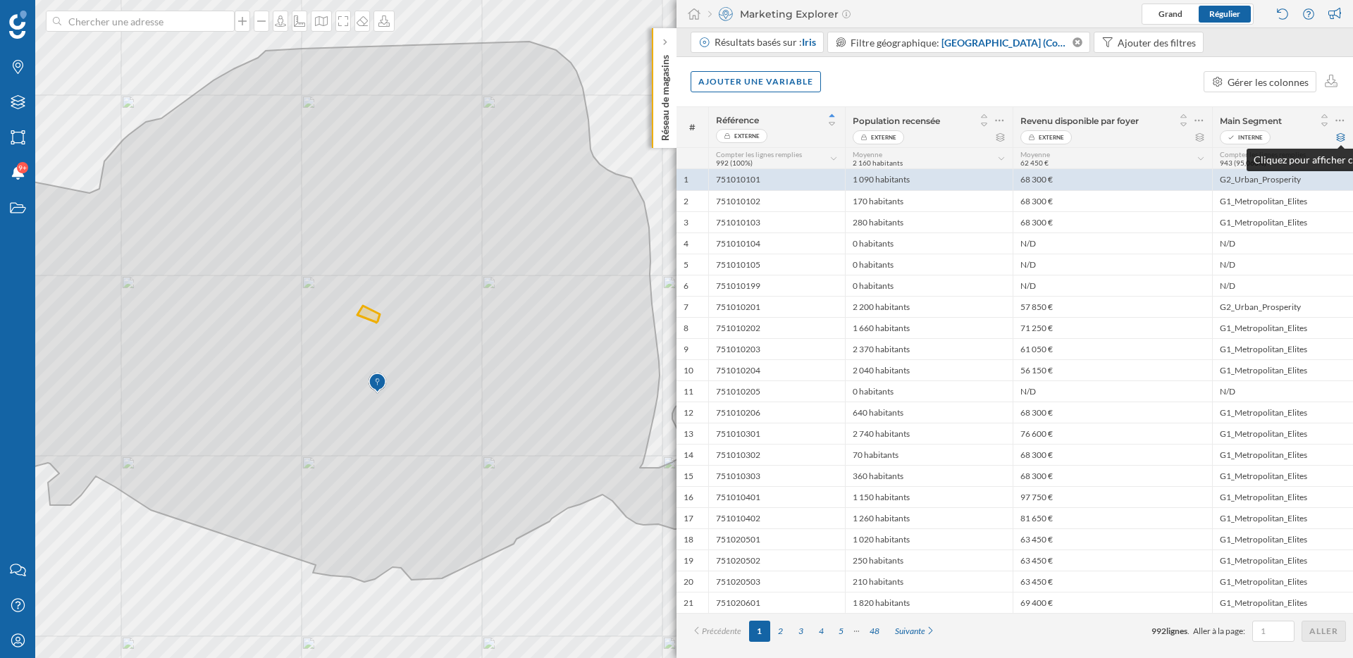
click at [1339, 137] on icon at bounding box center [1340, 137] width 11 height 8
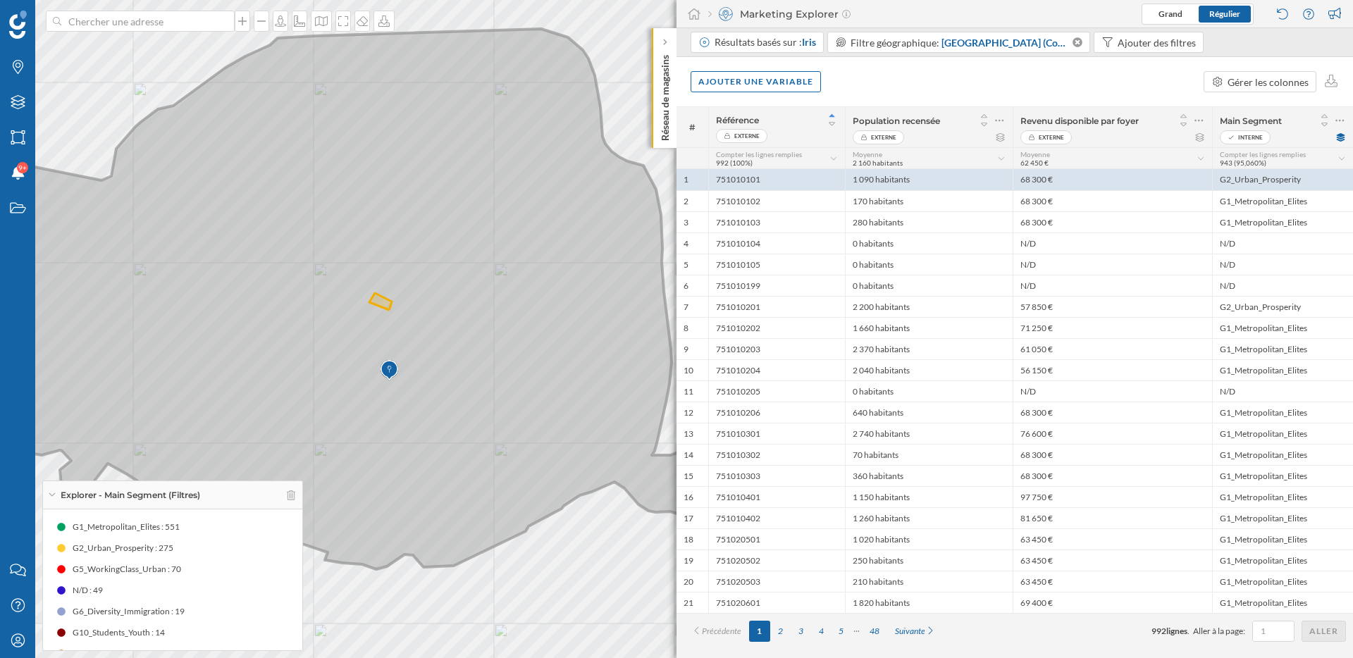
drag, startPoint x: 397, startPoint y: 555, endPoint x: 471, endPoint y: 496, distance: 95.3
click at [471, 496] on icon at bounding box center [387, 299] width 1008 height 540
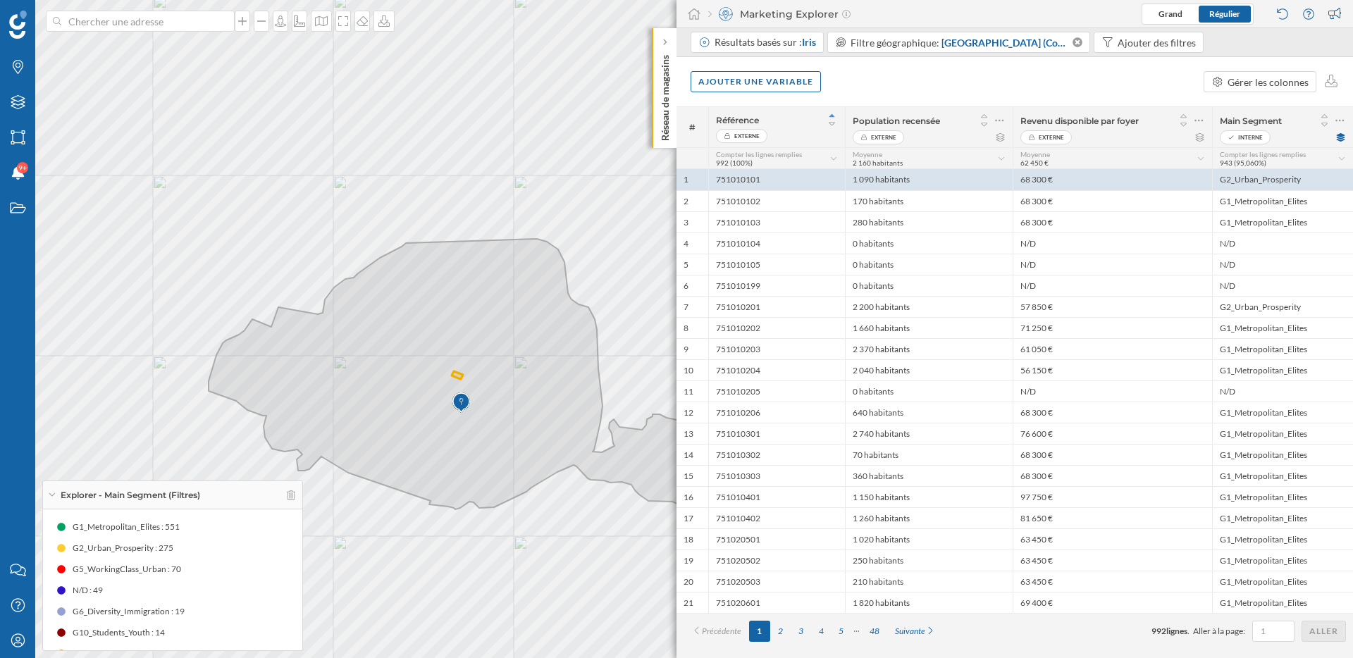
drag, startPoint x: 66, startPoint y: 523, endPoint x: 192, endPoint y: 523, distance: 126.8
click at [192, 523] on div "G1_Metropolitan_Elites : 551" at bounding box center [172, 526] width 245 height 21
drag, startPoint x: 188, startPoint y: 545, endPoint x: 82, endPoint y: 545, distance: 106.4
click at [82, 545] on div "G2_Urban_Prosperity : 275" at bounding box center [172, 548] width 245 height 21
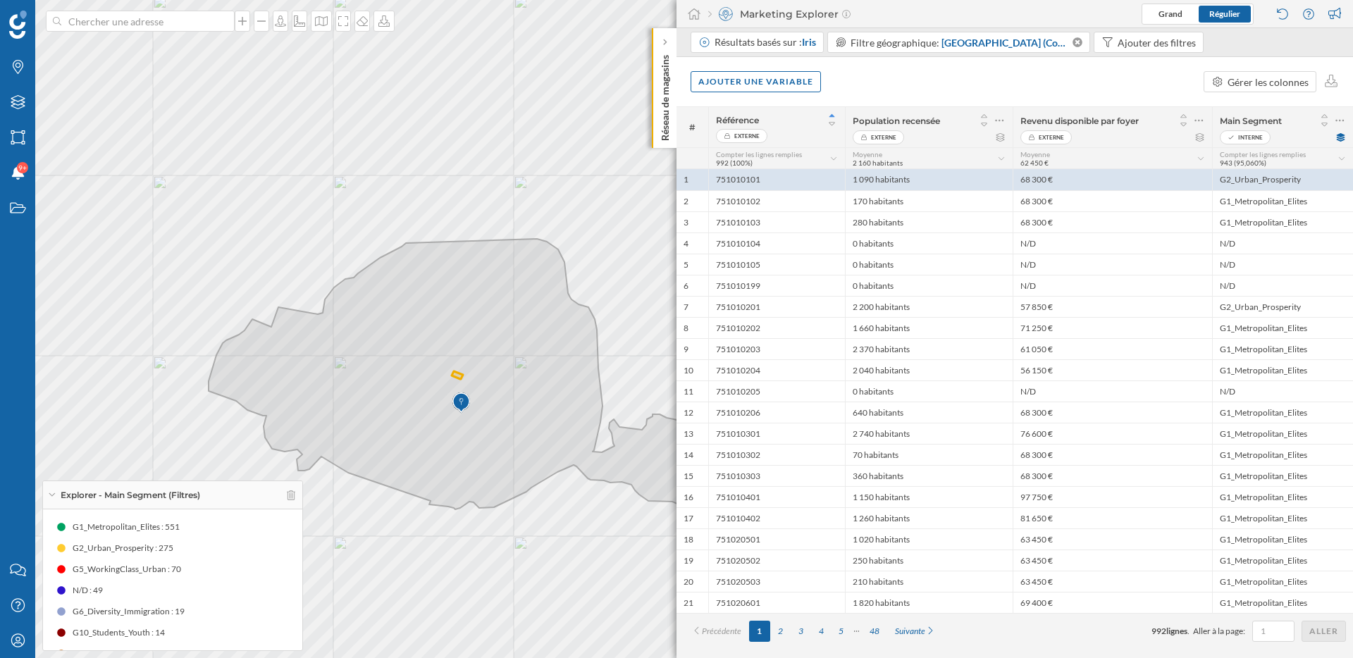
click at [87, 552] on span "G2_Urban_Prosperity : 275" at bounding box center [123, 548] width 101 height 14
click at [98, 563] on span "G5_WorkingClass_Urban : 70" at bounding box center [127, 569] width 108 height 14
click at [96, 603] on div "G6_Diversity_Immigration : 19" at bounding box center [172, 611] width 245 height 21
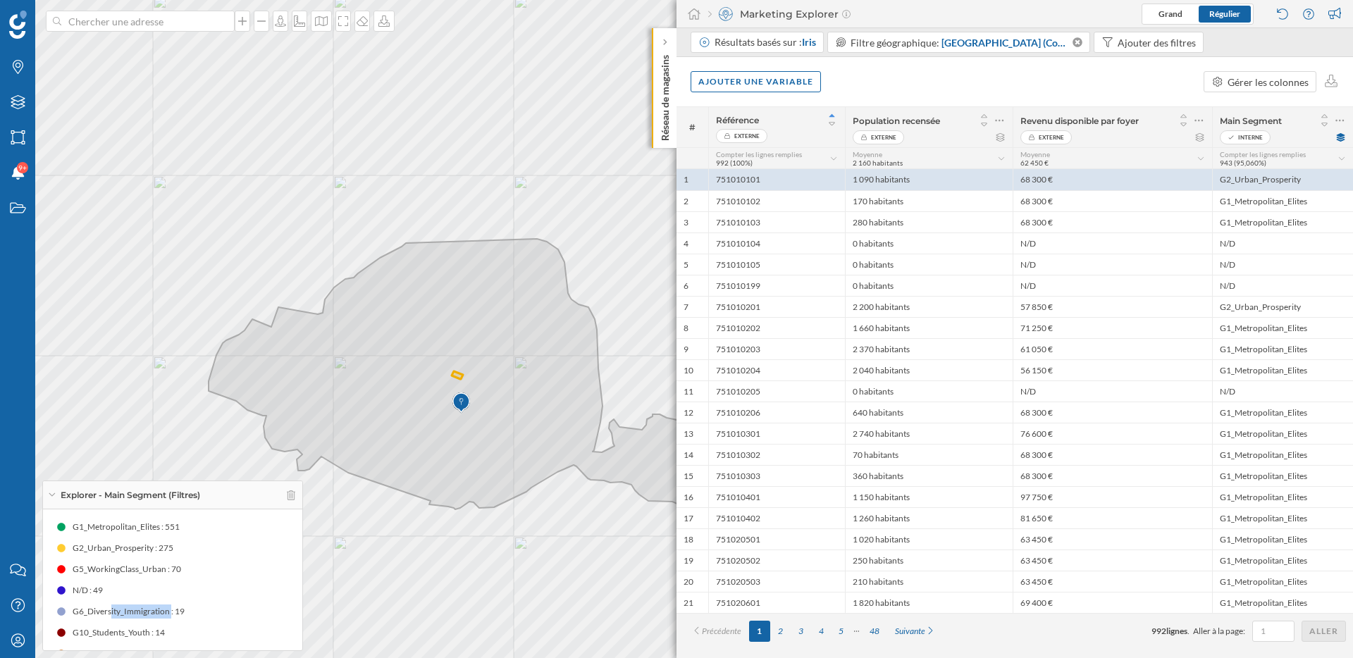
click at [101, 606] on span "G6_Diversity_Immigration : 19" at bounding box center [129, 611] width 112 height 14
click at [104, 572] on span "G5_WorkingClass_Urban : 70" at bounding box center [127, 569] width 108 height 14
click at [147, 602] on div "G6_Diversity_Immigration : 19" at bounding box center [172, 611] width 245 height 21
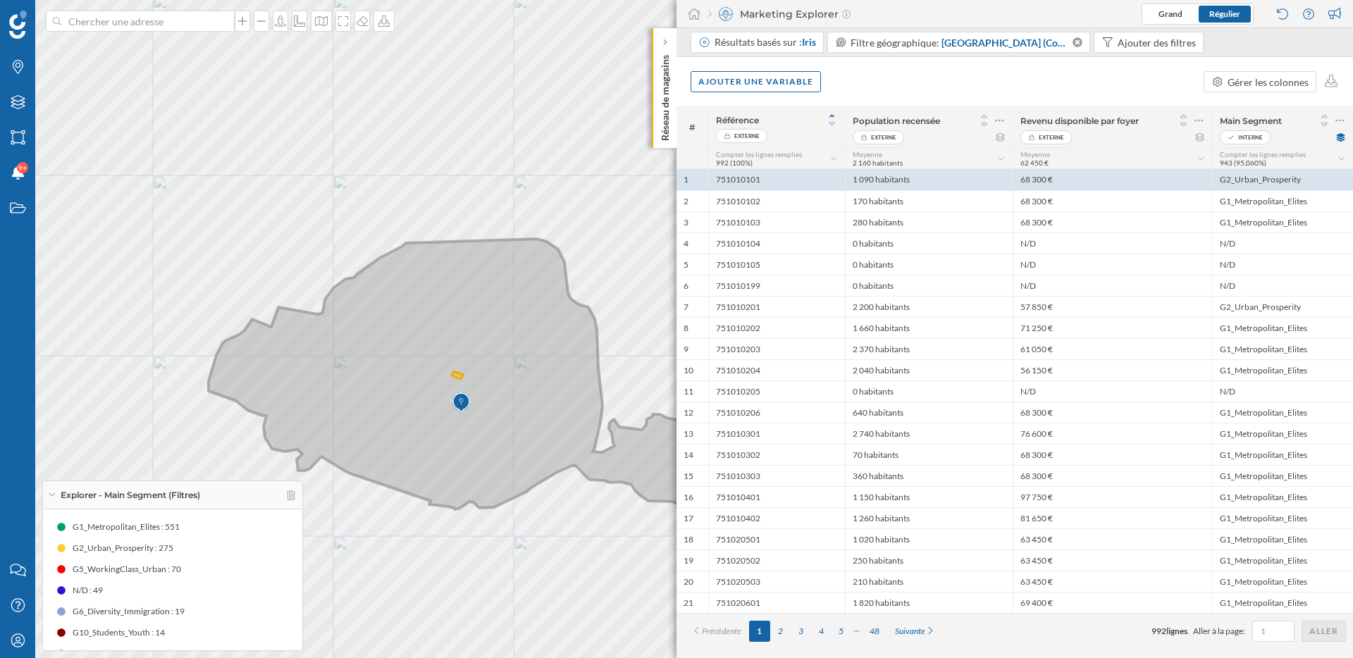
click at [561, 367] on icon at bounding box center [461, 374] width 504 height 271
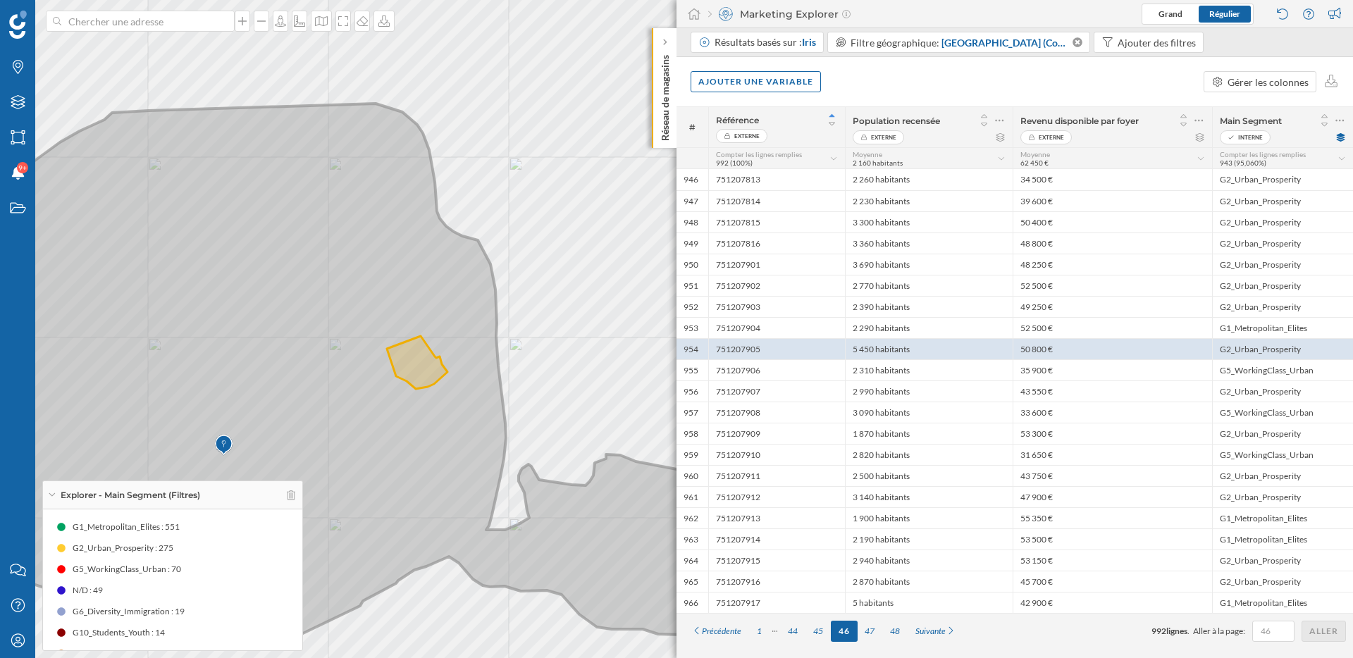
drag, startPoint x: 305, startPoint y: 273, endPoint x: 439, endPoint y: 312, distance: 139.3
click at [439, 312] on icon at bounding box center [320, 374] width 810 height 540
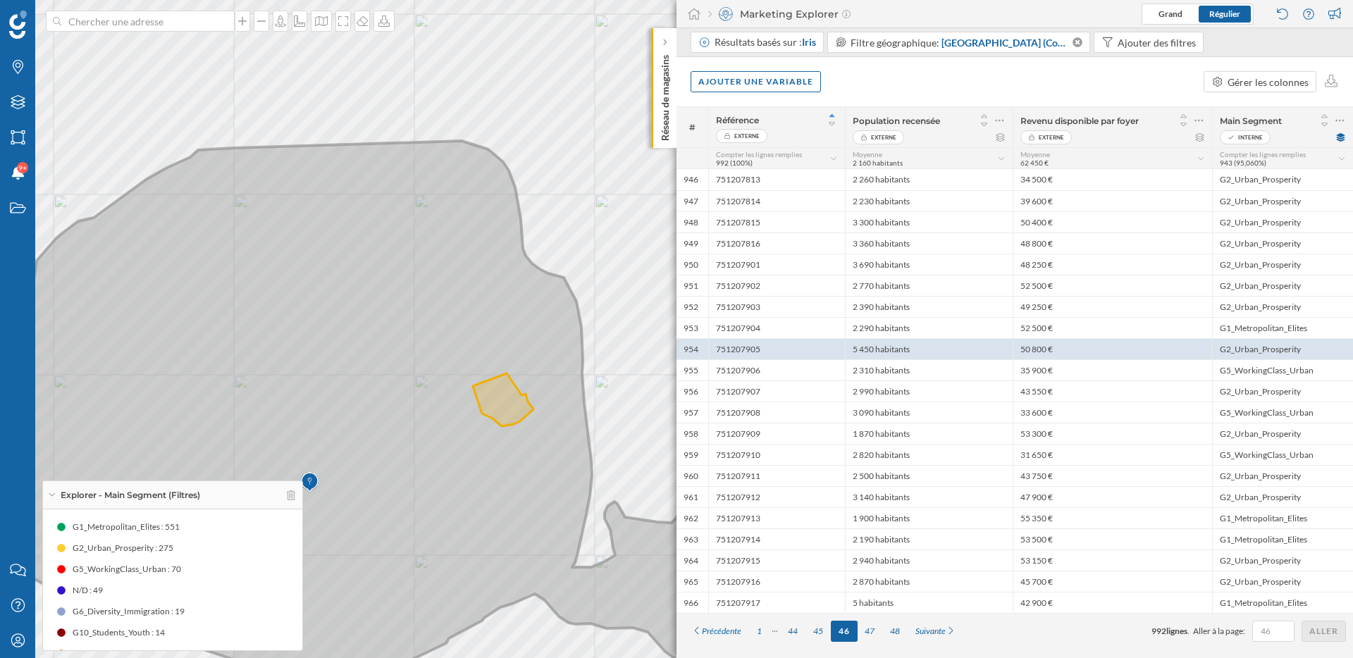
click at [383, 153] on icon at bounding box center [337, 411] width 950 height 540
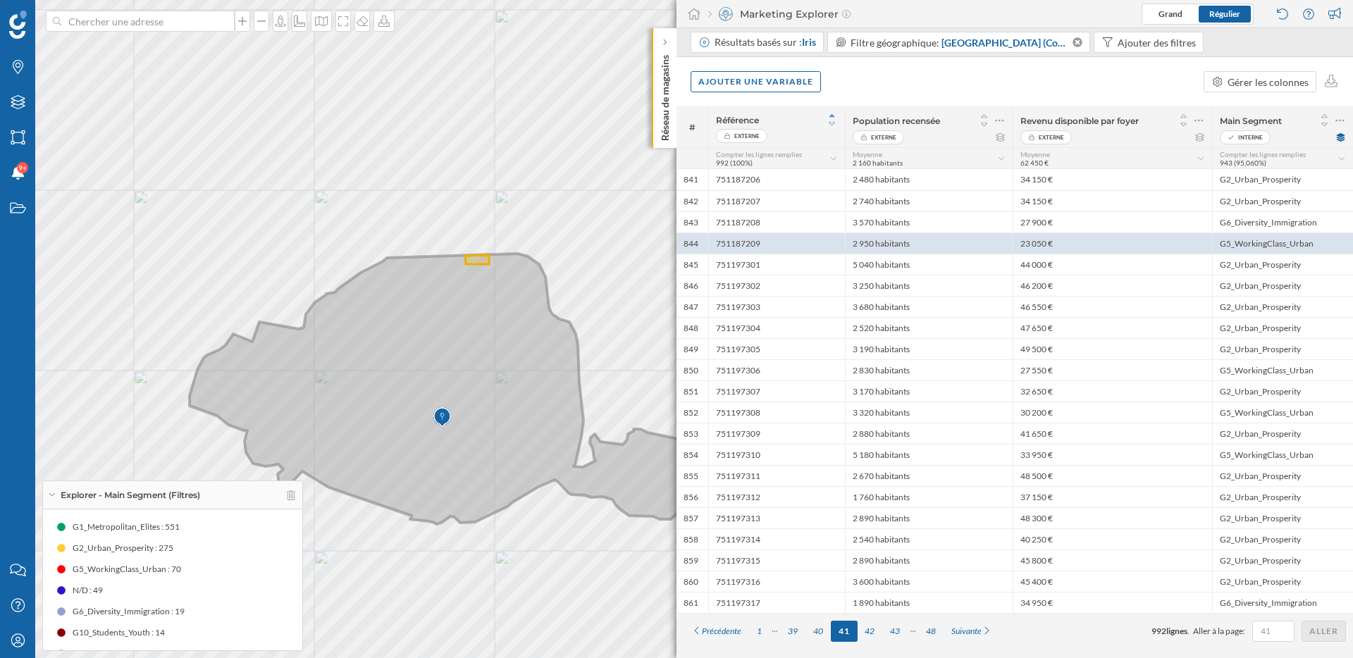
click at [366, 387] on icon at bounding box center [442, 389] width 504 height 271
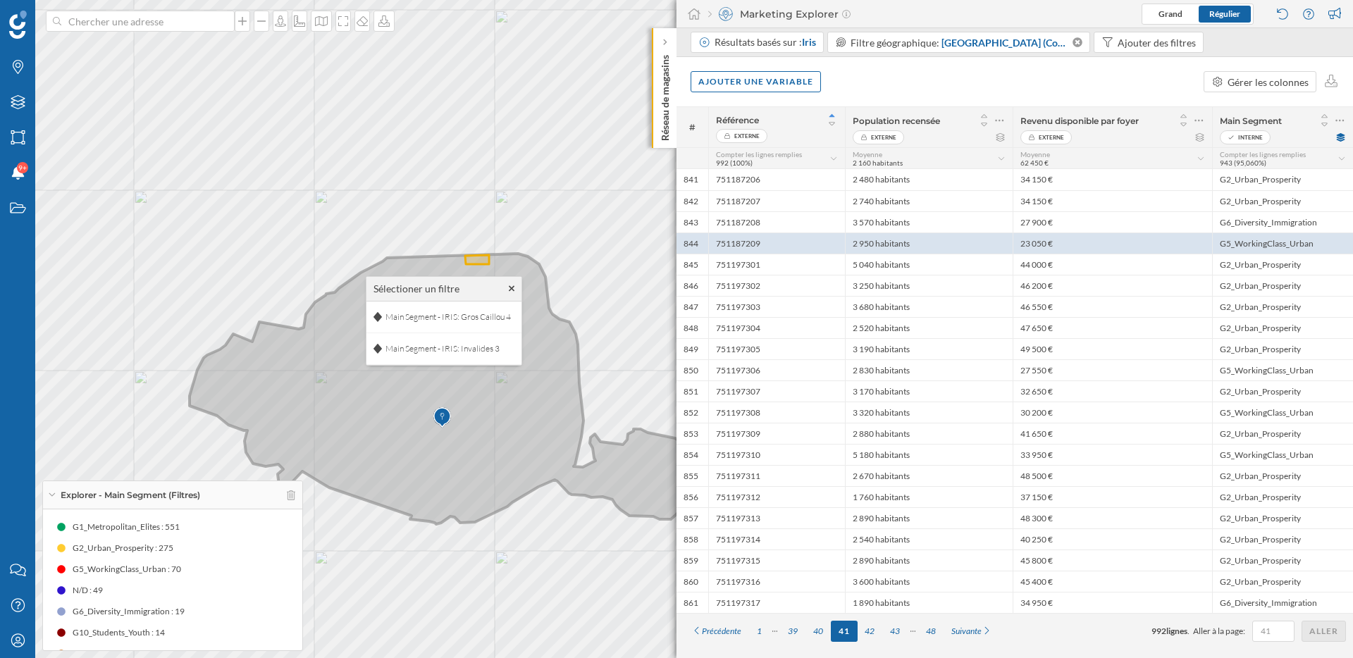
click at [360, 389] on icon at bounding box center [442, 389] width 504 height 271
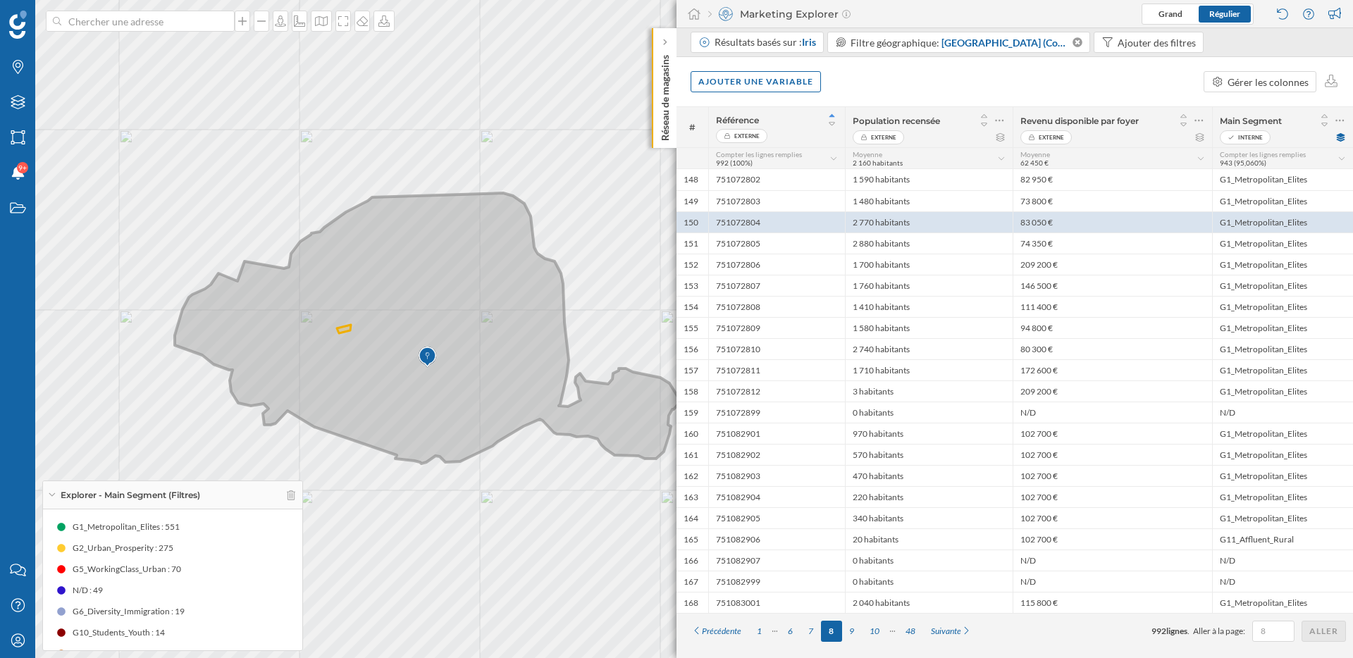
click at [361, 370] on icon at bounding box center [427, 328] width 504 height 271
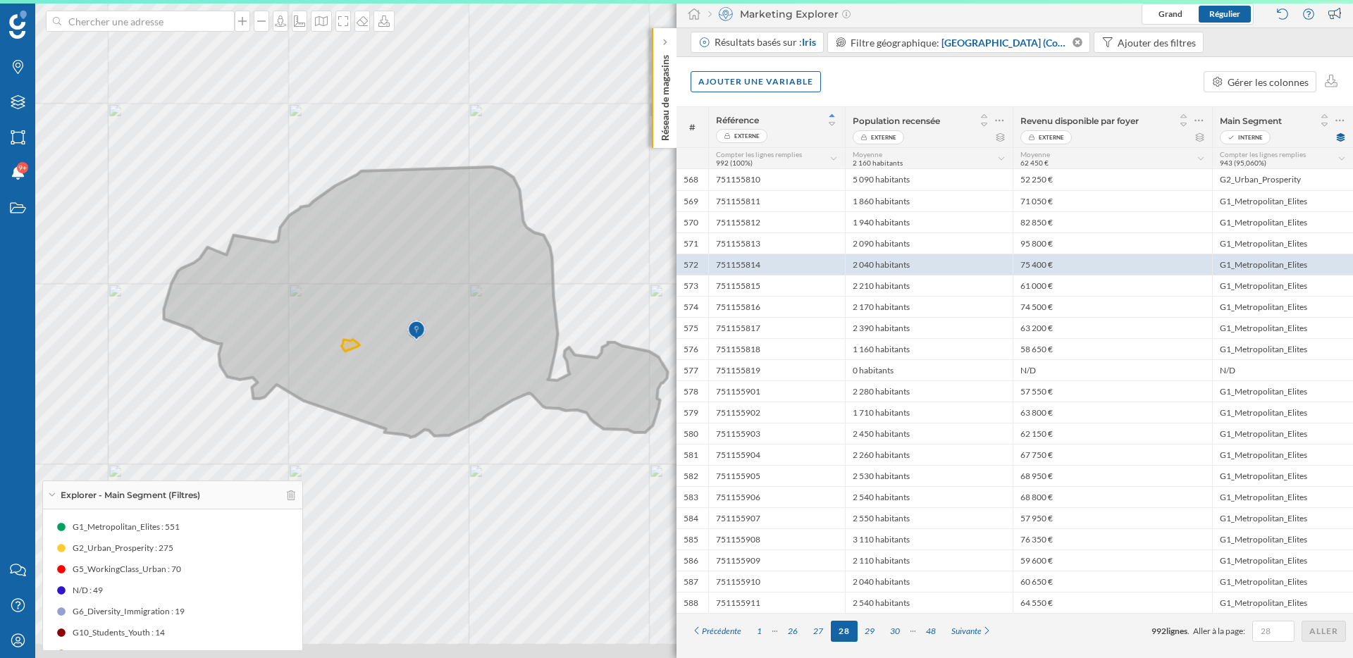
click at [221, 306] on icon at bounding box center [415, 302] width 504 height 271
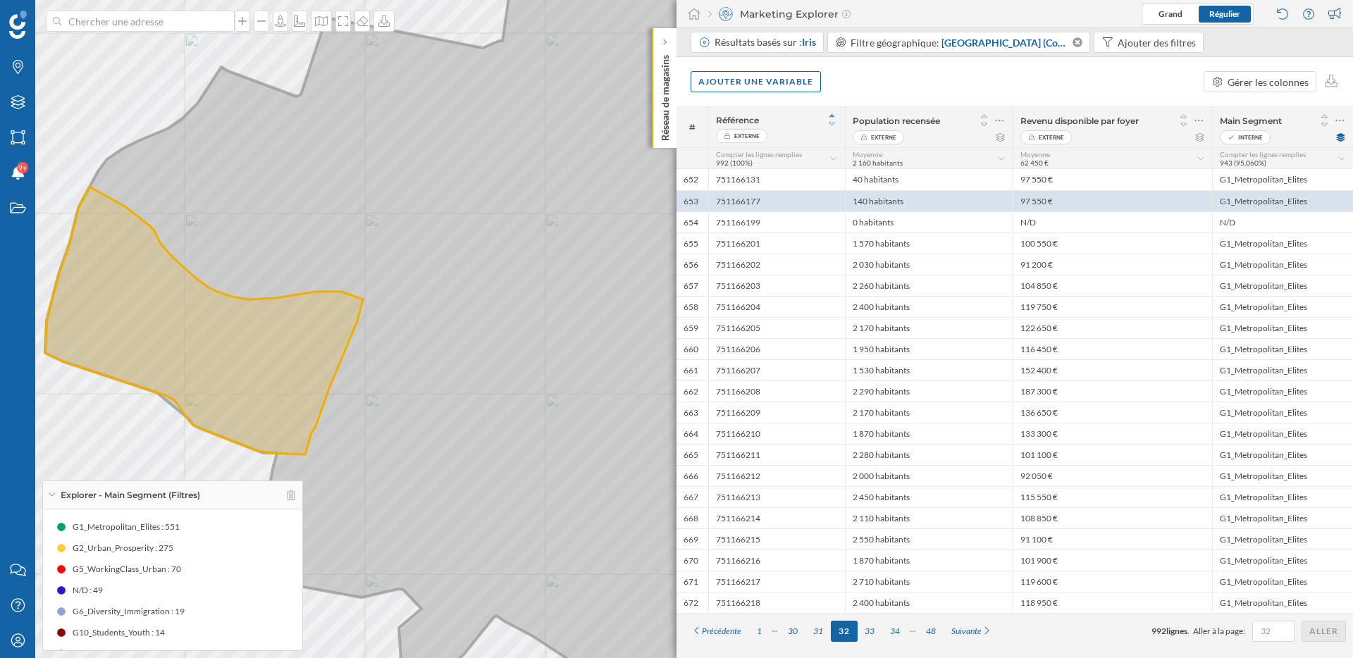
click at [389, 100] on icon at bounding box center [768, 329] width 1446 height 795
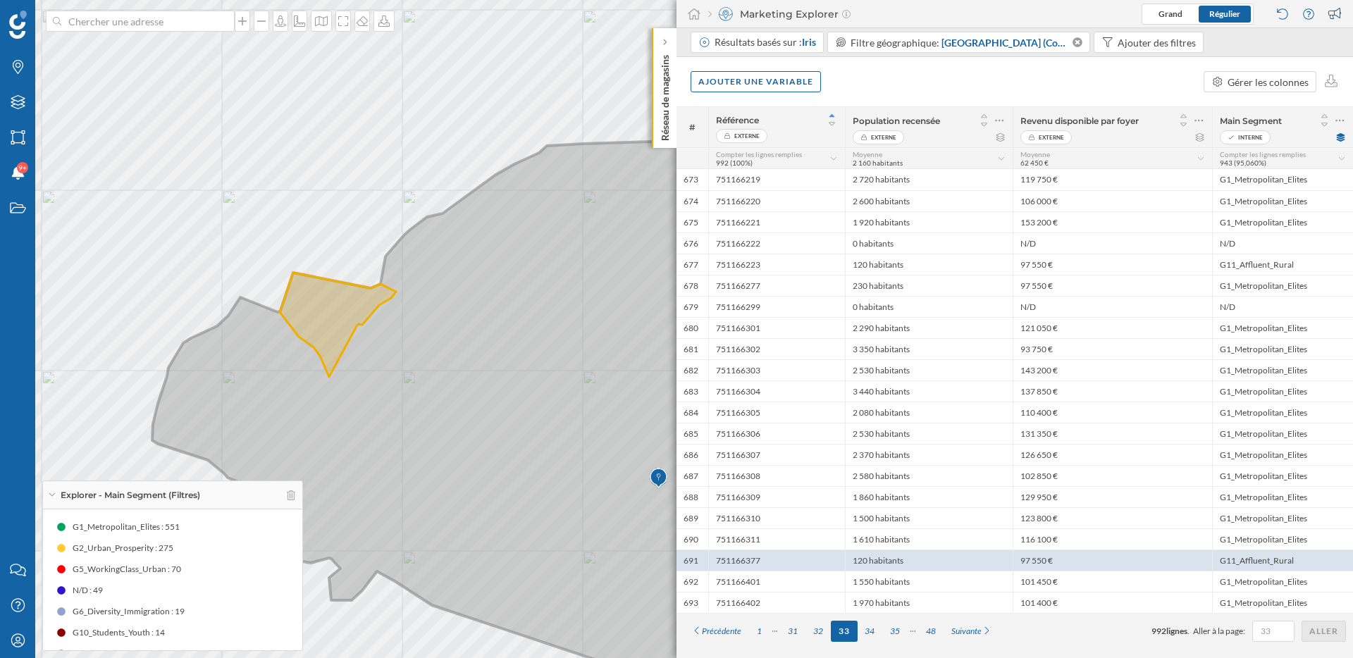
click at [331, 301] on icon at bounding box center [656, 407] width 1008 height 540
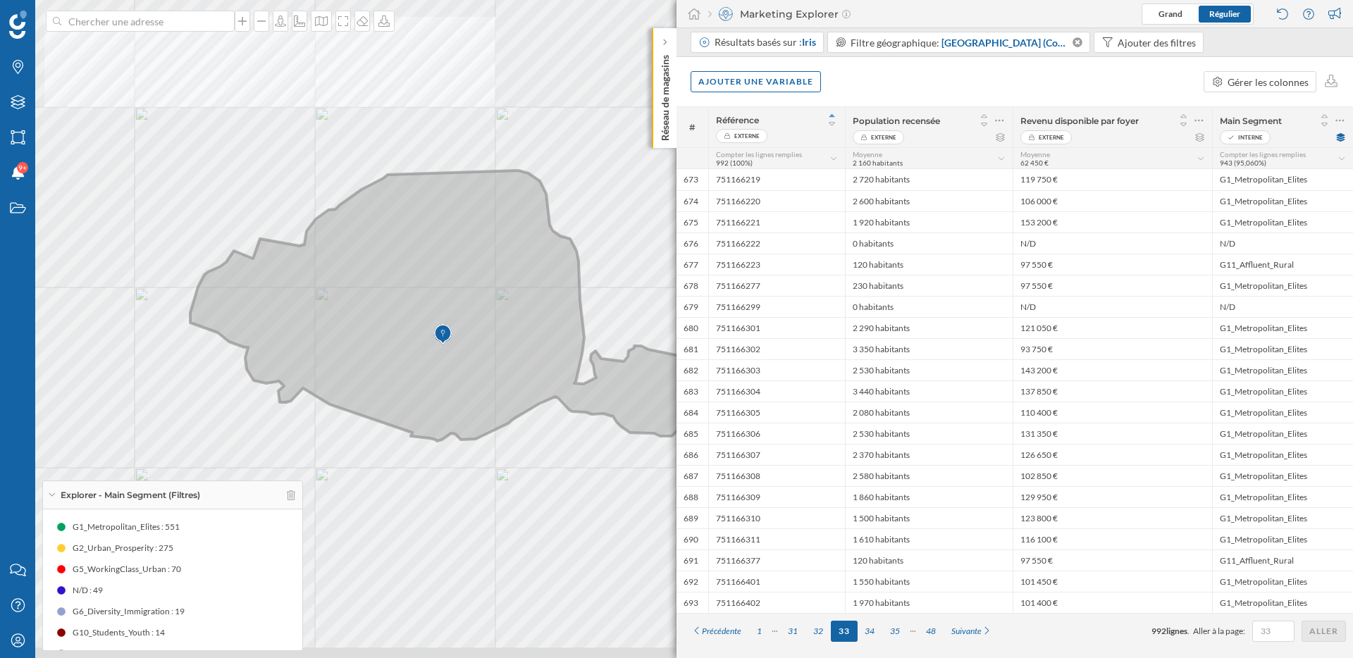
drag, startPoint x: 469, startPoint y: 290, endPoint x: 409, endPoint y: 280, distance: 60.7
click at [409, 280] on icon at bounding box center [442, 305] width 504 height 271
